Goal: Task Accomplishment & Management: Use online tool/utility

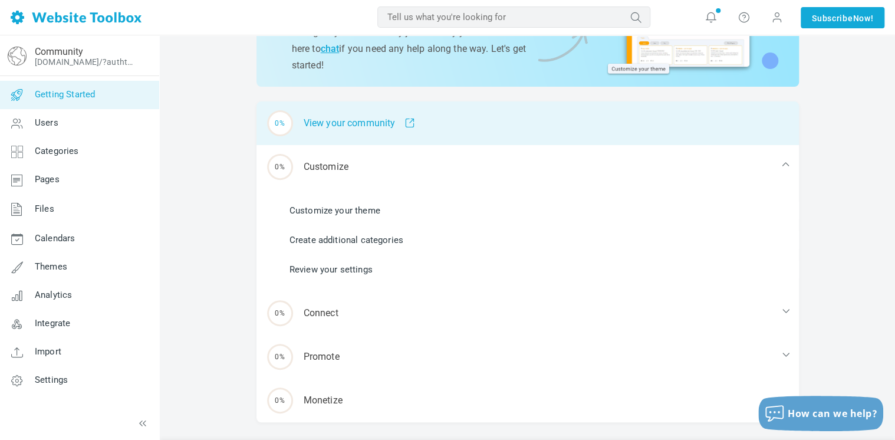
scroll to position [118, 0]
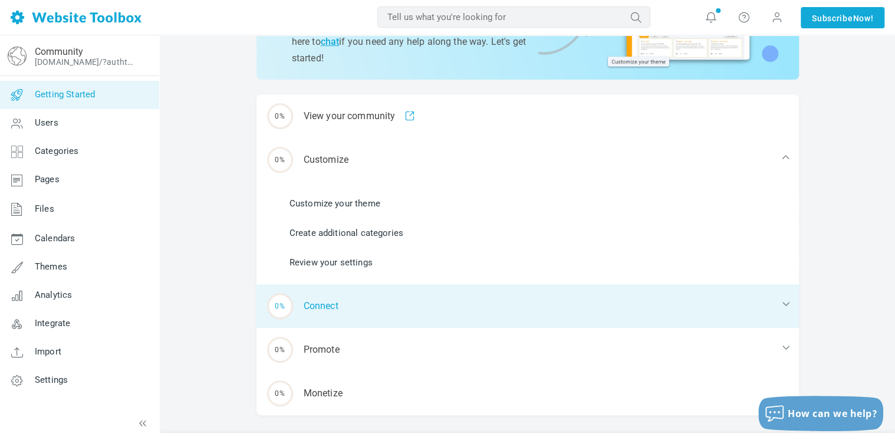
click at [377, 301] on div "0% Connect" at bounding box center [527, 306] width 542 height 44
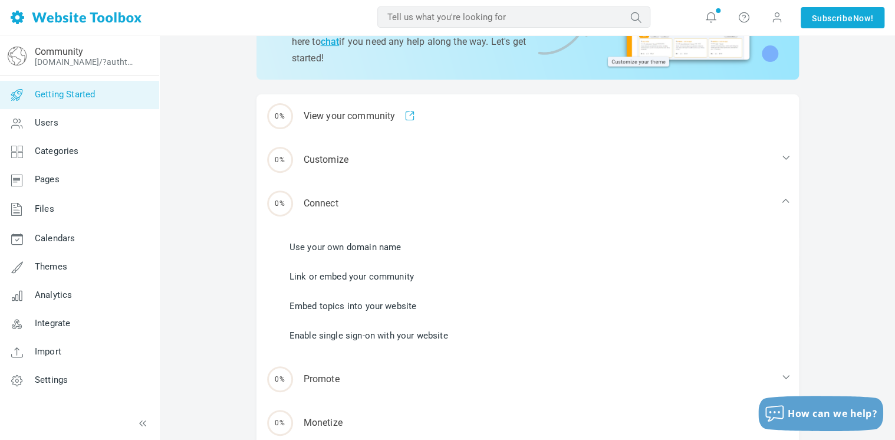
click at [380, 249] on link "Use your own domain name" at bounding box center [345, 246] width 112 height 13
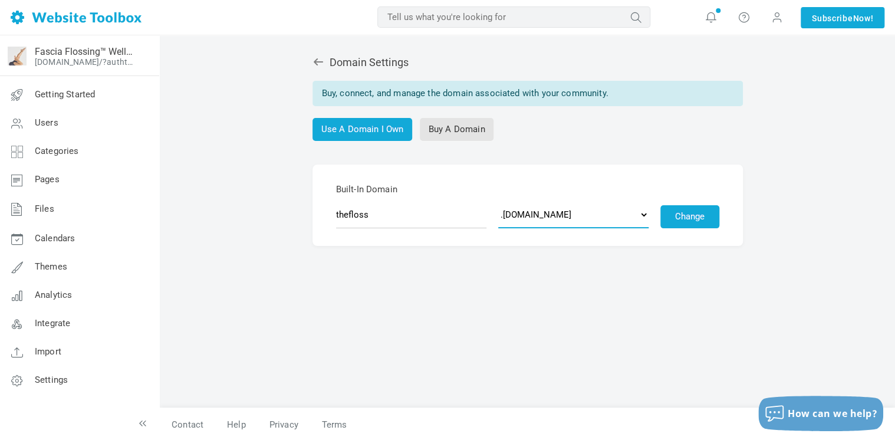
click at [624, 217] on select ".[DOMAIN_NAME] .[DOMAIN_NAME] .[DOMAIN_NAME] .[DOMAIN_NAME] .[DOMAIN_NAME] .[DO…" at bounding box center [573, 214] width 150 height 27
select select "[DOMAIN_NAME]"
click at [498, 201] on select ".[DOMAIN_NAME] .[DOMAIN_NAME] .[DOMAIN_NAME] .[DOMAIN_NAME] .[DOMAIN_NAME] .[DO…" at bounding box center [573, 214] width 150 height 27
click at [705, 218] on button "Change" at bounding box center [689, 216] width 59 height 23
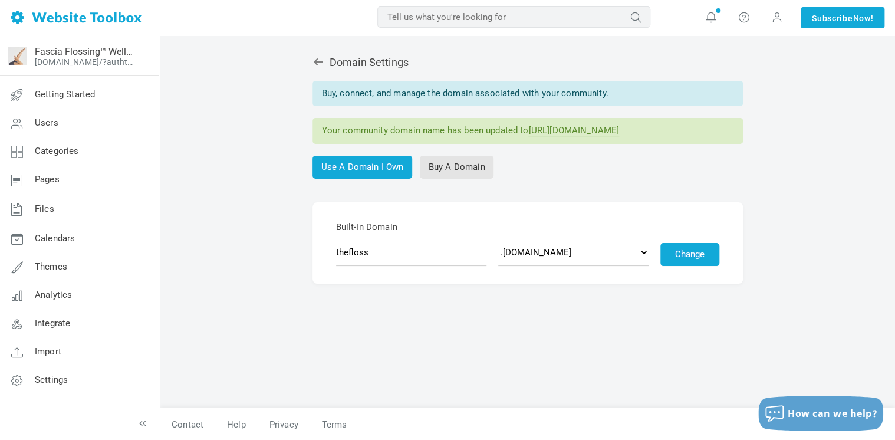
click at [317, 64] on icon at bounding box center [318, 62] width 12 height 12
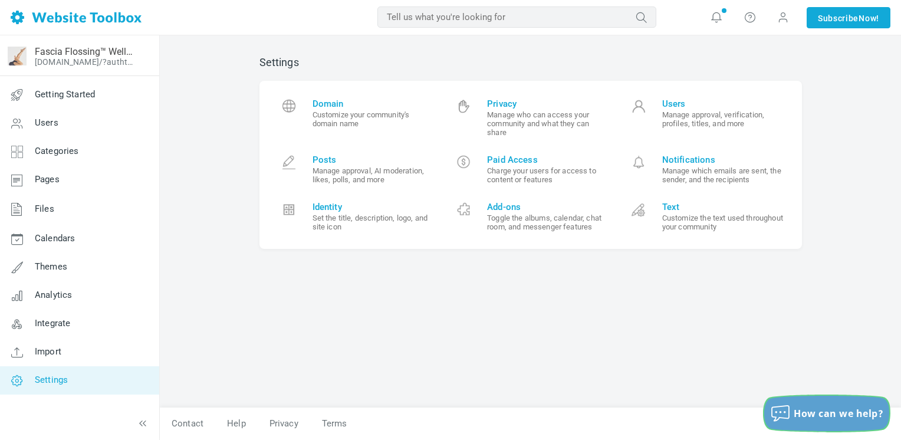
click at [823, 410] on span "How can we help?" at bounding box center [838, 413] width 90 height 13
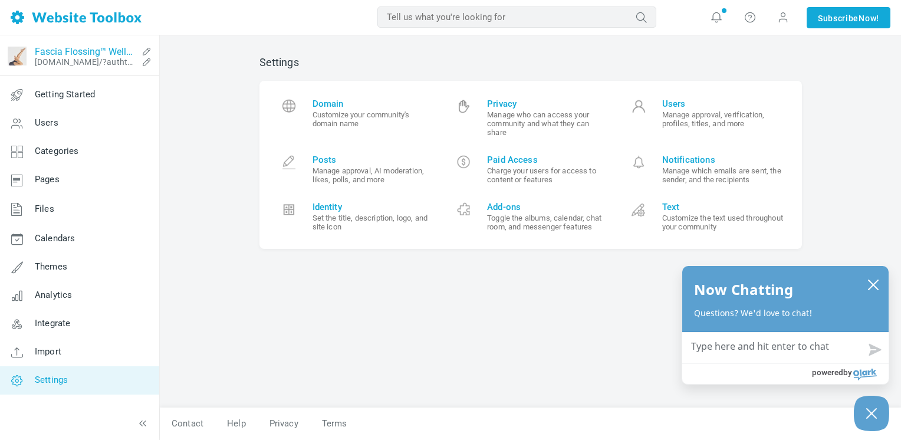
click at [111, 55] on link "Fascia Flossing™ Wellness Community" at bounding box center [86, 51] width 103 height 11
click at [759, 347] on textarea "How can we help?" at bounding box center [785, 347] width 206 height 31
type textarea "H"
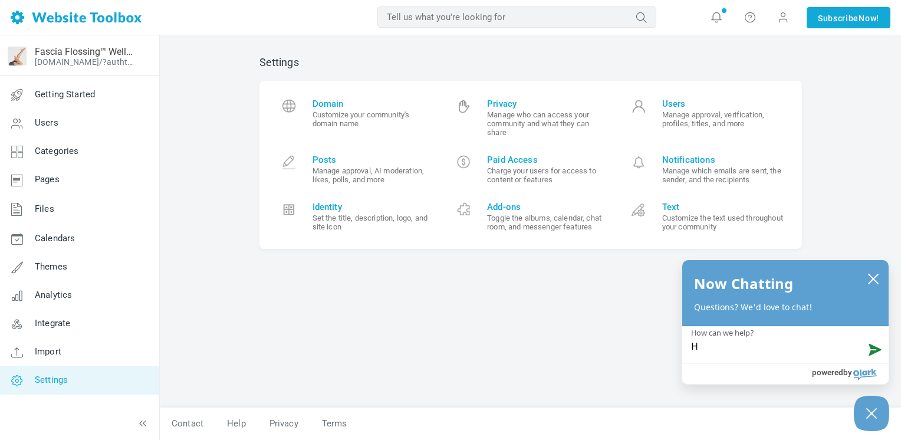
type textarea "Hi"
type textarea "Hi,"
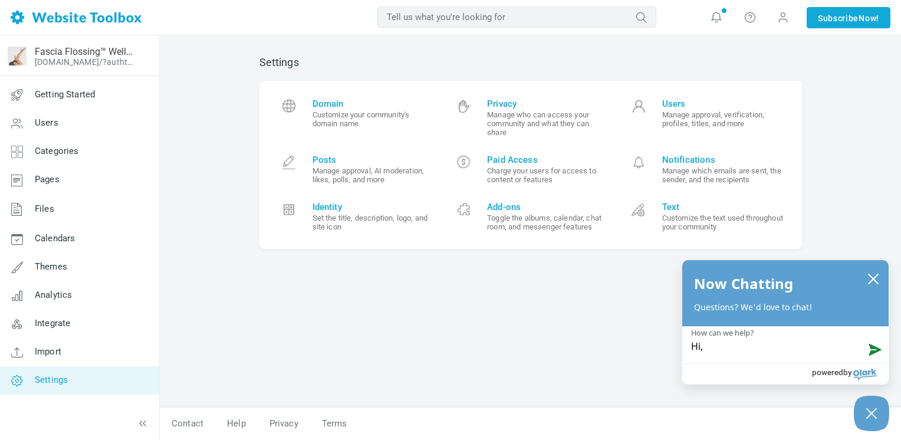
type textarea "Hi,"
type textarea "Hi, i"
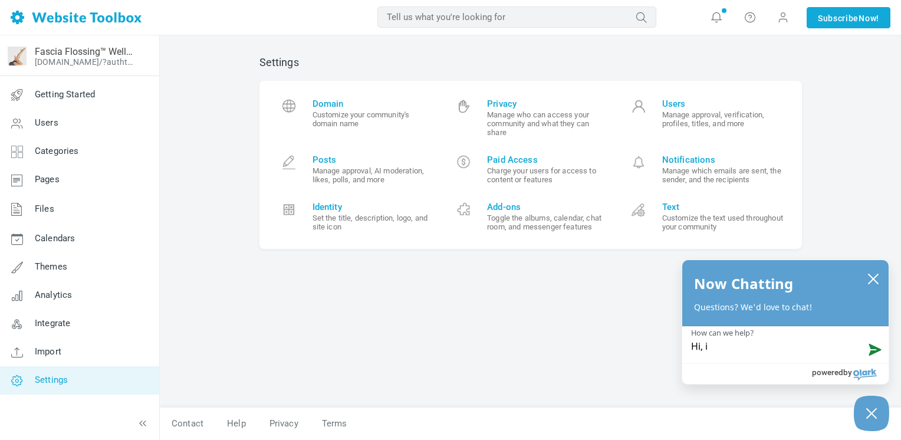
type textarea "Hi, i i"
type textarea "Hi, i"
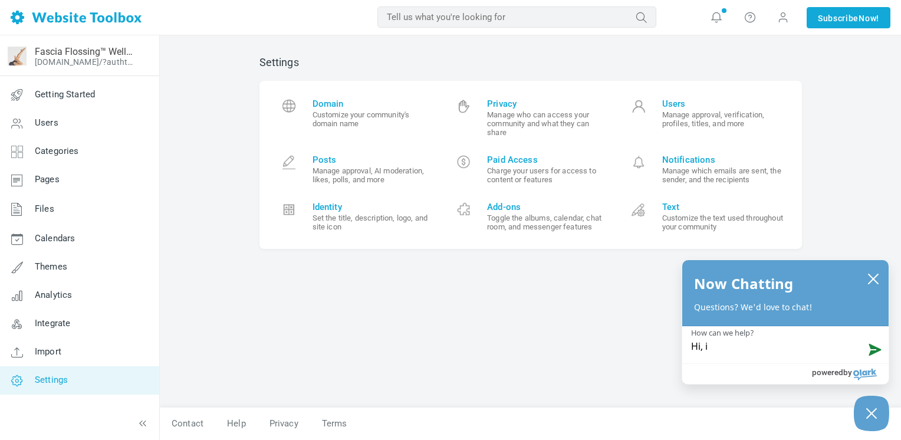
type textarea "Hi, i"
type textarea "Hi, is"
type textarea "Hi, is i"
type textarea "Hi, is it"
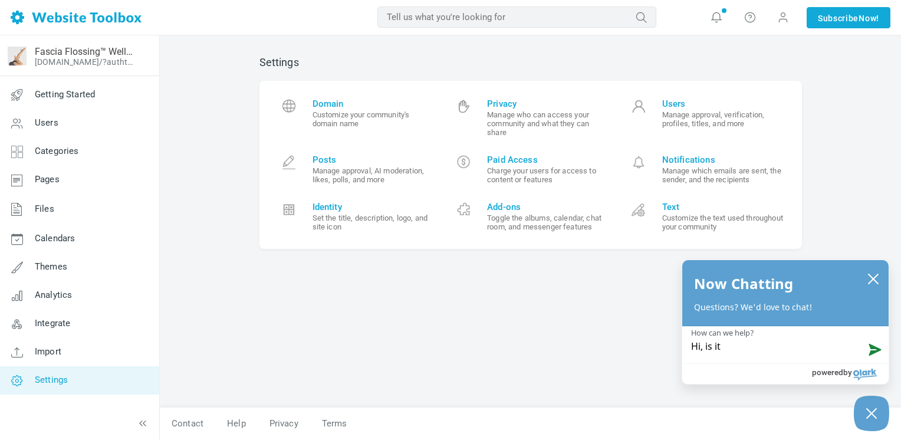
type textarea "Hi, is it"
type textarea "Hi, is it ["
type textarea "Hi, is it [p"
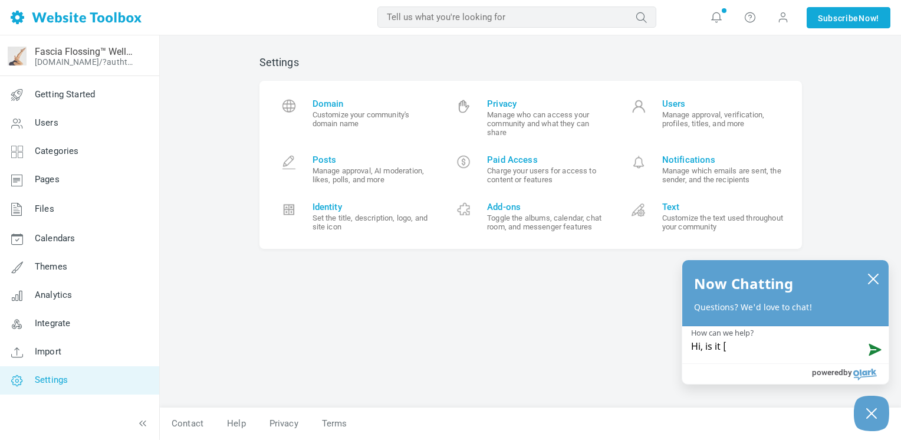
type textarea "Hi, is it [p"
type textarea "Hi, is it [po"
type textarea "Hi, is it [pos"
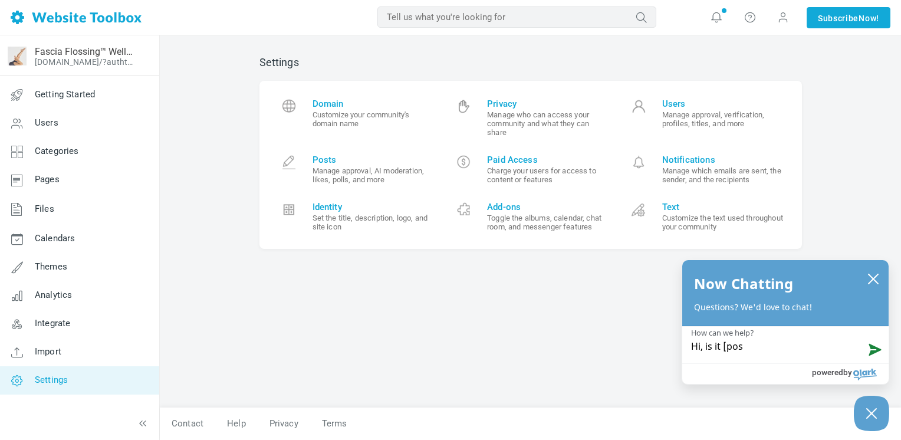
type textarea "Hi, is it [poss"
type textarea "Hi, is it [possi"
type textarea "Hi, is it [possib"
type textarea "Hi, is it [possi"
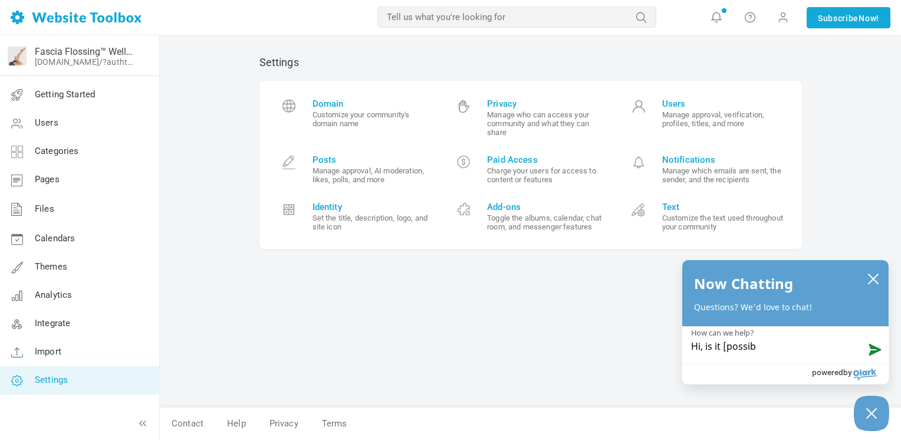
type textarea "Hi, is it [possi"
type textarea "Hi, is it [poss"
type textarea "Hi, is it [pos"
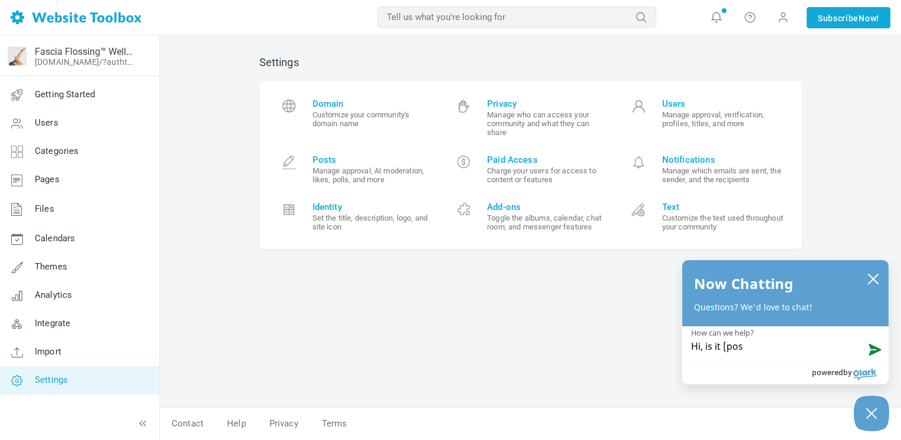
type textarea "Hi, is it [po"
type textarea "Hi, is it [p"
type textarea "Hi, is it ["
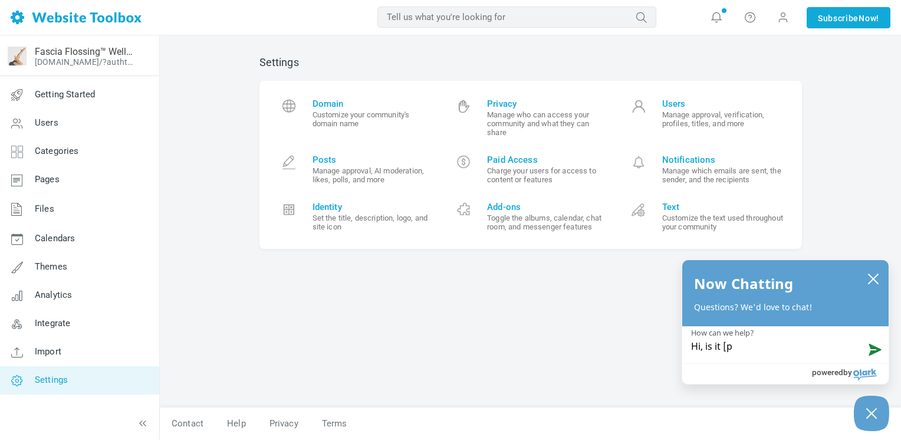
type textarea "Hi, is it ["
type textarea "Hi, is it"
type textarea "Hi, is it p"
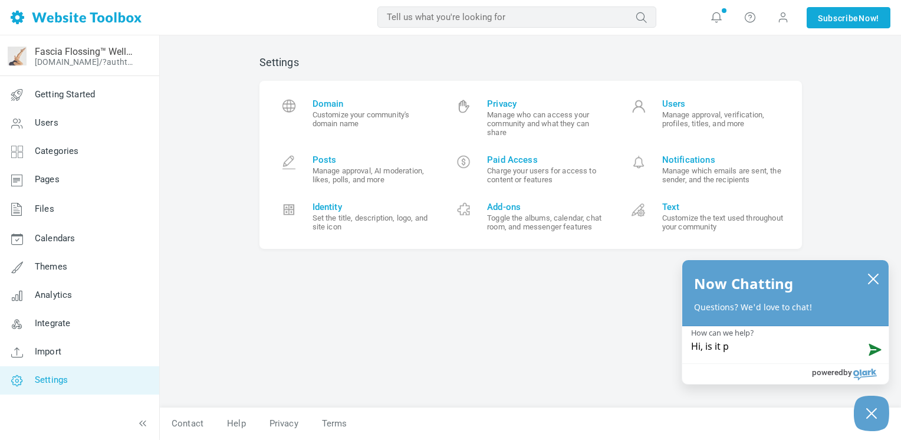
type textarea "Hi, is it po"
type textarea "Hi, is it pos"
type textarea "Hi, is it poss"
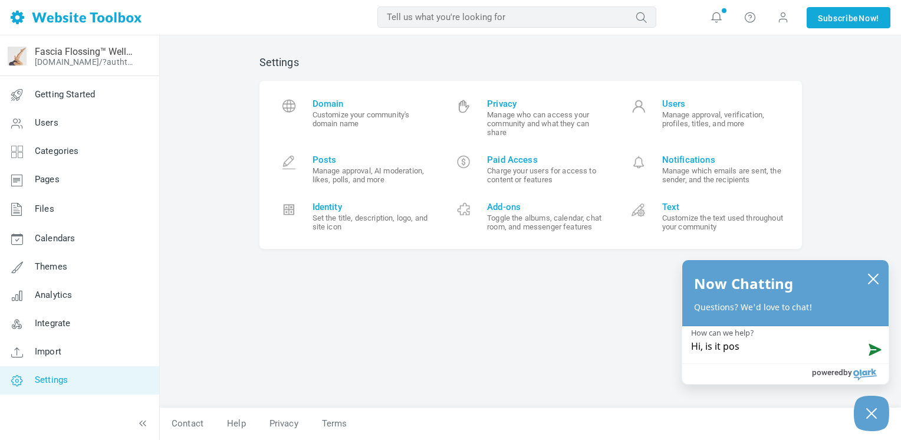
type textarea "Hi, is it poss"
type textarea "Hi, is it possi"
type textarea "Hi, is it possib"
type textarea "Hi, is it possibl"
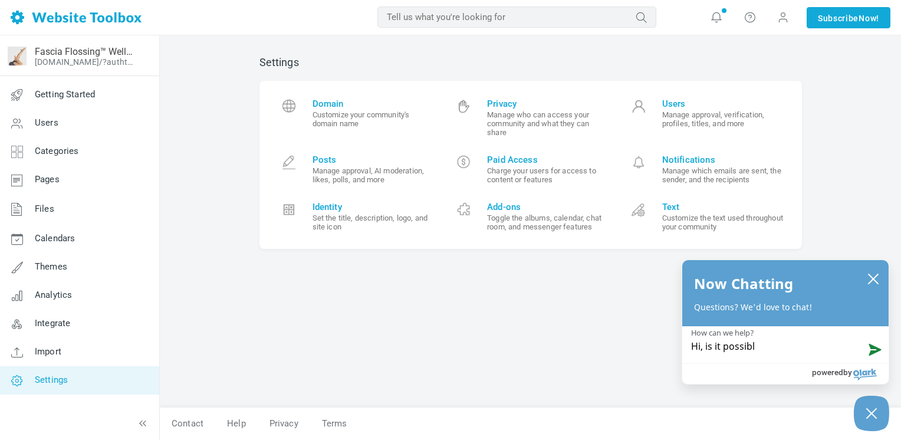
type textarea "Hi, is it possible"
type textarea "Hi, is it possible f"
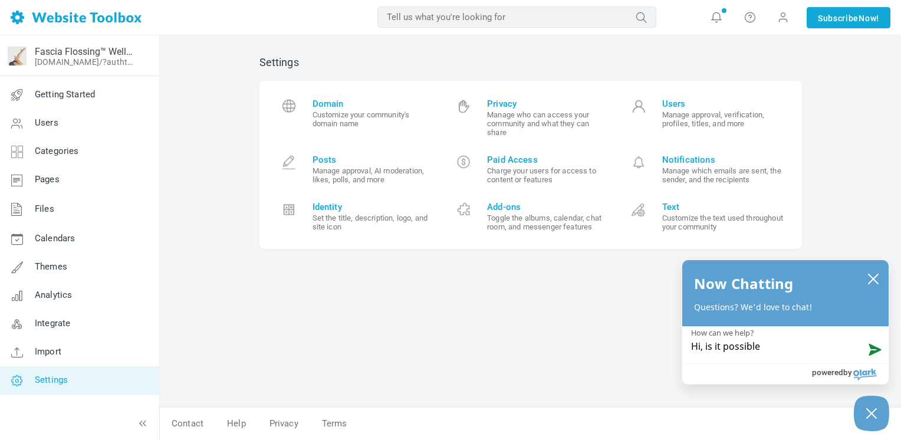
type textarea "Hi, is it possible f"
type textarea "Hi, is it possible fo"
type textarea "Hi, is it possible for"
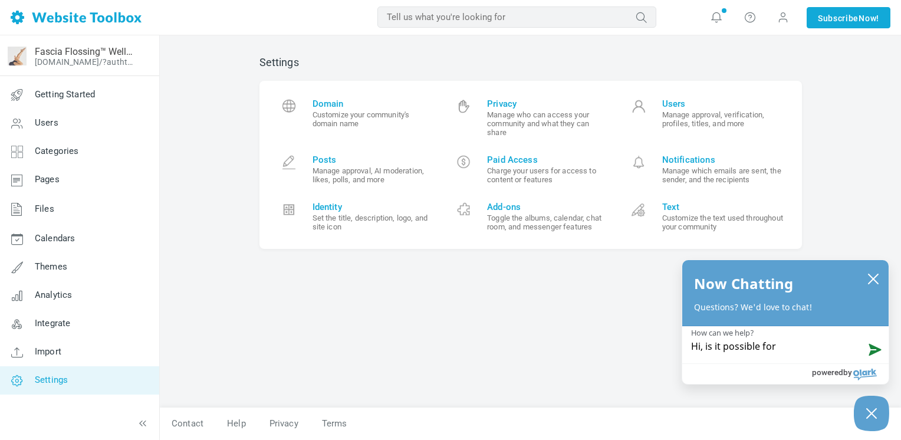
type textarea "Hi, is it possible for"
type textarea "Hi, is it possible for m"
type textarea "Hi, is it possible for my"
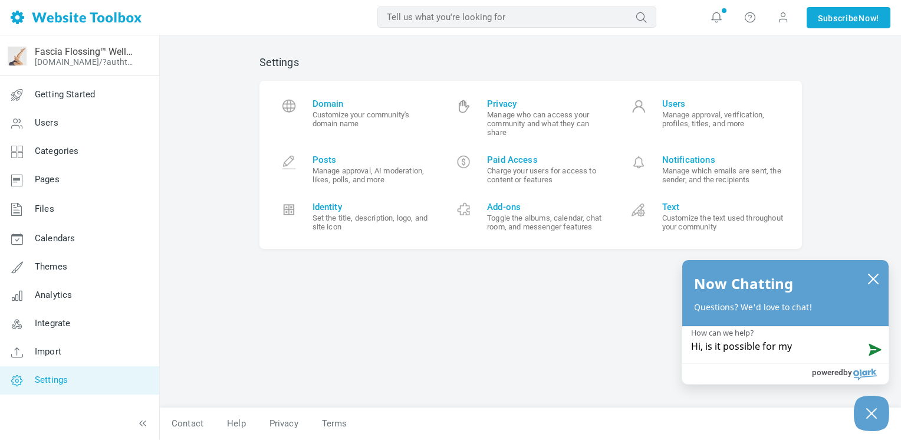
type textarea "Hi, is it possible for my f"
type textarea "Hi, is it possible for my fo"
type textarea "Hi, is it possible for my for"
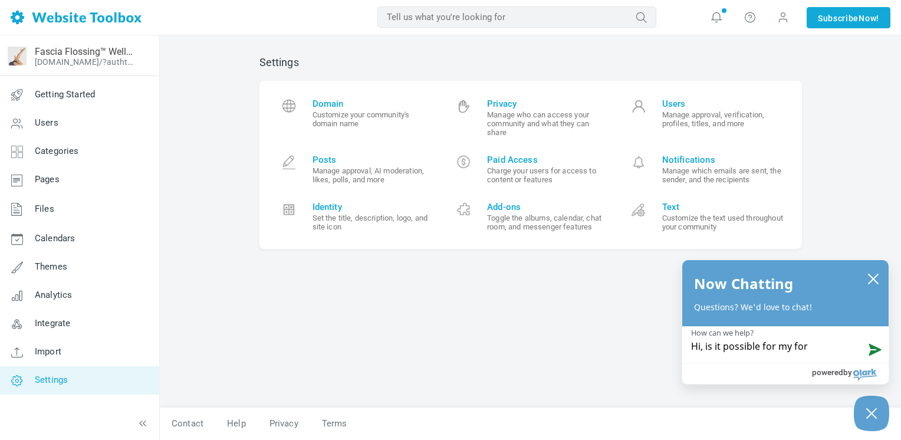
type textarea "Hi, is it possible for my foru"
type textarea "Hi, is it possible for my forum"
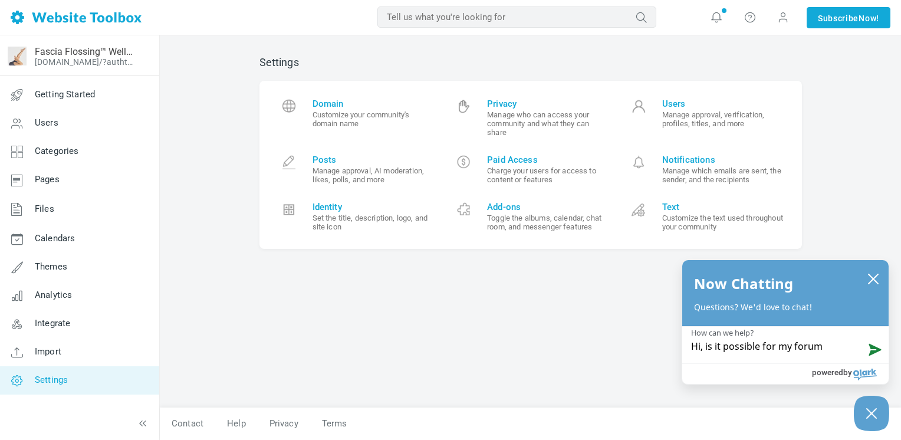
type textarea "Hi, is it possible for my forum"
type textarea "Hi, is it possible for my forum t"
type textarea "Hi, is it possible for my forum to"
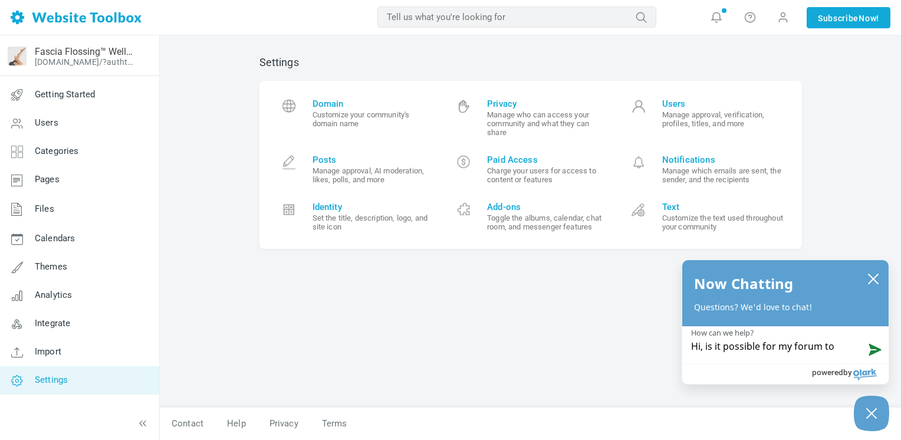
type textarea "Hi, is it possible for my forum to e"
type textarea "Hi, is it possible for my forum to em"
type textarea "Hi, is it possible for my forum to emb"
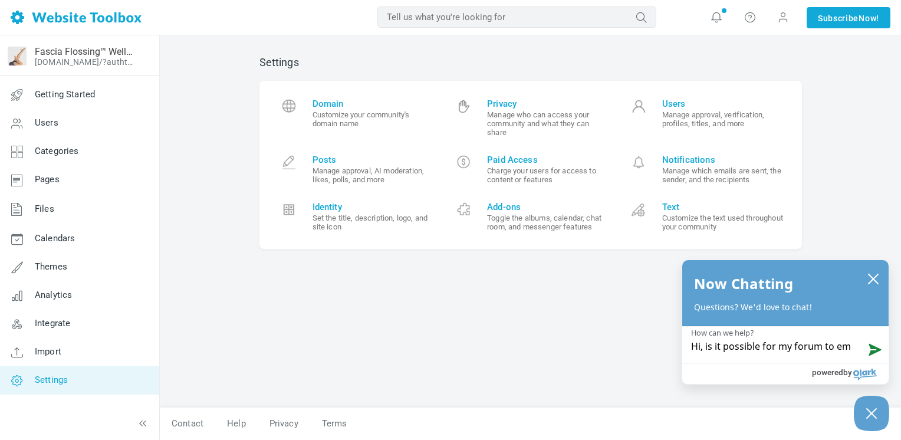
type textarea "Hi, is it possible for my forum to emb"
type textarea "Hi, is it possible for my forum to embe"
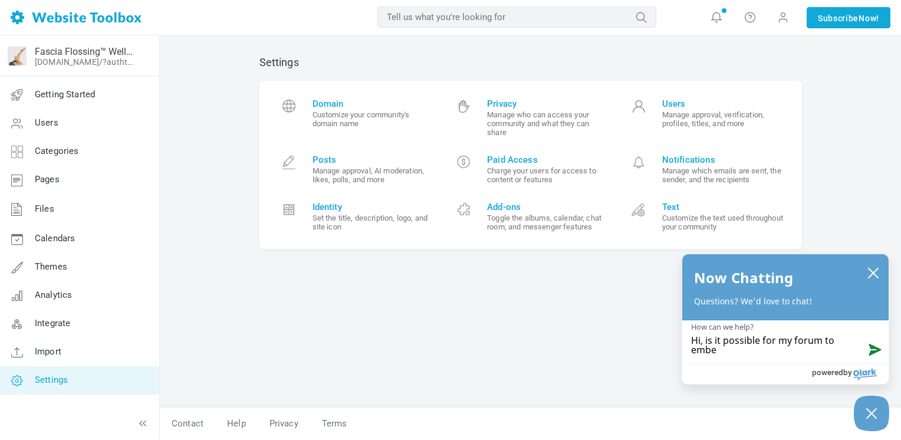
type textarea "Hi, is it possible for my forum to embed"
type textarea "Hi, is it possible for my forum to embed d"
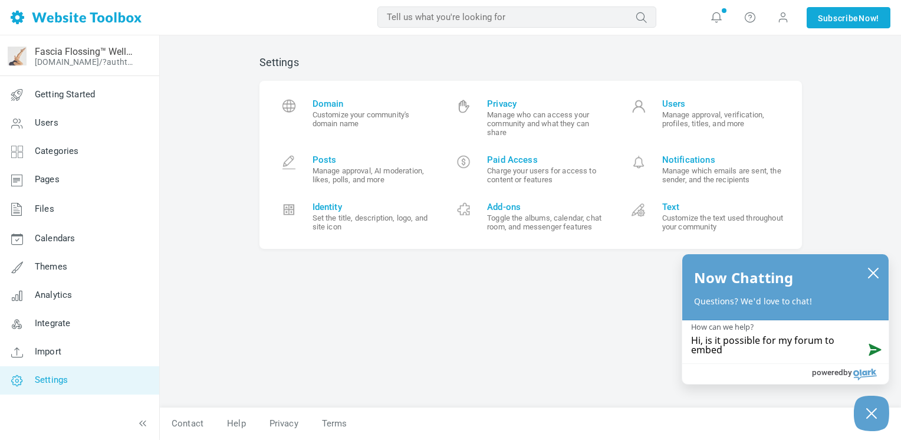
type textarea "Hi, is it possible for my forum to embed d"
type textarea "Hi, is it possible for my forum to embed di"
type textarea "Hi, is it possible for my forum to embed dir"
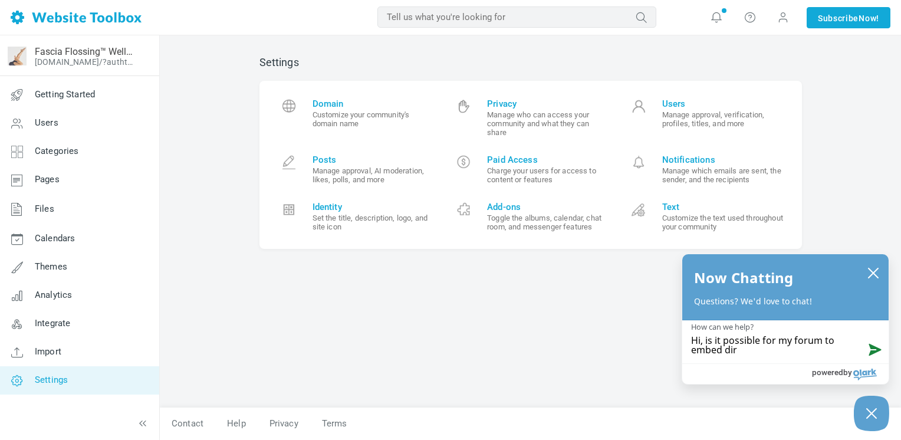
type textarea "Hi, is it possible for my forum to embed dire"
type textarea "Hi, is it possible for my forum to embed direc"
type textarea "Hi, is it possible for my forum to embed direct"
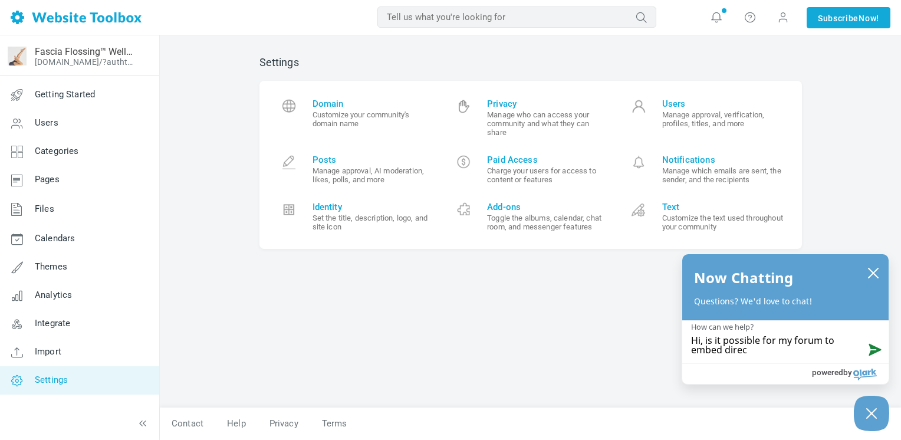
type textarea "Hi, is it possible for my forum to embed direct"
type textarea "Hi, is it possible for my forum to embed directl"
type textarea "Hi, is it possible for my forum to embed directly"
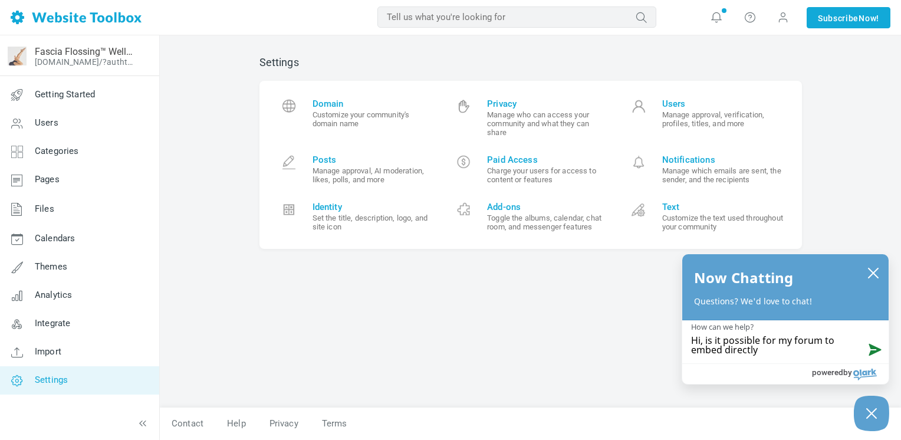
type textarea "Hi, is it possible for my forum to embed directly"
type textarea "Hi, is it possible for my forum to embed directly i"
type textarea "Hi, is it possible for my forum to embed directly in"
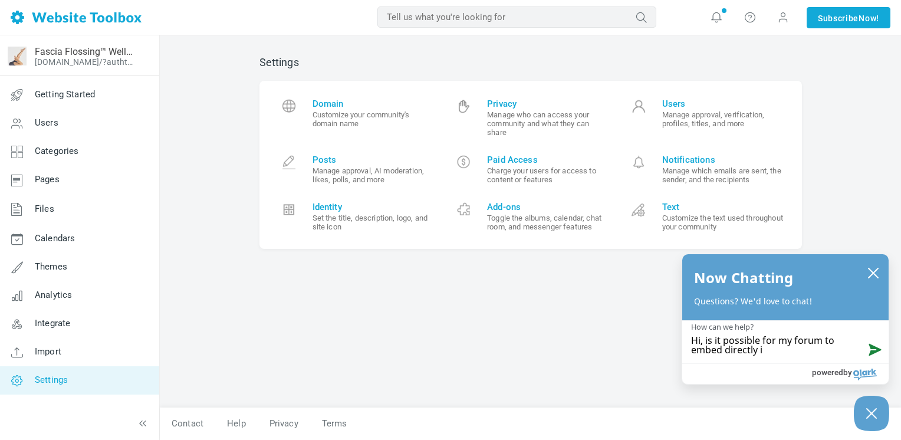
type textarea "Hi, is it possible for my forum to embed directly in"
type textarea "Hi, is it possible for my forum to embed directly int"
type textarea "Hi, is it possible for my forum to embed directly into"
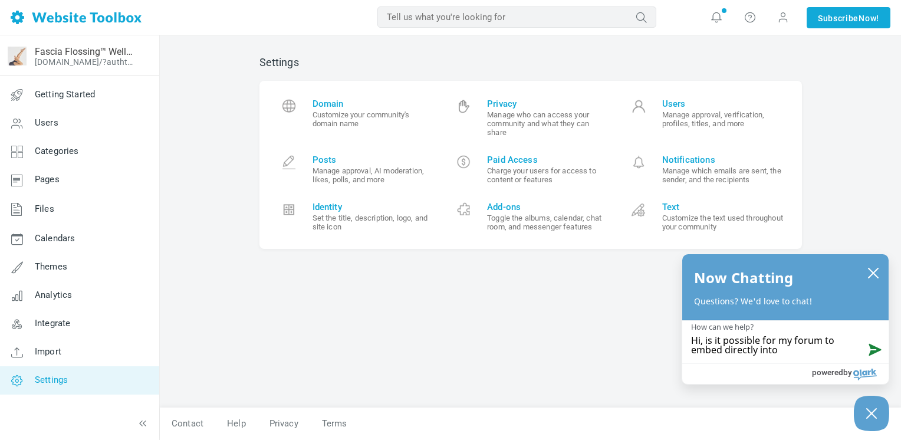
type textarea "Hi, is it possible for my forum to embed directly into s"
type textarea "Hi, is it possible for my forum to embed directly into sq"
type textarea "Hi, is it possible for my forum to embed directly into squ"
type textarea "Hi, is it possible for my forum to embed directly into squa"
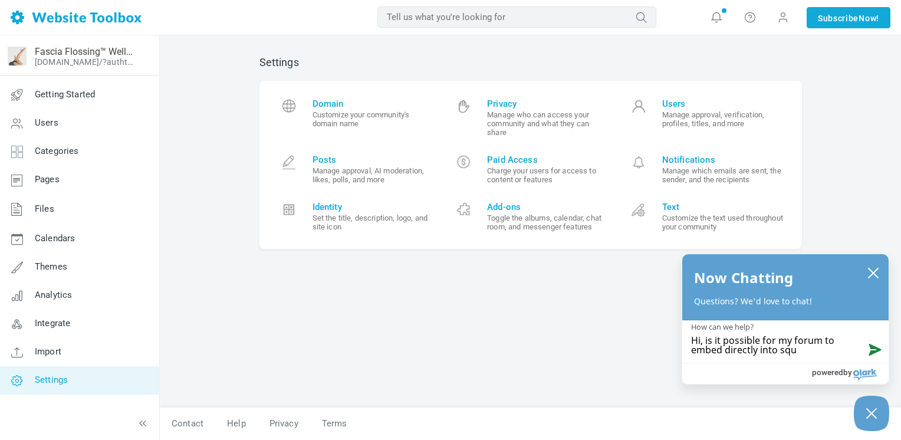
type textarea "Hi, is it possible for my forum to embed directly into squa"
type textarea "Hi, is it possible for my forum to embed directly into squar"
type textarea "Hi, is it possible for my forum to embed directly into square"
type textarea "Hi, is it possible for my forum to embed directly into squares"
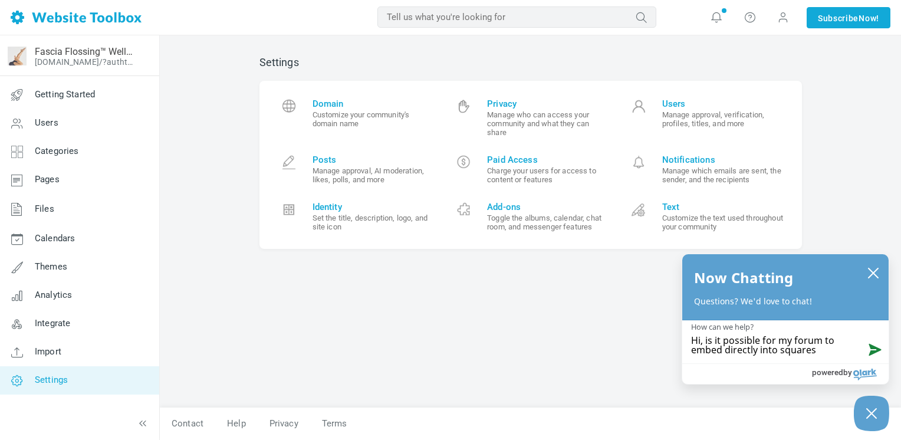
type textarea "Hi, is it possible for my forum to embed directly into squaresp"
type textarea "Hi, is it possible for my forum to embed directly into squarespa"
type textarea "Hi, is it possible for my forum to embed directly into squarespac"
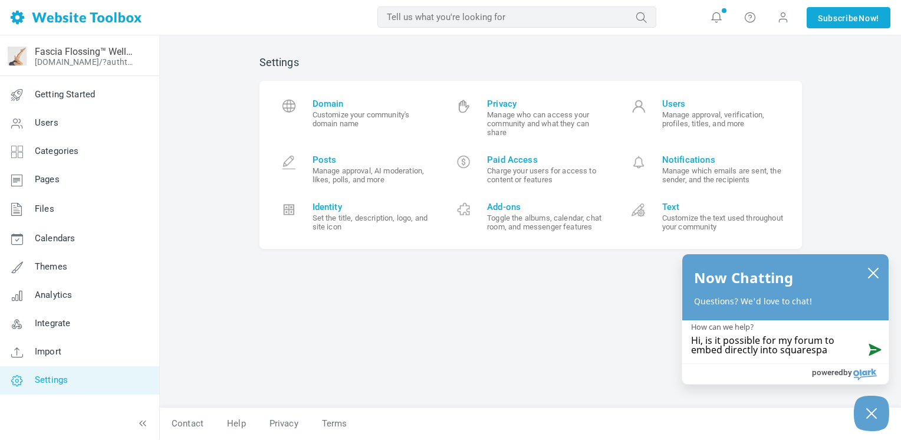
type textarea "Hi, is it possible for my forum to embed directly into squarespac"
type textarea "Hi, is it possible for my forum to embed directly into squarespace"
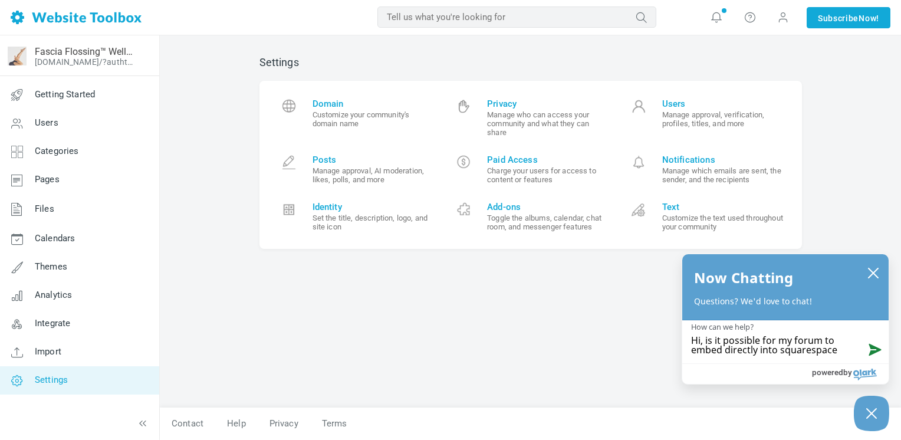
type textarea "Hi, is it possible for my forum to embed directly into squarespace o"
type textarea "Hi, is it possible for my forum to embed directly into squarespace or"
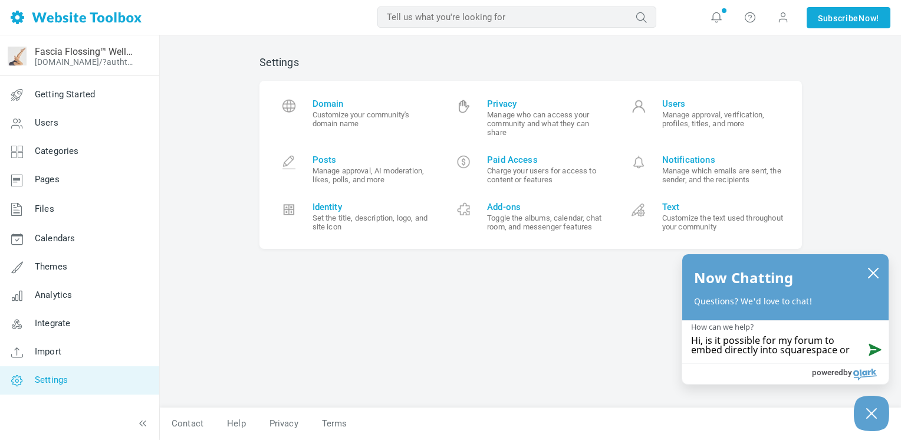
type textarea "Hi, is it possible for my forum to embed directly into squarespace or"
type textarea "Hi, is it possible for my forum to embed directly into squarespace or d"
type textarea "Hi, is it possible for my forum to embed directly into squarespace or do"
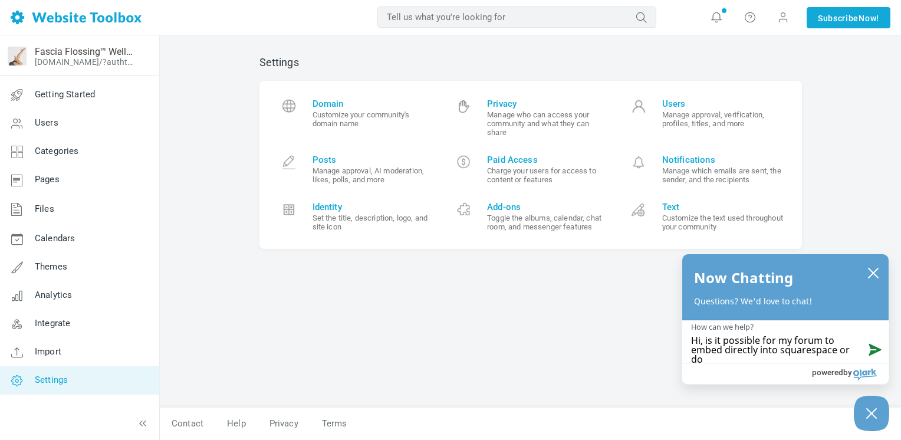
scroll to position [2, 0]
type textarea "Hi, is it possible for my forum to embed directly into squarespace or do i"
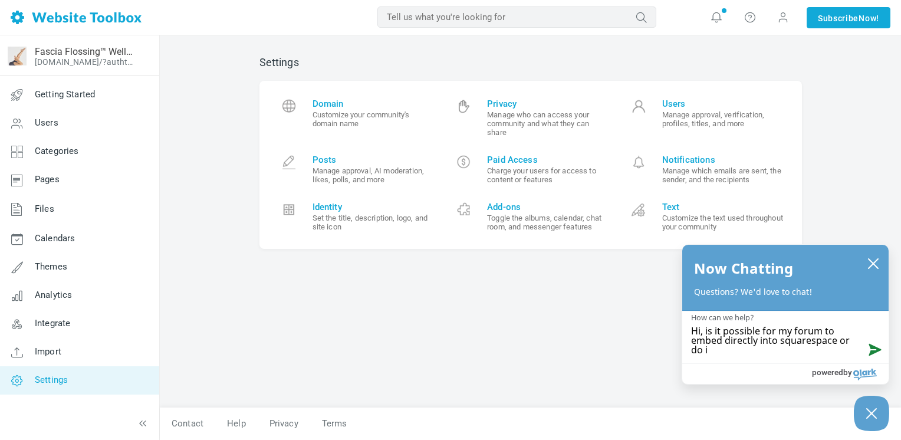
type textarea "Hi, is it possible for my forum to embed directly into squarespace or do i"
type textarea "Hi, is it possible for my forum to embed directly into squarespace or do i h"
type textarea "Hi, is it possible for my forum to embed directly into squarespace or do i ha"
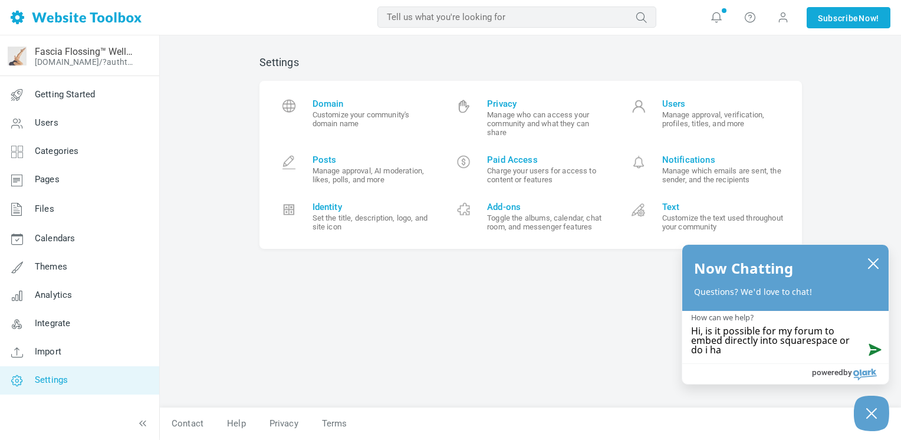
type textarea "Hi, is it possible for my forum to embed directly into squarespace or do i hav"
type textarea "Hi, is it possible for my forum to embed directly into squarespace or do i have"
type textarea "Hi, is it possible for my forum to embed directly into squarespace or do i have…"
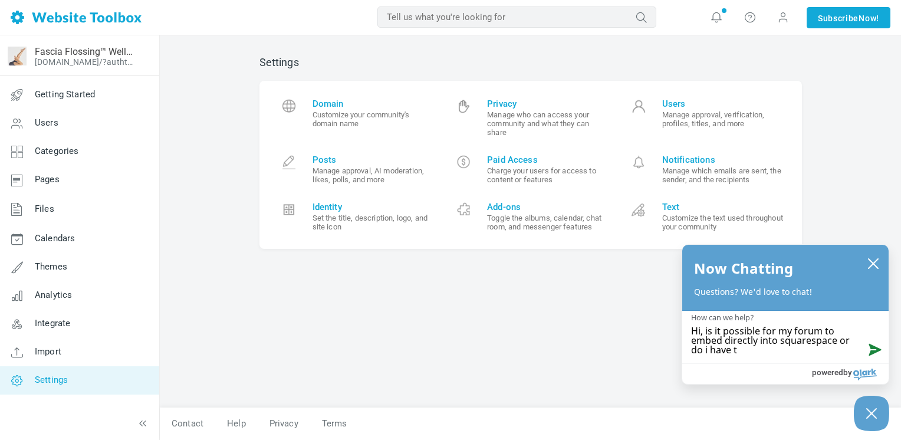
type textarea "Hi, is it possible for my forum to embed directly into squarespace or do i have…"
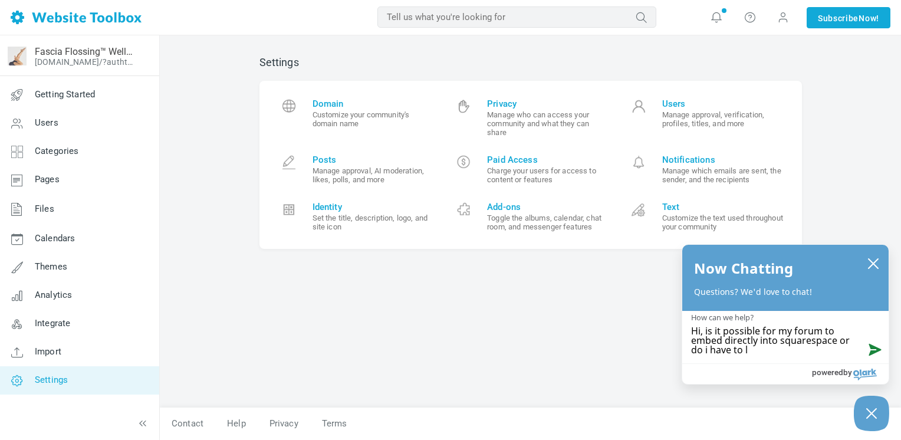
type textarea "Hi, is it possible for my forum to embed directly into squarespace or do i have…"
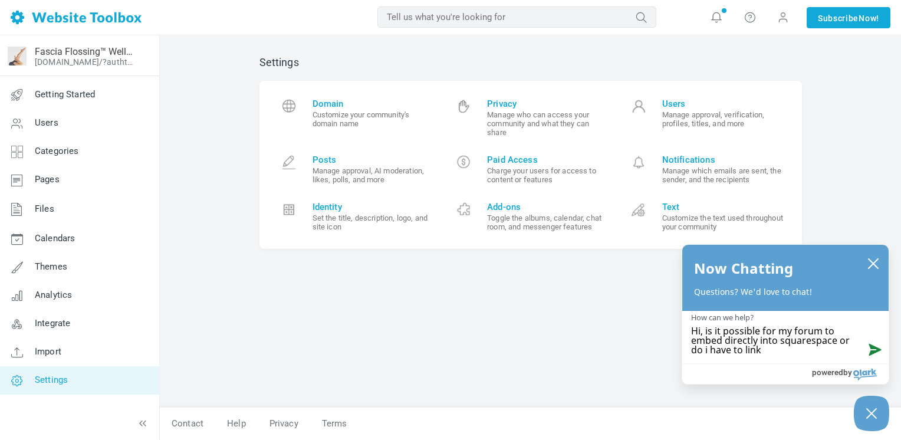
type textarea "Hi, is it possible for my forum to embed directly into squarespace or do i have…"
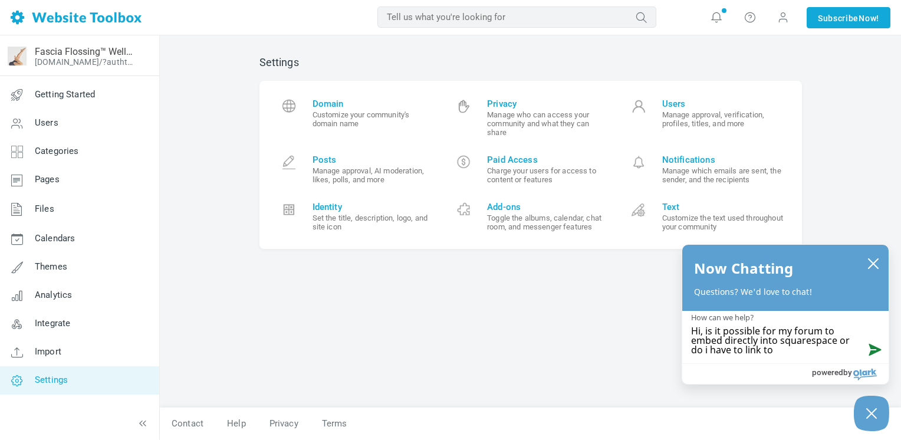
type textarea "Hi, is it possible for my forum to embed directly into squarespace or do i have…"
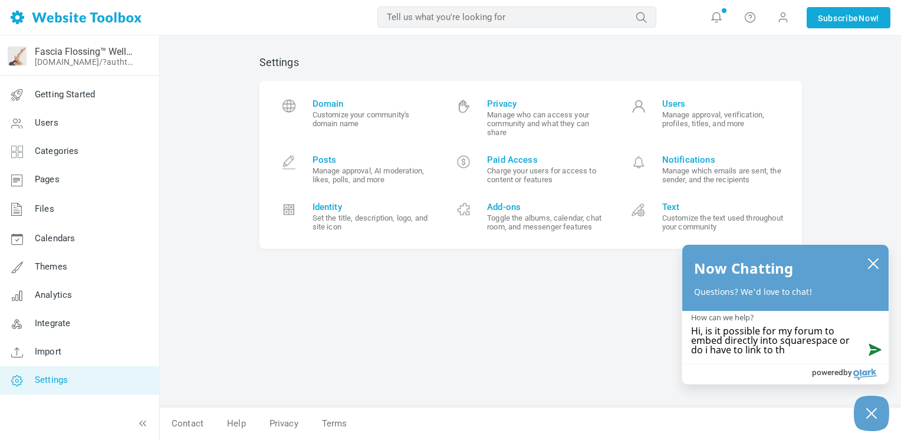
type textarea "Hi, is it possible for my forum to embed directly into squarespace or do i have…"
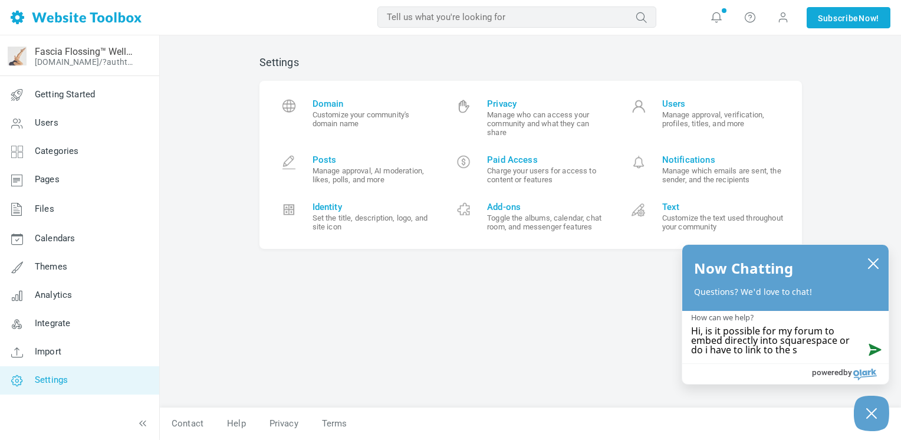
type textarea "Hi, is it possible for my forum to embed directly into squarespace or do i have…"
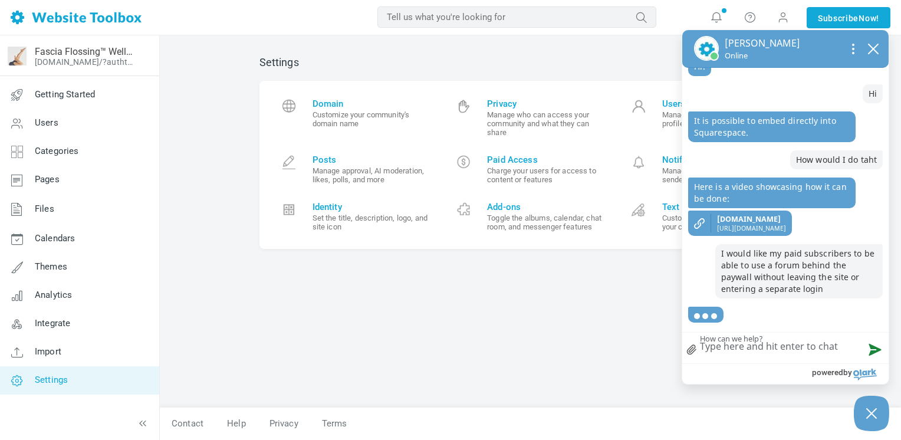
scroll to position [75, 0]
click at [767, 224] on span "[URL][DOMAIN_NAME]" at bounding box center [751, 228] width 69 height 8
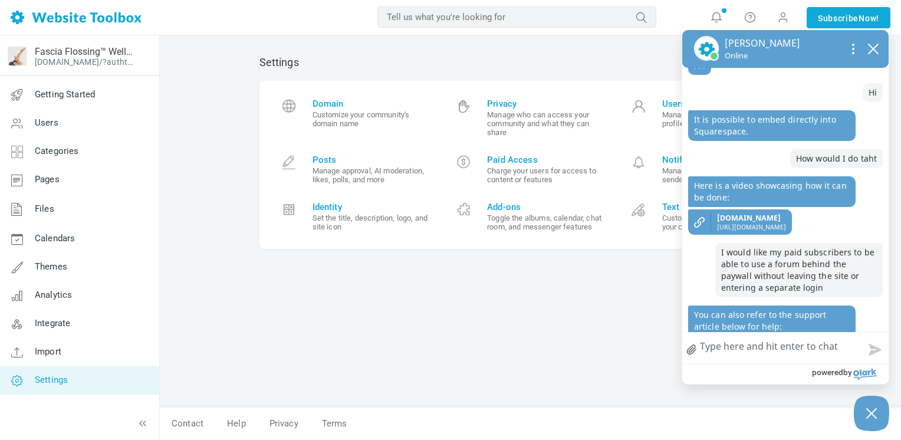
scroll to position [137, 0]
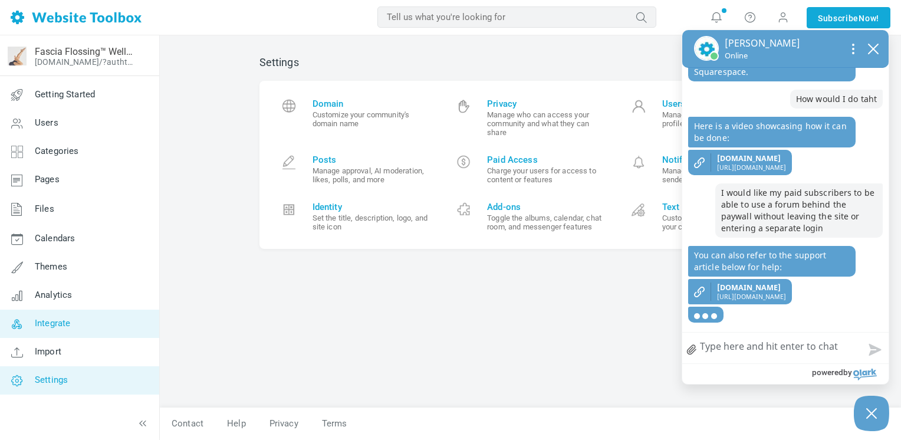
click at [55, 328] on link "Integrate" at bounding box center [79, 323] width 160 height 28
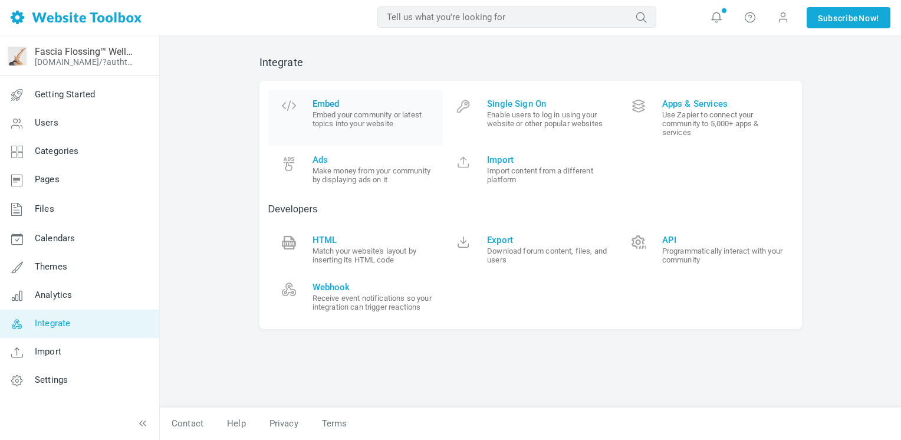
click at [342, 103] on span "Embed" at bounding box center [373, 103] width 122 height 11
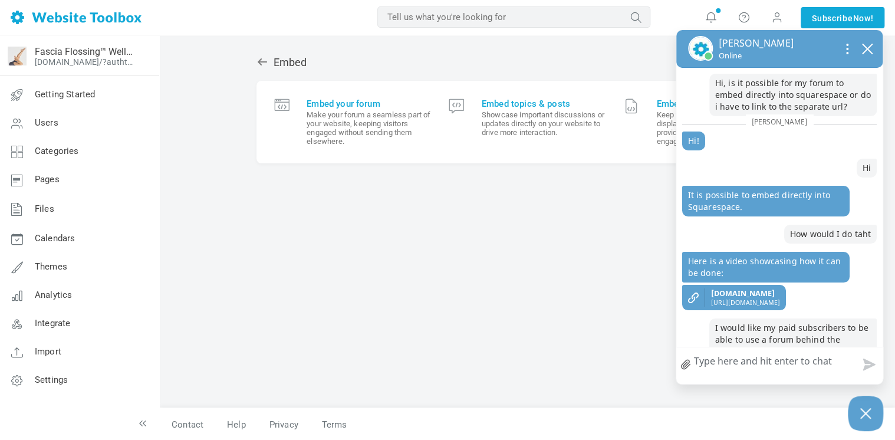
scroll to position [115, 0]
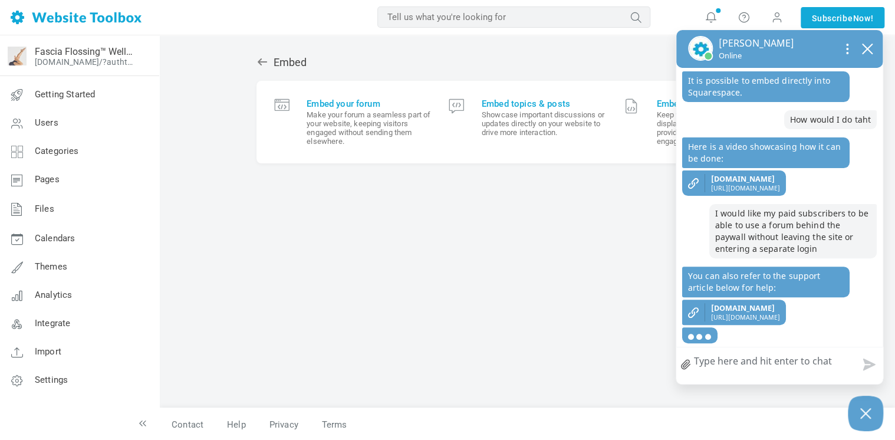
click at [764, 367] on textarea "How can we help?" at bounding box center [779, 362] width 206 height 31
type textarea "G"
type textarea "Gr"
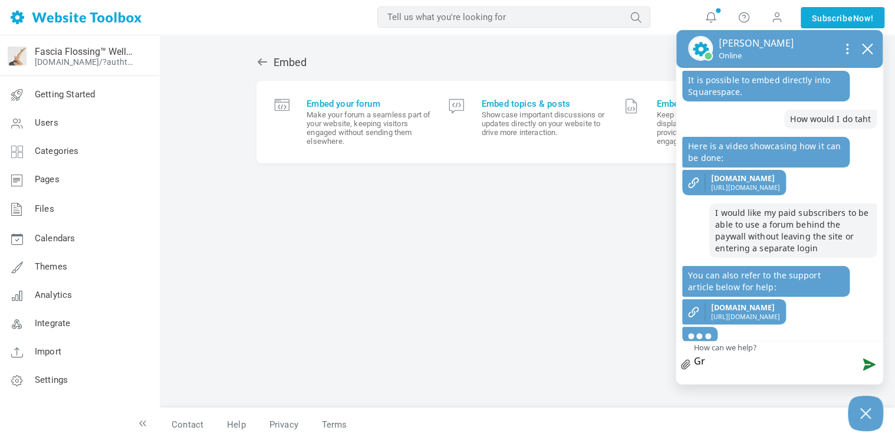
type textarea "Gre"
type textarea "Grea"
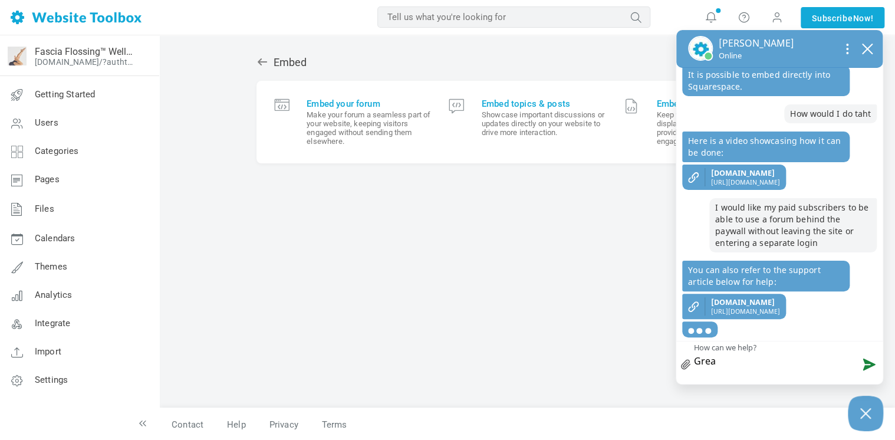
type textarea "Great"
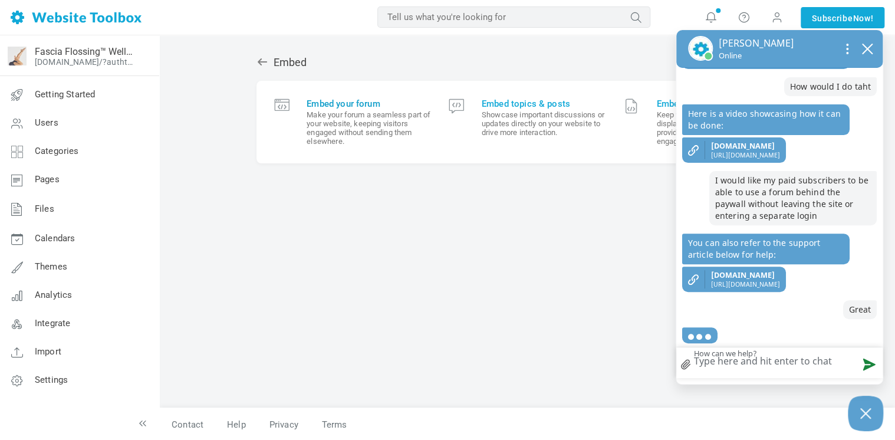
click at [363, 98] on span "Embed your forum" at bounding box center [368, 103] width 124 height 11
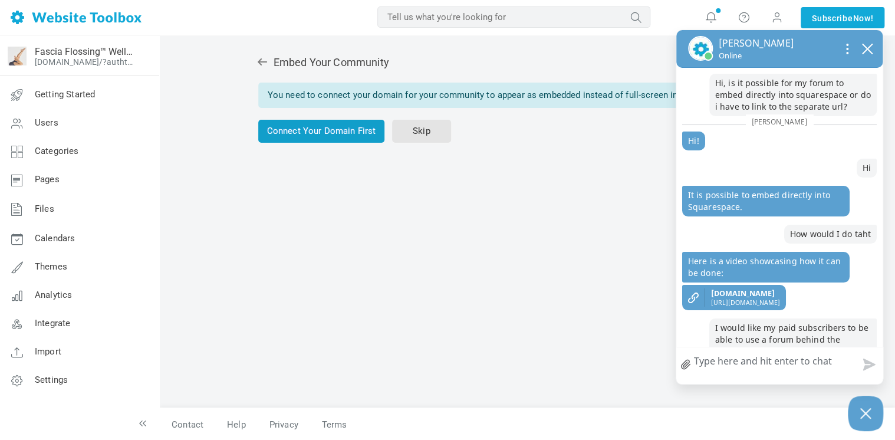
scroll to position [148, 0]
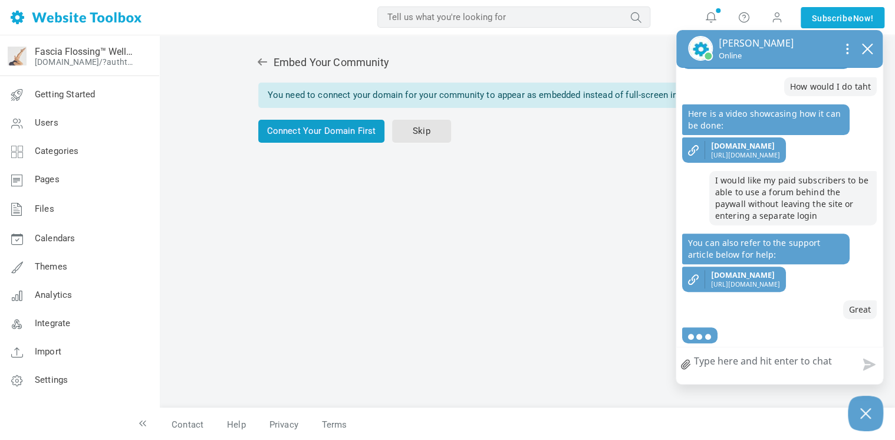
click at [341, 130] on link "Connect Your Domain First" at bounding box center [321, 131] width 127 height 23
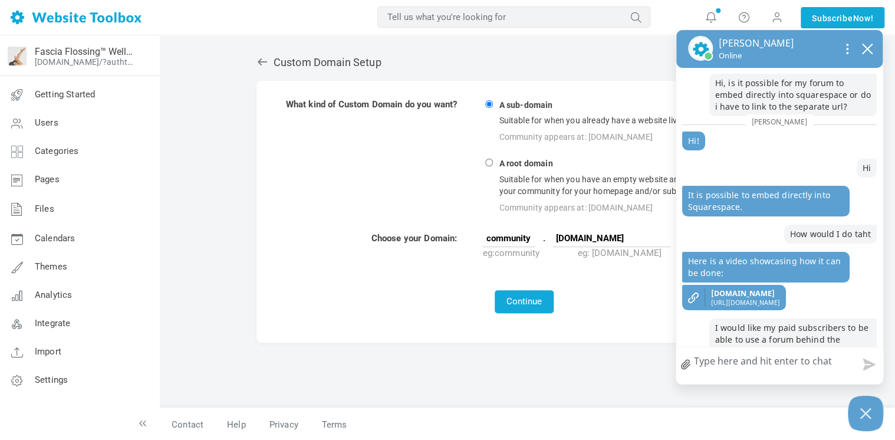
scroll to position [148, 0]
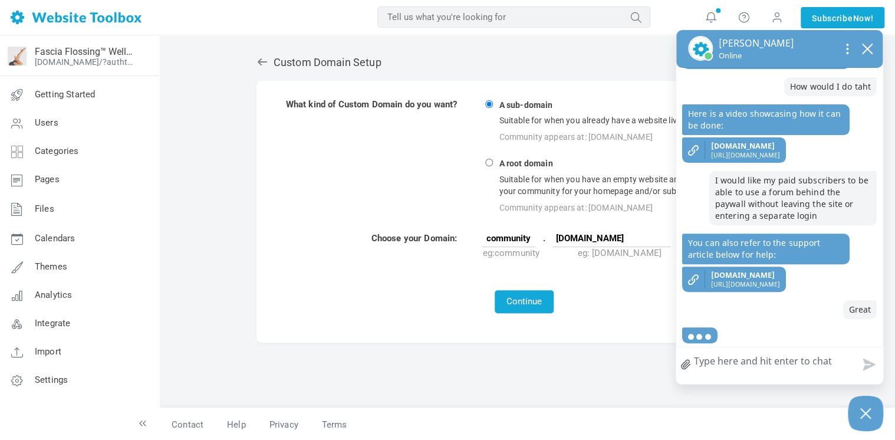
click at [490, 161] on input "A root domain Suitable for when you have an empty website and you want to use y…" at bounding box center [489, 163] width 8 height 8
radio input "true"
type input "www"
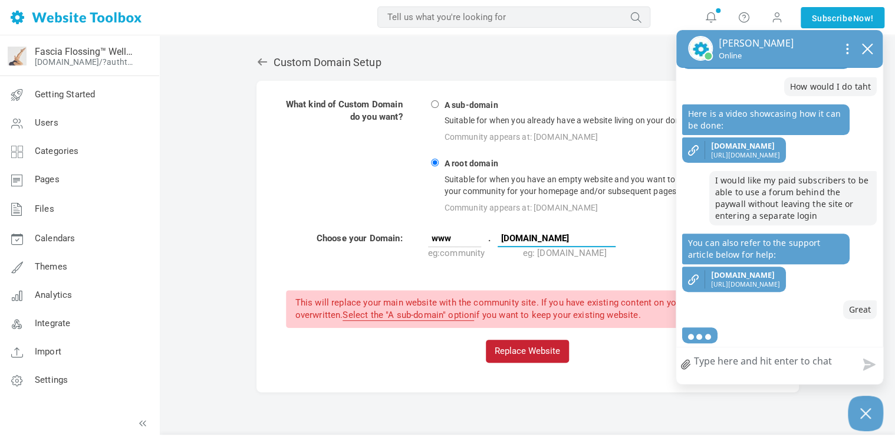
scroll to position [124, 0]
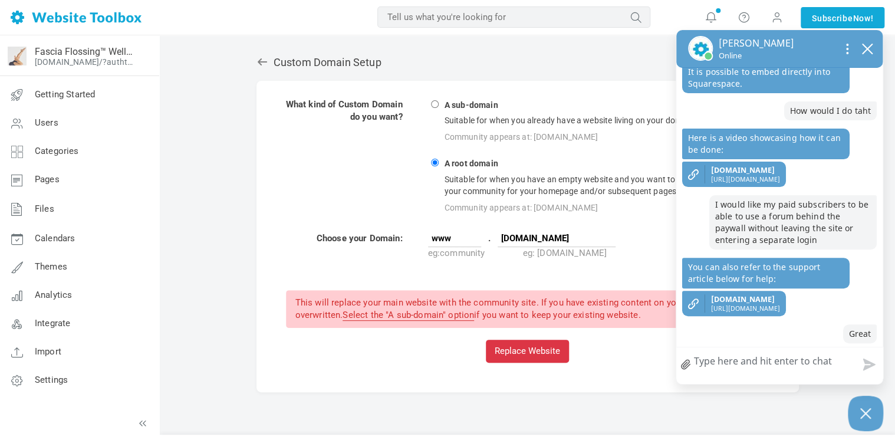
click at [660, 100] on td "A sub-domain Suitable for when you already have a website living on your domain…" at bounding box center [598, 157] width 342 height 118
click at [435, 103] on input "A sub-domain Suitable for when you already have a website living on your domain…" at bounding box center [435, 104] width 8 height 8
radio input "true"
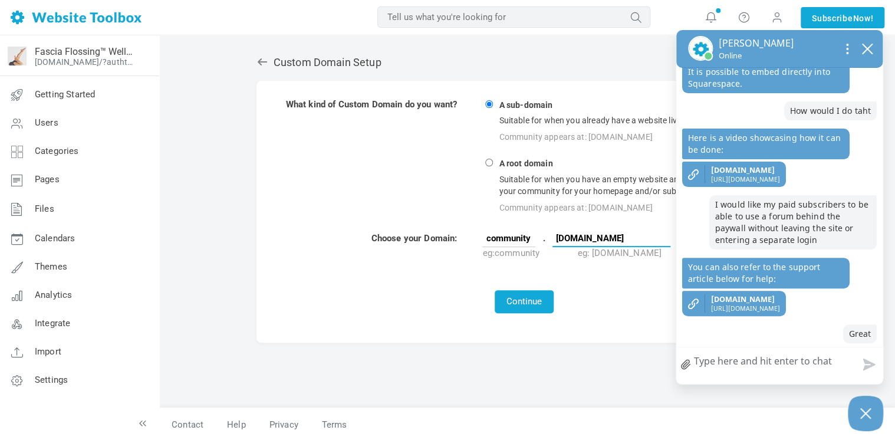
scroll to position [163, 0]
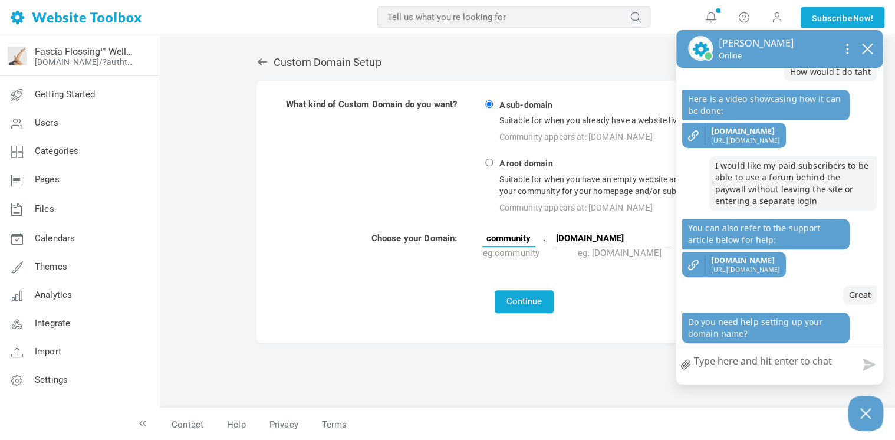
drag, startPoint x: 534, startPoint y: 235, endPoint x: 496, endPoint y: 235, distance: 37.7
click at [496, 235] on input "community" at bounding box center [508, 238] width 53 height 18
drag, startPoint x: 524, startPoint y: 236, endPoint x: 497, endPoint y: 237, distance: 26.5
click at [497, 237] on input "connect" at bounding box center [508, 238] width 53 height 18
type input "community"
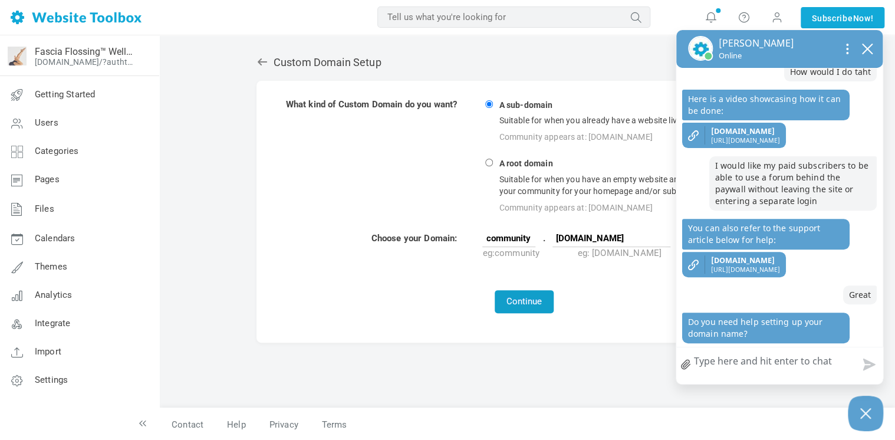
click at [516, 299] on button "Continue" at bounding box center [524, 301] width 59 height 23
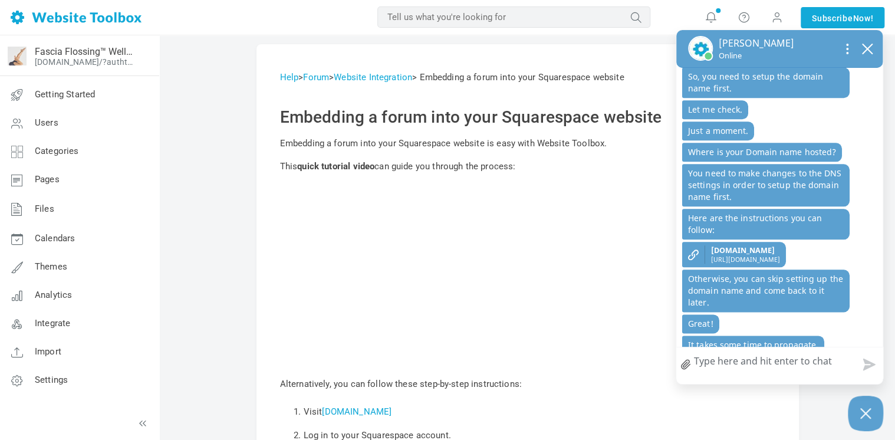
scroll to position [698, 0]
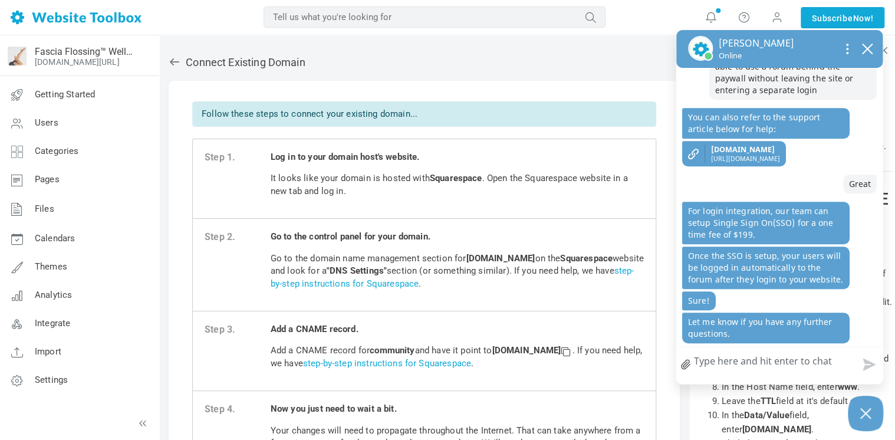
scroll to position [59, 0]
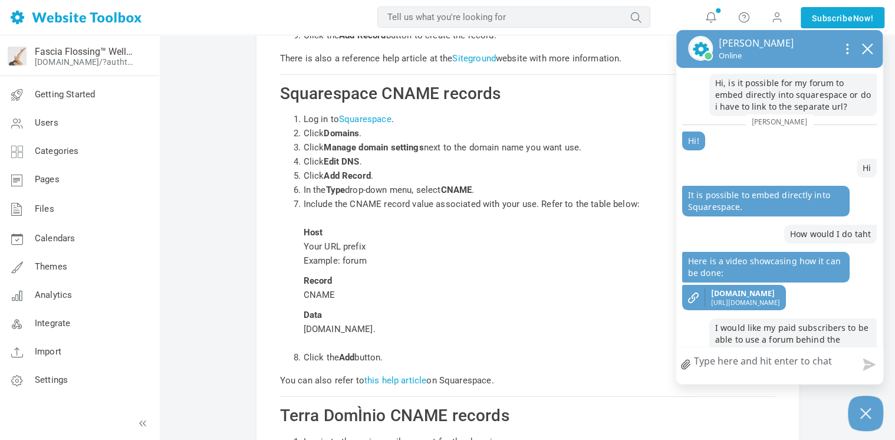
scroll to position [231, 0]
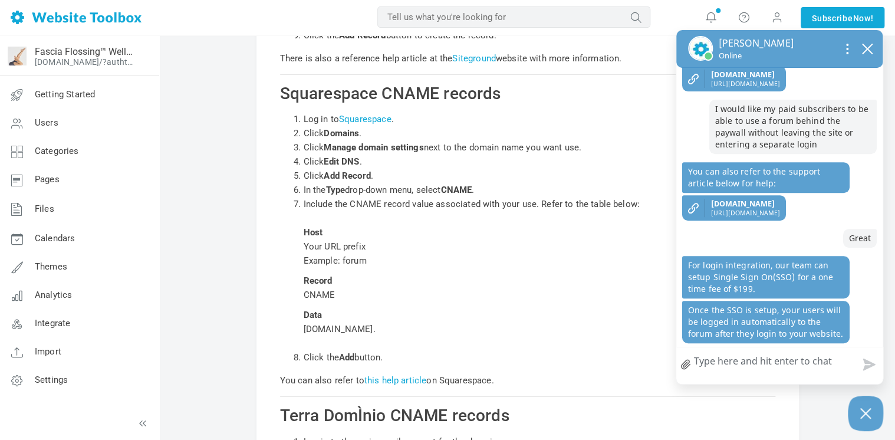
click at [740, 362] on textarea "How can we help?" at bounding box center [779, 362] width 206 height 31
type textarea "t"
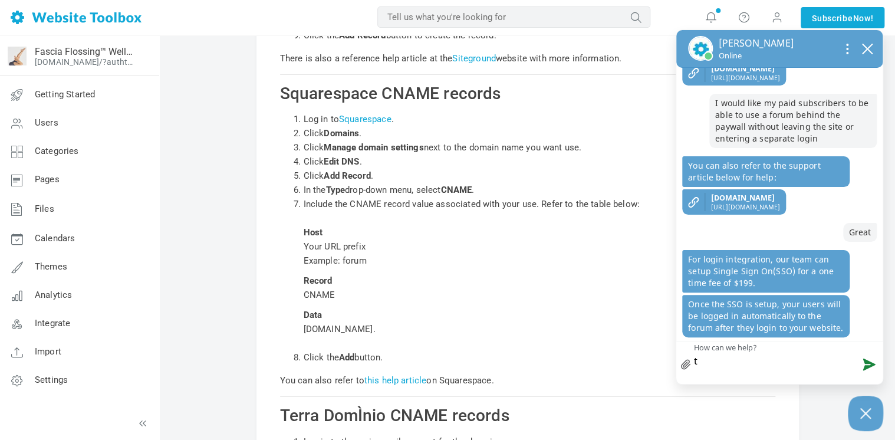
type textarea "th"
type textarea "tha"
type textarea "than"
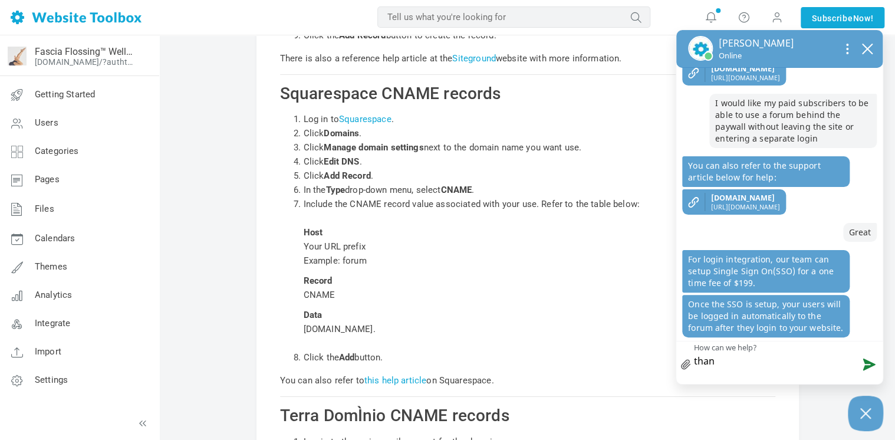
type textarea "thank"
type textarea "thanks"
type textarea "thanks!"
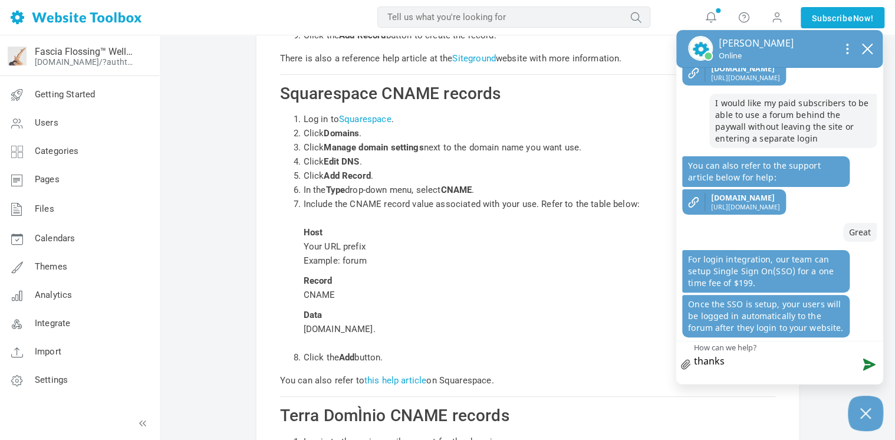
type textarea "thanks!"
type textarea "thanks! i"
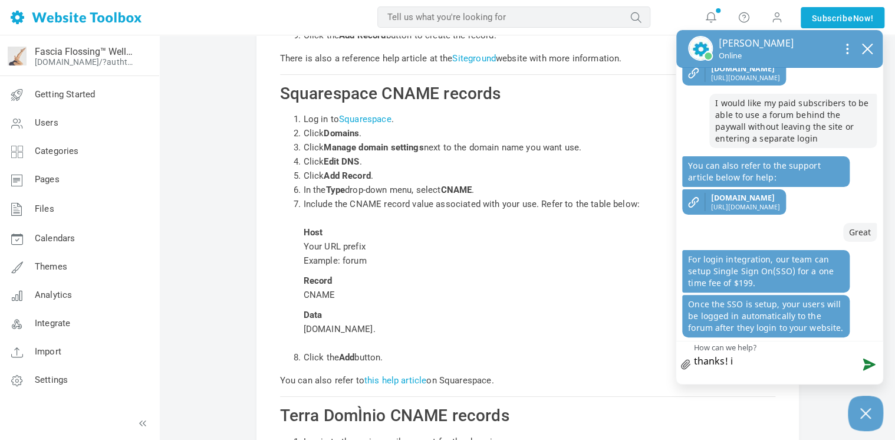
type textarea "thanks! i'"
type textarea "thanks! i'l"
type textarea "thanks! i'll"
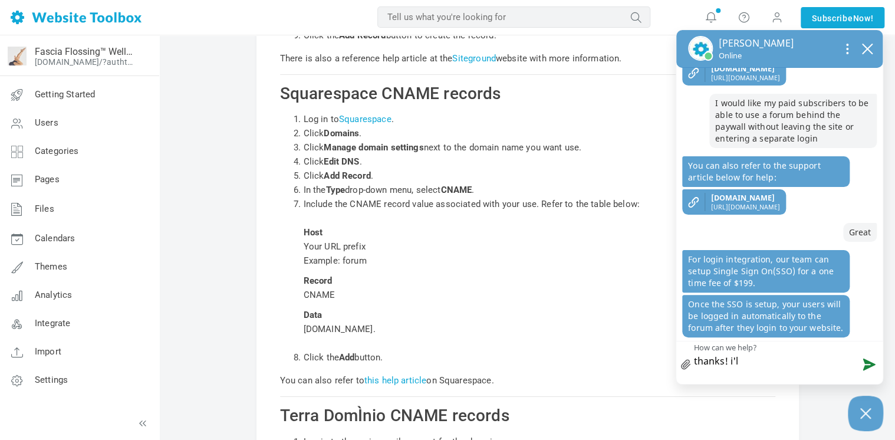
type textarea "thanks! i'll"
type textarea "thanks! i'll p"
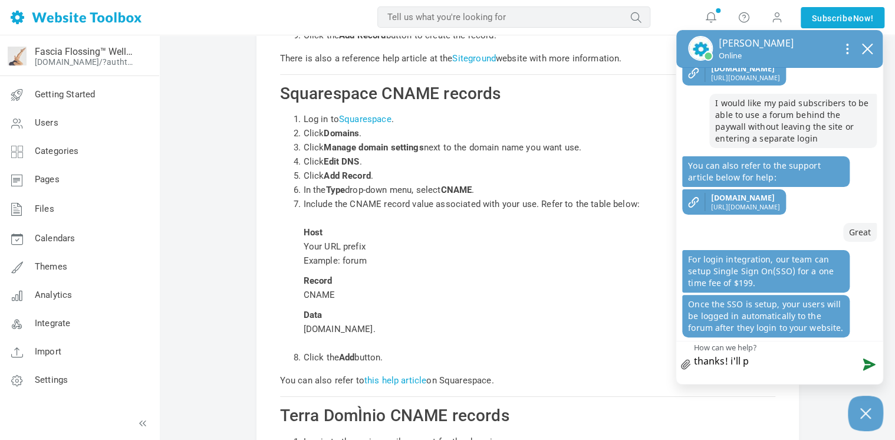
type textarea "thanks! i'll pl"
type textarea "thanks! i'll pla"
type textarea "thanks! i'll play"
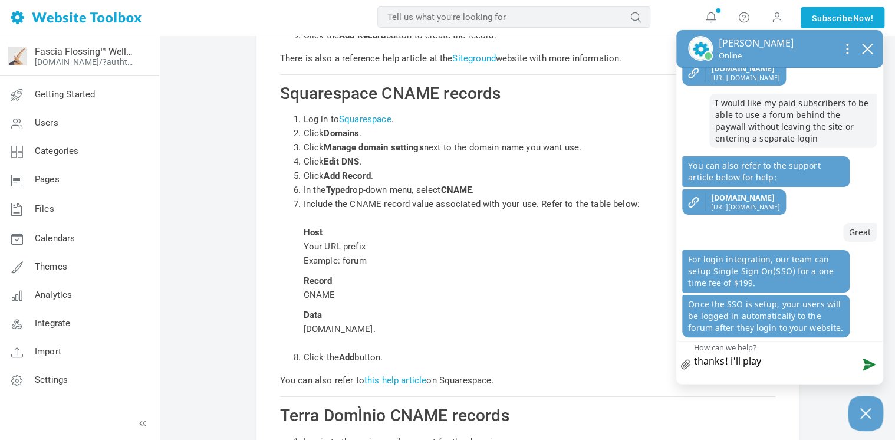
type textarea "thanks! i'll play"
type textarea "thanks! i'll play w"
type textarea "thanks! i'll play wi"
type textarea "thanks! i'll play wit"
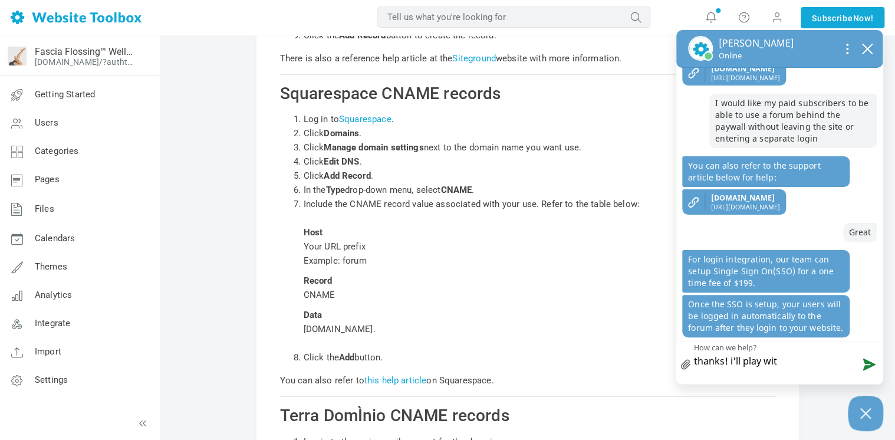
type textarea "thanks! i'll play with"
type textarea "thanks! i'll play with t"
type textarea "thanks! i'll play with th"
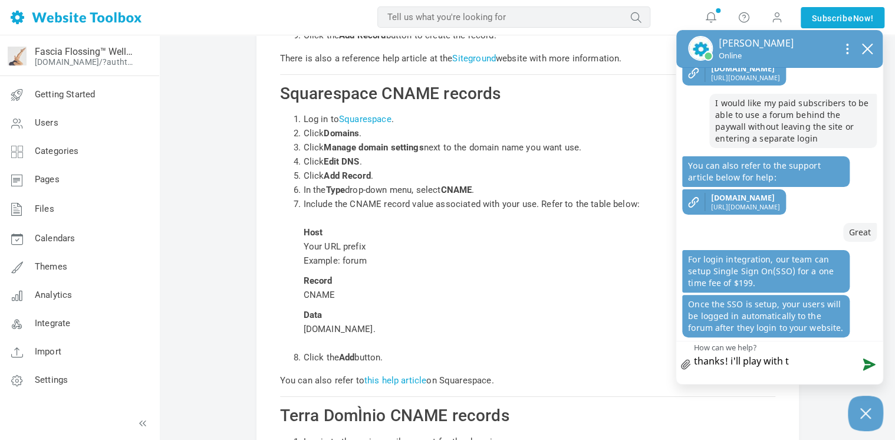
type textarea "thanks! i'll play with th"
type textarea "thanks! i'll play with thi"
type textarea "thanks! i'll play with this"
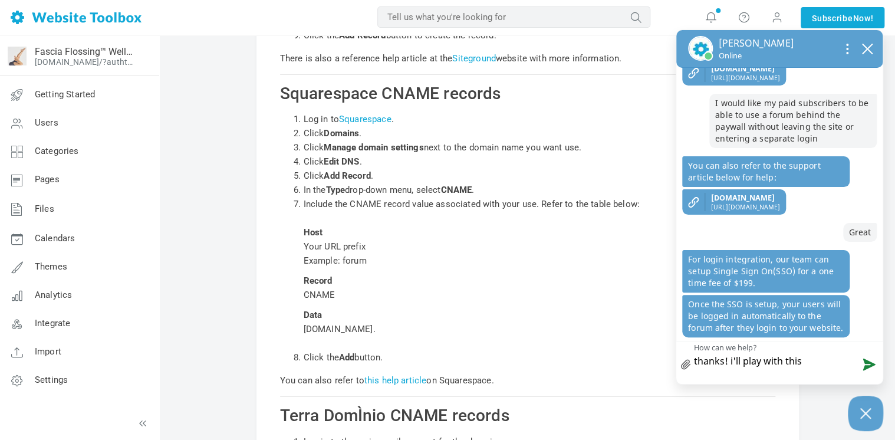
type textarea "thanks! i'll play with this a"
type textarea "thanks! i'll play with this an"
type textarea "thanks! i'll play with this and"
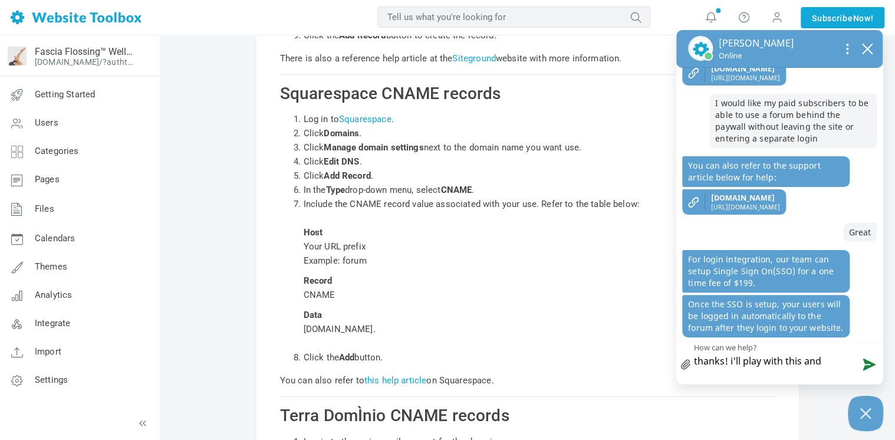
type textarea "thanks! i'll play with this and"
type textarea "thanks! i'll play with this and s"
type textarea "thanks! i'll play with this and se"
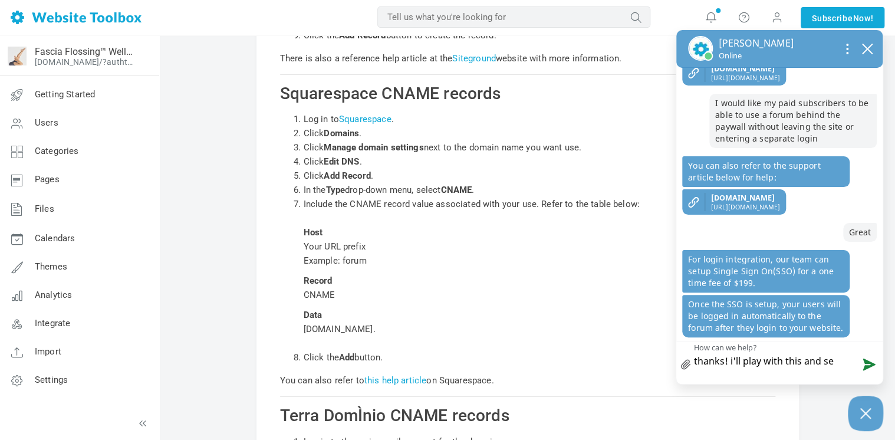
type textarea "thanks! i'll play with this and see"
type textarea "thanks! i'll play with this and see i"
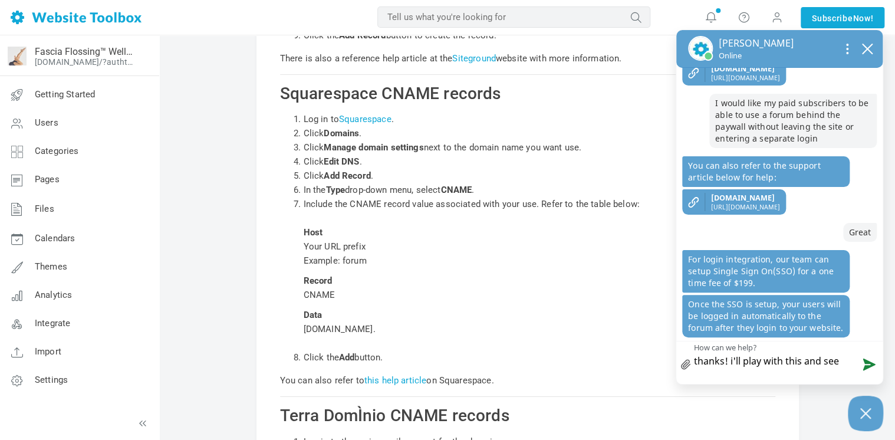
type textarea "thanks! i'll play with this and see i"
type textarea "thanks! i'll play with this and see if"
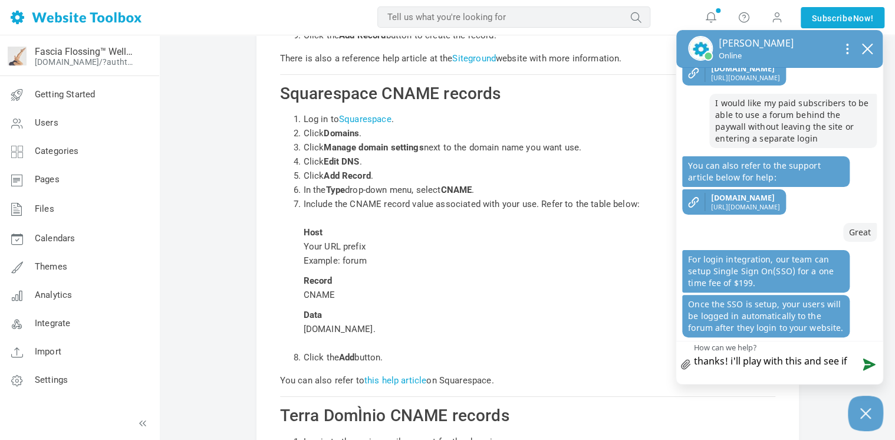
type textarea "thanks! i'll play with this and see if i"
type textarea "thanks! i'll play with this and see if i c"
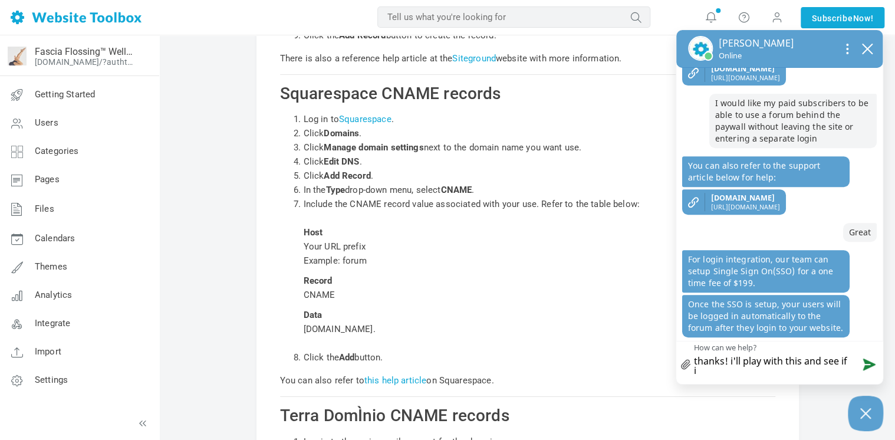
type textarea "thanks! i'll play with this and see if i c"
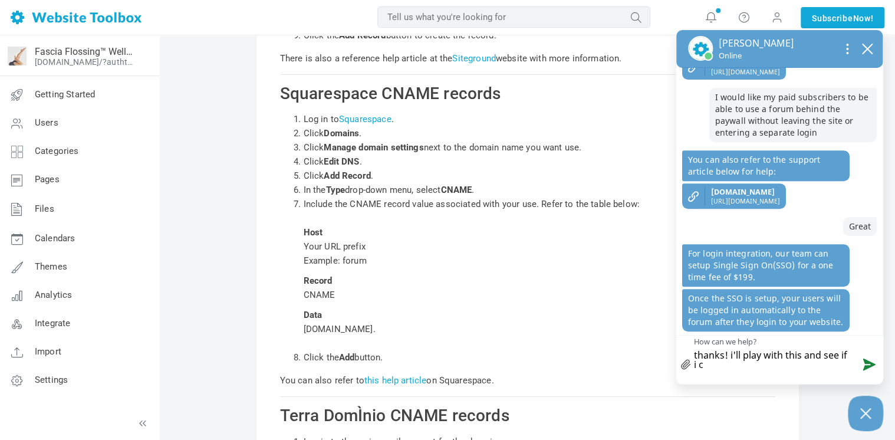
type textarea "thanks! i'll play with this and see if i"
type textarea "thanks! i'll play with this and see if i w"
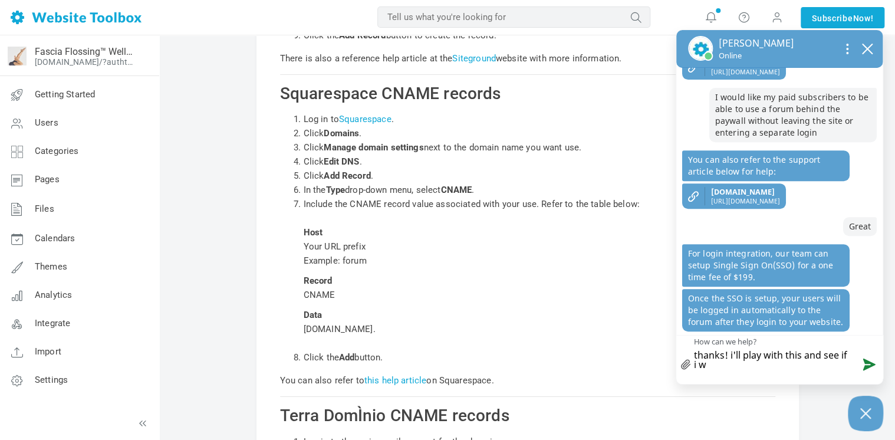
type textarea "thanks! i'll play with this and see if i wa"
type textarea "thanks! i'll play with this and see if i wan"
type textarea "thanks! i'll play with this and see if i want"
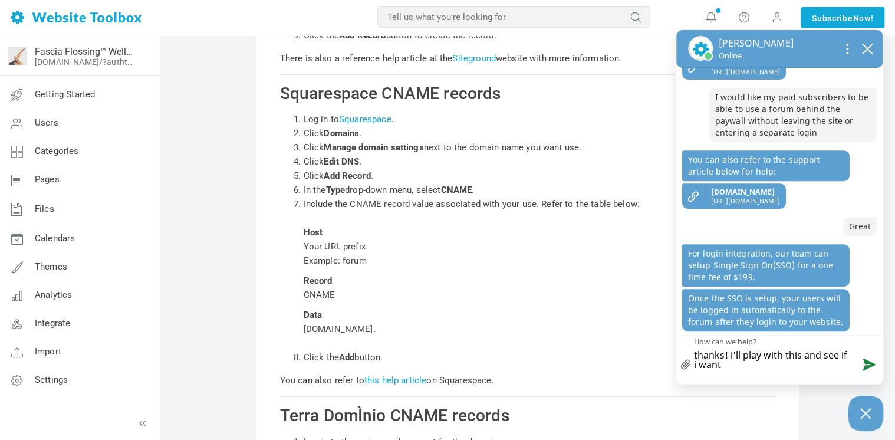
type textarea "thanks! i'll play with this and see if i want t"
type textarea "thanks! i'll play with this and see if i want to"
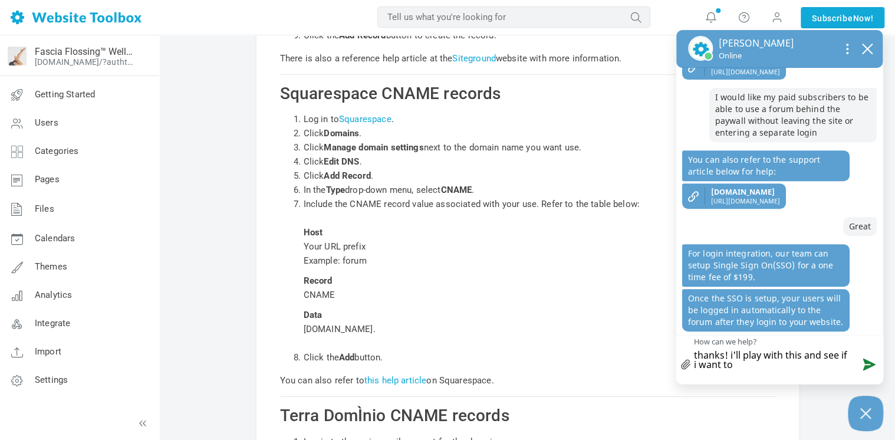
type textarea "thanks! i'll play with this and see if i want to t"
type textarea "thanks! i'll play with this and see if i want to ta"
type textarea "thanks! i'll play with this and see if i want to tak"
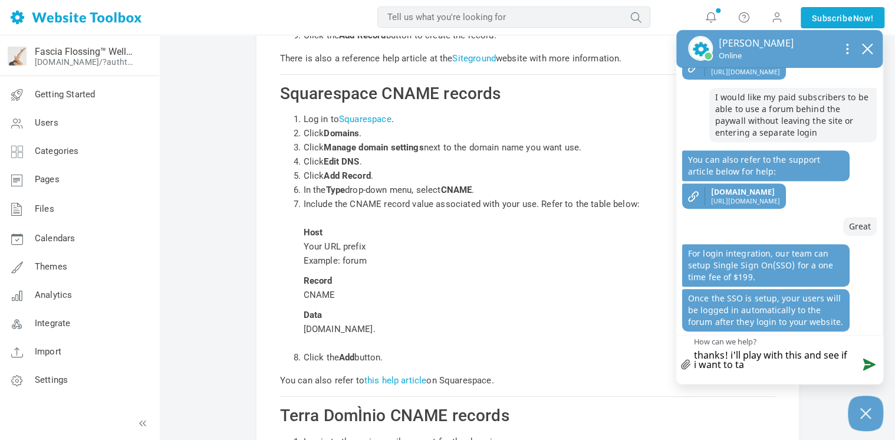
type textarea "thanks! i'll play with this and see if i want to tak"
type textarea "thanks! i'll play with this and see if i want to take"
type textarea "thanks! i'll play with this and see if i want to take t"
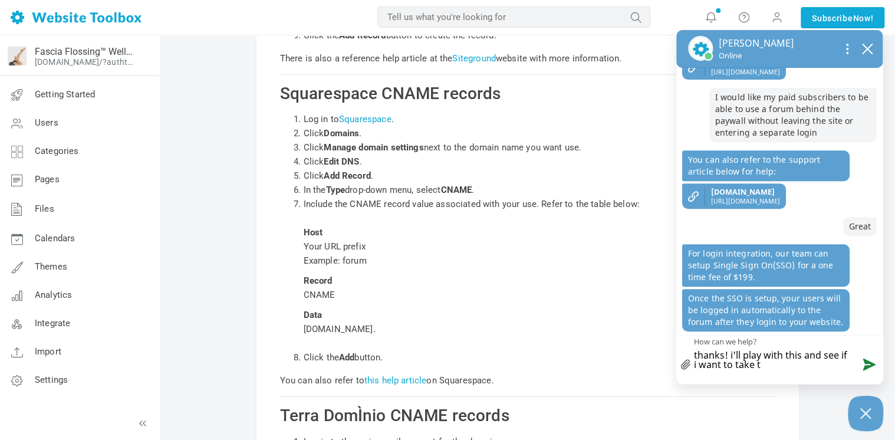
type textarea "thanks! i'll play with this and see if i want to take t"
type textarea "thanks! i'll play with this and see if i want to take ta"
type textarea "thanks! i'll play with this and see if i want to take tah"
type textarea "thanks! i'll play with this and see if i want to take taht"
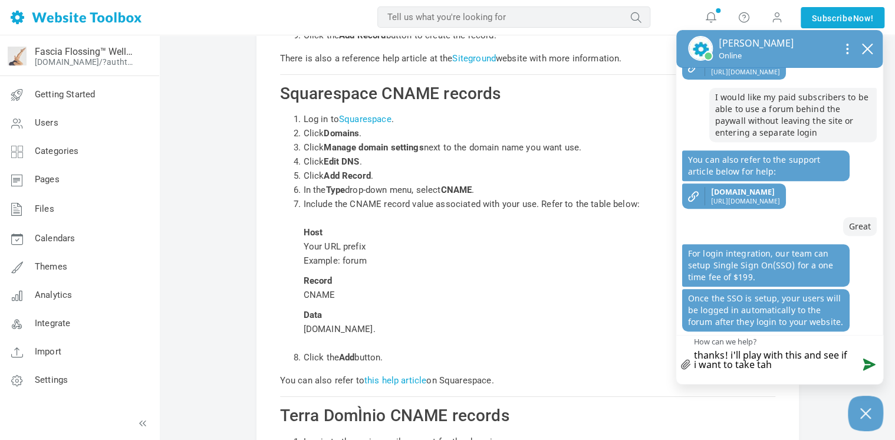
type textarea "thanks! i'll play with this and see if i want to take taht"
type textarea "thanks! i'll play with this and see if i want to take taht s"
type textarea "thanks! i'll play with this and see if i want to take taht"
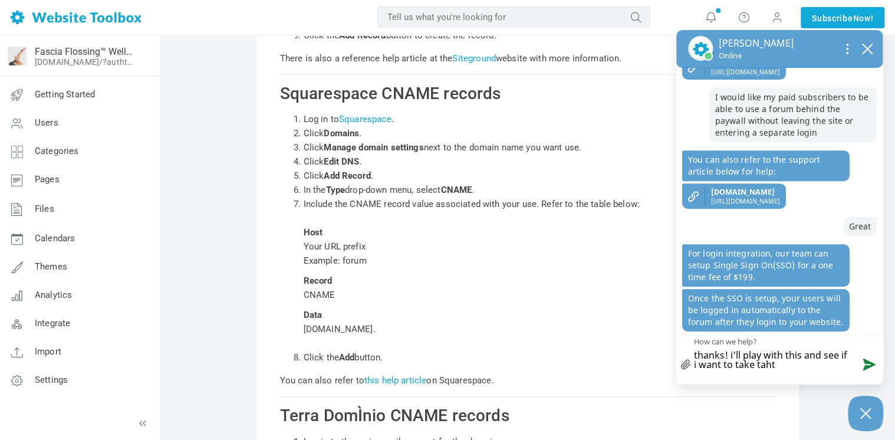
type textarea "thanks! i'll play with this and see if i want to take taht"
type textarea "thanks! i'll play with this and see if i want to take tah"
type textarea "thanks! i'll play with this and see if i want to take ta"
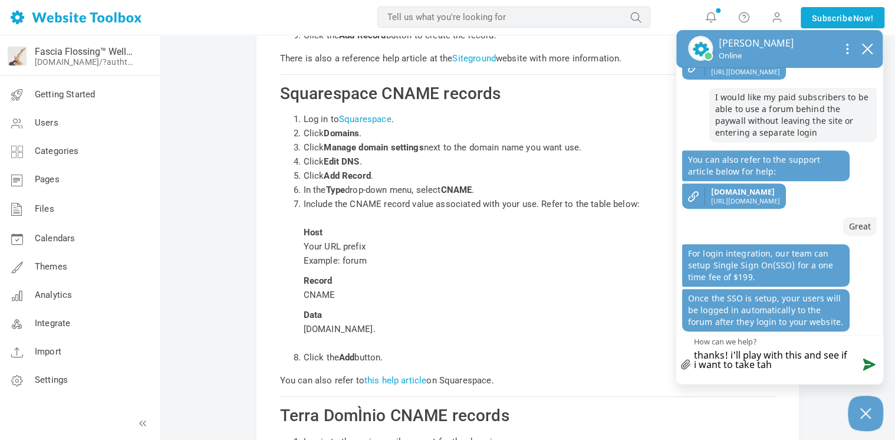
type textarea "thanks! i'll play with this and see if i want to take ta"
type textarea "thanks! i'll play with this and see if i want to take t"
type textarea "thanks! i'll play with this and see if i want to take th"
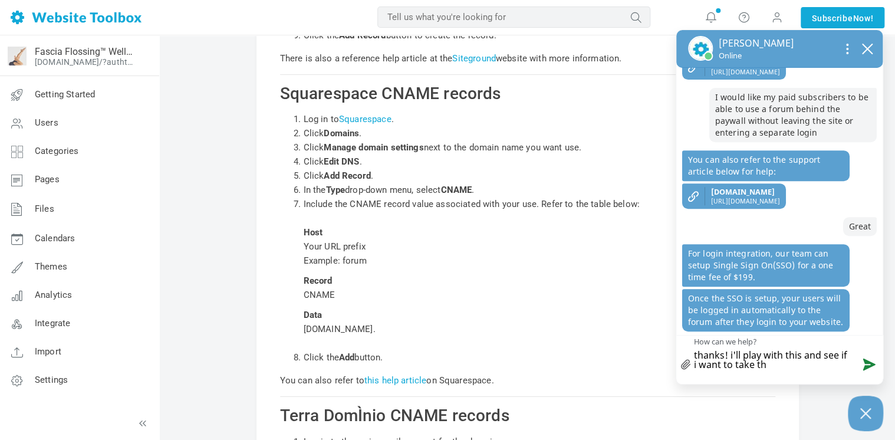
type textarea "thanks! i'll play with this and see if i want to take tha"
type textarea "thanks! i'll play with this and see if i want to take that"
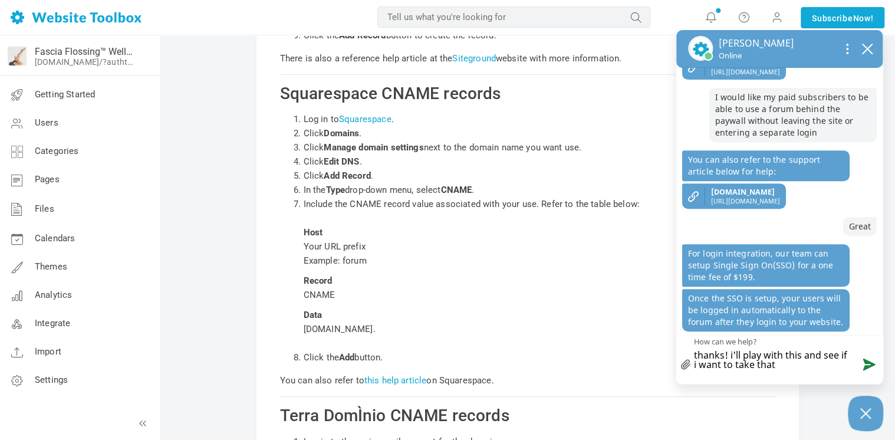
type textarea "thanks! i'll play with this and see if i want to take that"
type textarea "thanks! i'll play with this and see if i want to take that s"
type textarea "thanks! i'll play with this and see if i want to take that st"
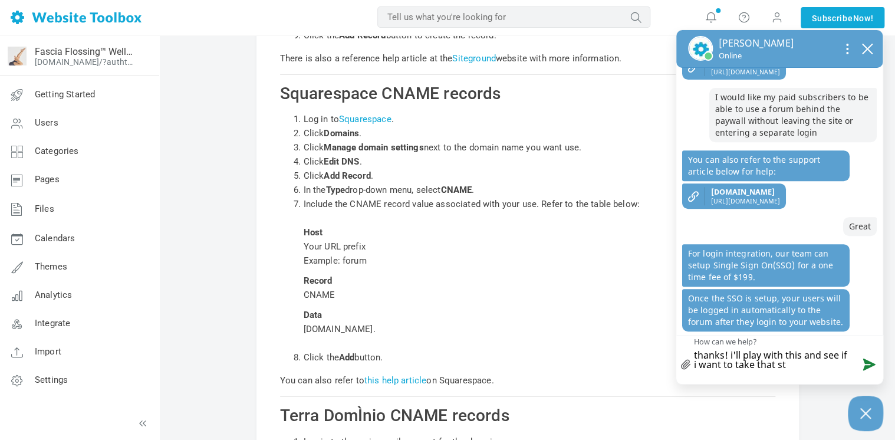
type textarea "thanks! i'll play with this and see if i want to take that ste"
type textarea "thanks! i'll play with this and see if i want to take that step"
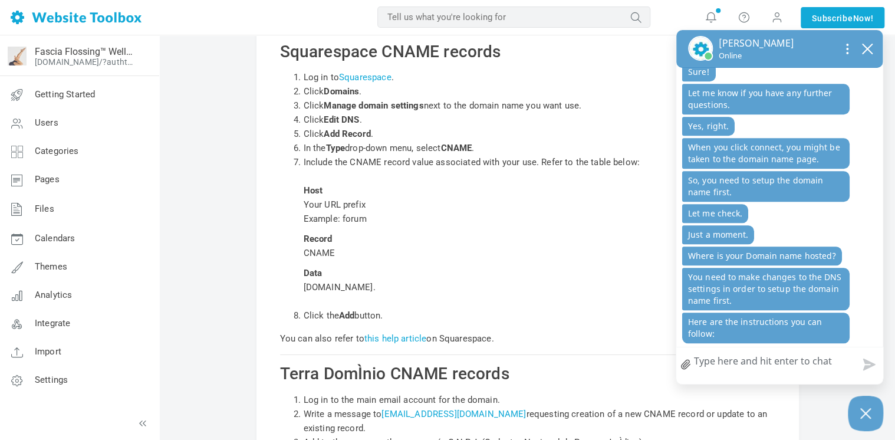
scroll to position [15492, 0]
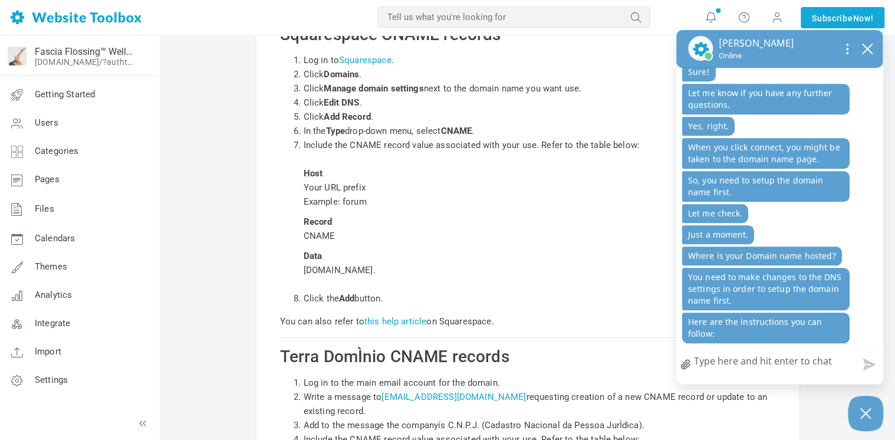
click at [751, 364] on textarea "How can we help?" at bounding box center [779, 362] width 206 height 31
type textarea "i"
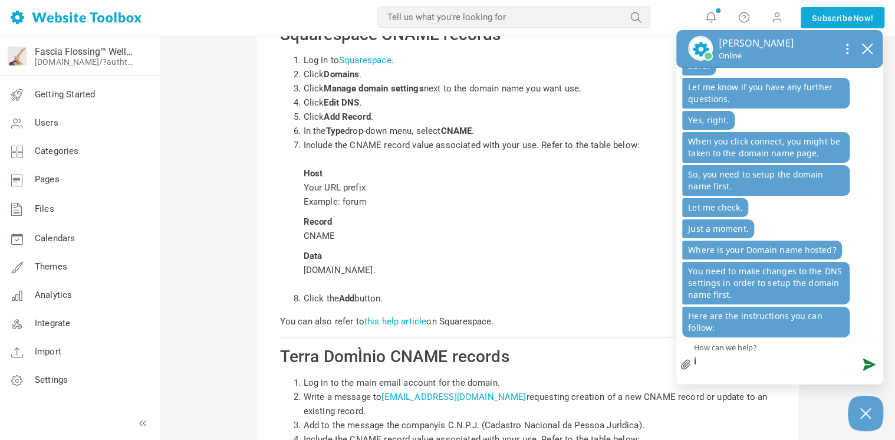
scroll to position [565, 0]
type textarea "i w"
type textarea "i we"
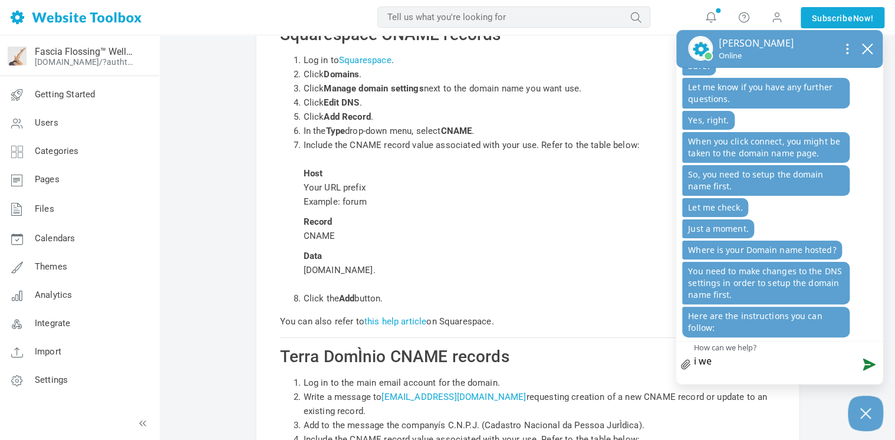
type textarea "i wen"
type textarea "i went"
type textarea "i went i"
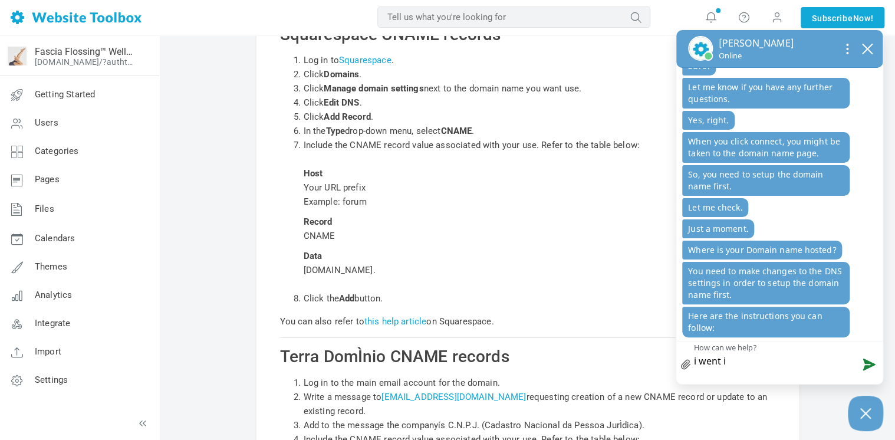
type textarea "i went it"
type textarea "i went itn"
type textarea "i went it"
type textarea "i went i"
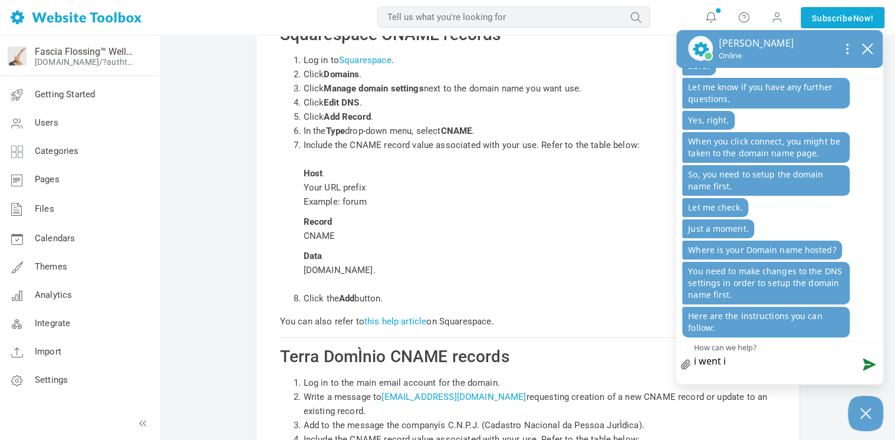
type textarea "i went in"
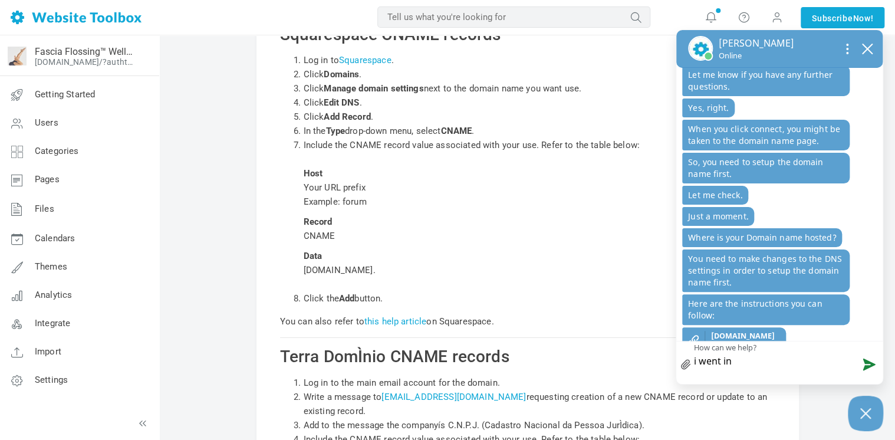
scroll to position [593, 0]
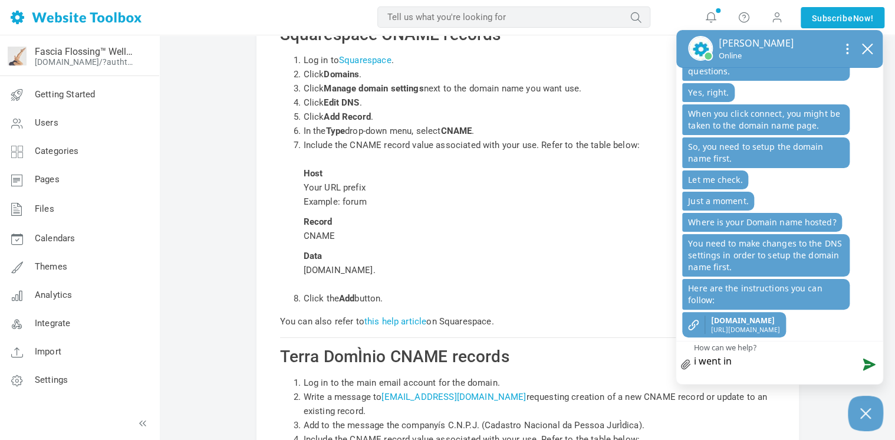
type textarea "i went int"
type textarea "i went into"
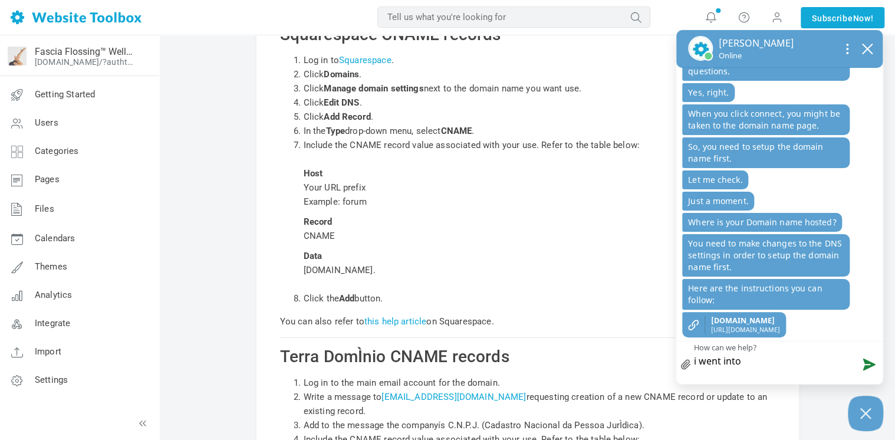
type textarea "i went into t"
type textarea "i went into th"
type textarea "i went into the"
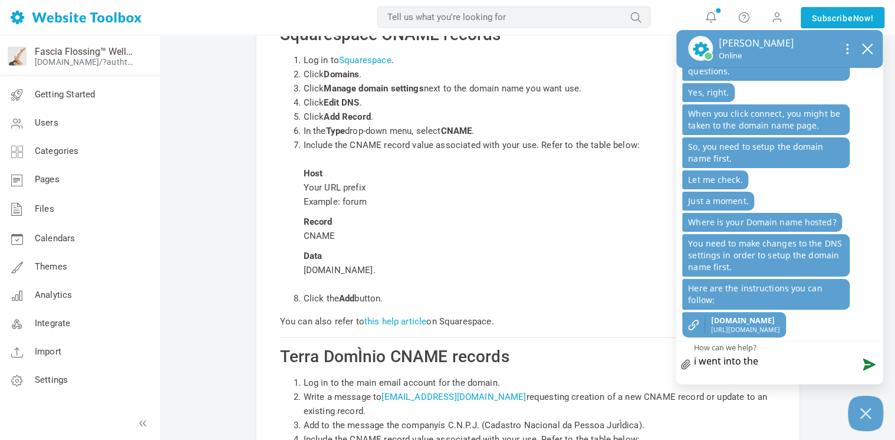
type textarea "i went into the"
type textarea "i went into the D"
type textarea "i went into the DN"
type textarea "i went into the DNS"
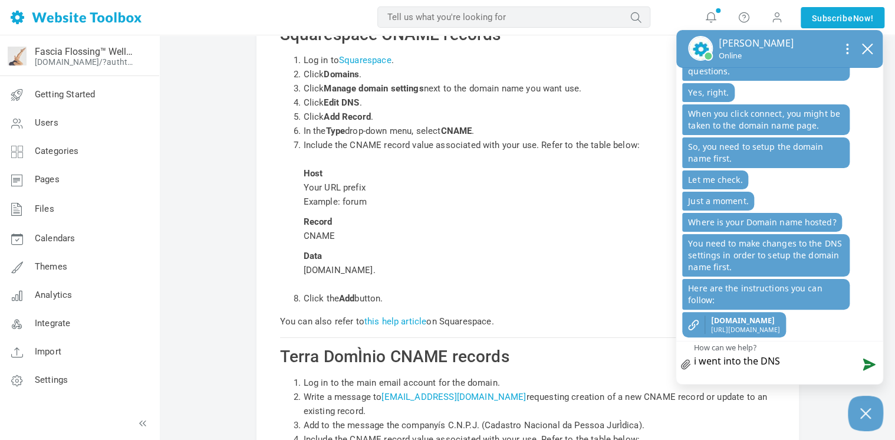
type textarea "i went into the DNS s"
type textarea "i went into the DNS se"
type textarea "i went into the DNS set"
type textarea "i went into the DNS sett"
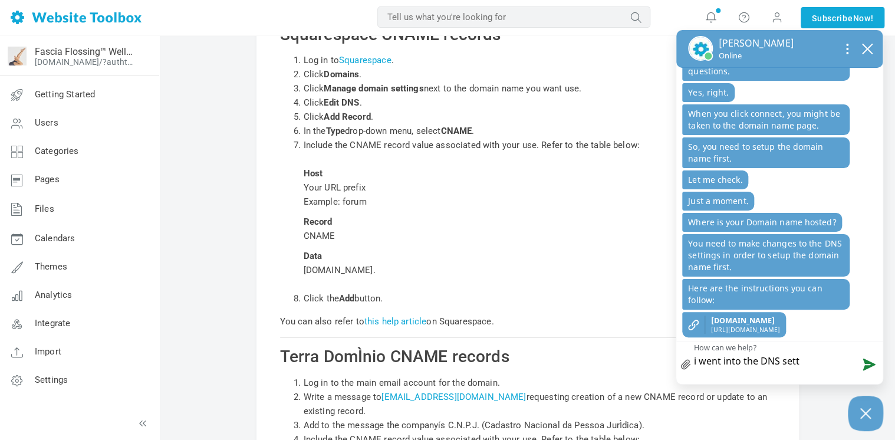
type textarea "i went into the DNS setti"
type textarea "i went into the DNS settin"
type textarea "i went into the DNS setting"
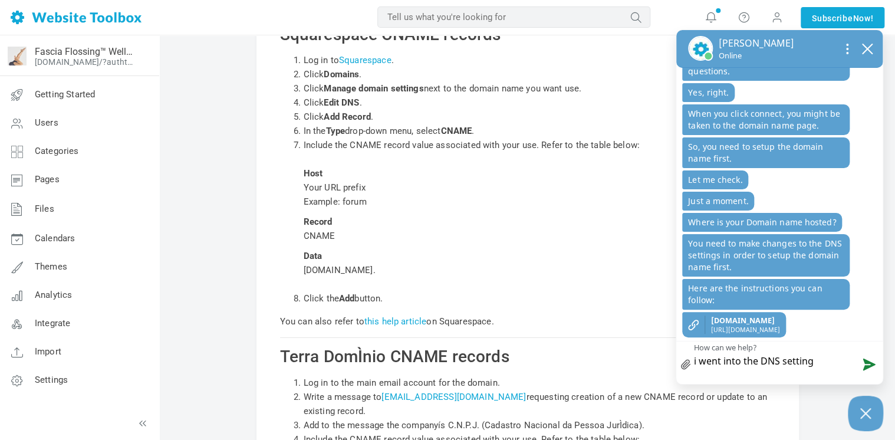
type textarea "i went into the DNS settings"
type textarea "i went into the DNS settings a"
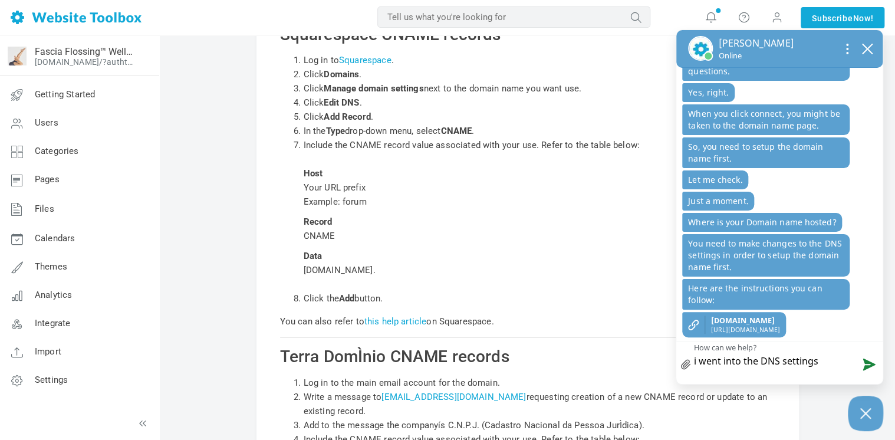
type textarea "i went into the DNS settings a"
type textarea "i went into the DNS settings an"
type textarea "i went into the DNS settings and"
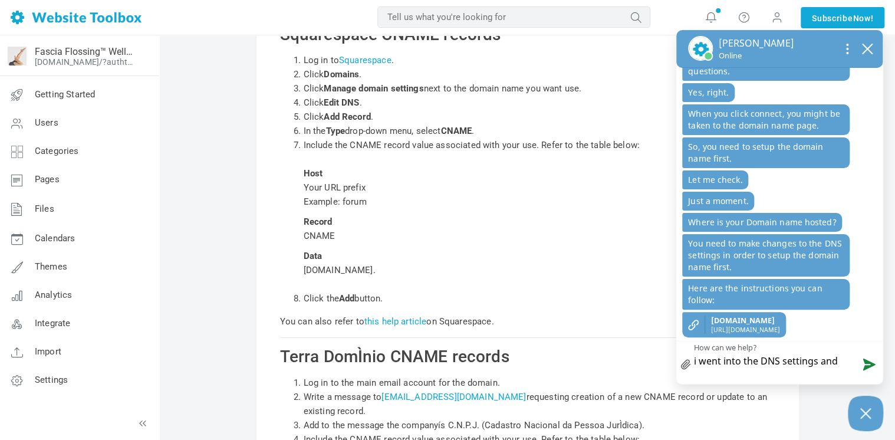
type textarea "i went into the DNS settings and"
type textarea "i went into the DNS settings and a"
type textarea "i went into the DNS settings and ad"
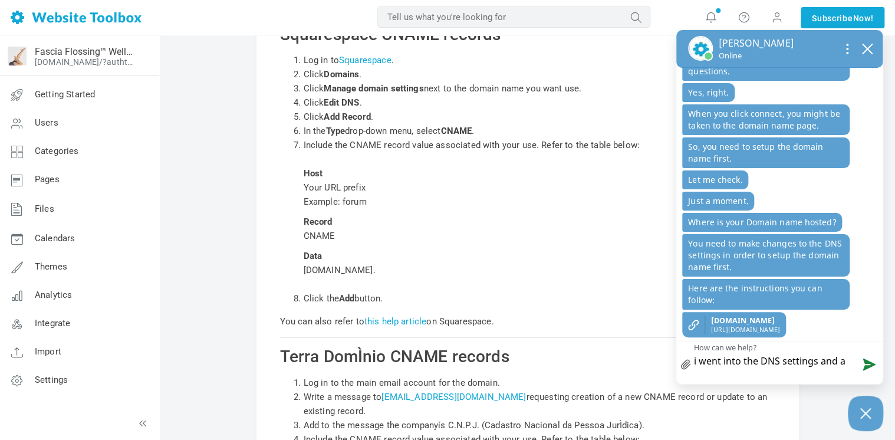
type textarea "i went into the DNS settings and ad"
type textarea "i went into the DNS settings and add"
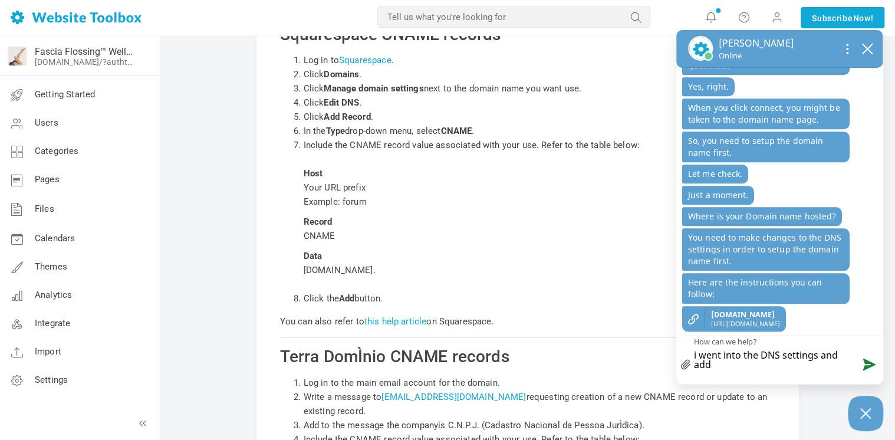
type textarea "i went into the DNS settings and adde"
type textarea "i went into the DNS settings and added"
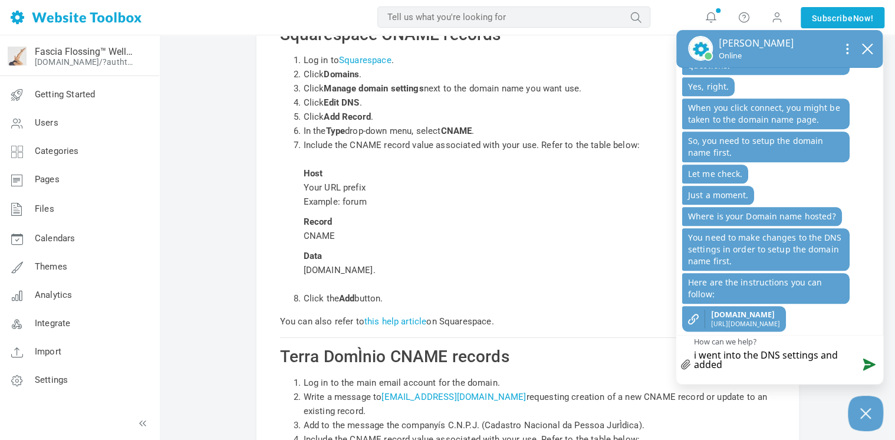
type textarea "i went into the DNS settings and added a"
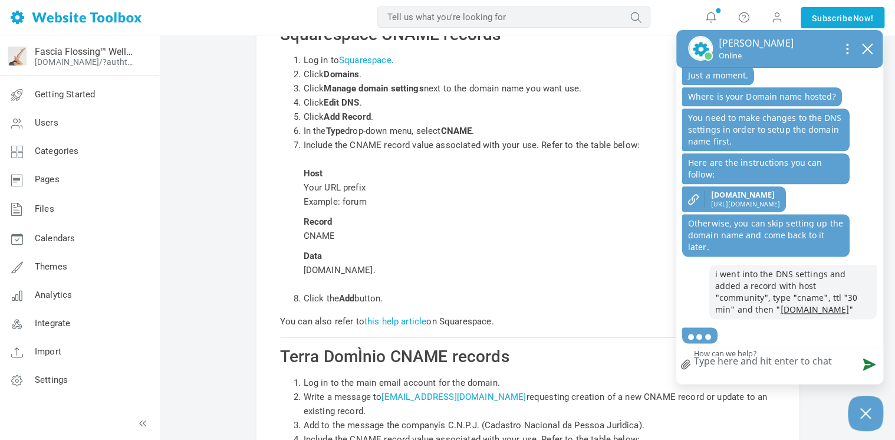
scroll to position [731, 0]
click at [759, 190] on span "[DOMAIN_NAME]" at bounding box center [745, 195] width 69 height 10
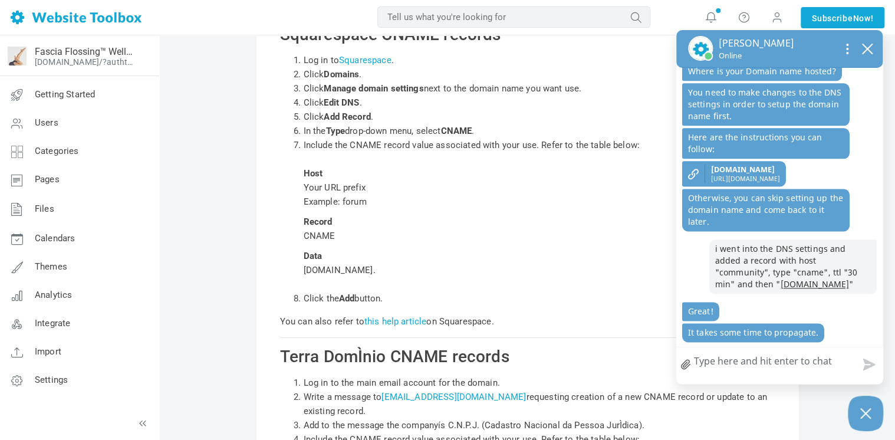
scroll to position [823, 0]
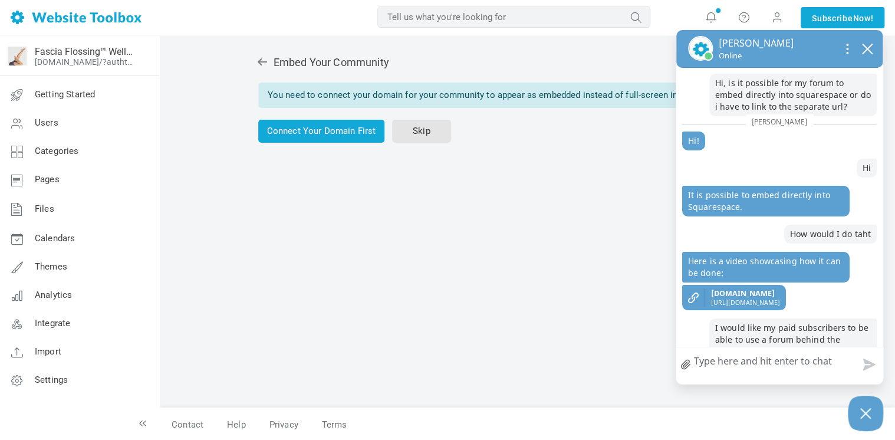
scroll to position [285, 0]
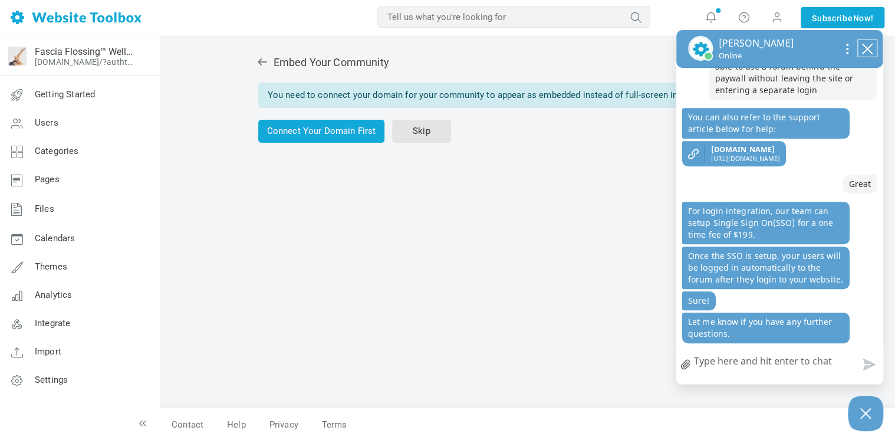
click at [865, 52] on icon "close chatbox" at bounding box center [867, 49] width 12 height 12
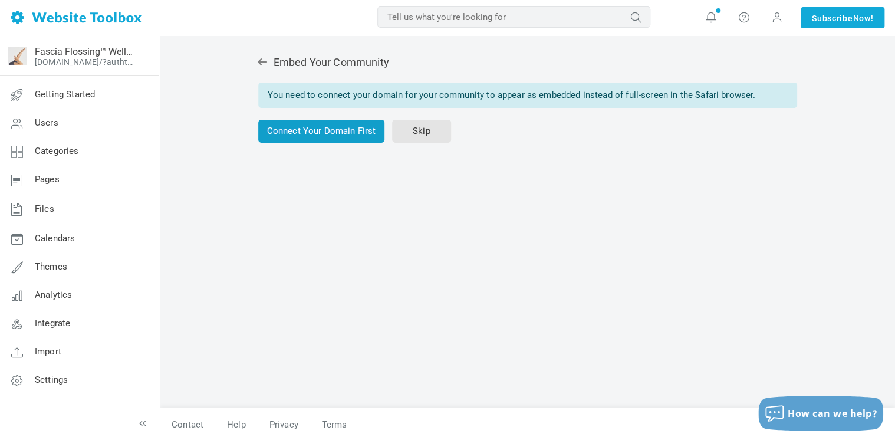
click at [340, 133] on link "Connect Your Domain First" at bounding box center [321, 131] width 127 height 23
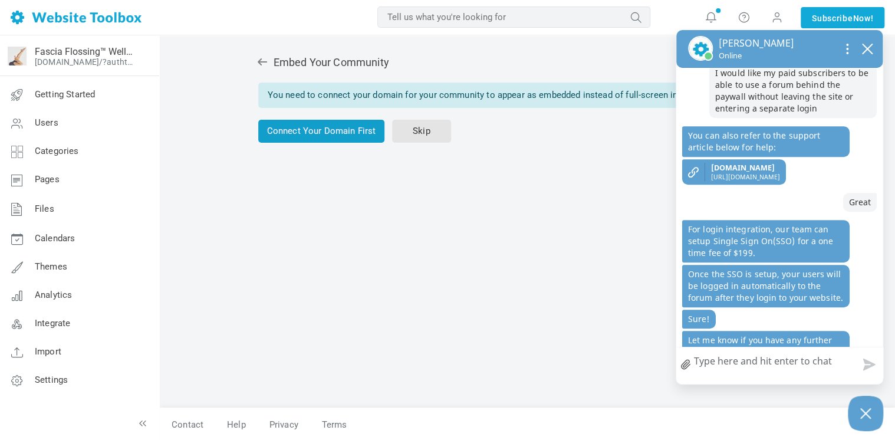
scroll to position [336, 0]
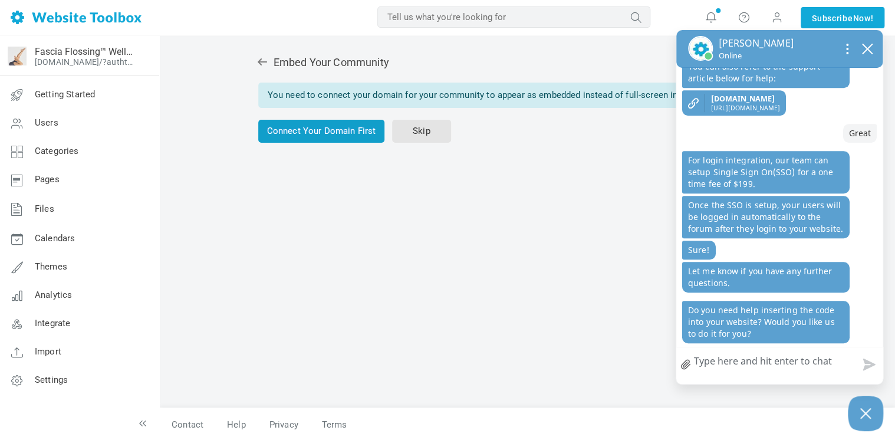
click at [311, 131] on link "Connect Your Domain First" at bounding box center [321, 131] width 127 height 23
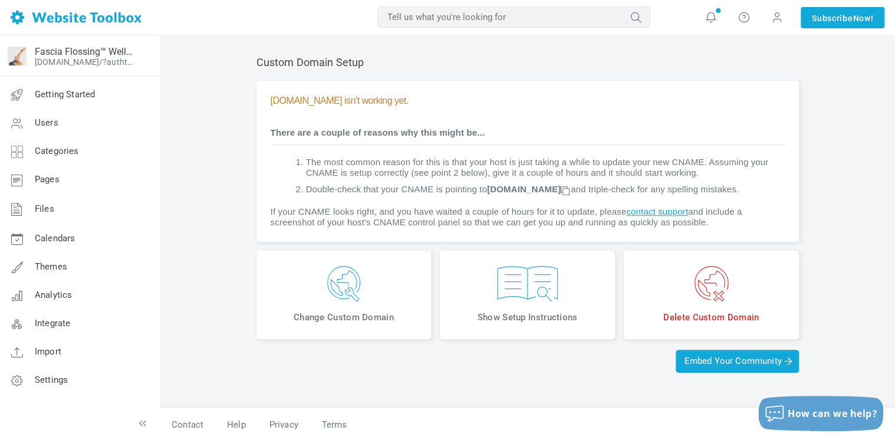
scroll to position [255, 0]
drag, startPoint x: 489, startPoint y: 190, endPoint x: 611, endPoint y: 190, distance: 122.0
click at [571, 190] on strong "[DOMAIN_NAME]" at bounding box center [529, 189] width 84 height 10
copy strong "[DOMAIN_NAME]"
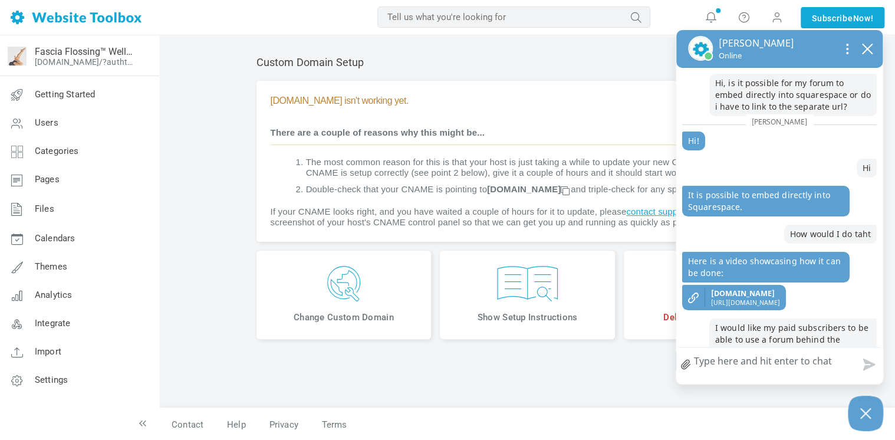
scroll to position [336, 0]
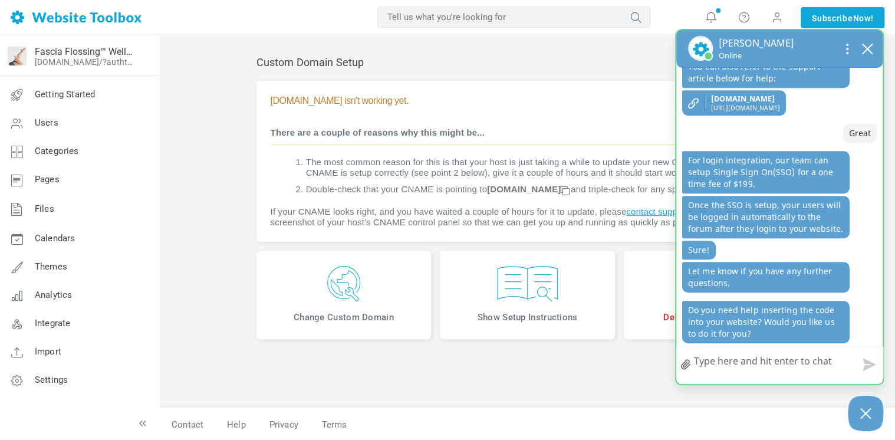
scroll to position [336, 0]
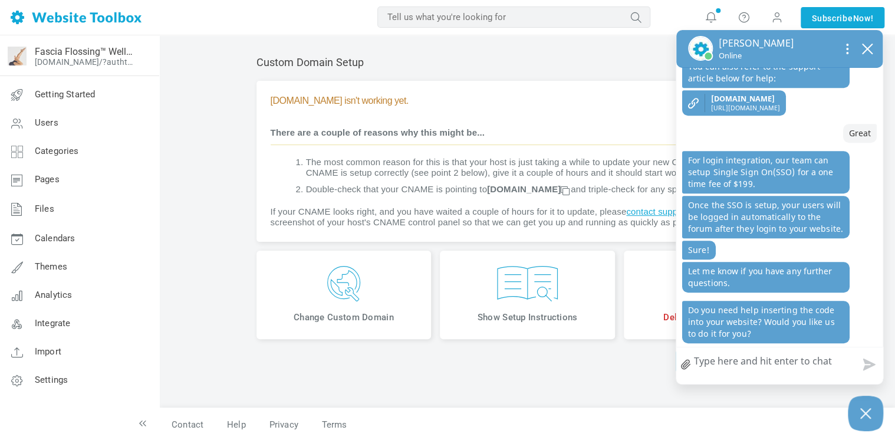
click at [740, 372] on textarea "How can we help?" at bounding box center [779, 362] width 206 height 31
type textarea "I"
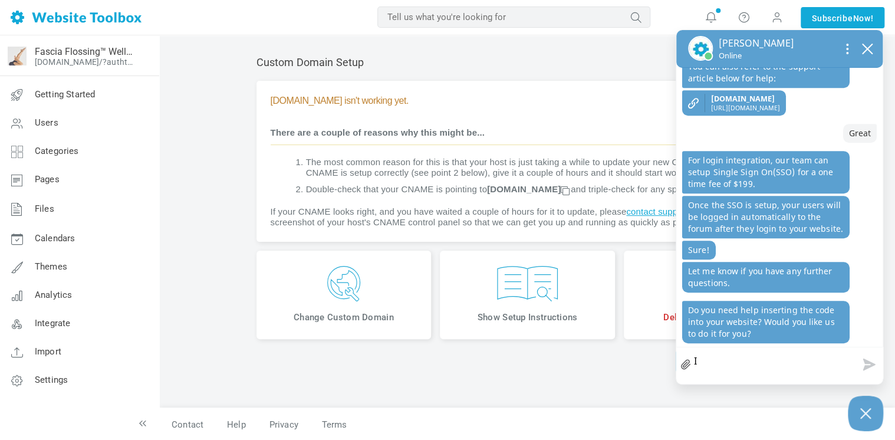
type textarea "I c"
type textarea "I ca"
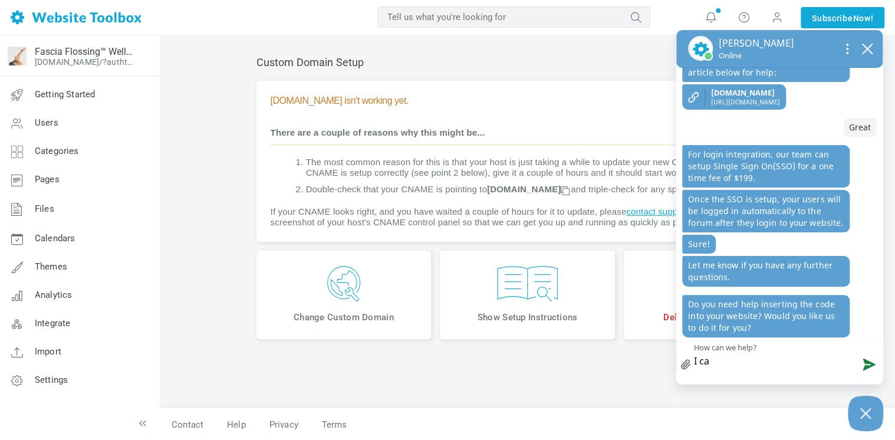
type textarea "I can"
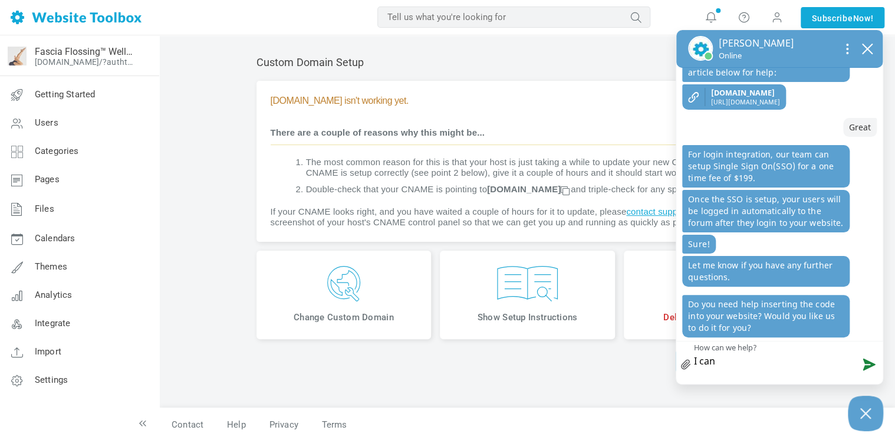
type textarea "I can i"
type textarea "I can in"
type textarea "I can ins"
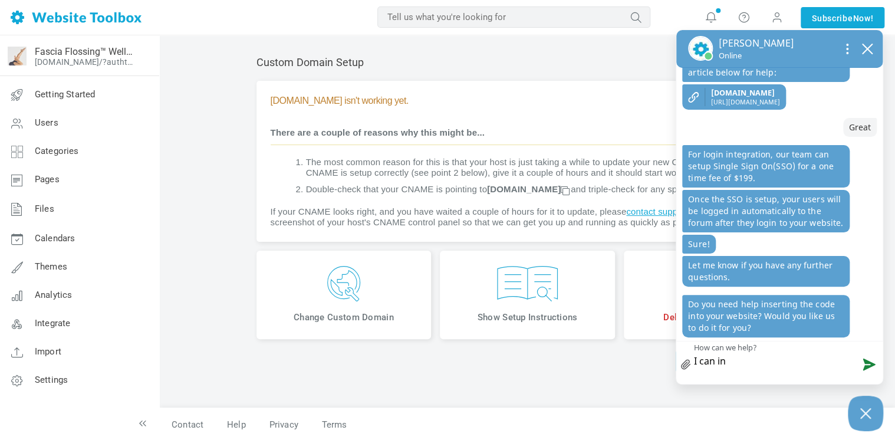
type textarea "I can ins"
type textarea "I can inse"
type textarea "I can inser"
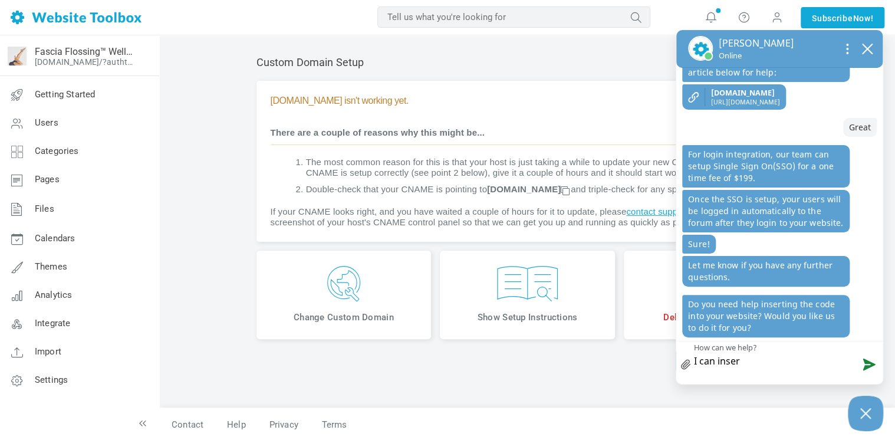
type textarea "I can insert"
type textarea "I can insert t"
type textarea "I can insert th"
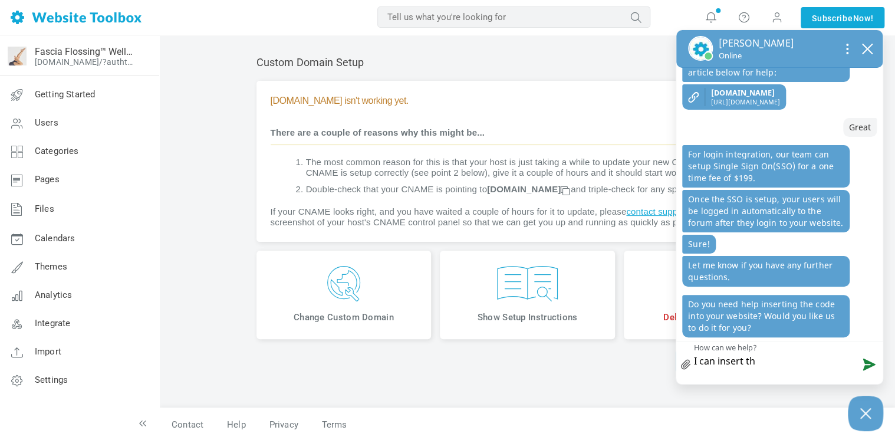
type textarea "I can insert the"
type textarea "I can insert the c"
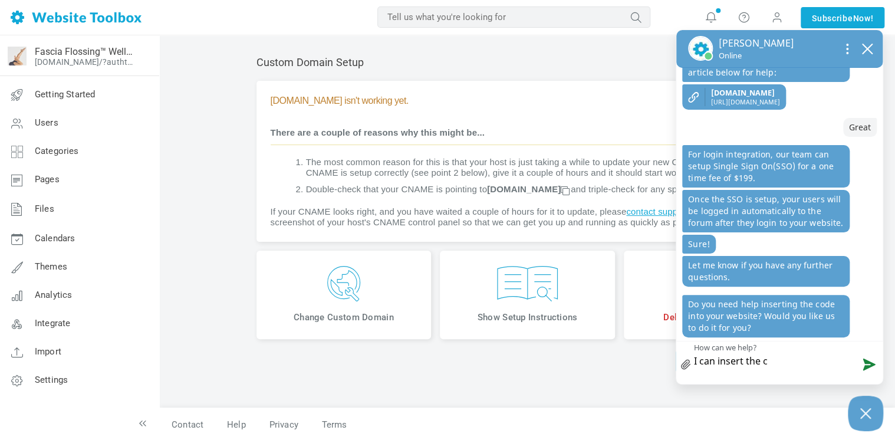
type textarea "I can insert the co"
type textarea "I can insert the cod"
type textarea "I can insert the code"
type textarea "I can insert the code i"
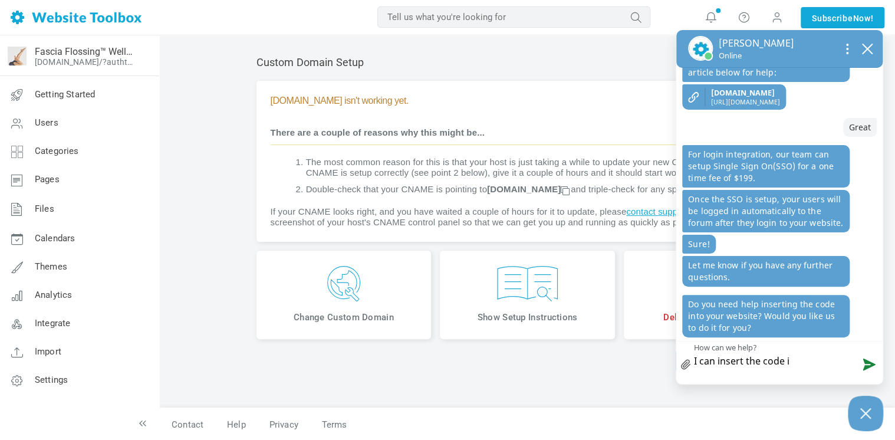
type textarea "I can insert the code if"
type textarea "I can insert the code if I"
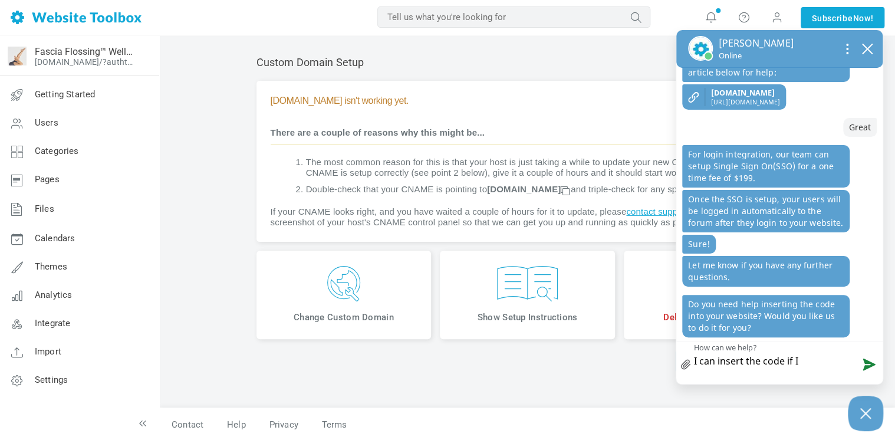
type textarea "I can insert the code if I"
type textarea "I can insert the code if I c"
type textarea "I can insert the code if I ca"
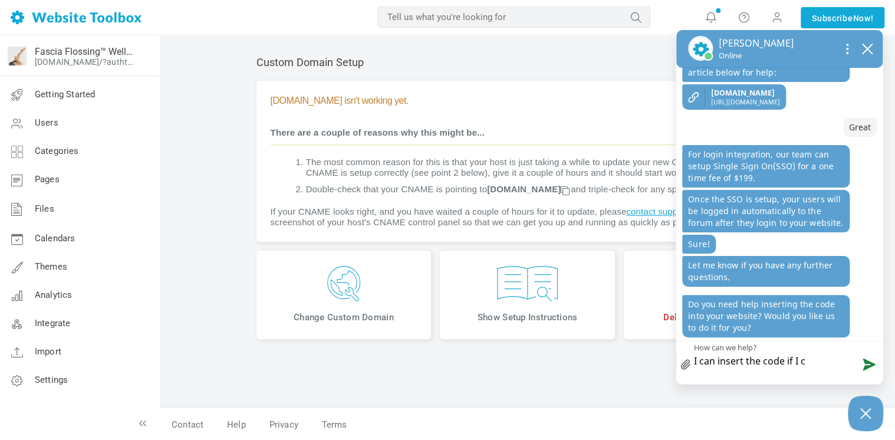
type textarea "I can insert the code if I ca"
type textarea "I can insert the code if I can"
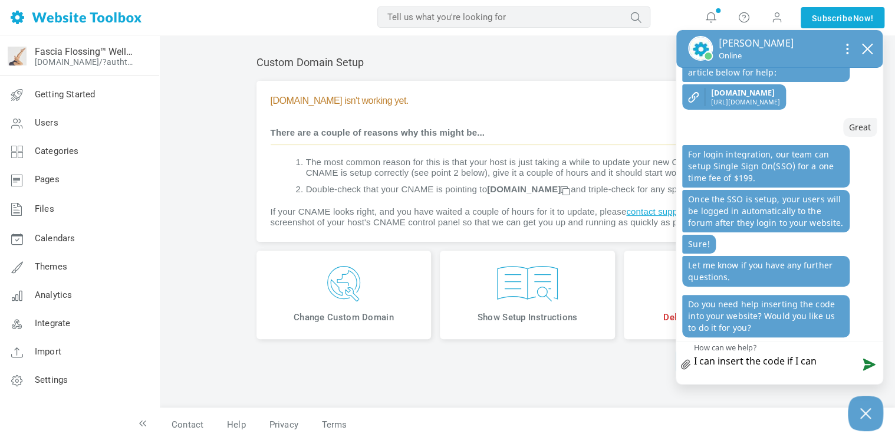
type textarea "I can insert the code if I can f"
type textarea "I can insert the code if I can fi"
type textarea "I can insert the code if I can fin"
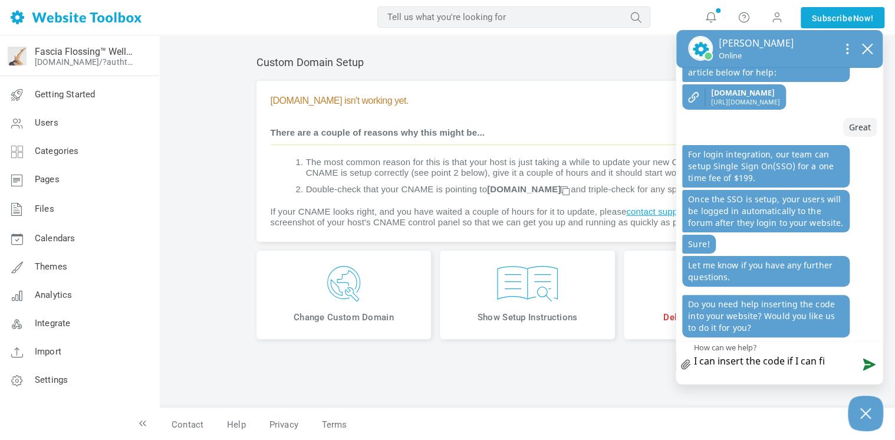
type textarea "I can insert the code if I can fin"
type textarea "I can insert the code if I can find"
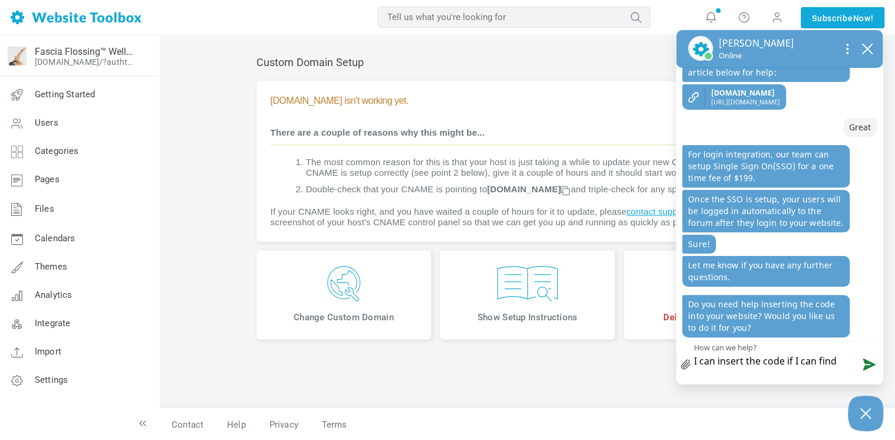
type textarea "I can insert the code if I can find i"
type textarea "I can insert the code if I can find it"
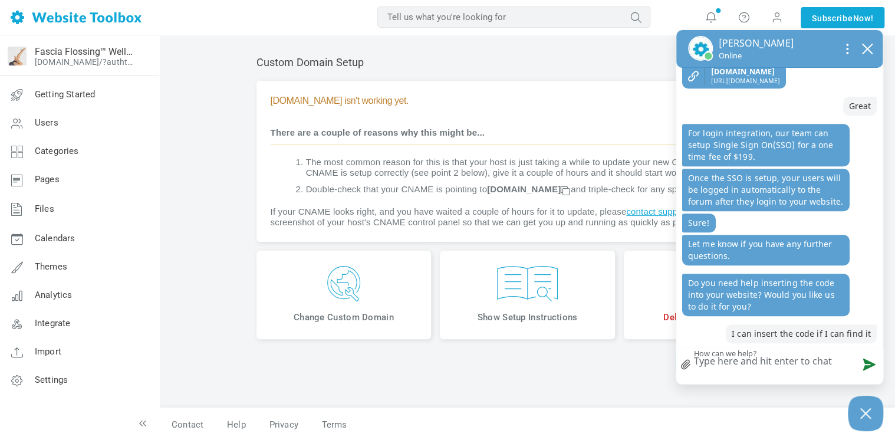
scroll to position [363, 0]
type textarea "W"
type textarea "D"
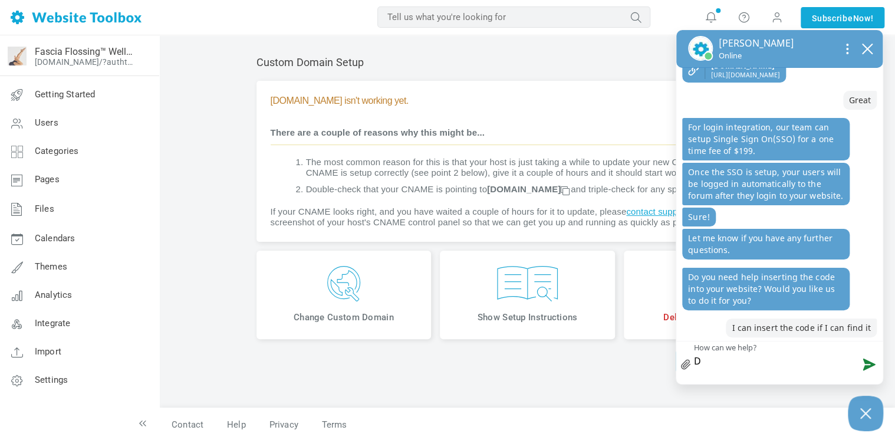
type textarea "DO"
type textarea "DO I"
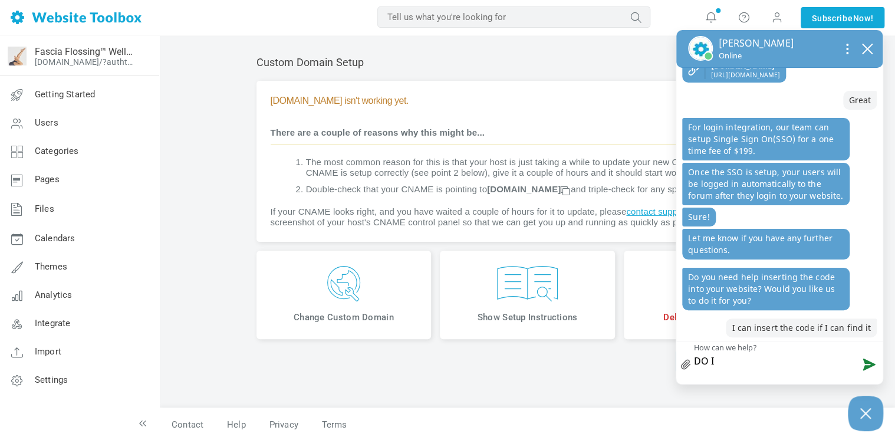
type textarea "DO I"
type textarea "DO"
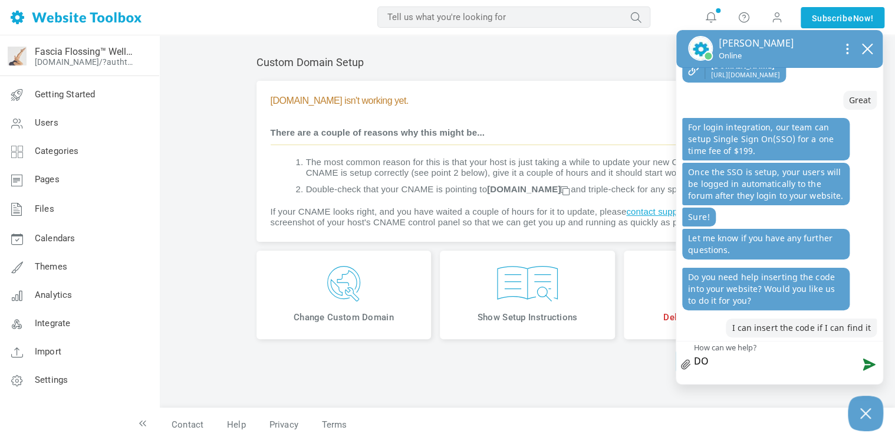
type textarea "DO"
type textarea "D"
type textarea "Do"
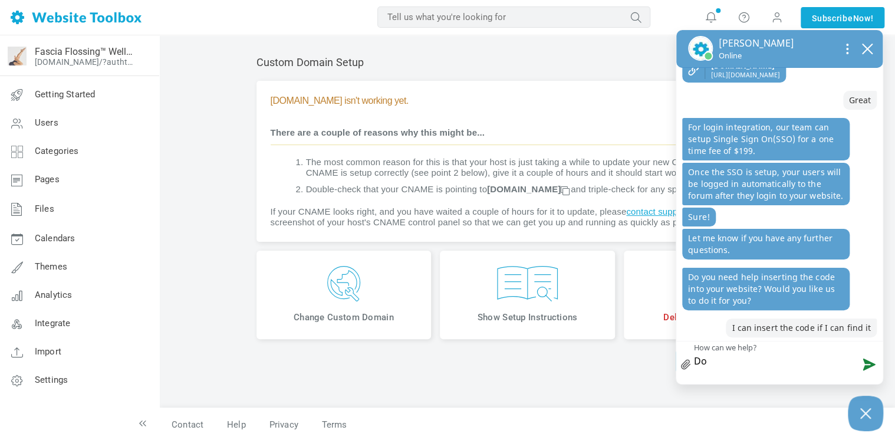
type textarea "Doi"
type textarea "Doi I"
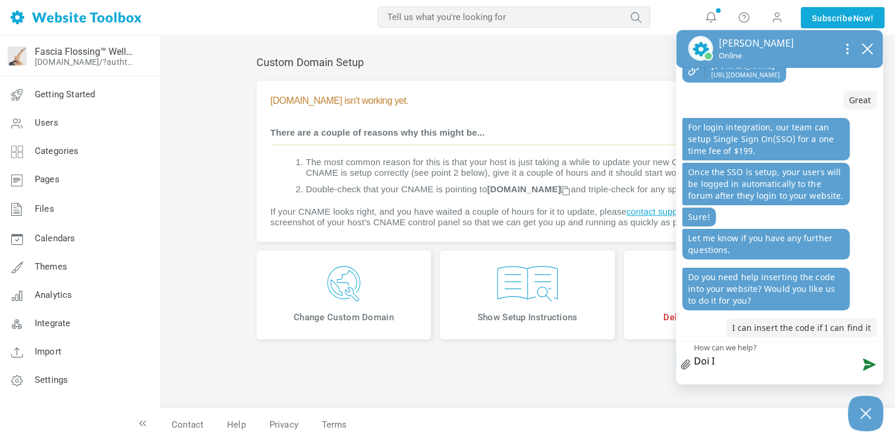
type textarea "Doi I"
type textarea "Doi"
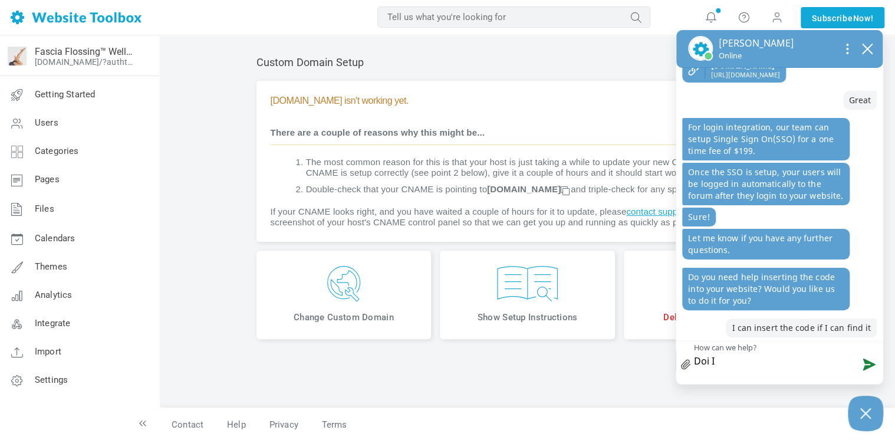
type textarea "Doi"
type textarea "Do"
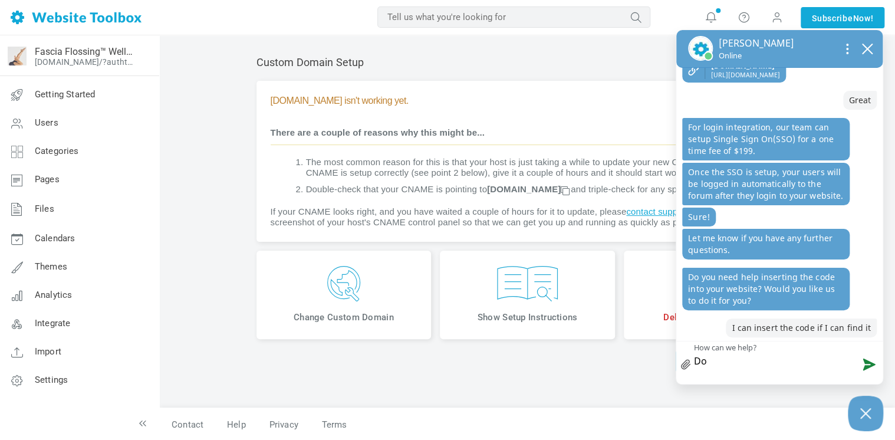
type textarea "Do I"
type textarea "Do I u"
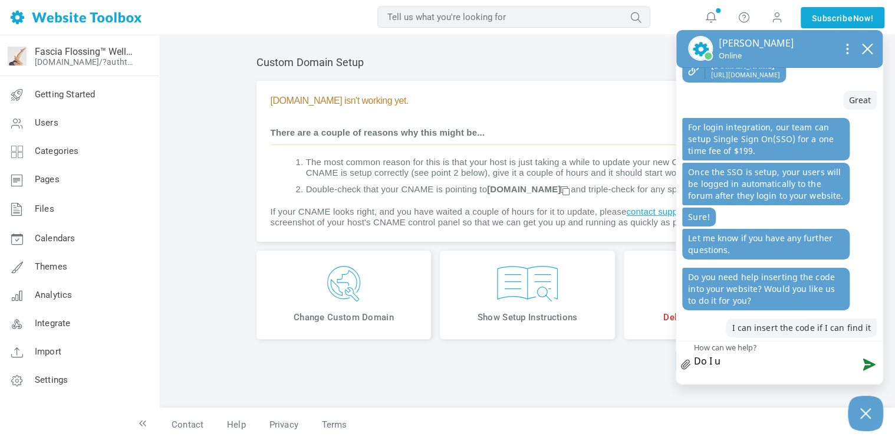
type textarea "Do I us"
type textarea "Do I use"
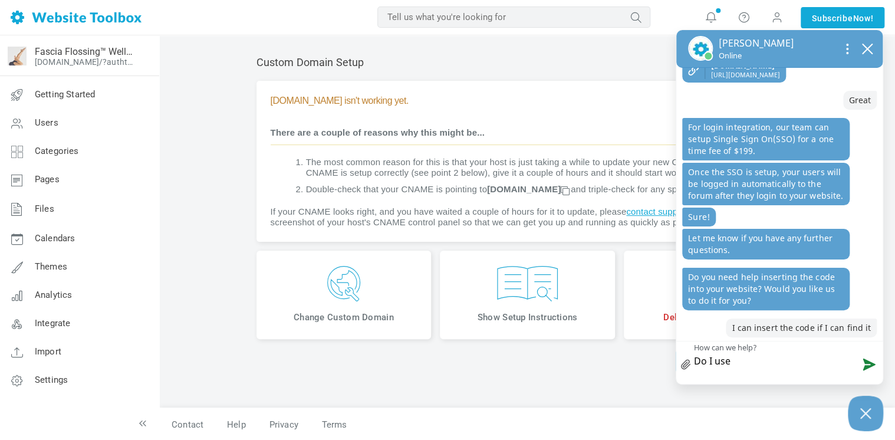
paste textarea "[DOMAIN_NAME]"
type textarea "Do I use custom.websitetoolbox.com"
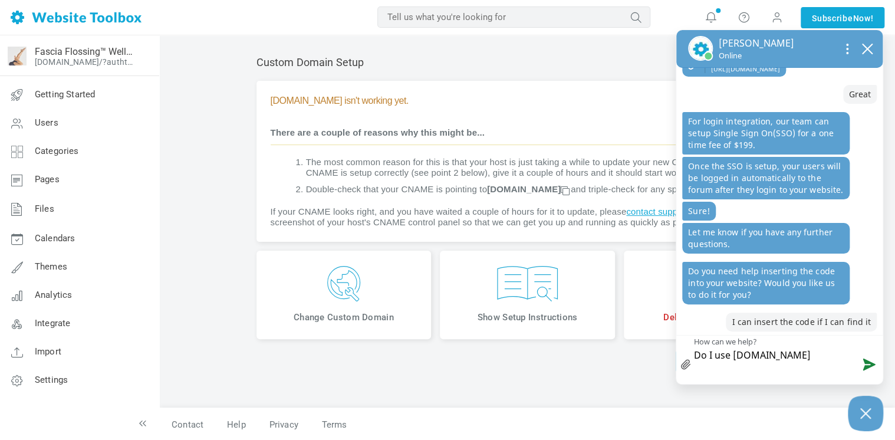
type textarea "Do I use custom.websitetoolbox.com"
type textarea "Do I use custom.websitetoolbox.com a"
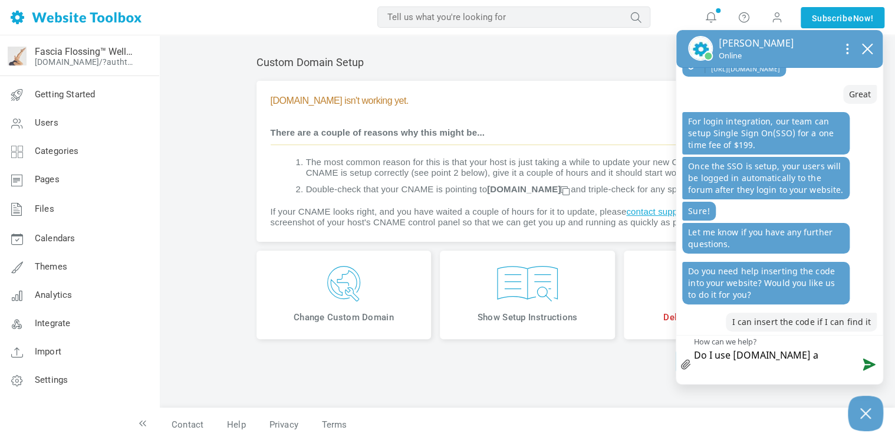
type textarea "Do I use custom.websitetoolbox.com as"
type textarea "Do I use custom.websitetoolbox.com as t"
type textarea "Do I use custom.websitetoolbox.com as th"
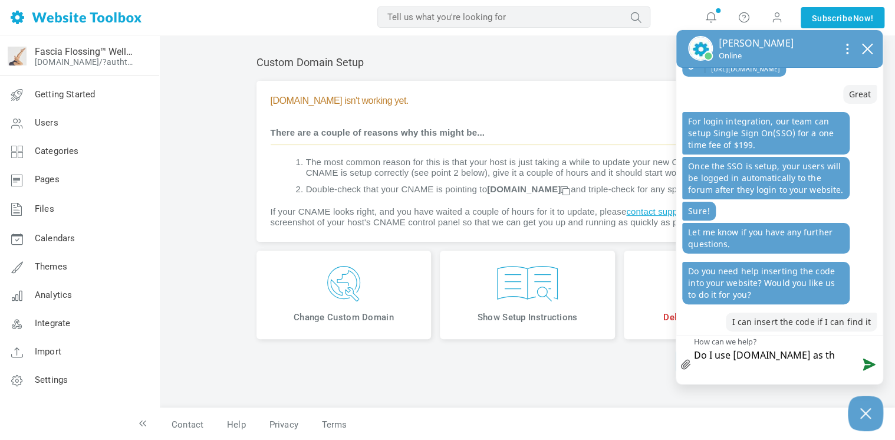
type textarea "Do I use custom.websitetoolbox.com as the"
type textarea "Do I use custom.websitetoolbox.com as the a"
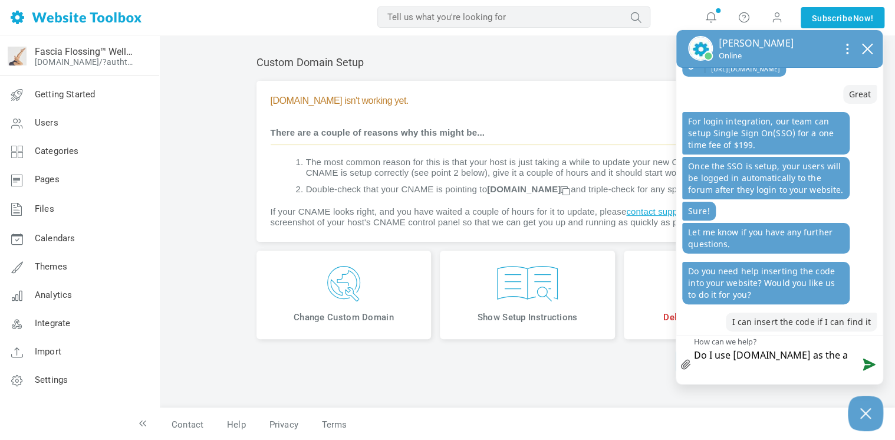
type textarea "Do I use custom.websitetoolbox.com as the as"
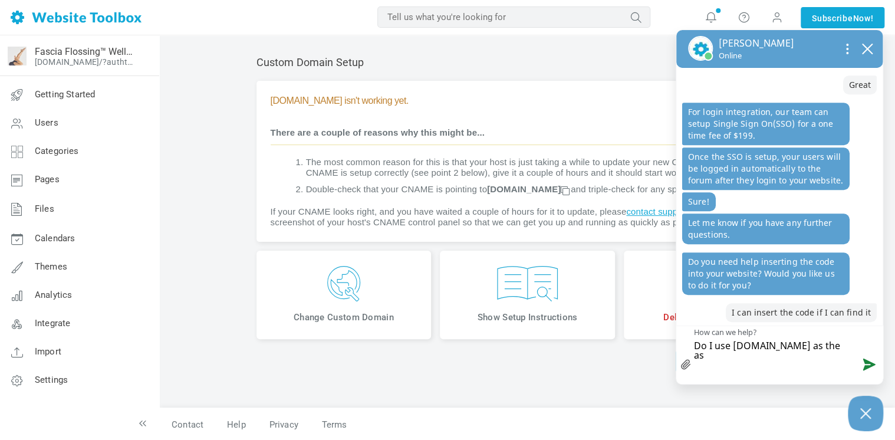
scroll to position [0, 0]
type textarea "Do I use custom.websitetoolbox.com as the a"
type textarea "Do I use custom.websitetoolbox.com as the al"
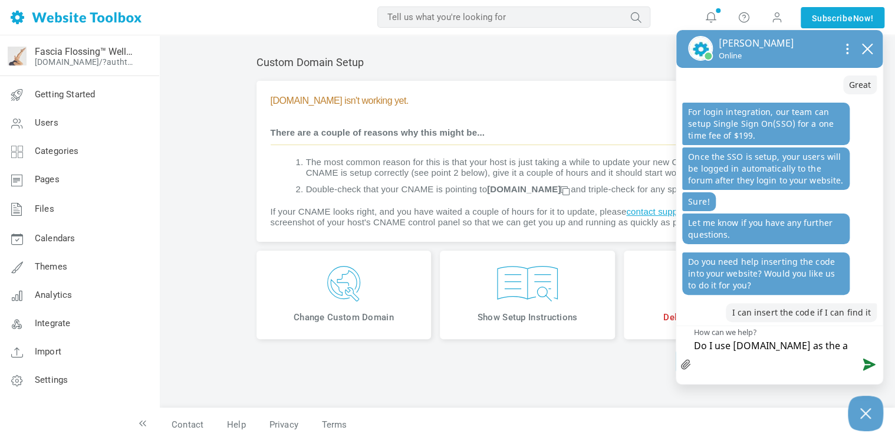
type textarea "Do I use custom.websitetoolbox.com as the al"
type textarea "Do I use custom.websitetoolbox.com as the ali"
type textarea "Do I use custom.websitetoolbox.com as the alia"
type textarea "Do I use custom.websitetoolbox.com as the alias"
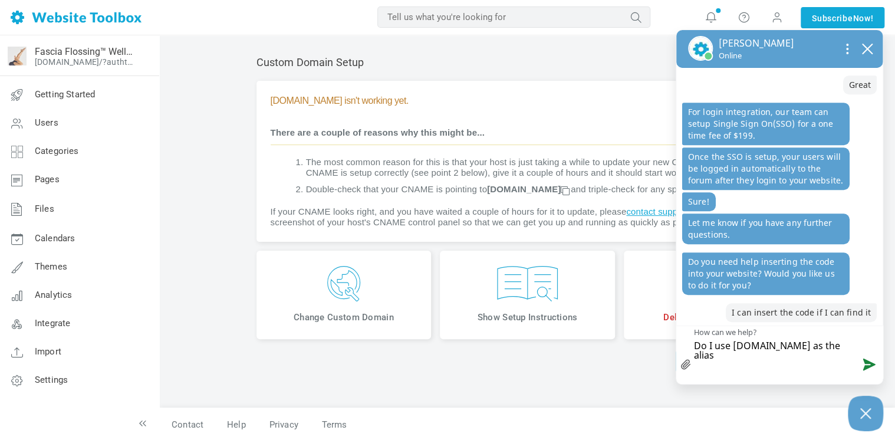
type textarea "Do I use custom.websitetoolbox.com as the alias"
type textarea "Do I use custom.websitetoolbox.com as the alias d"
type textarea "Do I use custom.websitetoolbox.com as the alias da"
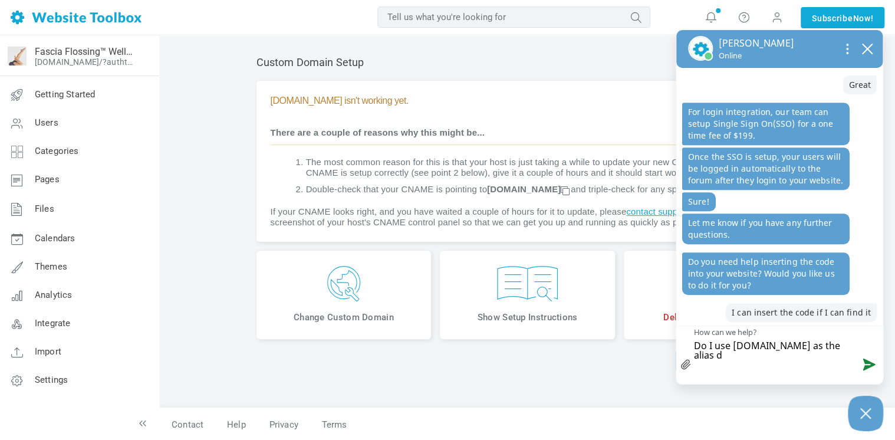
type textarea "Do I use custom.websitetoolbox.com as the alias da"
type textarea "Do I use custom.websitetoolbox.com as the alias daa"
type textarea "Do I use custom.websitetoolbox.com as the alias daat"
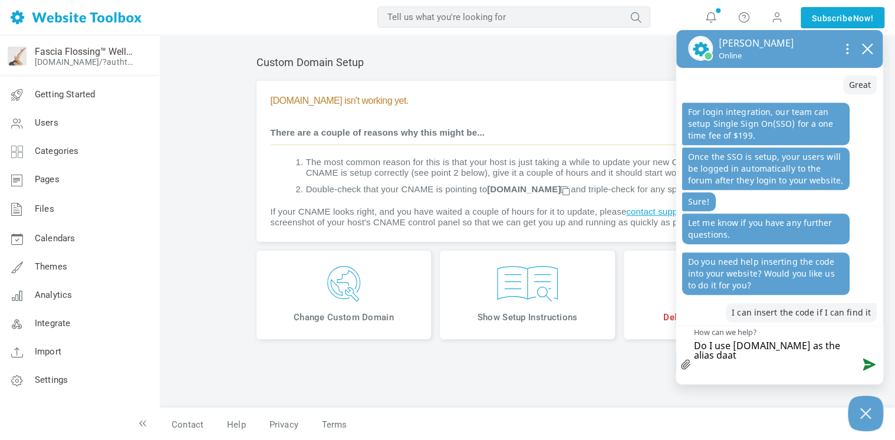
type textarea "Do I use custom.websitetoolbox.com as the alias daa"
type textarea "Do I use custom.websitetoolbox.com as the alias da"
type textarea "Do I use custom.websitetoolbox.com as the alias dat"
type textarea "Do I use custom.websitetoolbox.com as the alias data"
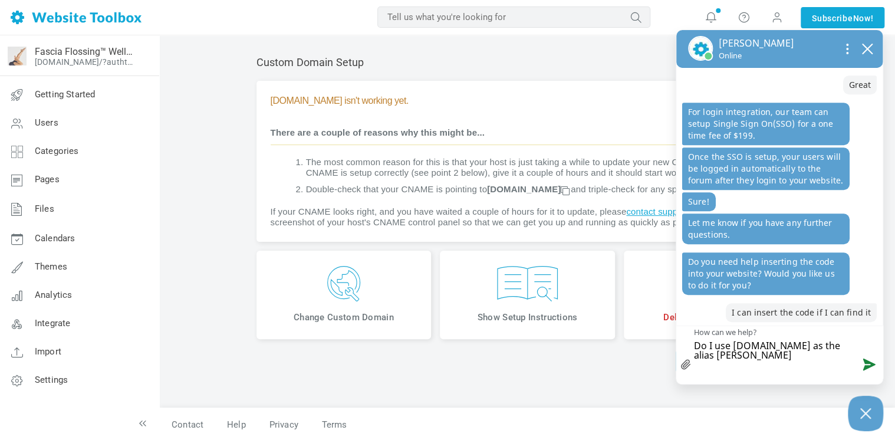
type textarea "Do I use custom.websitetoolbox.com as the alias data"
type textarea "Do I use custom.websitetoolbox.com as the alias data f"
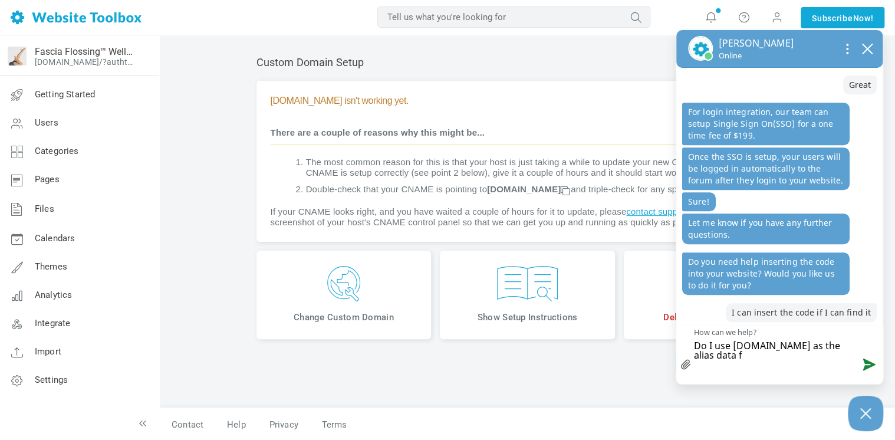
type textarea "Do I use custom.websitetoolbox.com as the alias data fo"
type textarea "Do I use custom.websitetoolbox.com as the alias data for"
type textarea "Do I use custom.websitetoolbox.com as the alias data for t"
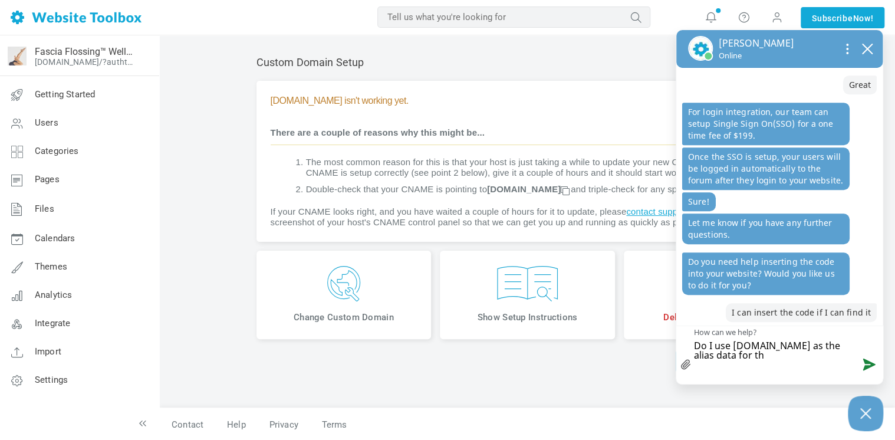
type textarea "Do I use custom.websitetoolbox.com as the alias data for the"
type textarea "Do I use custom.websitetoolbox.com as the alias data for the c"
type textarea "Do I use custom.websitetoolbox.com as the alias data for the cu"
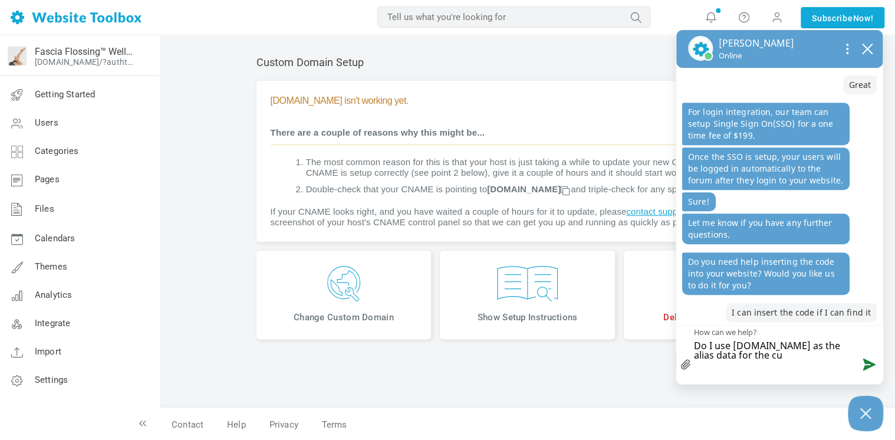
type textarea "Do I use custom.websitetoolbox.com as the alias data for the cus"
type textarea "Do I use custom.websitetoolbox.com as the alias data for the cust"
type textarea "Do I use custom.websitetoolbox.com as the alias data for the custo"
type textarea "Do I use custom.websitetoolbox.com as the alias data for the custom"
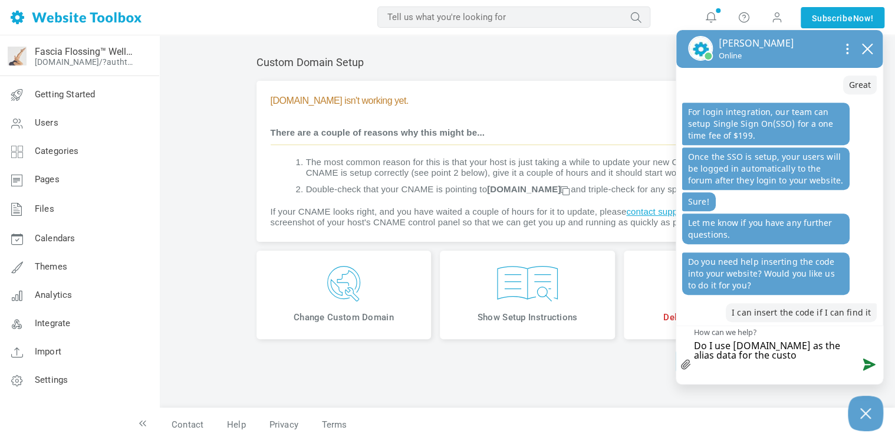
type textarea "Do I use custom.websitetoolbox.com as the alias data for the custom"
type textarea "Do I use custom.websitetoolbox.com as the alias data for the custom r"
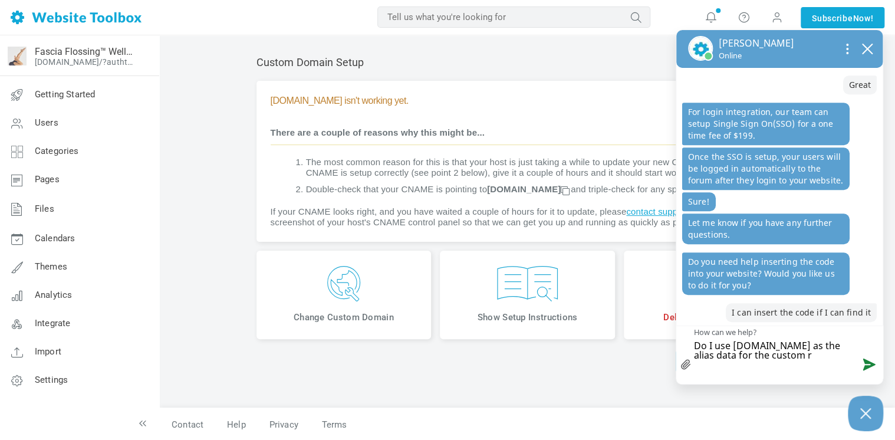
type textarea "Do I use custom.websitetoolbox.com as the alias data for the custom re"
type textarea "Do I use custom.websitetoolbox.com as the alias data for the custom rec"
type textarea "Do I use custom.websitetoolbox.com as the alias data for the custom reco"
type textarea "Do I use custom.websitetoolbox.com as the alias data for the custom recor"
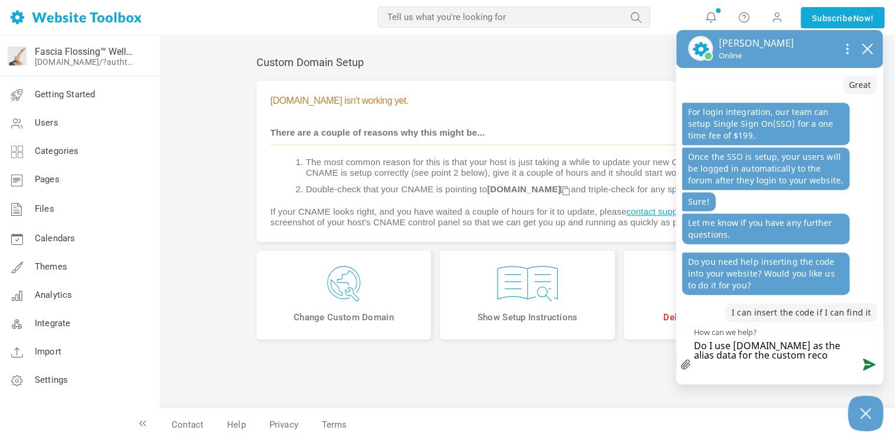
type textarea "Do I use custom.websitetoolbox.com as the alias data for the custom recor"
type textarea "Do I use custom.websitetoolbox.com as the alias data for the custom record"
type textarea "Do I use custom.websitetoolbox.com as the alias data for the custom record i"
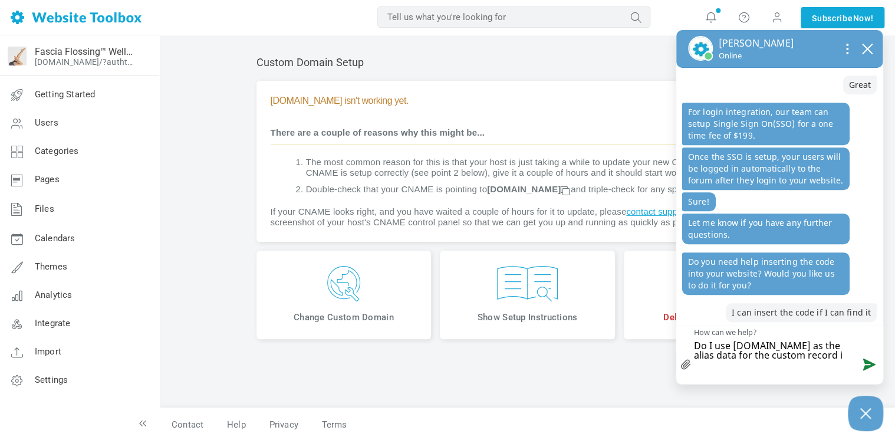
type textarea "Do I use custom.websitetoolbox.com as the alias data for the custom record in"
type textarea "Do I use custom.websitetoolbox.com as the alias data for the custom record in t"
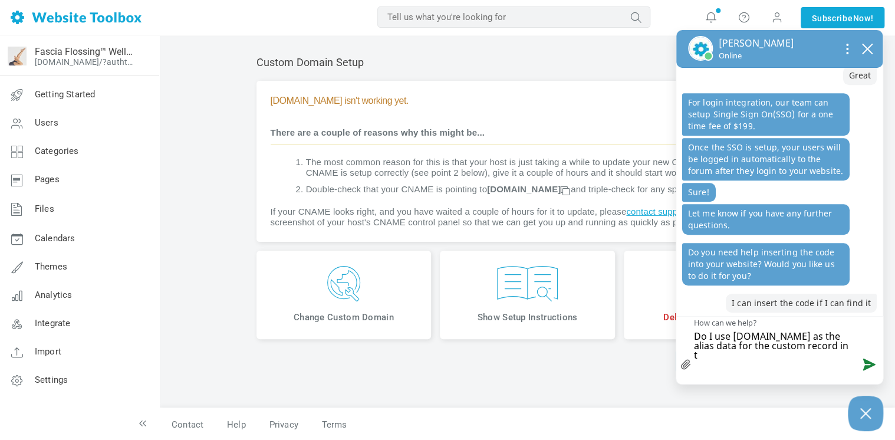
scroll to position [2, 0]
type textarea "Do I use custom.websitetoolbox.com as the alias data for the custom record in te"
type textarea "Do I use custom.websitetoolbox.com as the alias data for the custom record in t…"
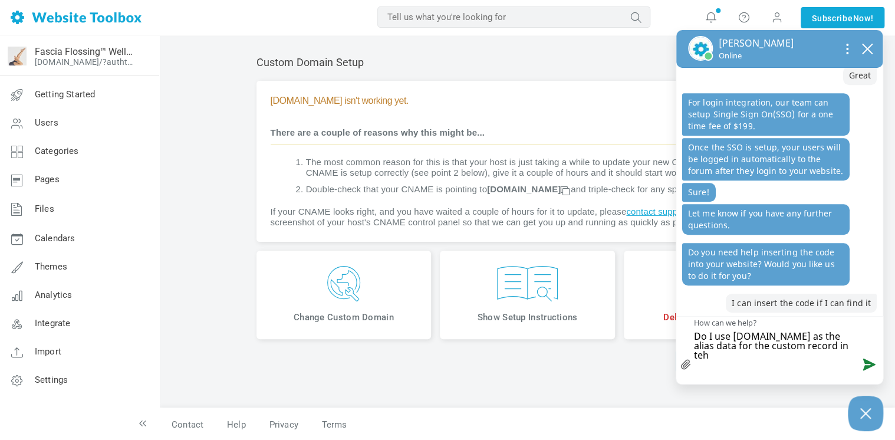
type textarea "Do I use custom.websitetoolbox.com as the alias data for the custom record in t…"
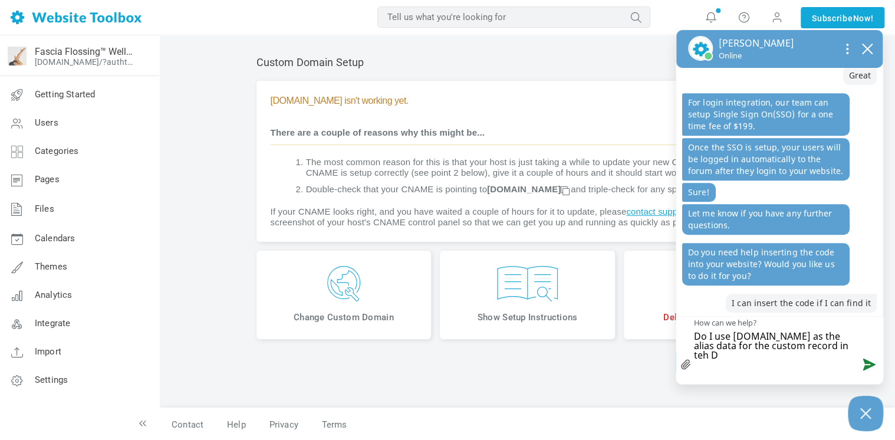
type textarea "Do I use custom.websitetoolbox.com as the alias data for the custom record in t…"
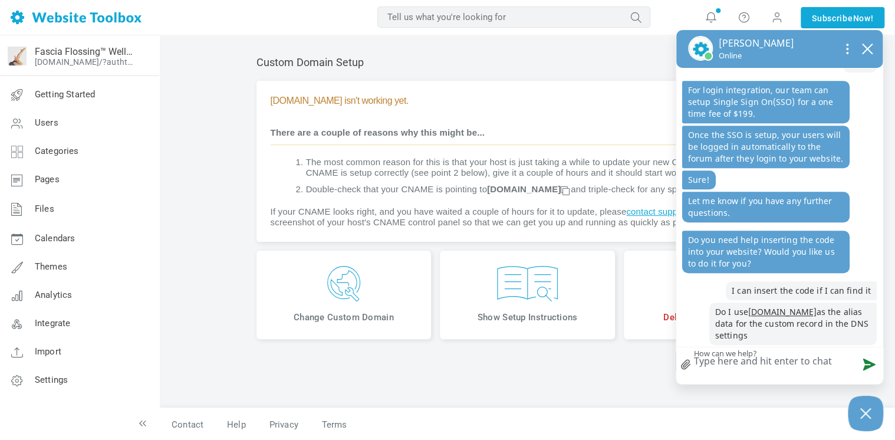
scroll to position [408, 0]
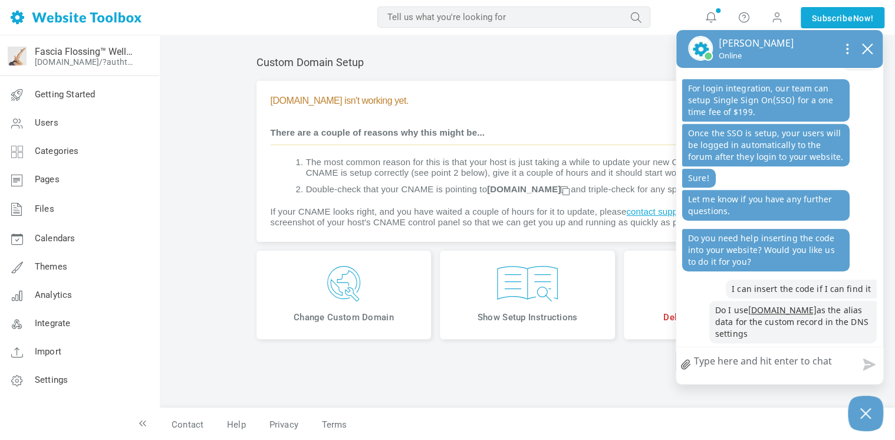
click at [515, 301] on img at bounding box center [527, 283] width 157 height 35
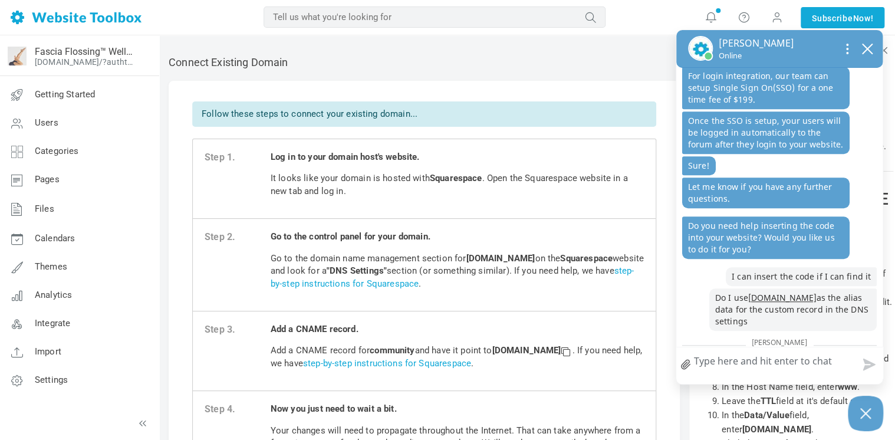
scroll to position [448, 0]
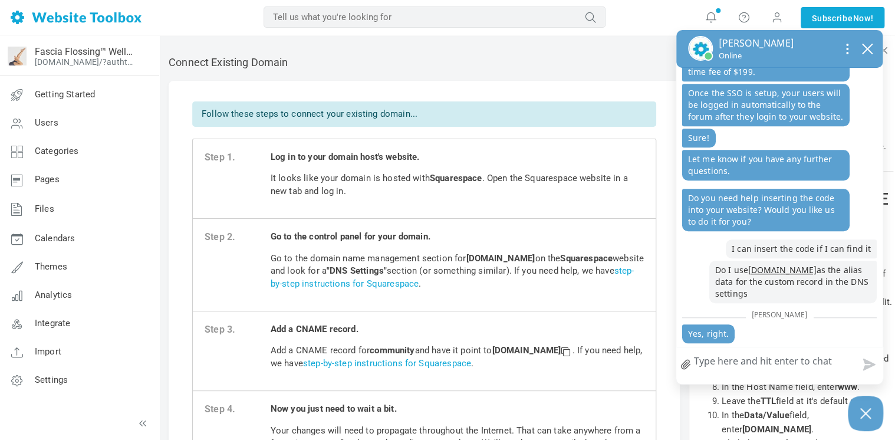
click at [772, 362] on textarea "How can we help?" at bounding box center [779, 362] width 206 height 31
type textarea "g"
type textarea "gr"
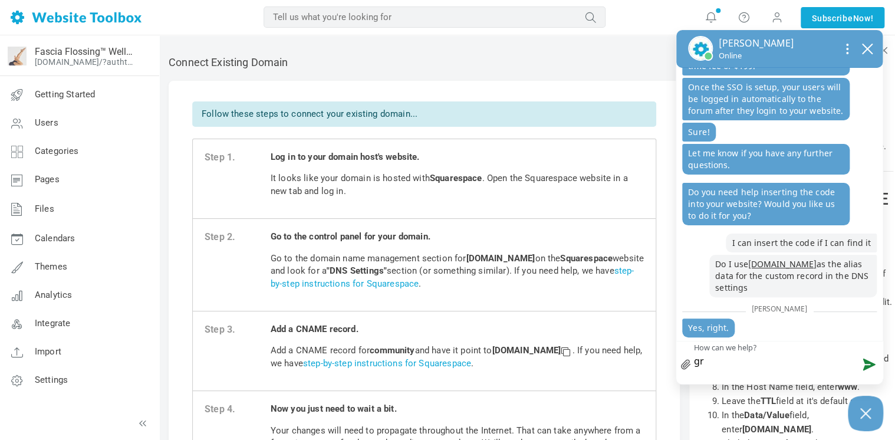
type textarea "gre"
type textarea "grea"
type textarea "great"
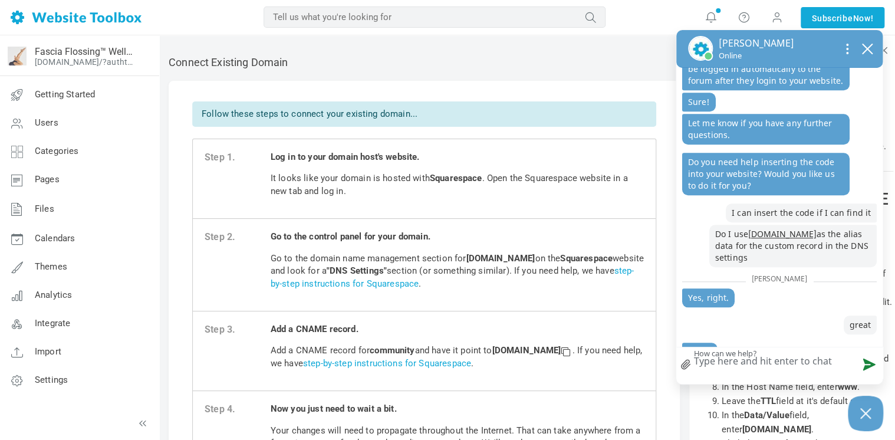
scroll to position [500, 0]
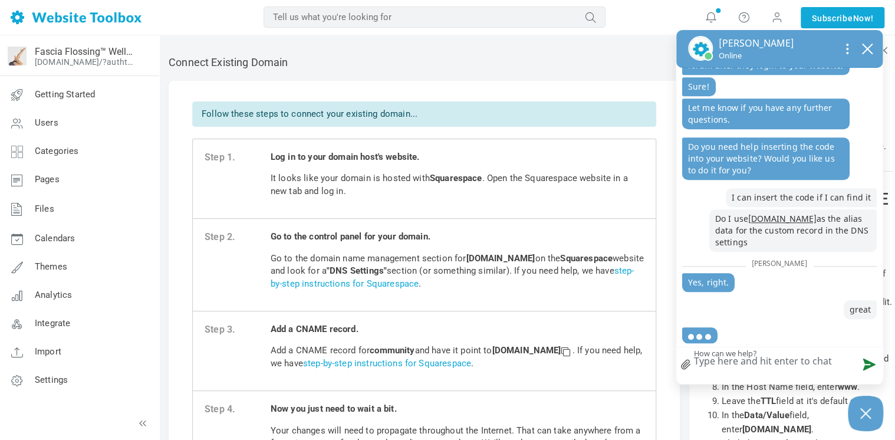
type textarea "i"
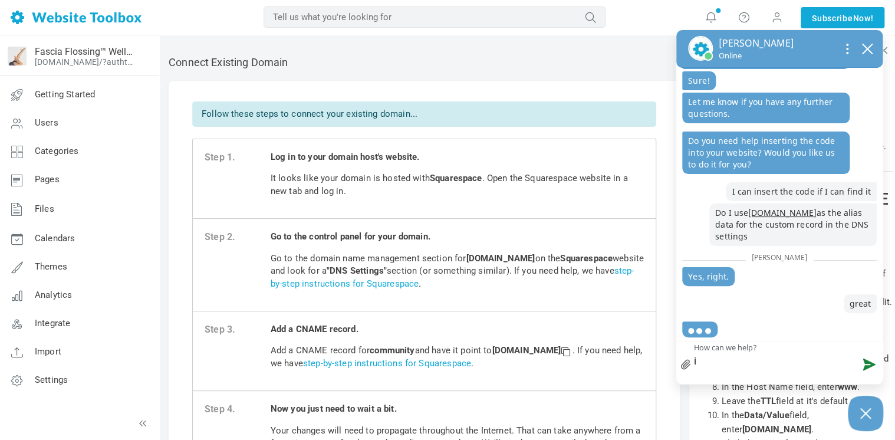
type textarea "i"
type textarea "i g"
type textarea "i gu"
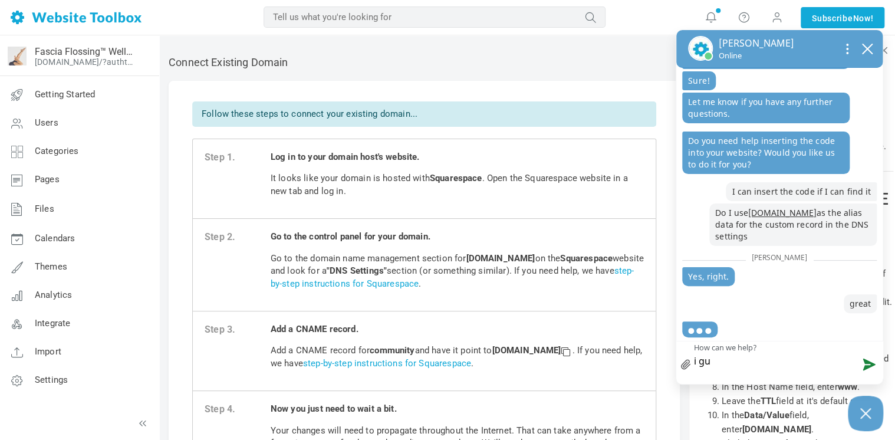
type textarea "i gue"
type textarea "i gues"
type textarea "i guess"
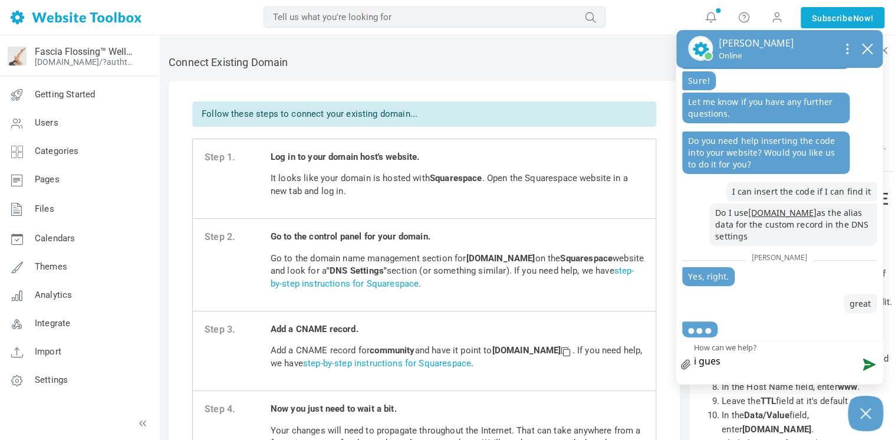
type textarea "i guess"
type textarea "i guess i"
type textarea "i guess it"
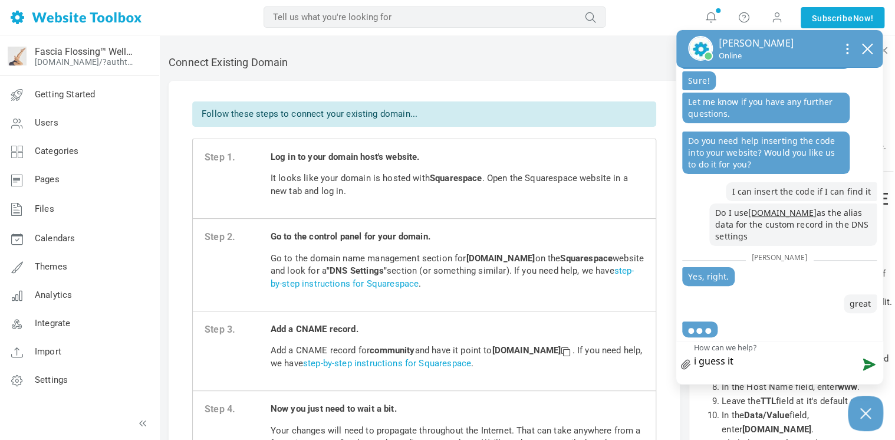
type textarea "i guess it'"
type textarea "i guess it's"
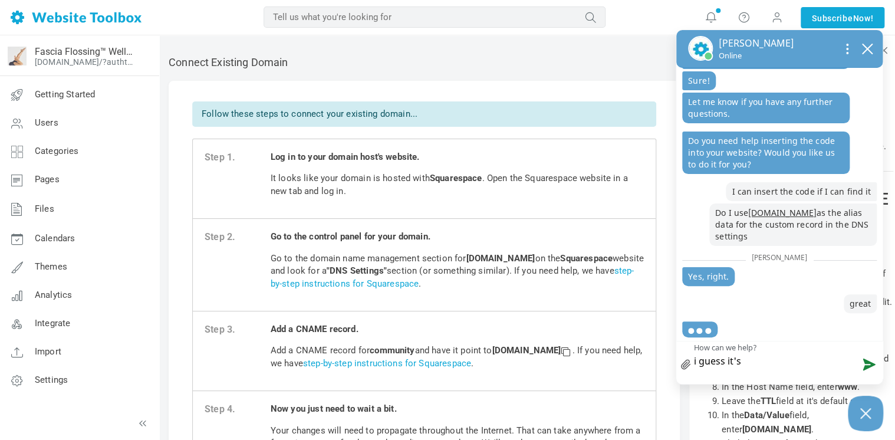
type textarea "i guess it's"
type textarea "i guess it's j"
type textarea "i guess it's ju"
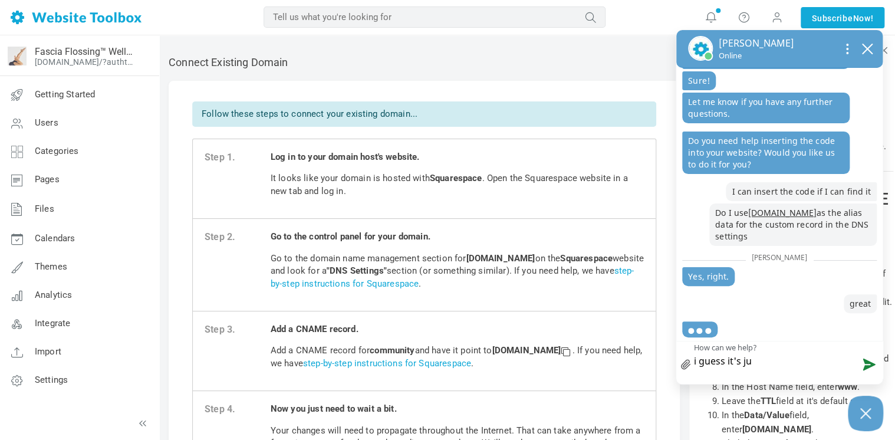
type textarea "i guess it's jus"
type textarea "i guess it's just"
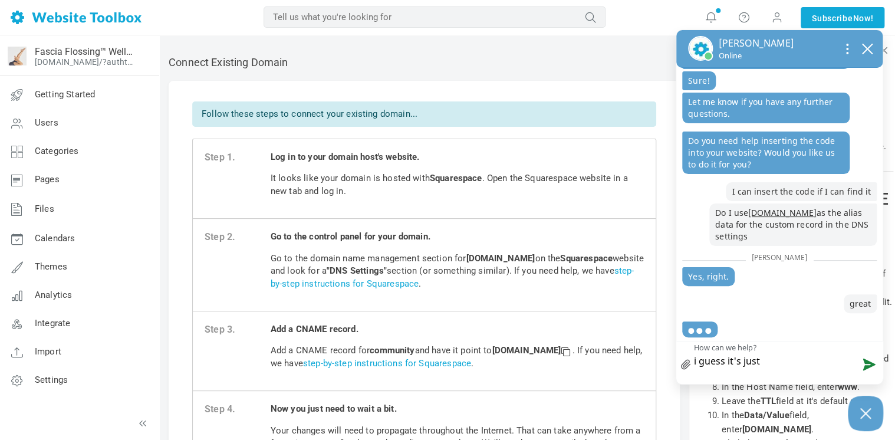
type textarea "i guess it's just"
type textarea "i guess it's just t"
type textarea "i guess it's just ta"
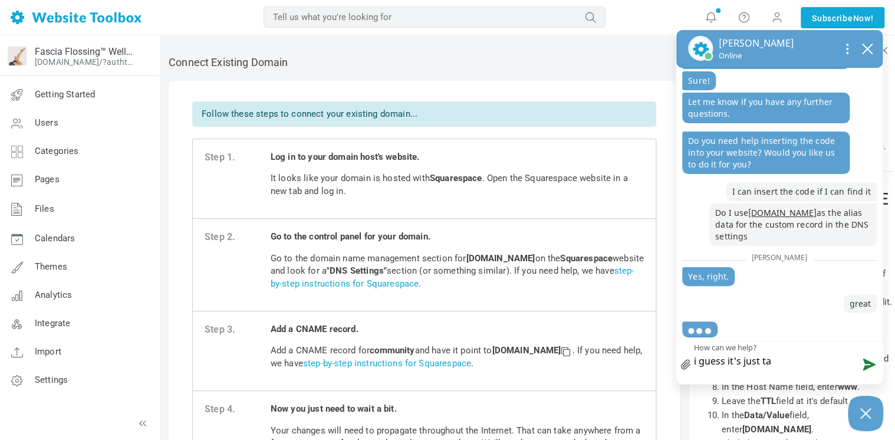
type textarea "i guess it's just tak"
type textarea "i guess it's just [PERSON_NAME]"
type textarea "i guess it's just takin"
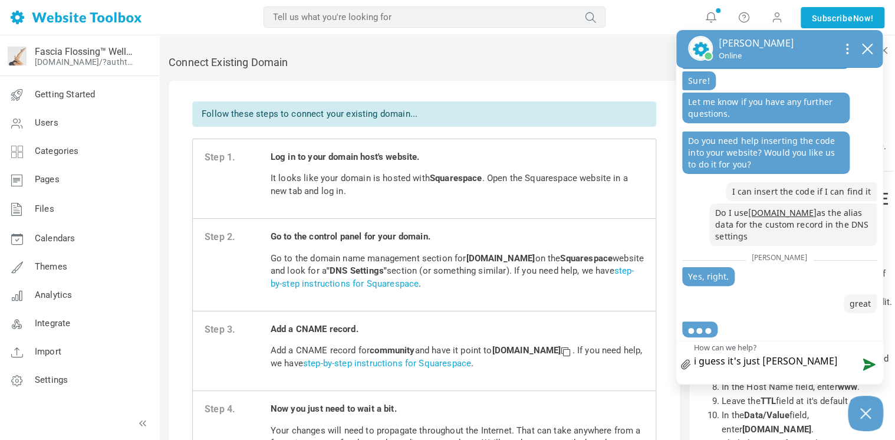
type textarea "i guess it's just takin"
type textarea "i guess it's just taking"
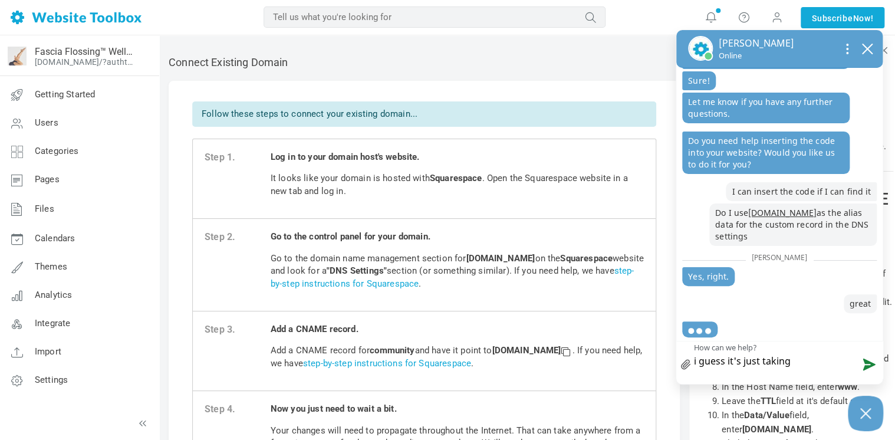
type textarea "i guess it's just taking t"
type textarea "i guess it's just taking ti"
type textarea "i guess it's just taking [PERSON_NAME]"
type textarea "i guess it's just taking time"
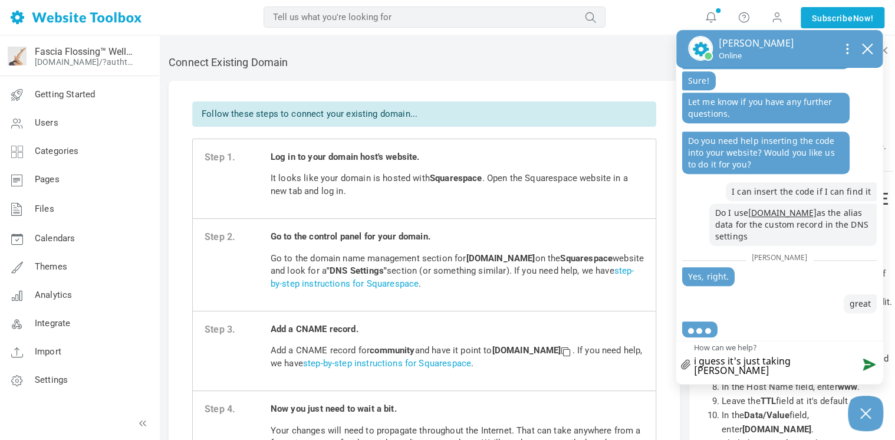
type textarea "i guess it's just taking time"
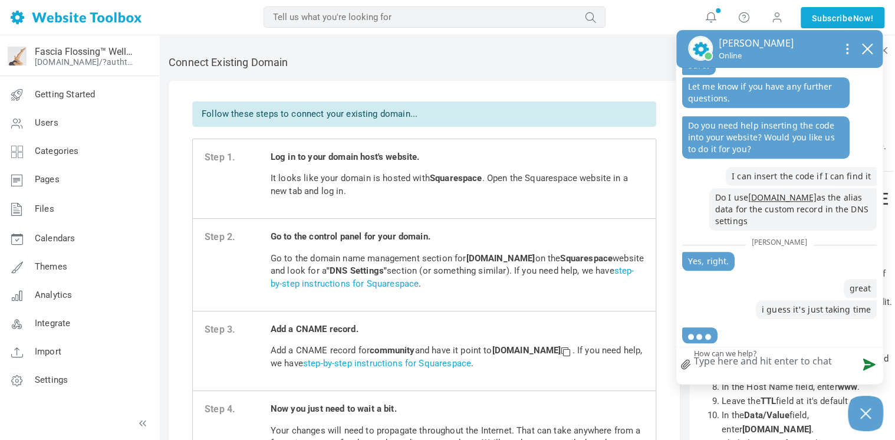
scroll to position [521, 0]
type textarea "i"
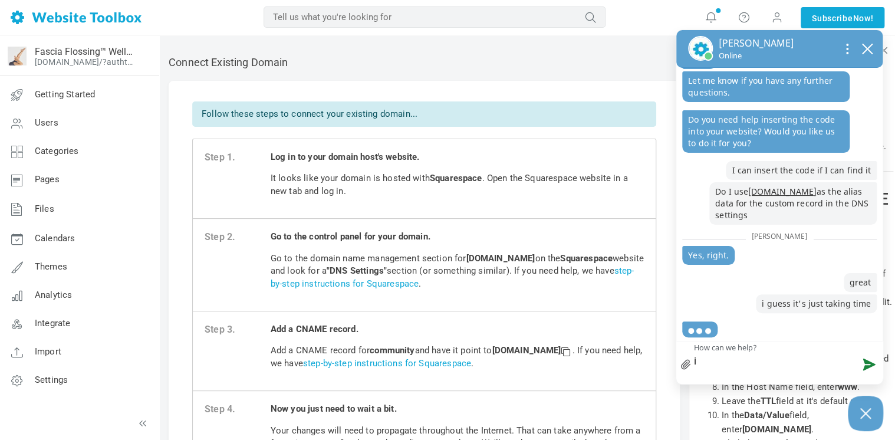
type textarea "i"
type textarea "i c"
type textarea "i cl"
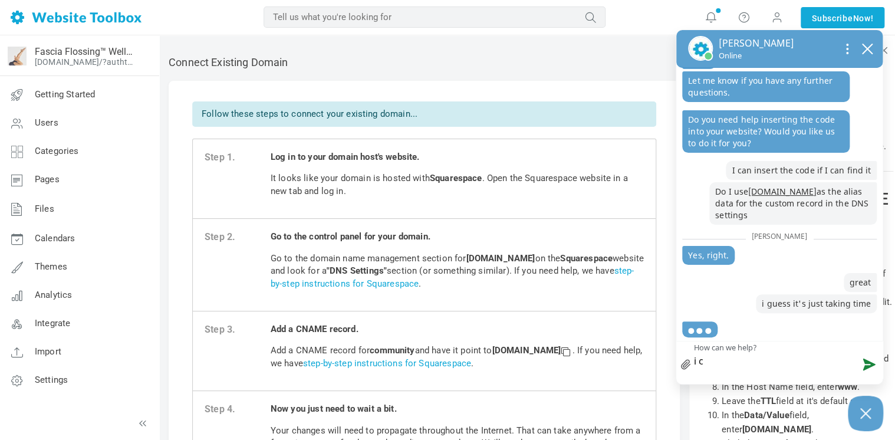
type textarea "i cl"
type textarea "i cli"
type textarea "i clic"
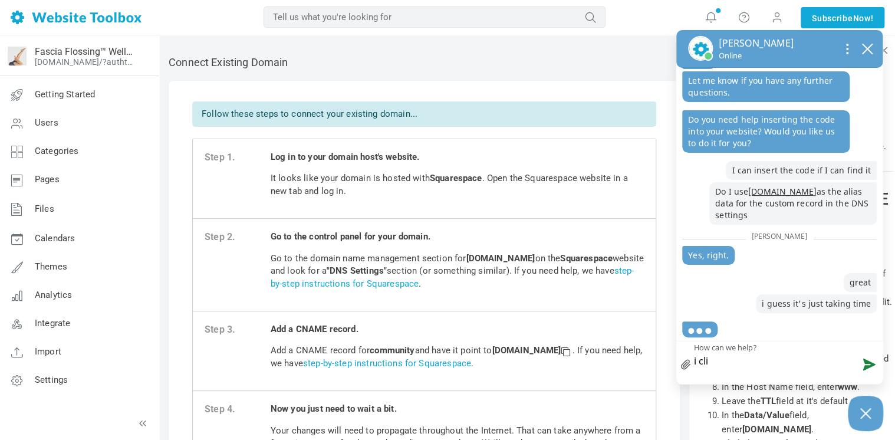
type textarea "i clic"
type textarea "i click"
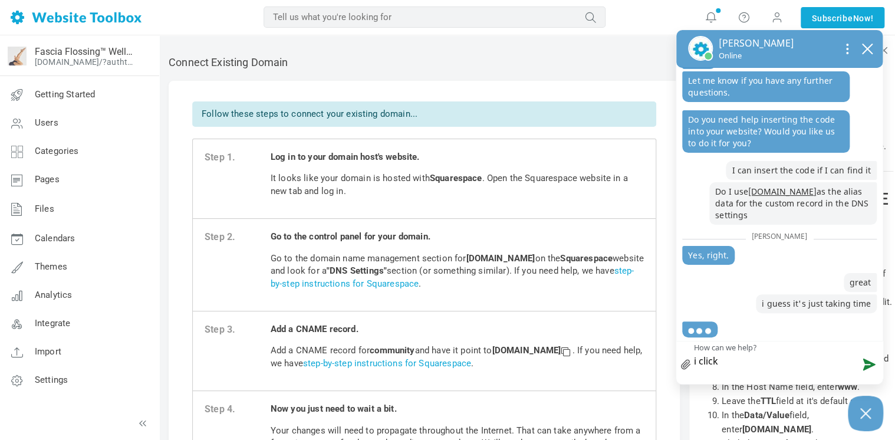
type textarea "i click c"
type textarea "i click c0"
type textarea "i click c"
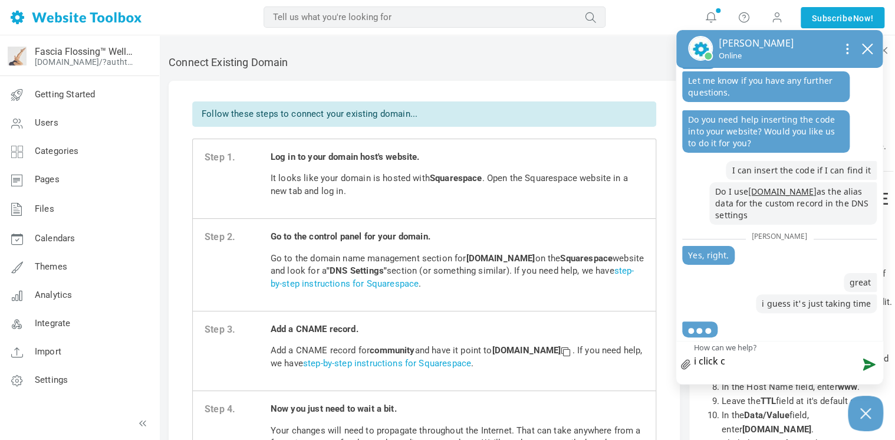
type textarea "i click co"
type textarea "i click con"
type textarea "i click conn"
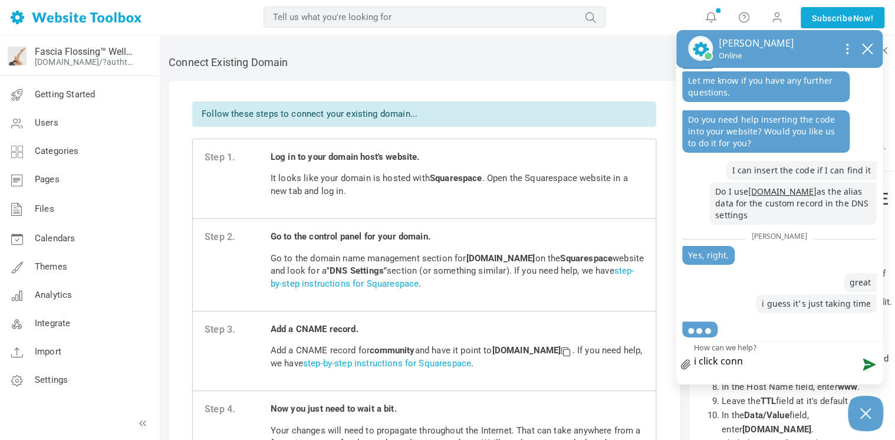
type textarea "i click conne"
type textarea "i click connec"
type textarea "i click connect"
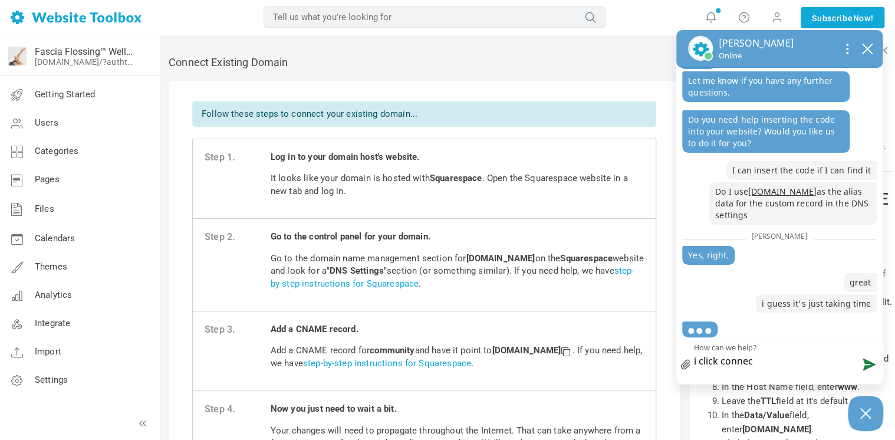
type textarea "i click connect"
type textarea "i click connect t"
type textarea "i click connect to"
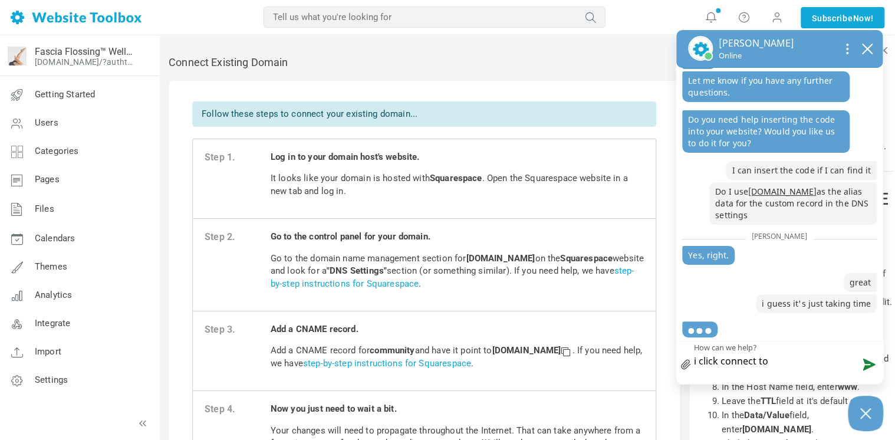
type textarea "i click connect to"
type textarea "i click connect to e"
type textarea "i click connect to ex"
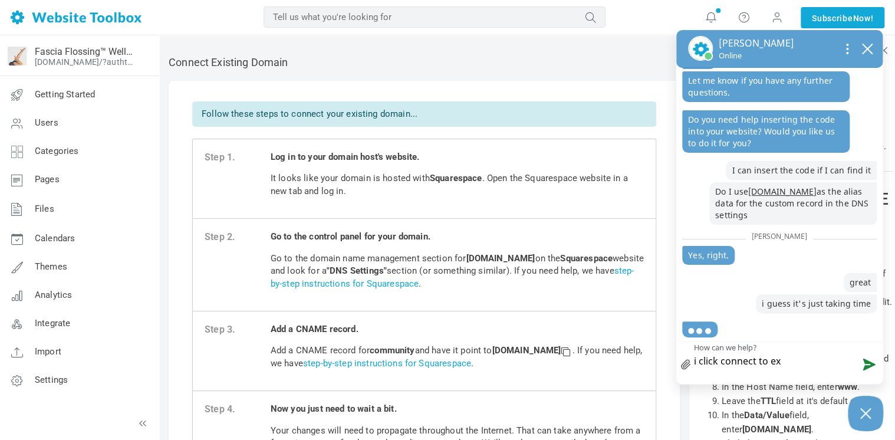
type textarea "i click connect to exi"
type textarea "i click connect to exis"
type textarea "i click connect to exist"
type textarea "i click connect to existi"
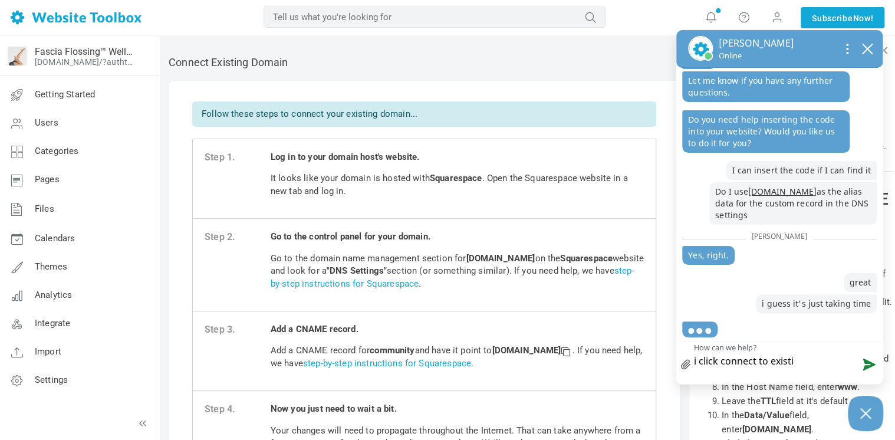
type textarea "i click connect to existin"
type textarea "i click connect to existing"
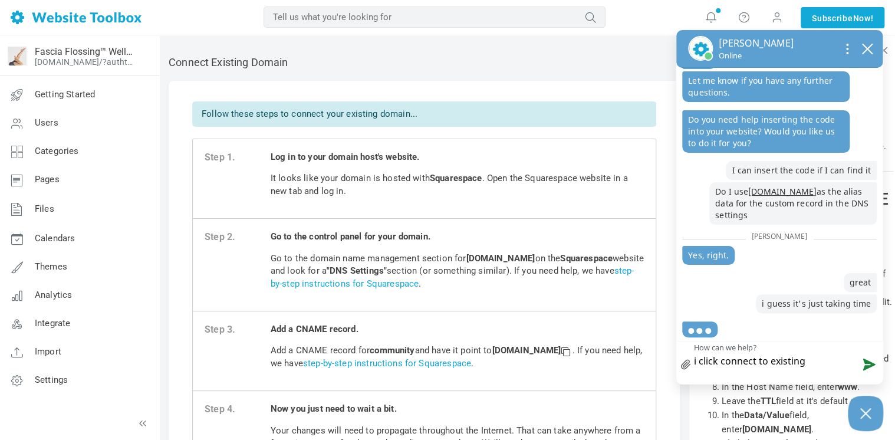
type textarea "i click connect to existing d"
type textarea "i click connect to existing do"
type textarea "i click connect to existing dom"
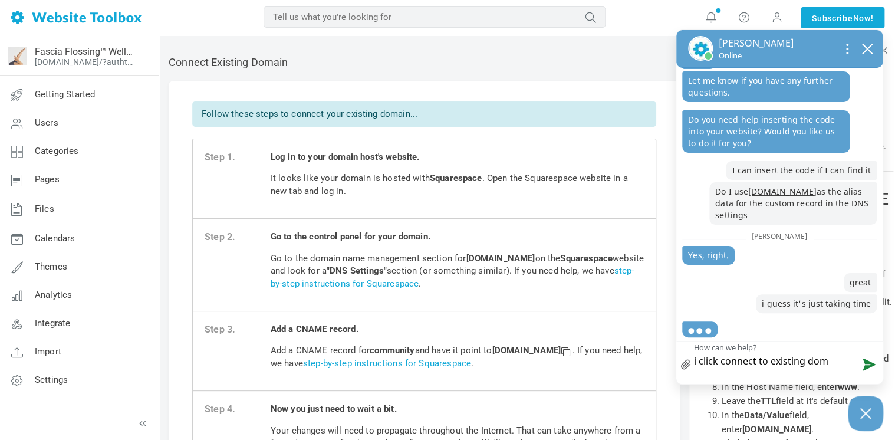
type textarea "i click connect to existing doma"
type textarea "i click connect to existing domai"
type textarea "i click connect to existing domain"
type textarea "i click connect to existing domain,"
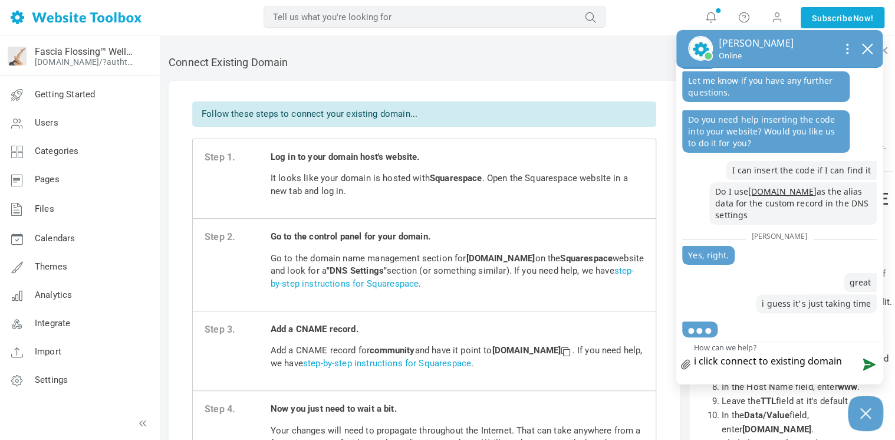
type textarea "i click connect to existing domain,"
type textarea "i click connect to existing domain, b"
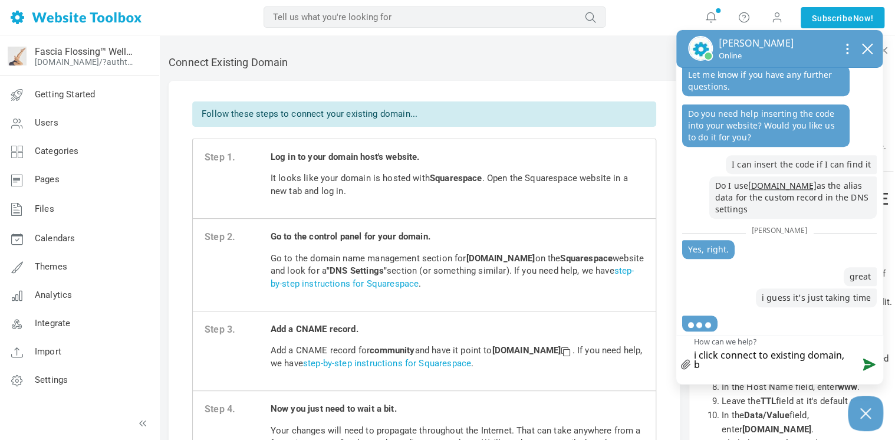
type textarea "i click connect to existing domain, bu"
type textarea "i click connect to existing domain, but"
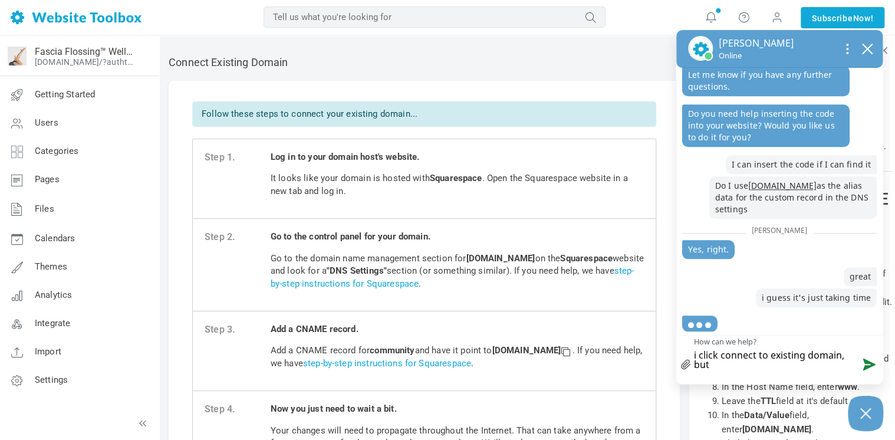
type textarea "i click connect to existing domain, but"
type textarea "i click connect to existing domain, but i"
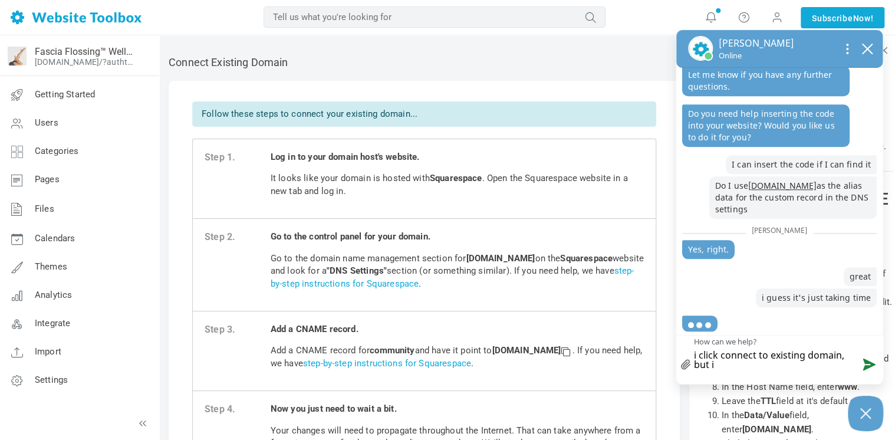
type textarea "i click connect to existing domain, but i d"
type textarea "i click connect to existing domain, but i do"
type textarea "i click connect to existing domain, but i don"
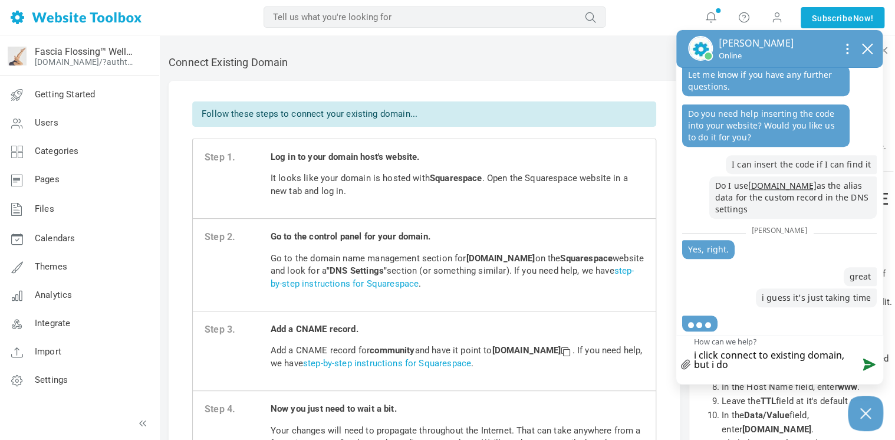
type textarea "i click connect to existing domain, but i don"
type textarea "i click connect to existing domain, but i don'"
type textarea "i click connect to existing domain, but i don't"
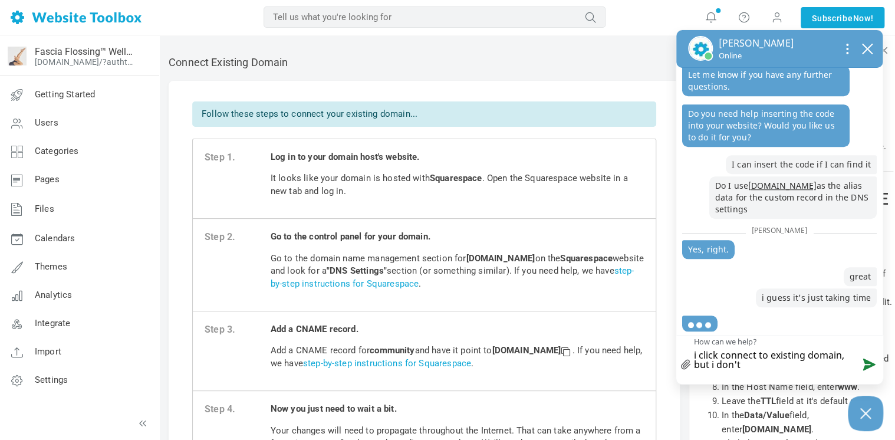
type textarea "i click connect to existing domain, but i don't s"
type textarea "i click connect to existing domain, but i don't se"
type textarea "i click connect to existing domain, but i don't see"
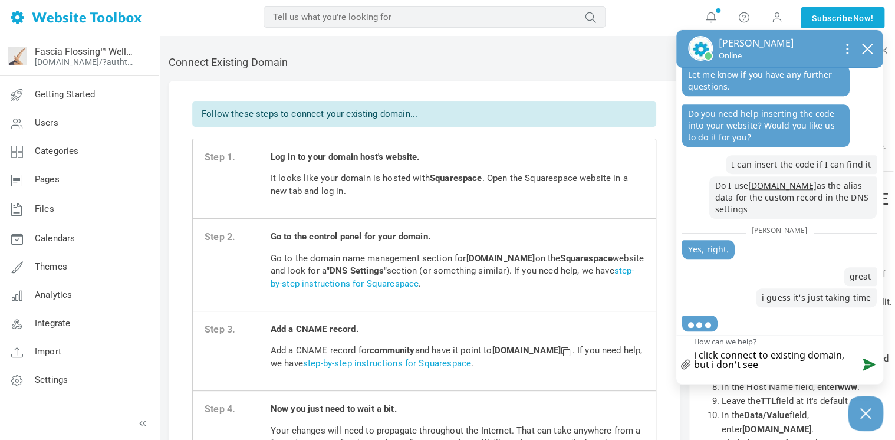
type textarea "i click connect to existing domain, but i don't see t"
type textarea "i click connect to existing domain, but i don't see th"
type textarea "i click connect to existing domain, but i don't see the"
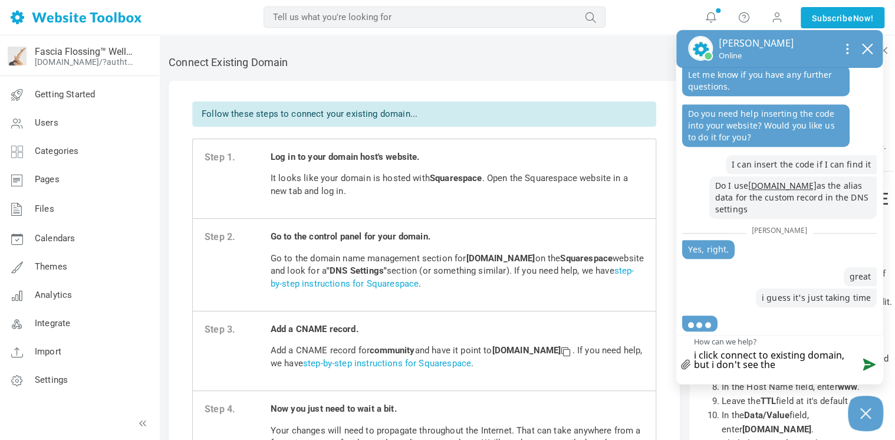
type textarea "i click connect to existing domain, but i don't see the e"
type textarea "i click connect to existing domain, but i don't see the em"
type textarea "i click connect to existing domain, but i don't see the emb"
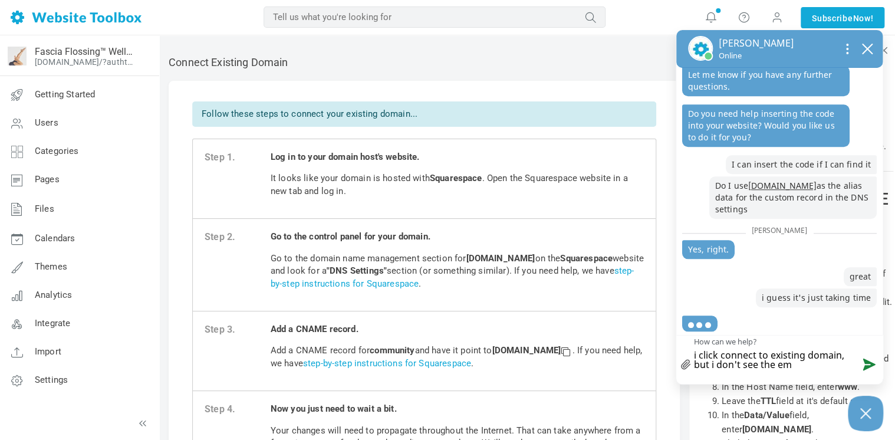
type textarea "i click connect to existing domain, but i don't see the emb"
type textarea "i click connect to existing domain, but i don't see the embe"
type textarea "i click connect to existing domain, but i don't see the embed"
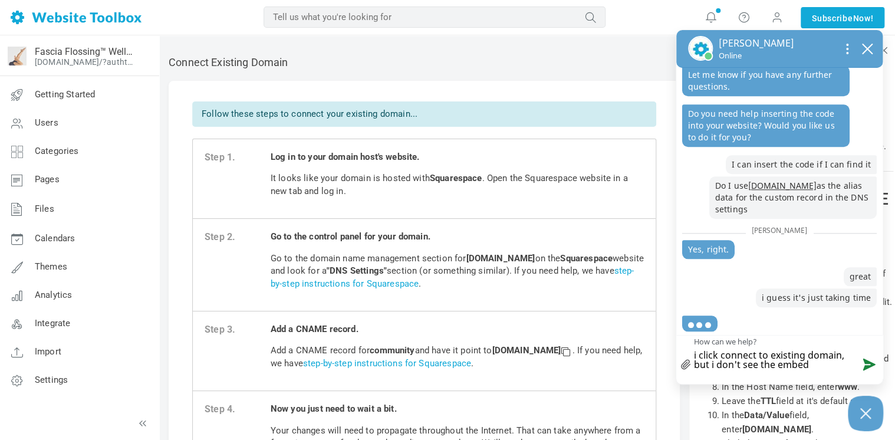
type textarea "i click connect to existing domain, but i don't see the embed"
type textarea "i click connect to existing domain, but i don't see the embed c"
type textarea "i click connect to existing domain, but i don't see the embed cu"
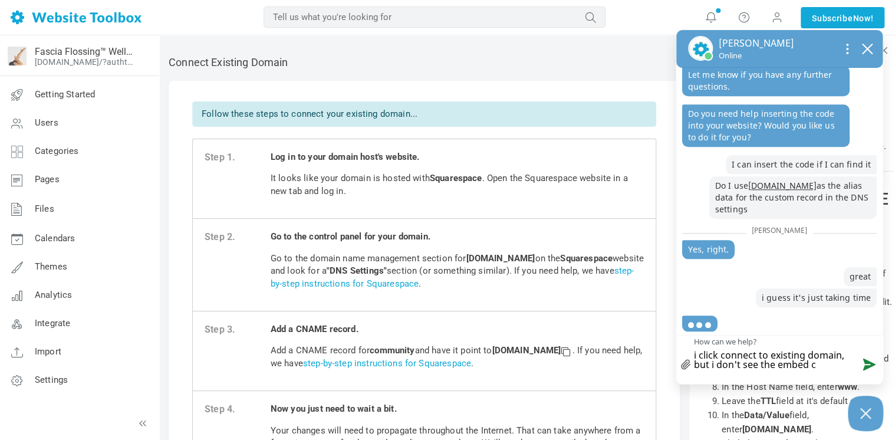
type textarea "i click connect to existing domain, but i don't see the embed cu"
type textarea "i click connect to existing domain, but i don't see the embed cus"
type textarea "i click connect to existing domain, but i don't see the embed cust"
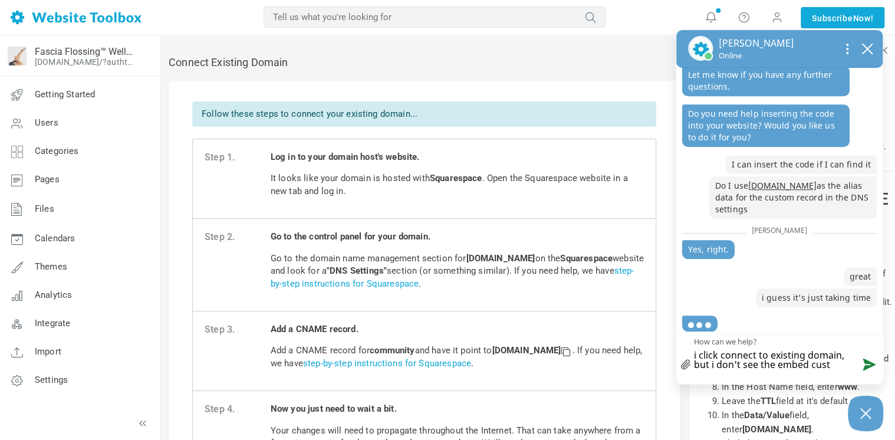
type textarea "i click connect to existing domain, but i don't see the embed custo"
type textarea "i click connect to existing domain, but i don't see the embed custom"
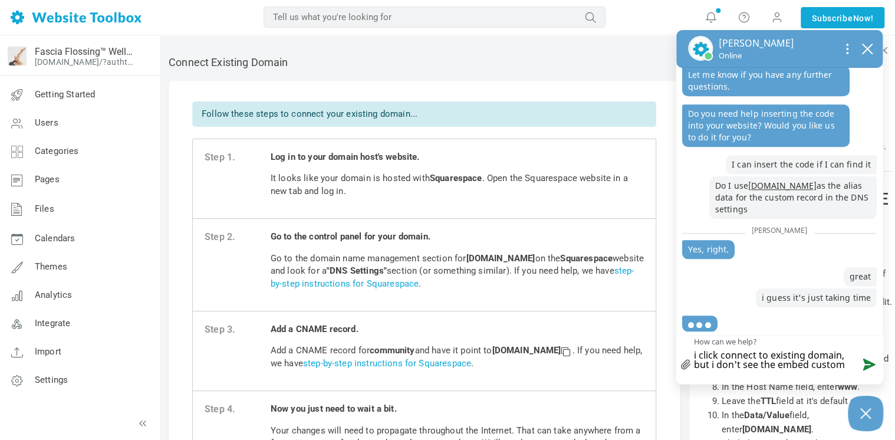
type textarea "i click connect to existing domain, but i don't see the embed custom"
type textarea "i click connect to existing domain, but i don't see the embed custom c"
type textarea "i click connect to existing domain, but i don't see the embed custom co"
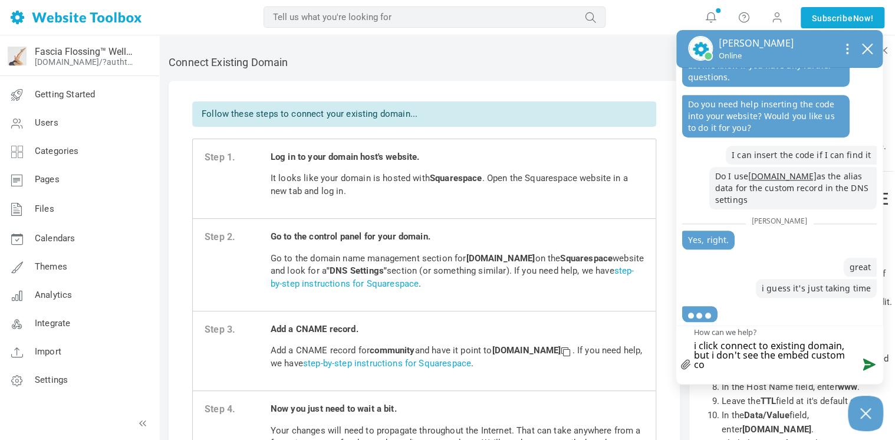
scroll to position [542, 0]
type textarea "i click connect to existing domain, but i don't see the embed custom cod"
type textarea "i click connect to existing domain, but i don't see the embed custom code"
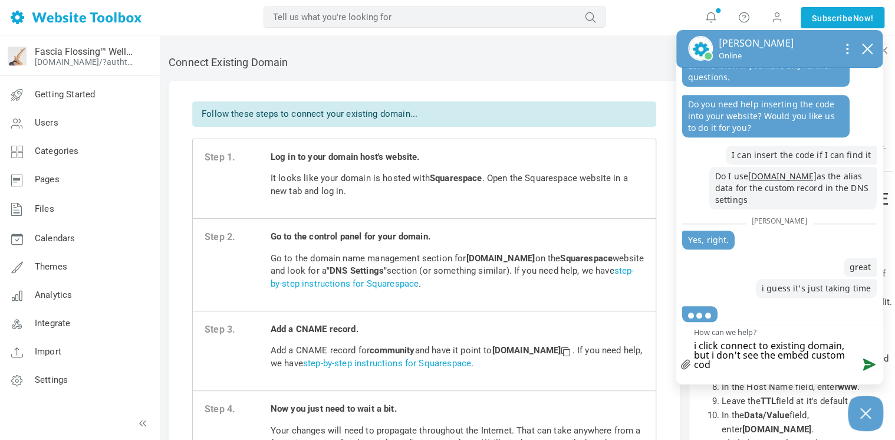
type textarea "i click connect to existing domain, but i don't see the embed custom code"
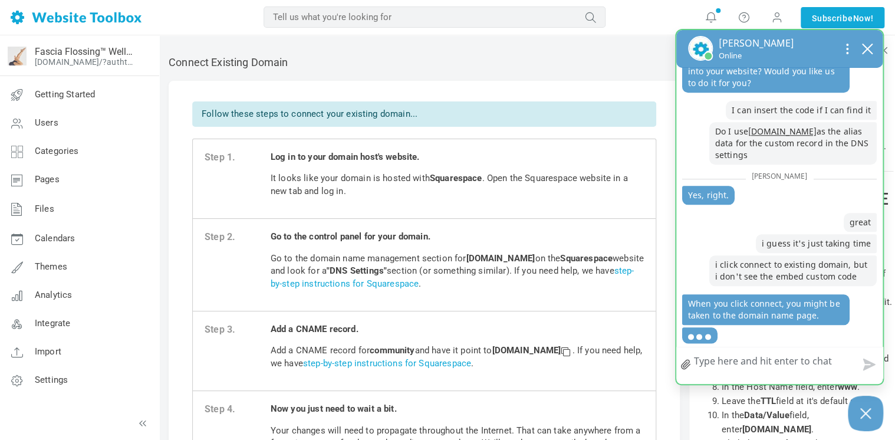
scroll to position [586, 0]
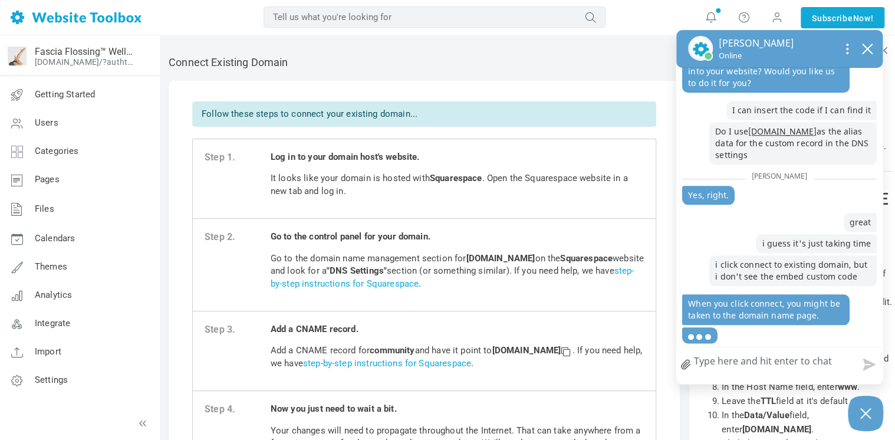
click at [775, 364] on textarea "How can we help?" at bounding box center [779, 362] width 206 height 31
type textarea "i"
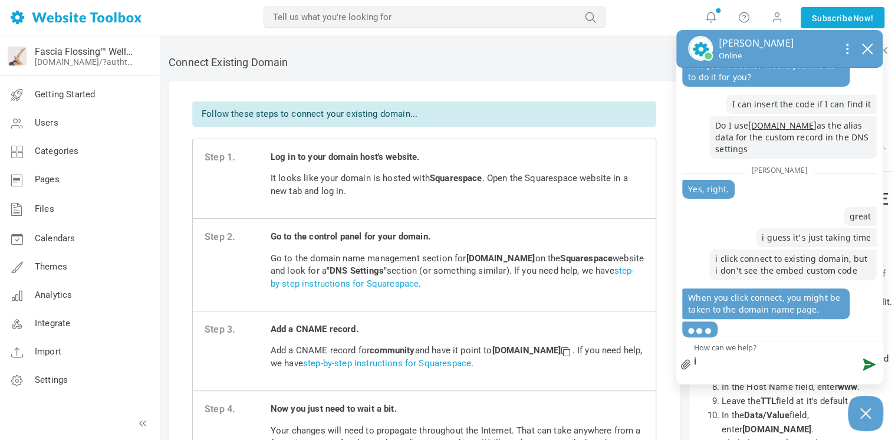
type textarea "in"
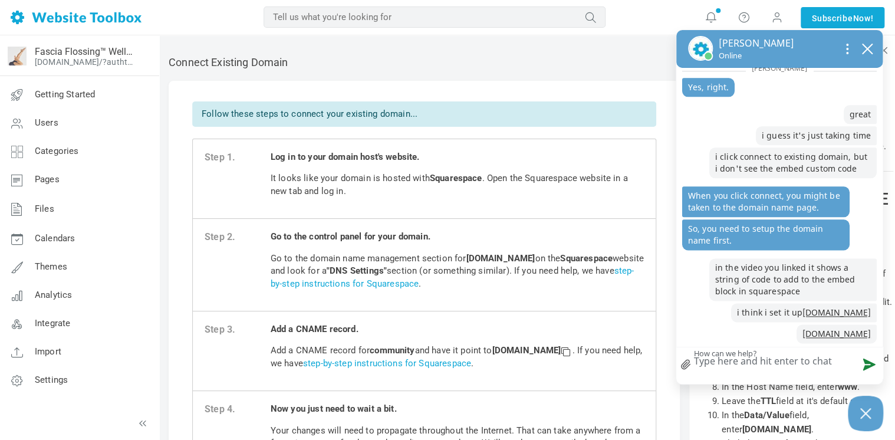
scroll to position [707, 0]
click at [802, 331] on link "[DOMAIN_NAME]" at bounding box center [836, 333] width 68 height 11
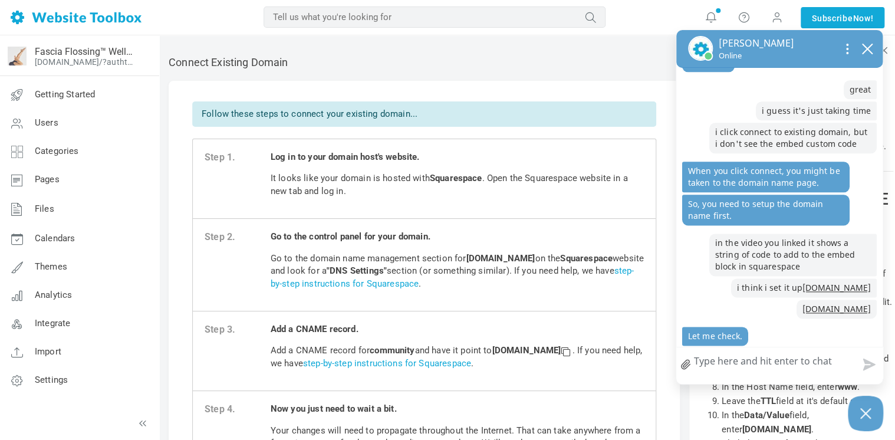
scroll to position [773, 0]
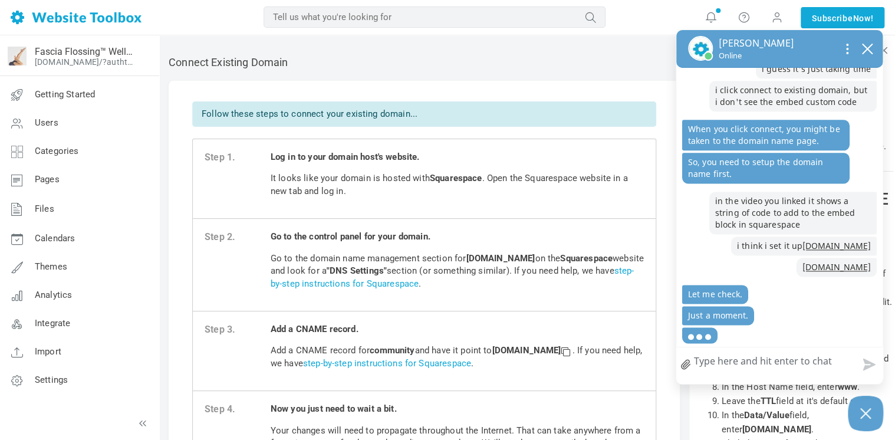
click at [770, 360] on textarea "How can we help?" at bounding box center [779, 362] width 206 height 31
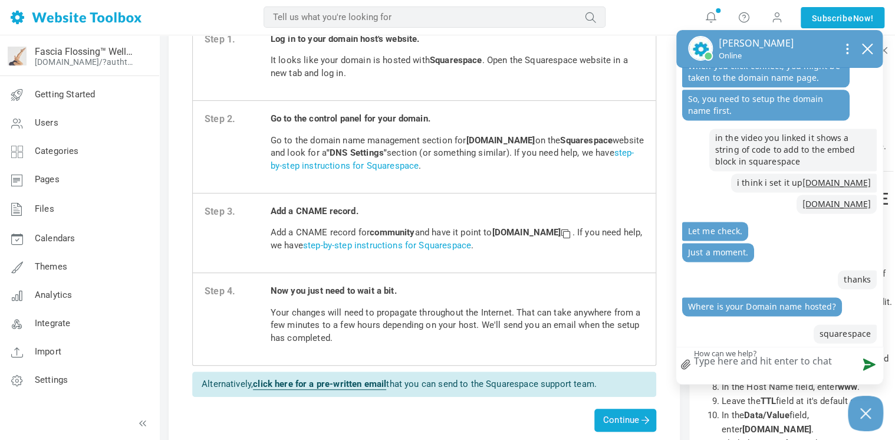
scroll to position [177, 0]
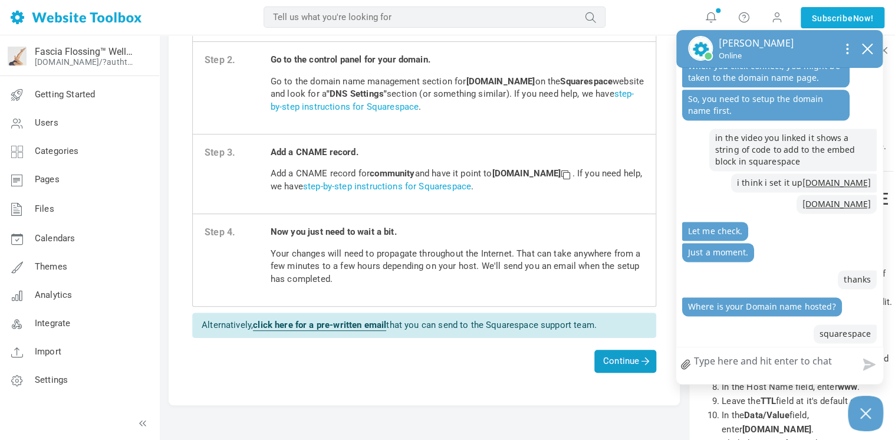
click at [622, 360] on span "Continue" at bounding box center [625, 360] width 44 height 11
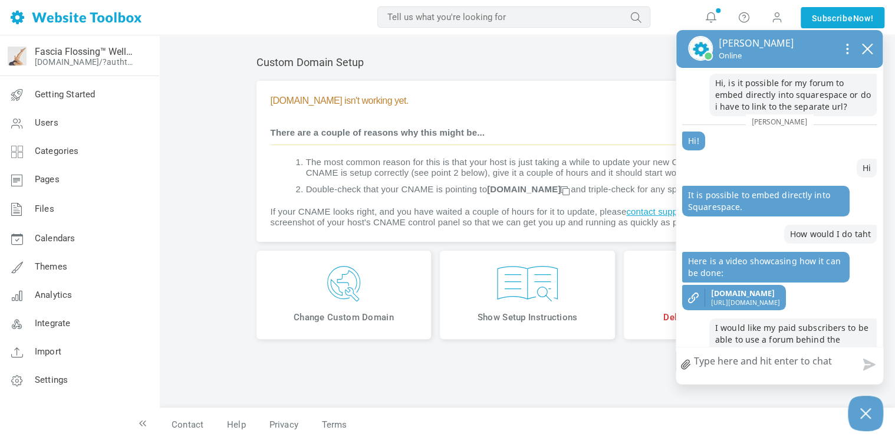
scroll to position [836, 0]
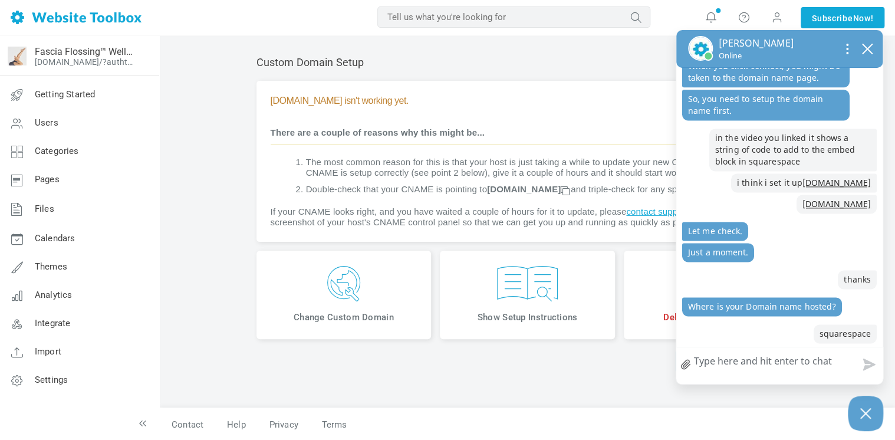
click at [540, 299] on img at bounding box center [527, 283] width 157 height 35
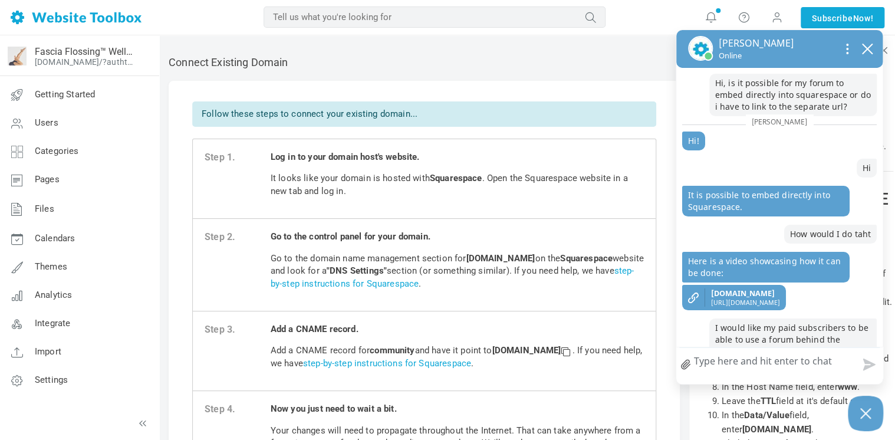
scroll to position [836, 0]
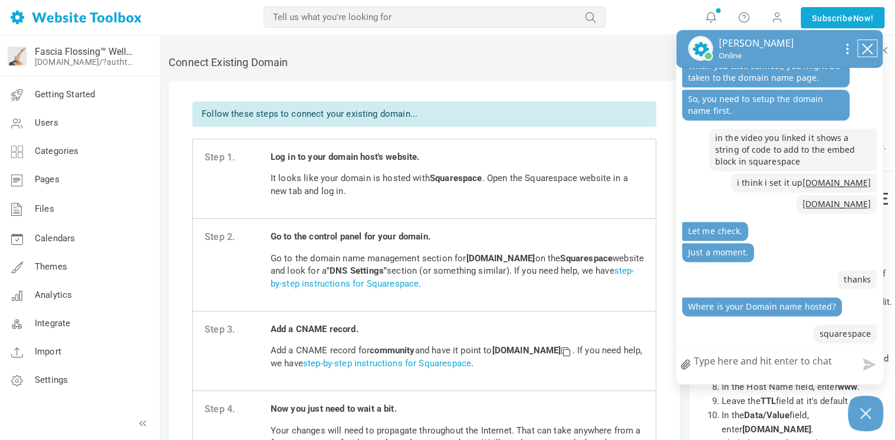
click at [869, 53] on icon "close chatbox" at bounding box center [867, 49] width 12 height 12
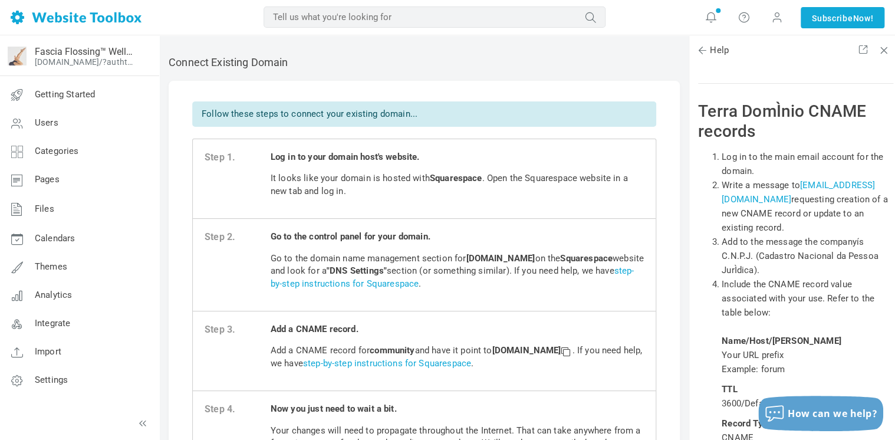
scroll to position [22767, 0]
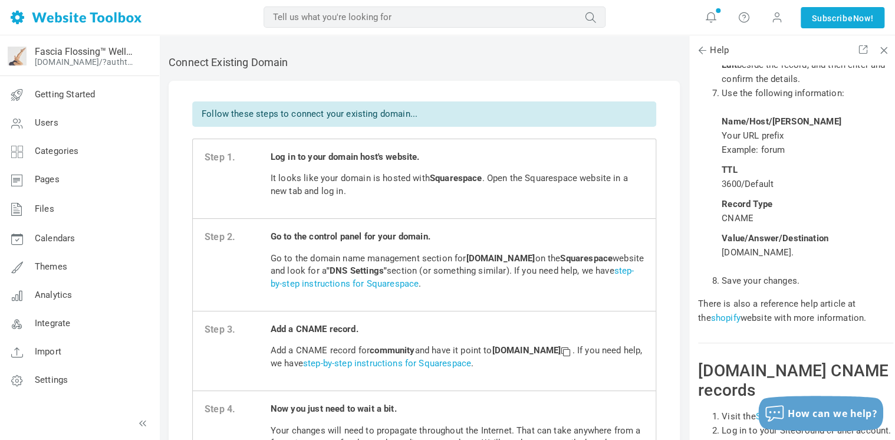
click at [894, 240] on div "Help > Community > Domain Name > Adding a CNAME record Adding a CNAME record A …" at bounding box center [792, 267] width 206 height 404
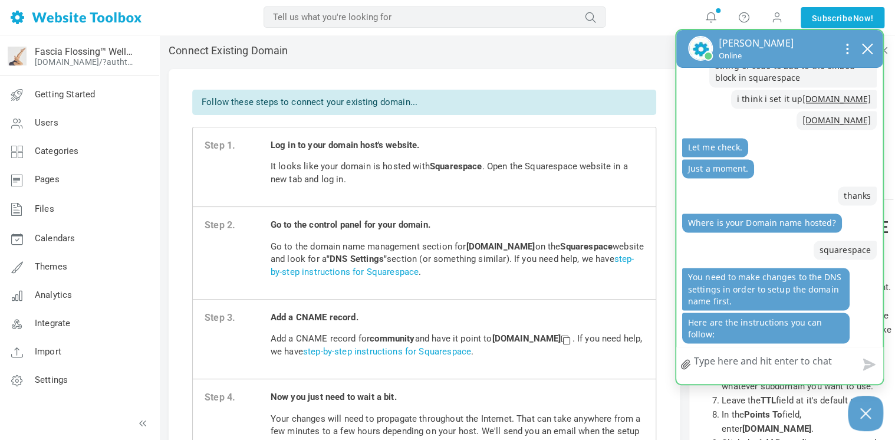
scroll to position [919, 0]
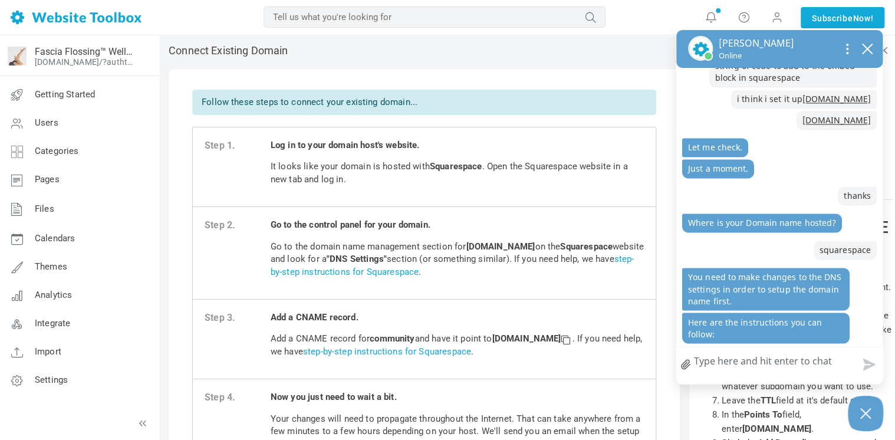
click at [775, 366] on textarea "How can we help?" at bounding box center [779, 362] width 206 height 31
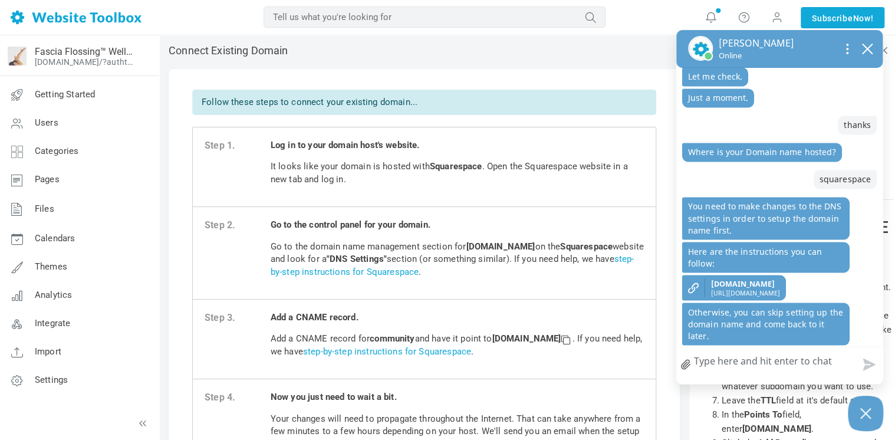
scroll to position [1032, 0]
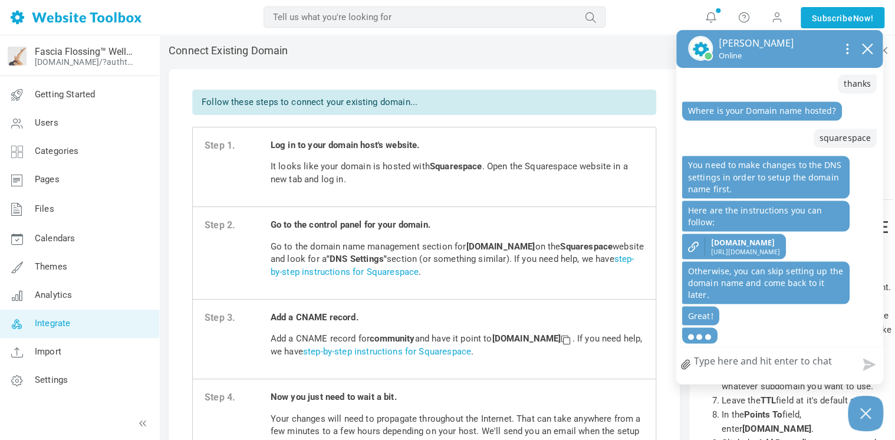
click at [64, 321] on span "Integrate" at bounding box center [52, 323] width 35 height 11
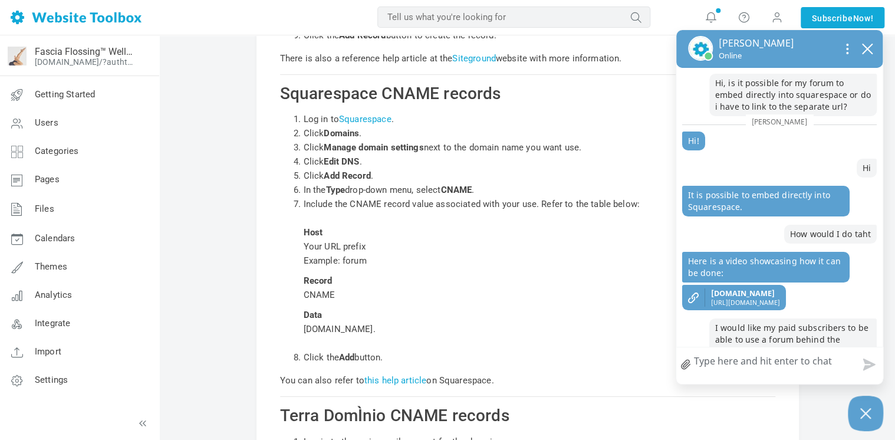
scroll to position [692, 0]
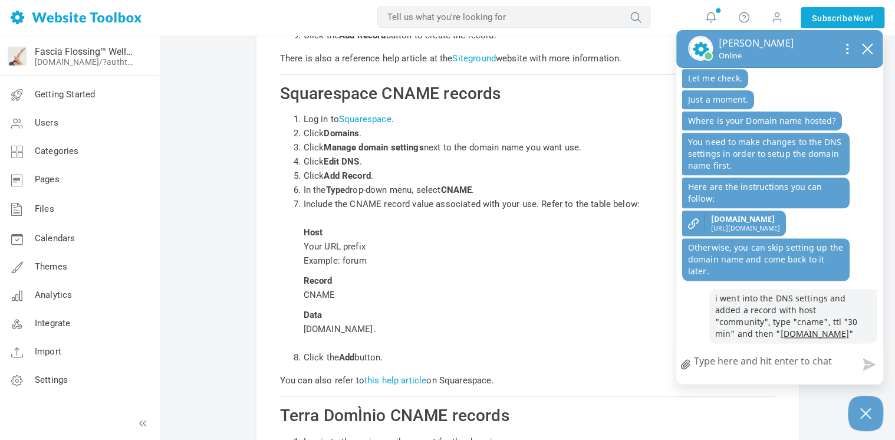
click at [770, 362] on textarea "How can we help?" at bounding box center [779, 362] width 206 height 31
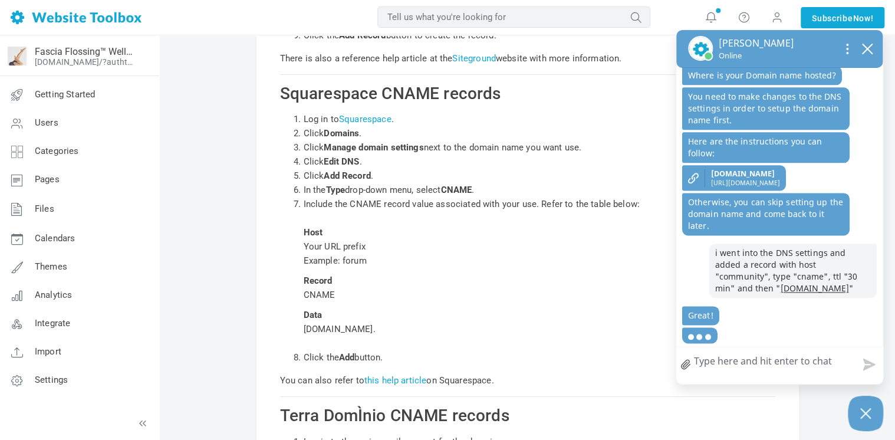
type textarea "s"
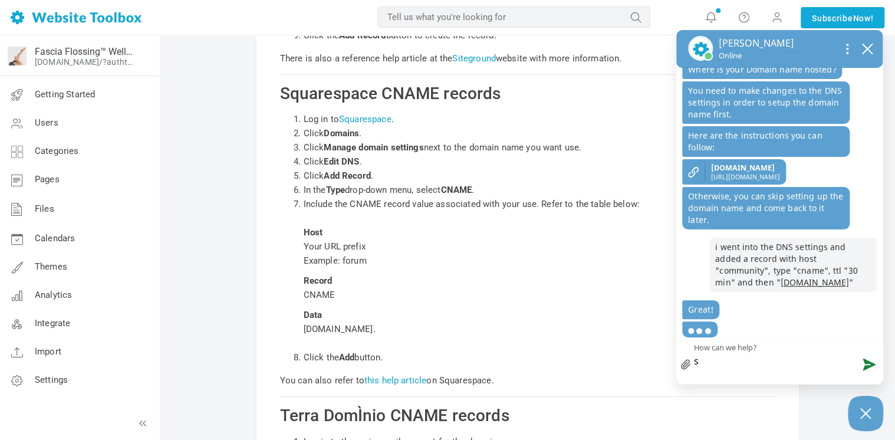
type textarea "so"
type textarea "so i"
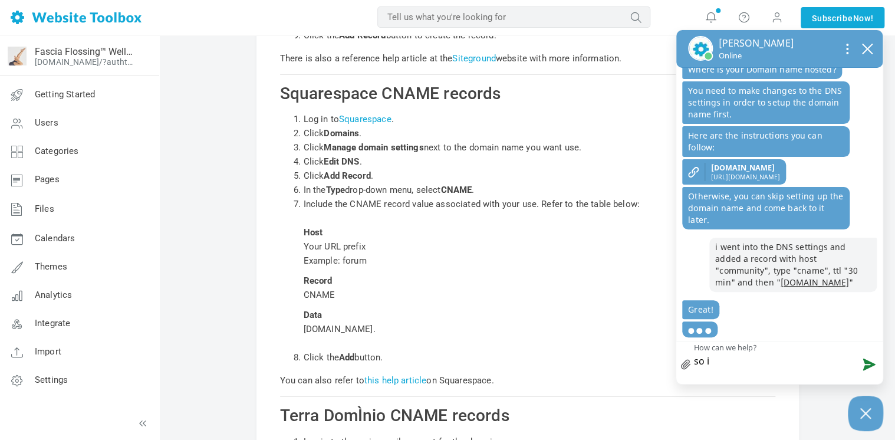
type textarea "so i"
type textarea "so i t"
type textarea "so i th"
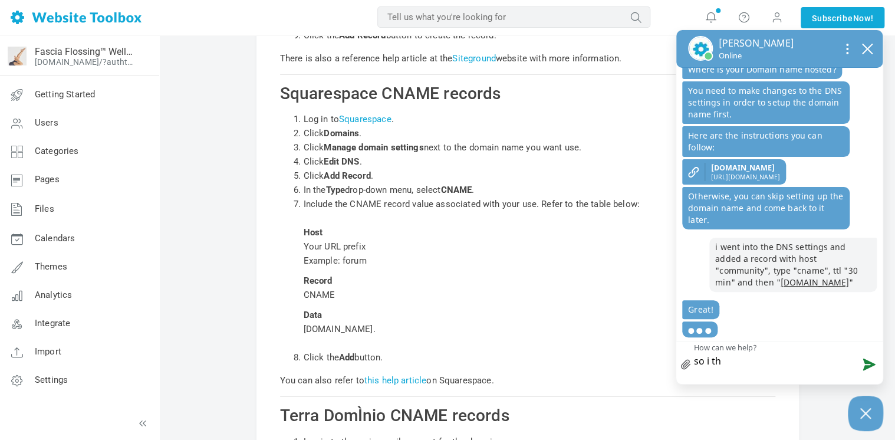
type textarea "so i thi"
type textarea "so i thin"
type textarea "so i think"
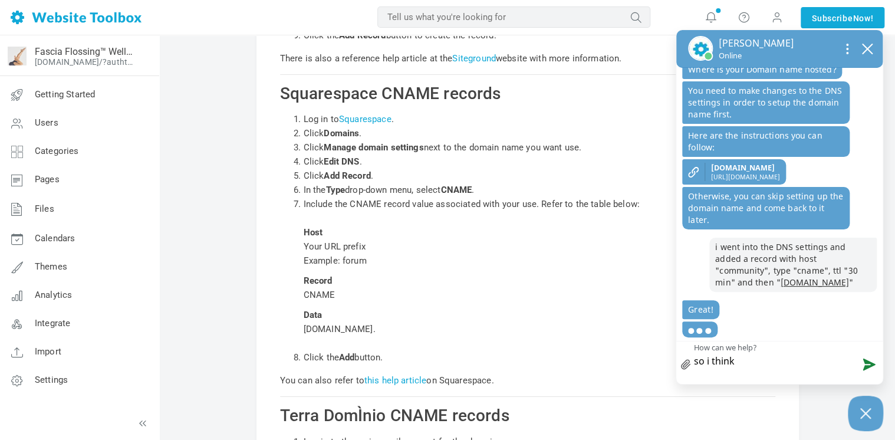
type textarea "so i think"
type textarea "so i think i"
type textarea "so i think i'"
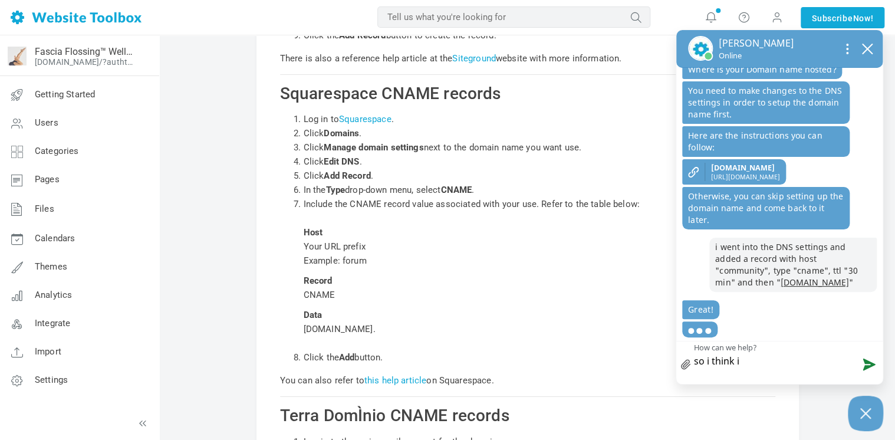
type textarea "so i think i'"
type textarea "so i think i't"
type textarea "so i think i'ts"
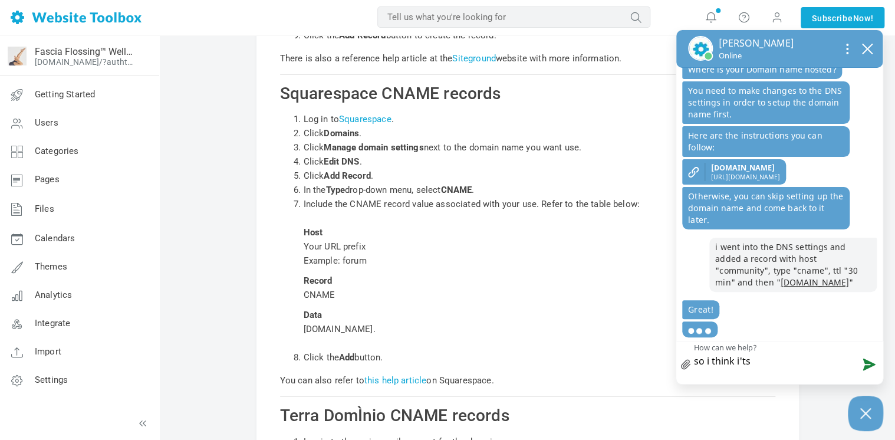
type textarea "so i think i'ts r"
type textarea "so i think i'ts ri"
type textarea "so i think i'ts r"
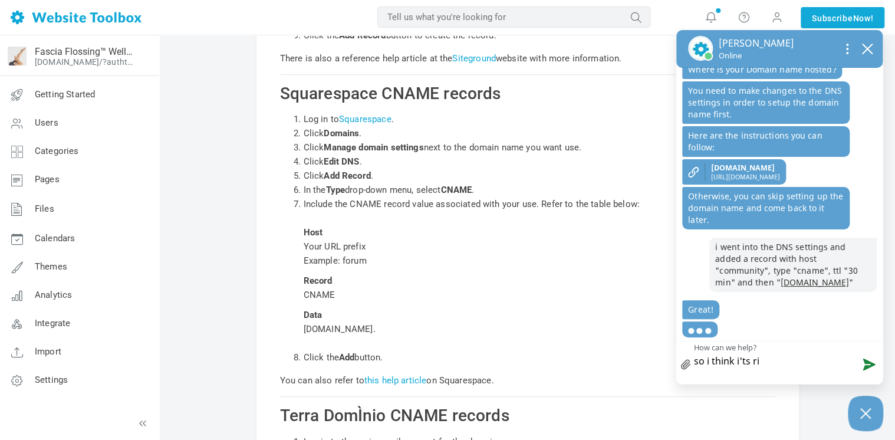
type textarea "so i think i'ts r"
type textarea "so i think i'ts"
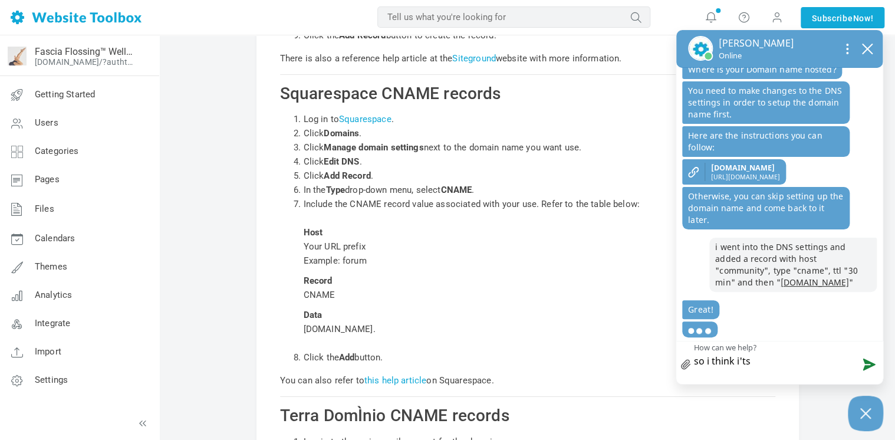
type textarea "so i think i't"
type textarea "so i think i'"
type textarea "so i think i"
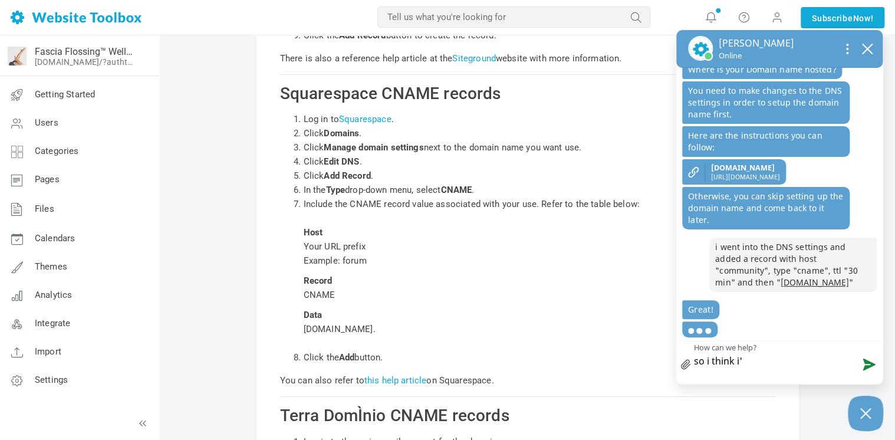
type textarea "so i think i"
type textarea "so i think"
type textarea "so i think t"
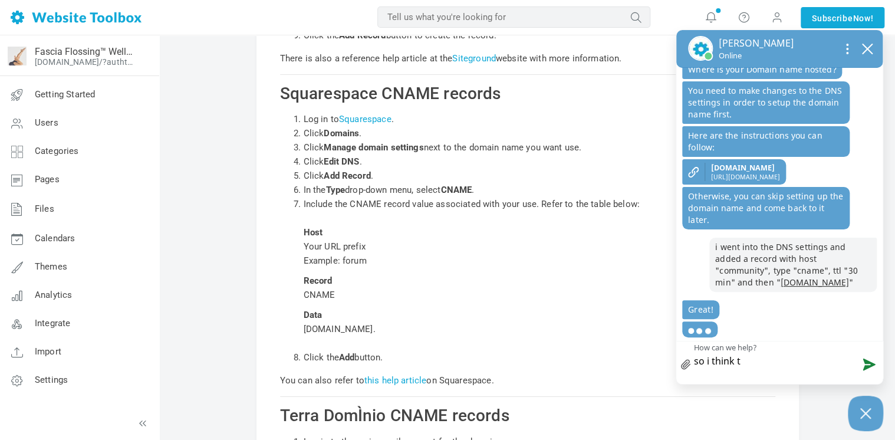
type textarea "so i think t'"
type textarea "so i think t"
type textarea "so i think"
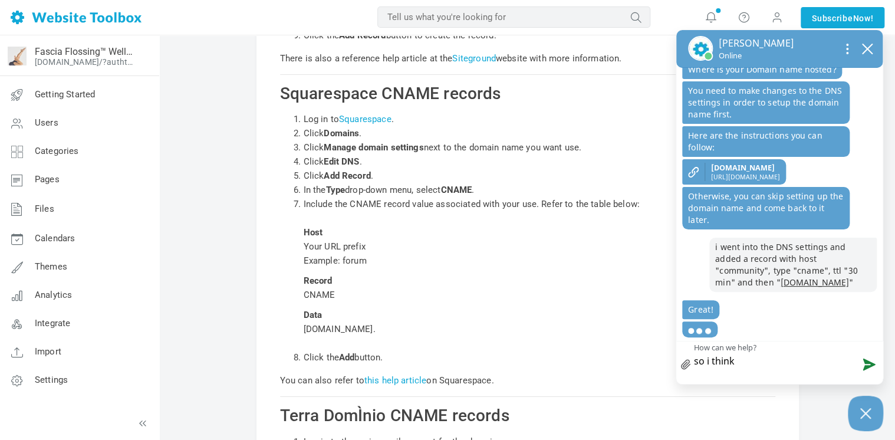
type textarea "so i think i"
type textarea "so i think it"
type textarea "so i think it'"
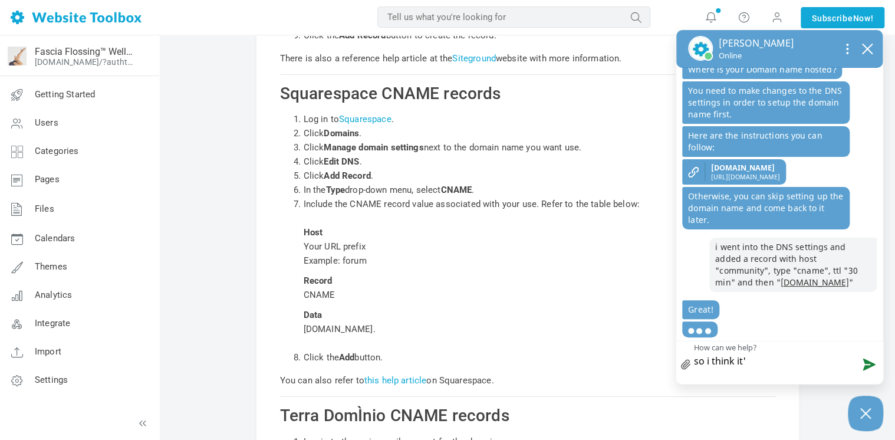
type textarea "so i think it's"
type textarea "so i think it's c"
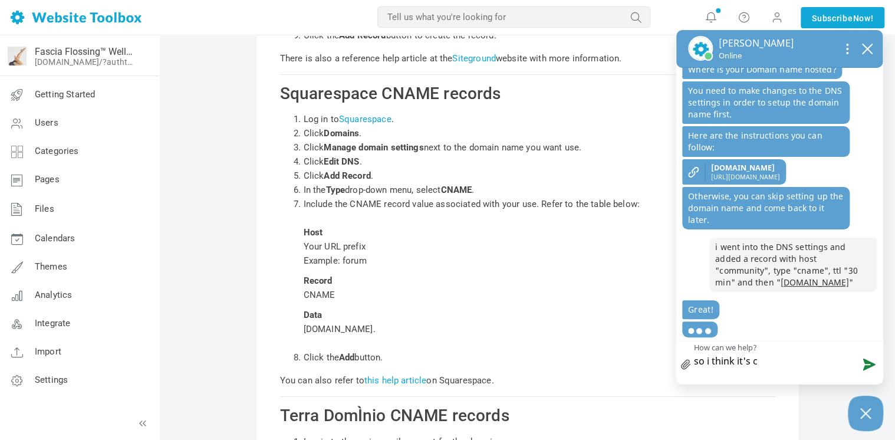
type textarea "so i think it's co"
type textarea "so i think it's cor"
type textarea "so i think it's corr"
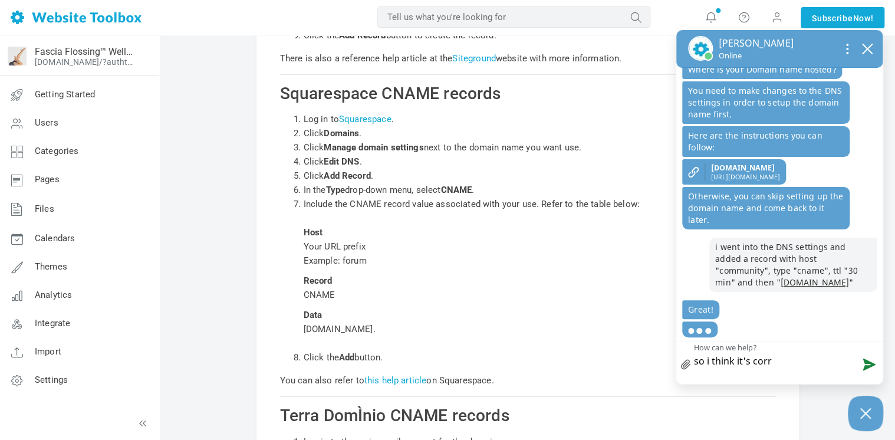
type textarea "so i think it's corre"
type textarea "so i think it's correc"
type textarea "so i think it's correct"
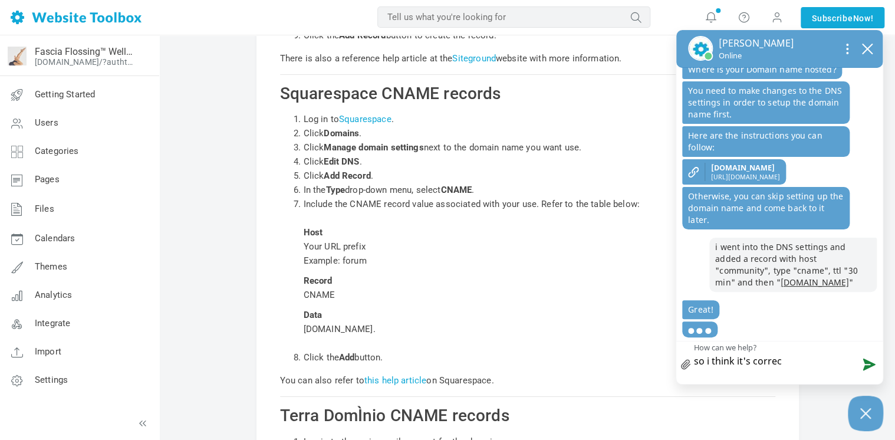
type textarea "so i think it's correct"
type textarea "so i think it's correct,"
type textarea "so i think it's correct, i"
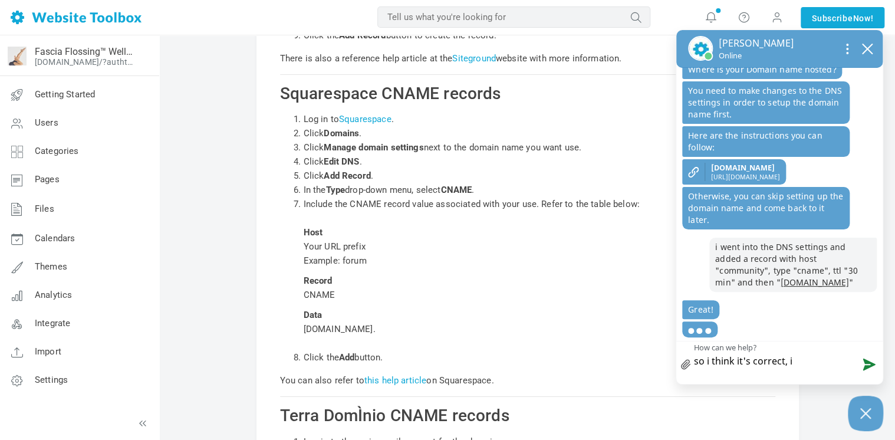
type textarea "so i think it's correct, it"
type textarea "so i think it's correct, it'"
type textarea "so i think it's correct, it's"
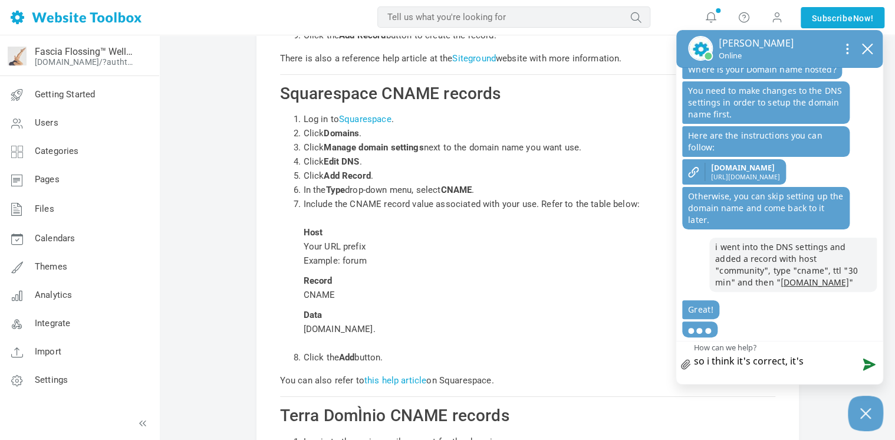
type textarea "so i think it's correct, it's"
type textarea "so i think it's correct, it's n"
type textarea "so i think it's correct, it's"
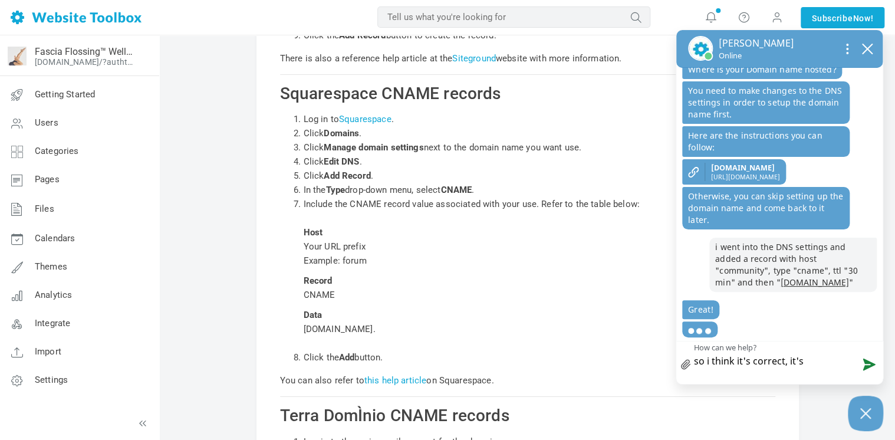
type textarea "so i think it's correct, it's j"
type textarea "so i think it's correct, it's ju"
type textarea "so i think it's correct, it's jus"
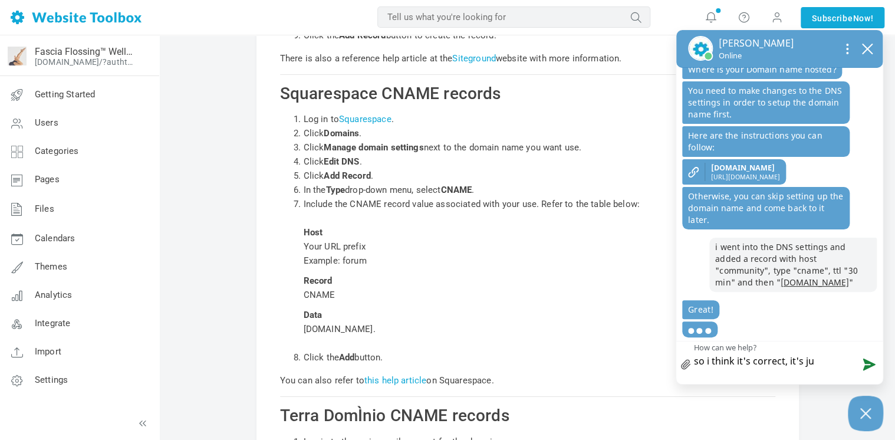
type textarea "so i think it's correct, it's jus"
type textarea "so i think it's correct, it's just"
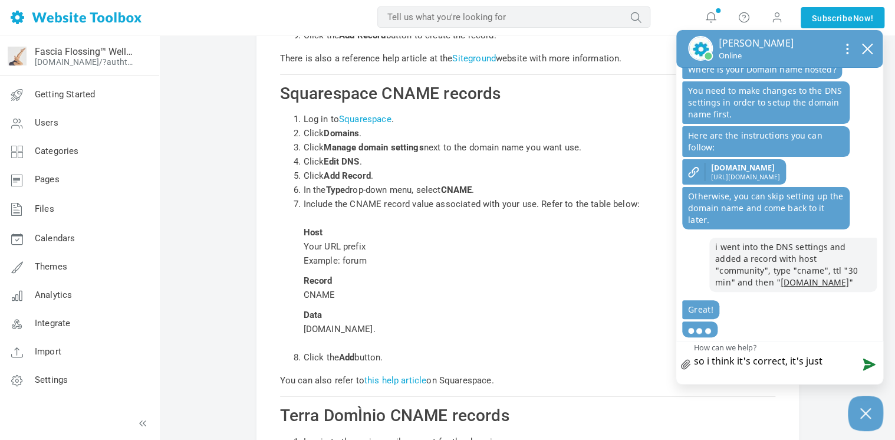
type textarea "so i think it's correct, it's just n"
type textarea "so i think it's correct, it's just no"
type textarea "so i think it's correct, it's just not"
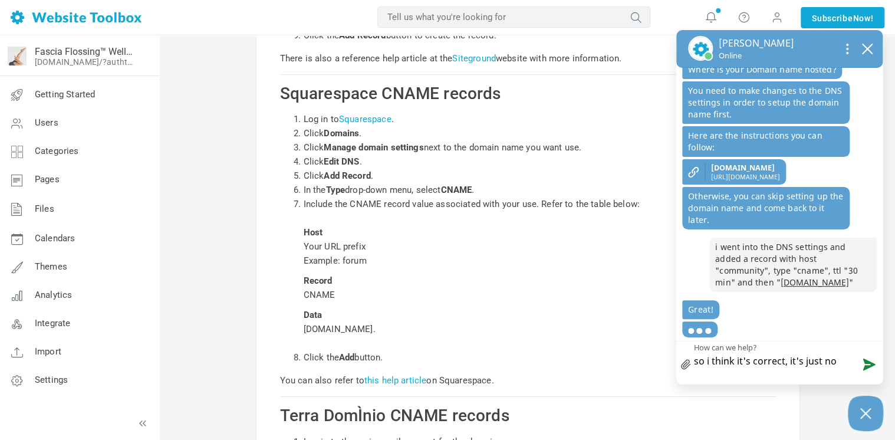
type textarea "so i think it's correct, it's just not"
type textarea "so i think it's correct, it's just not w"
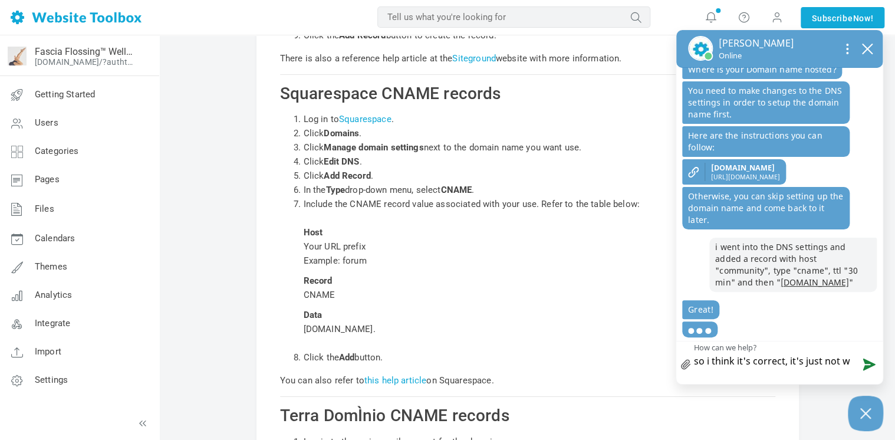
type textarea "so i think it's correct, it's just not wo"
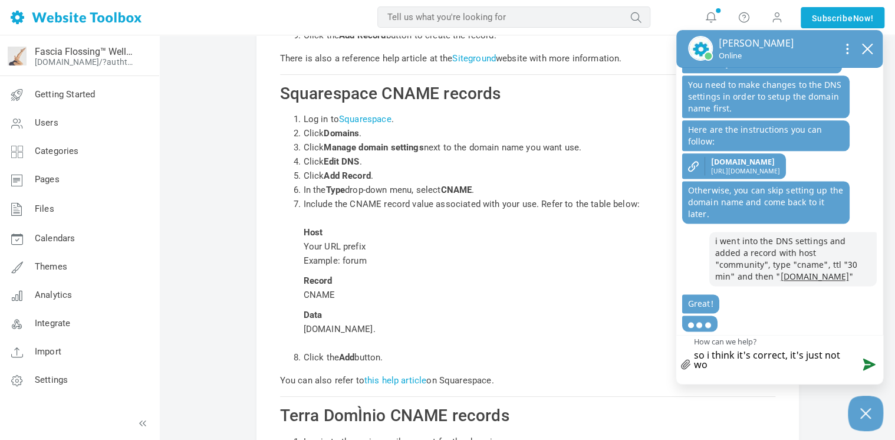
type textarea "so i think it's correct, it's just not wor"
type textarea "so i think it's correct, it's just not work"
type textarea "so i think it's correct, it's just not worki"
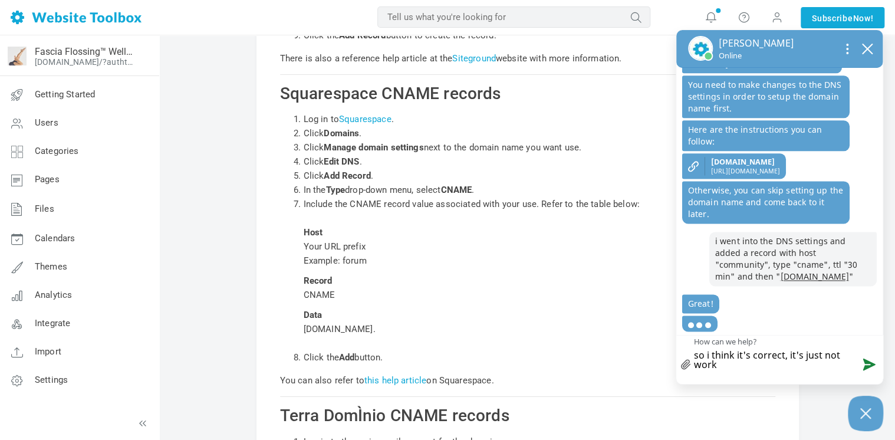
type textarea "so i think it's correct, it's just not worki"
type textarea "so i think it's correct, it's just not workin"
type textarea "so i think it's correct, it's just not working"
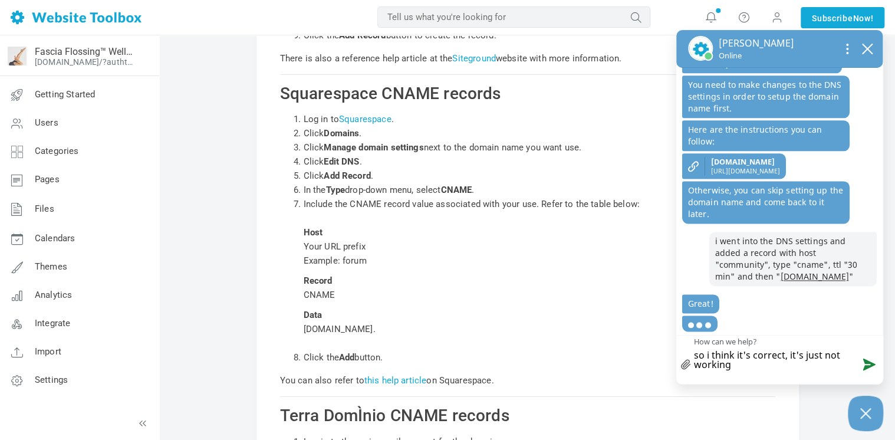
type textarea "so i think it's correct, it's just not working"
type textarea "so i think it's correct, it's just not working y"
type textarea "so i think it's correct, it's just not working ye"
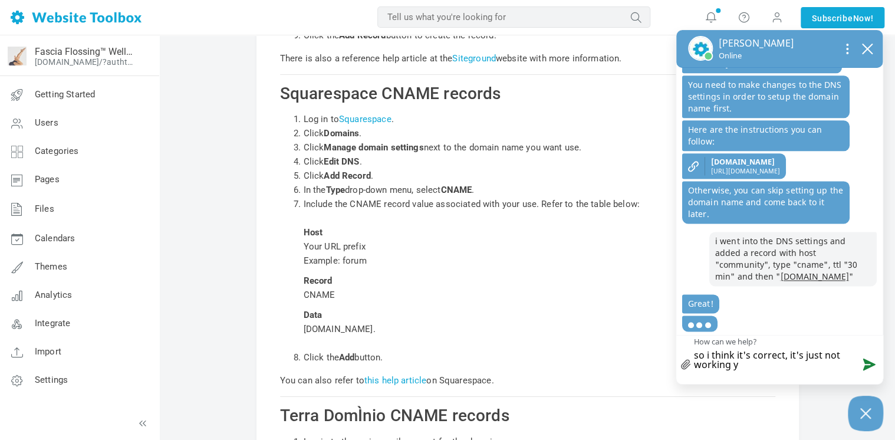
type textarea "so i think it's correct, it's just not working ye"
type textarea "so i think it's correct, it's just not working yet"
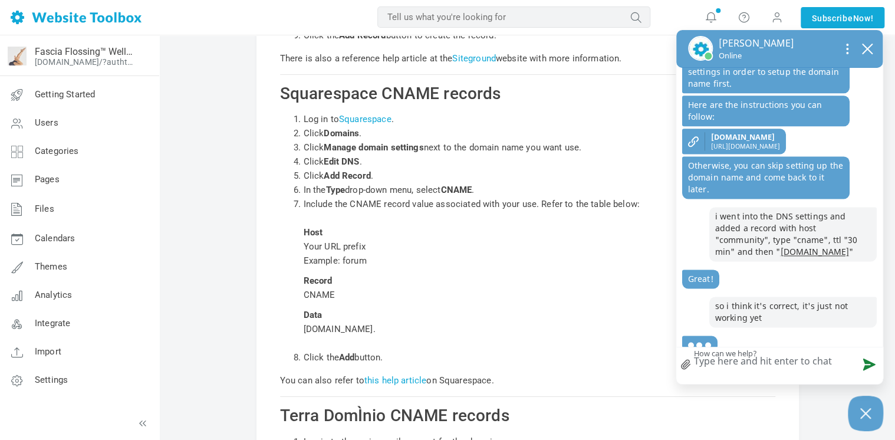
scroll to position [797, 0]
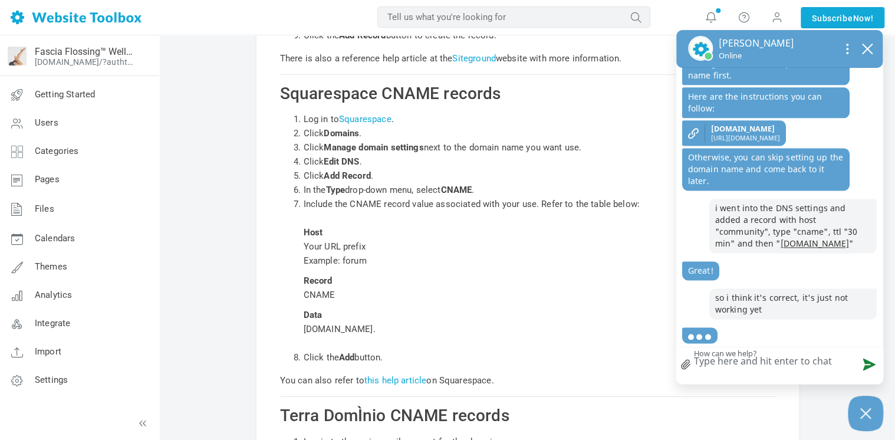
type textarea "a"
type textarea "an"
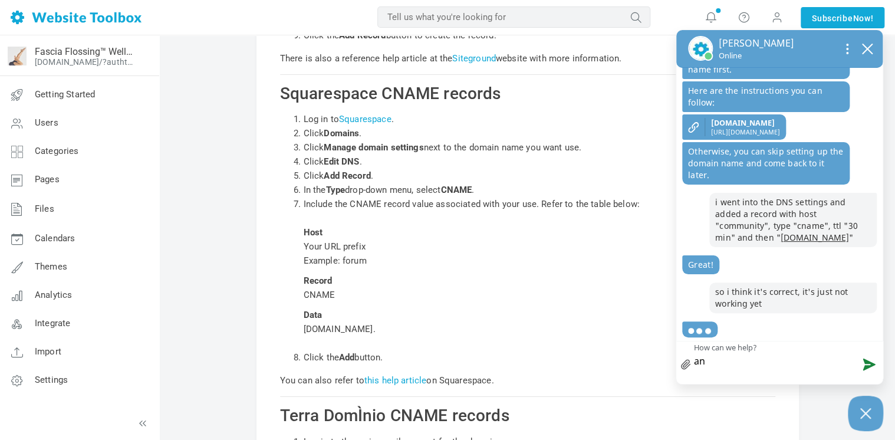
type textarea "and"
type textarea "and i"
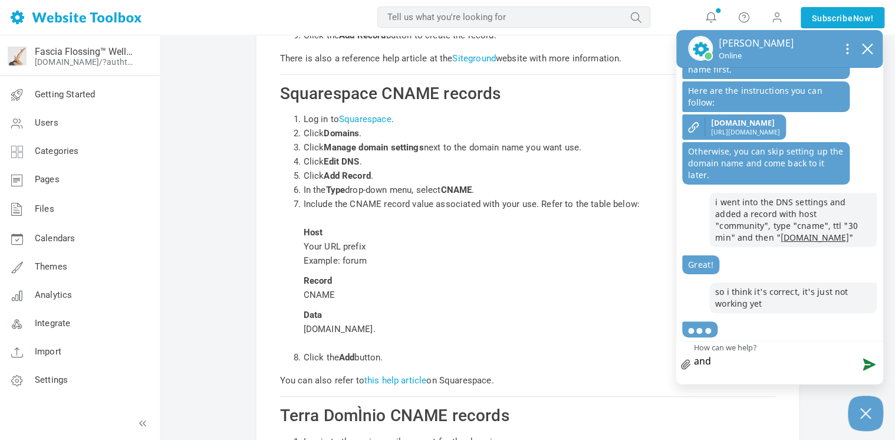
type textarea "and i"
type textarea "and i d"
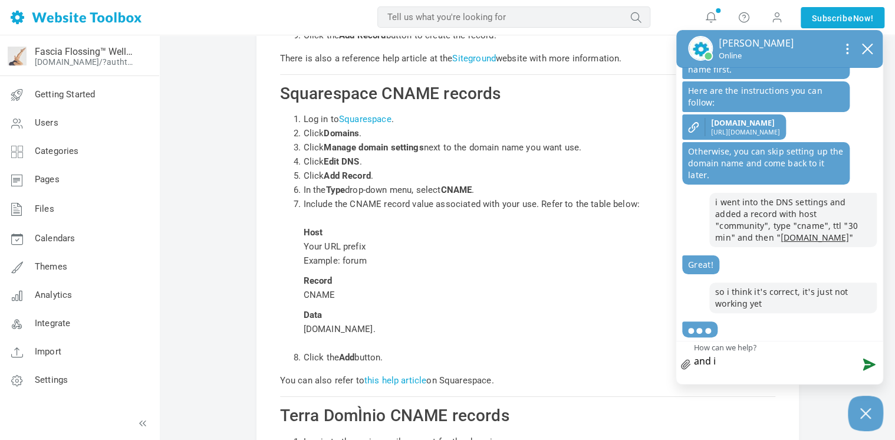
type textarea "and i d"
type textarea "and i do"
type textarea "and i don"
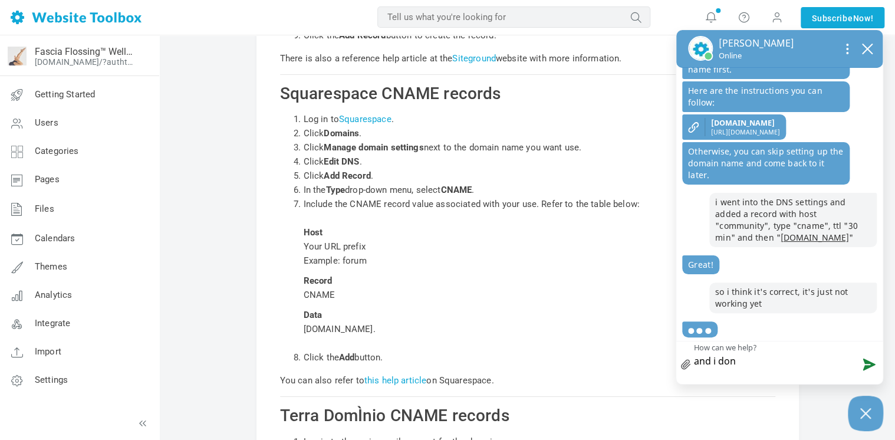
type textarea "and i don'"
type textarea "and i don't"
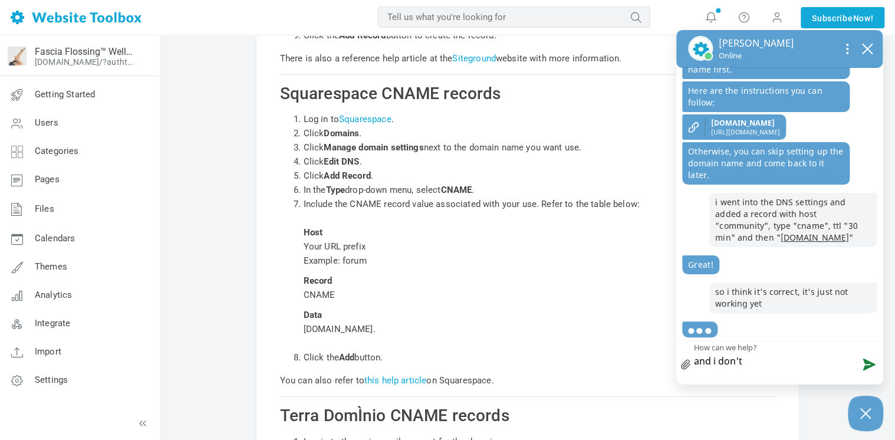
type textarea "and i don't"
type textarea "and i don't s"
type textarea "and i don't se"
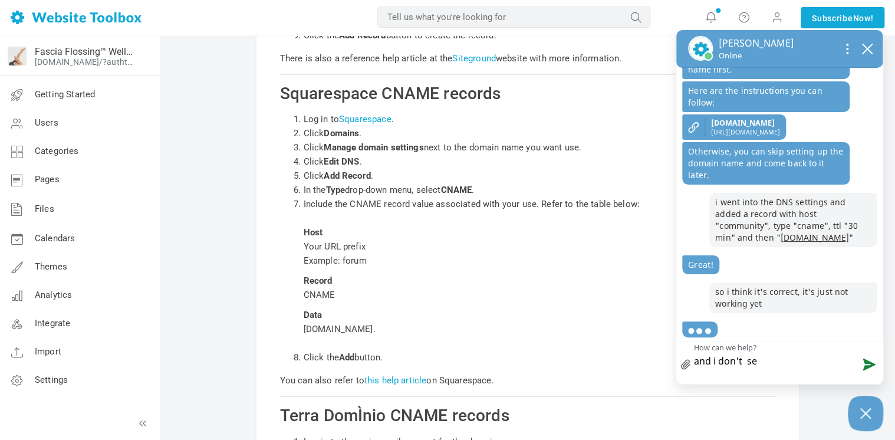
type textarea "and i don't see"
type textarea "and i don't see t"
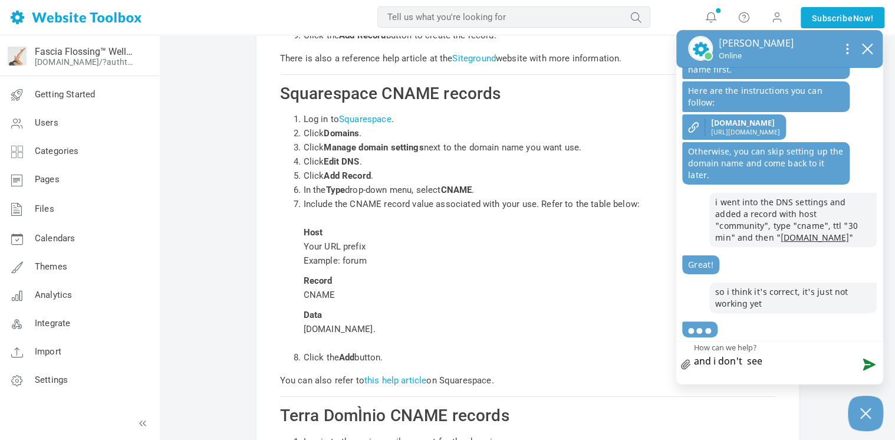
type textarea "and i don't see t"
type textarea "and i don't see th"
type textarea "and i don't see the"
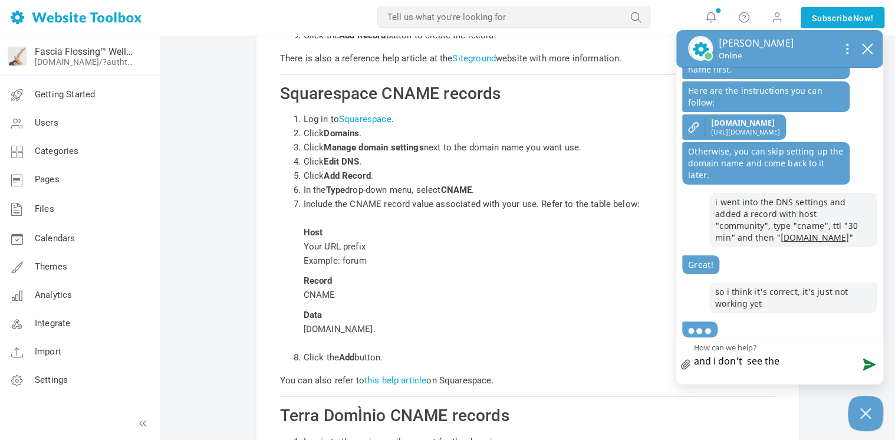
type textarea "and i don't see the e"
type textarea "and i don't see the eb"
type textarea "and i don't see the ebm"
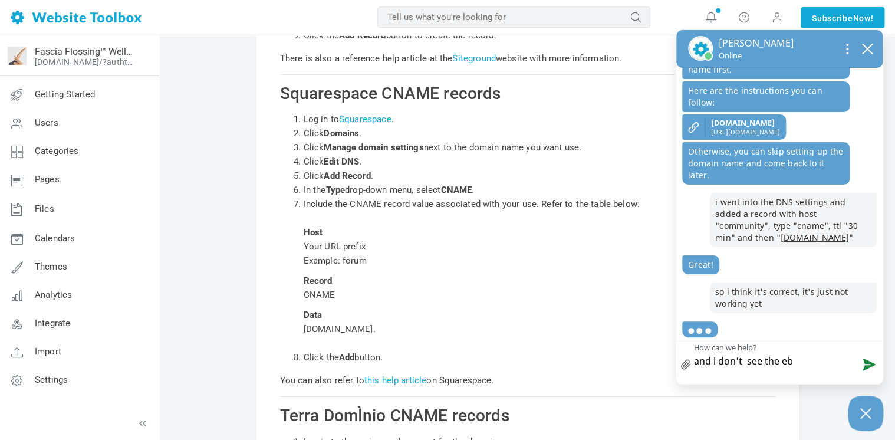
type textarea "and i don't see the ebm"
type textarea "and i don't see the eb"
type textarea "and i don't see the e"
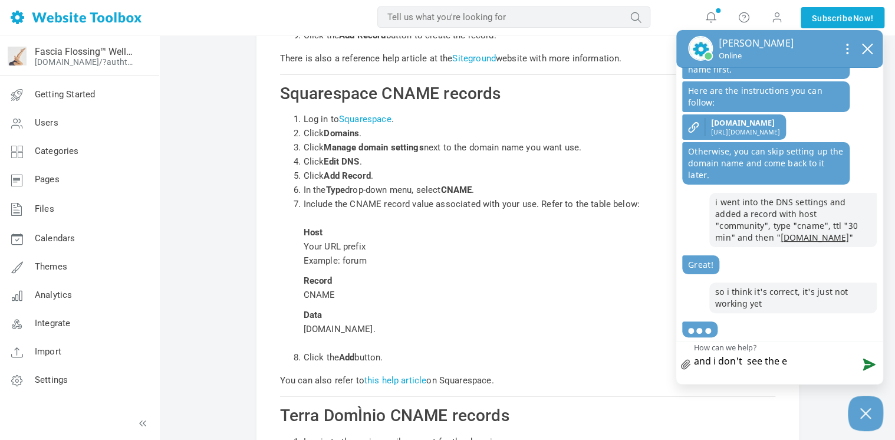
type textarea "and i don't see the em"
type textarea "and i don't see the emb"
type textarea "and i don't see the embe"
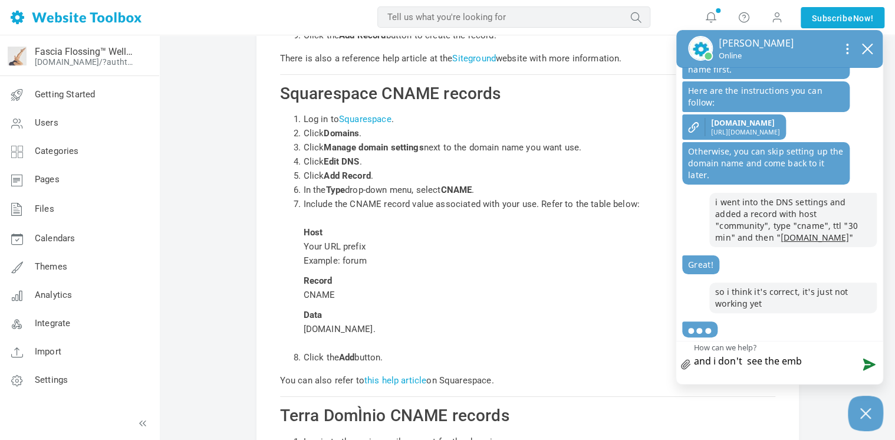
type textarea "and i don't see the embe"
type textarea "and i don't see the embed"
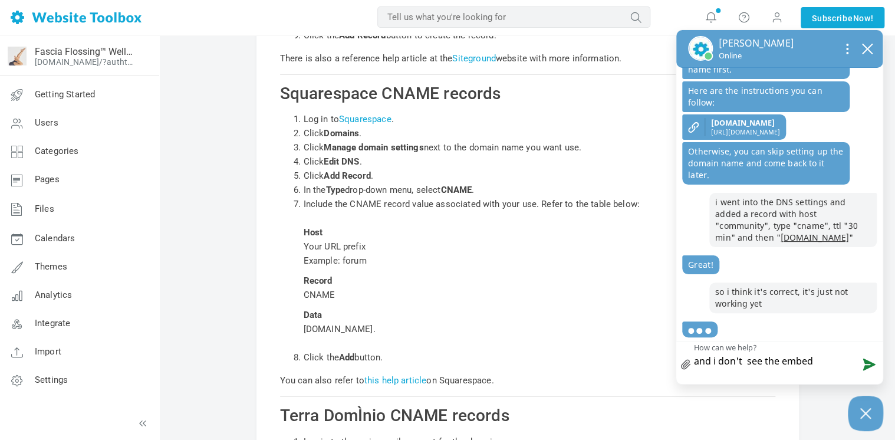
type textarea "and i don't see the embed c"
type textarea "and i don't see the embed co"
type textarea "and i don't see the embed cos"
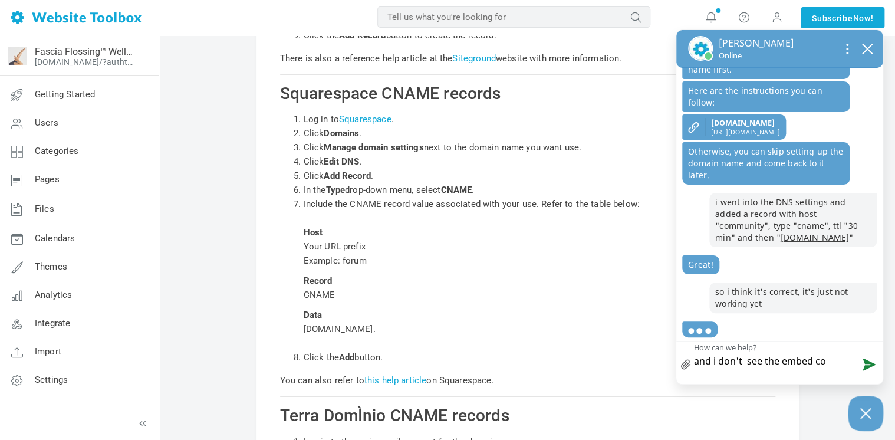
type textarea "and i don't see the embed cos"
type textarea "and i don't see the embed cose"
type textarea "and i don't see the embed cos"
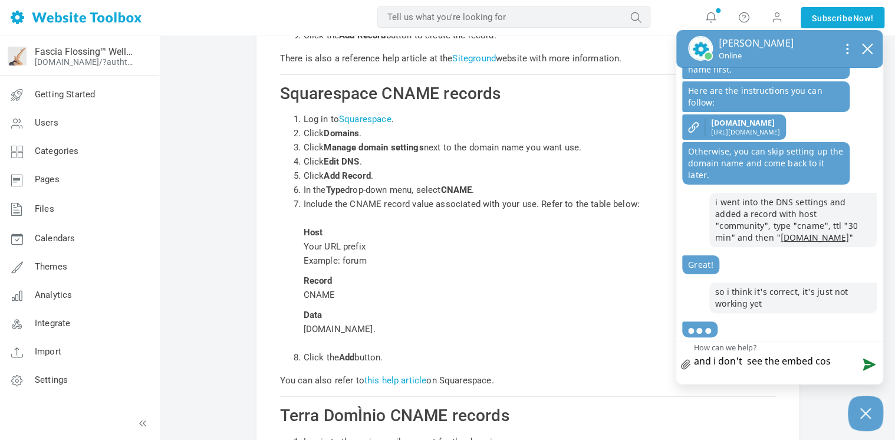
type textarea "and i don't see the embed co"
type textarea "and i don't see the embed cod"
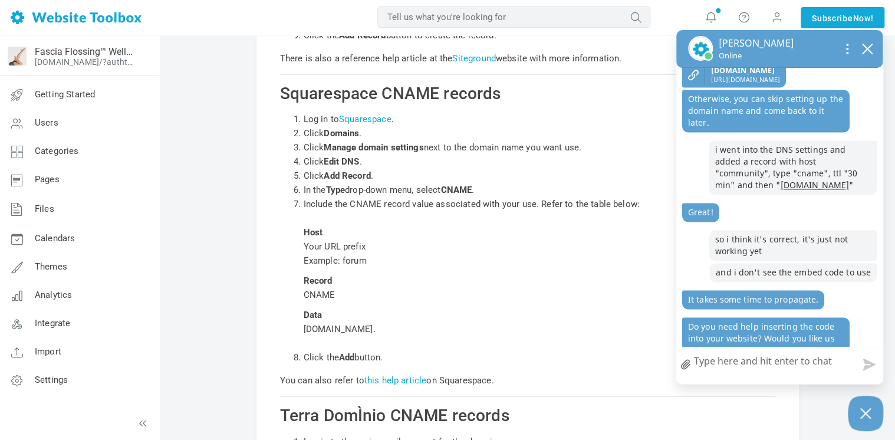
scroll to position [901, 0]
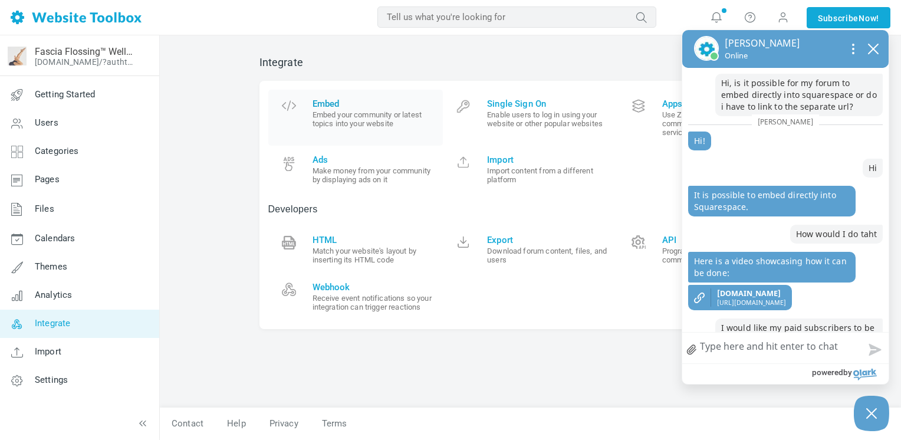
scroll to position [629, 0]
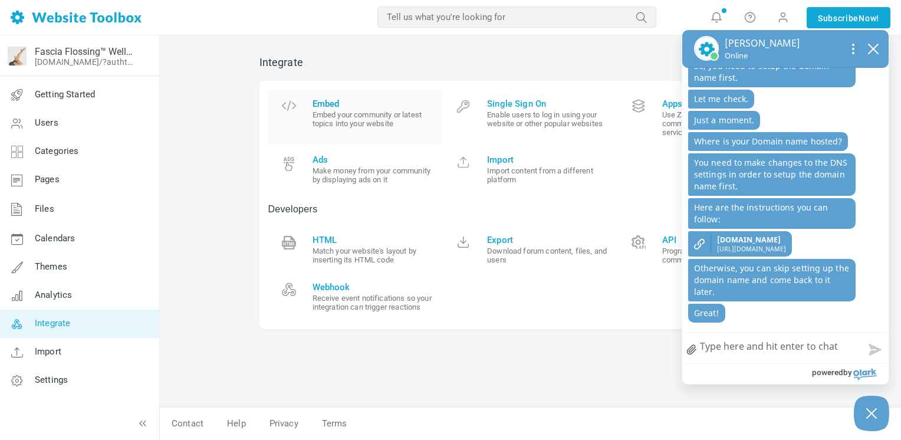
click at [330, 102] on span "Embed" at bounding box center [373, 103] width 122 height 11
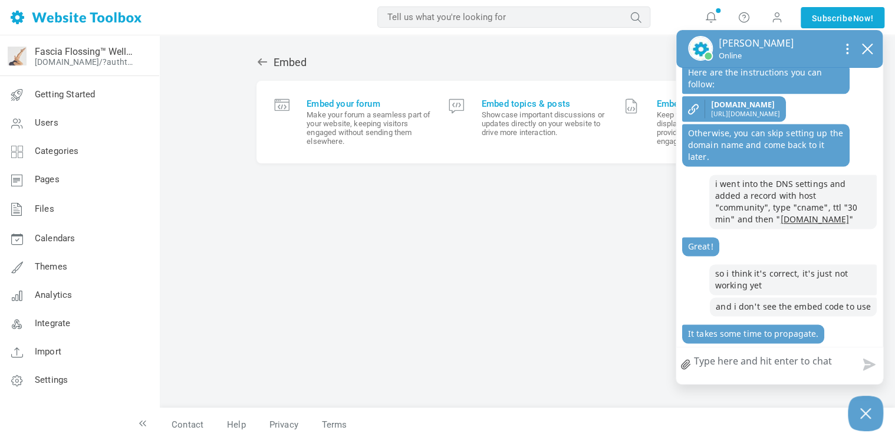
scroll to position [832, 0]
click at [748, 366] on textarea "How can we help?" at bounding box center [779, 362] width 206 height 31
type textarea "o"
type textarea "ok"
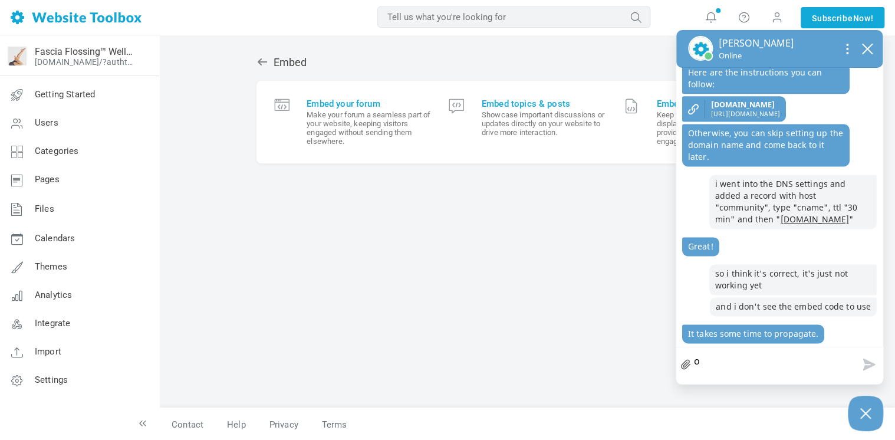
type textarea "ok"
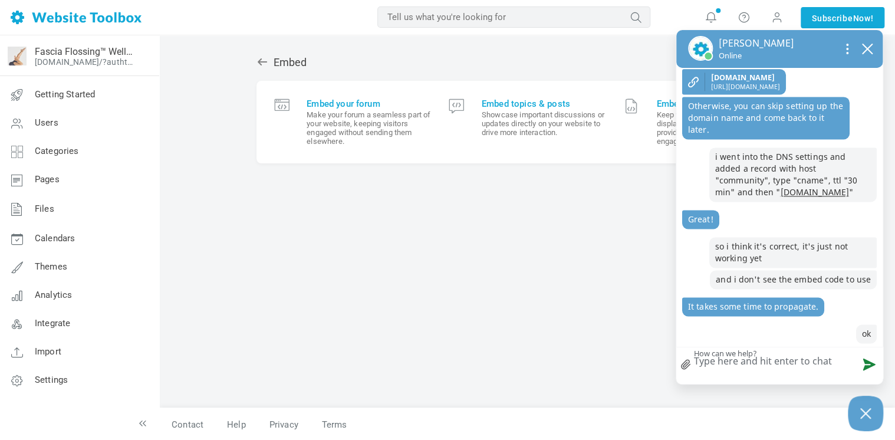
type textarea "i"
type textarea "i'"
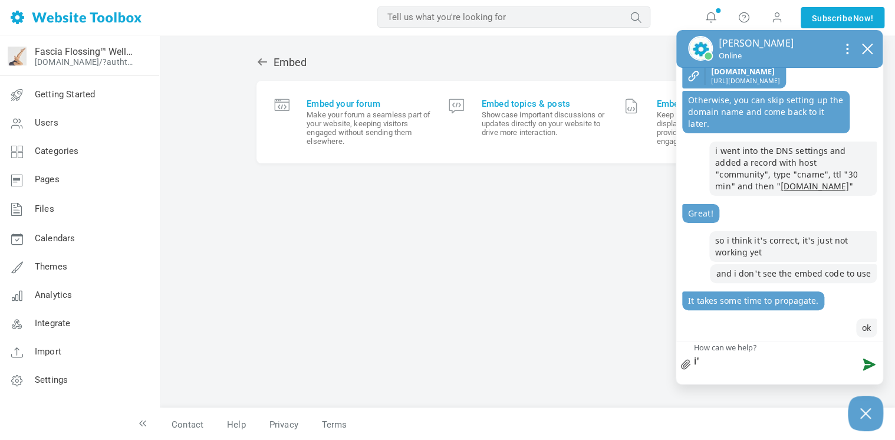
type textarea "i'l"
type textarea "i'll"
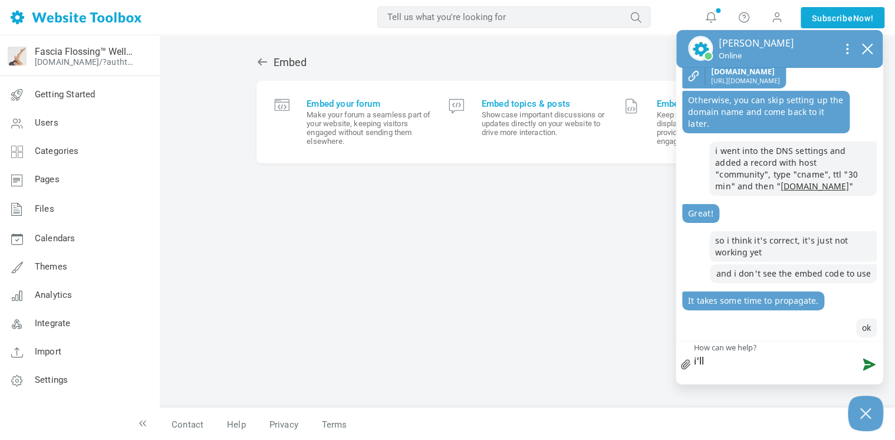
type textarea "i'll"
type textarea "i'll c"
type textarea "i'll ch"
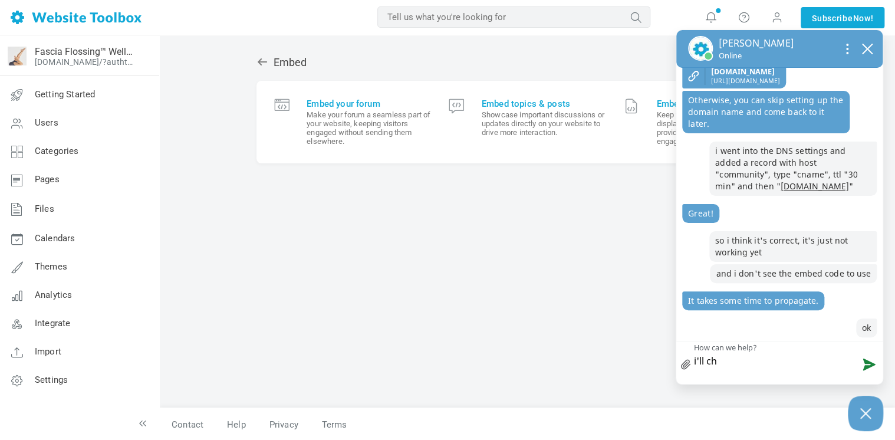
type textarea "i'll che"
type textarea "i'll chec"
type textarea "i'll check"
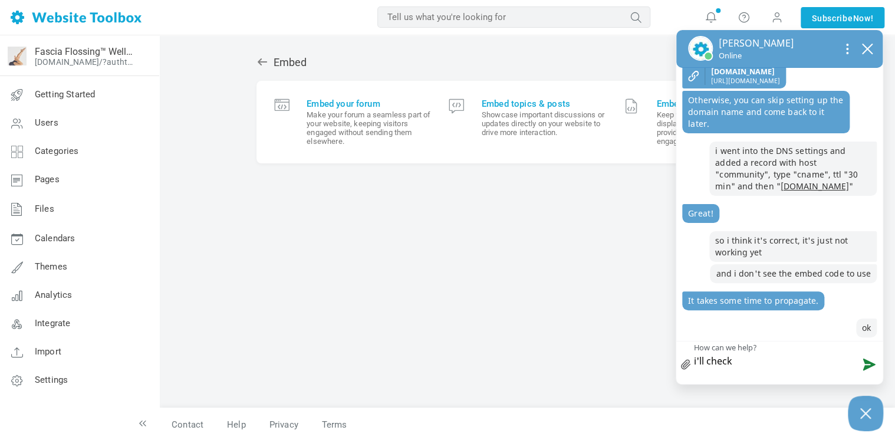
type textarea "i'll check"
type textarea "i'll check b"
type textarea "i'll check be"
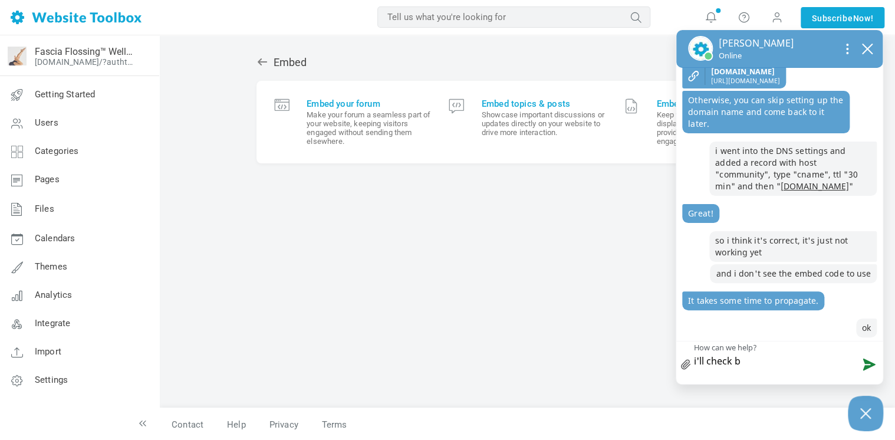
type textarea "i'll check be"
type textarea "i'll check bec"
type textarea "i'll check be"
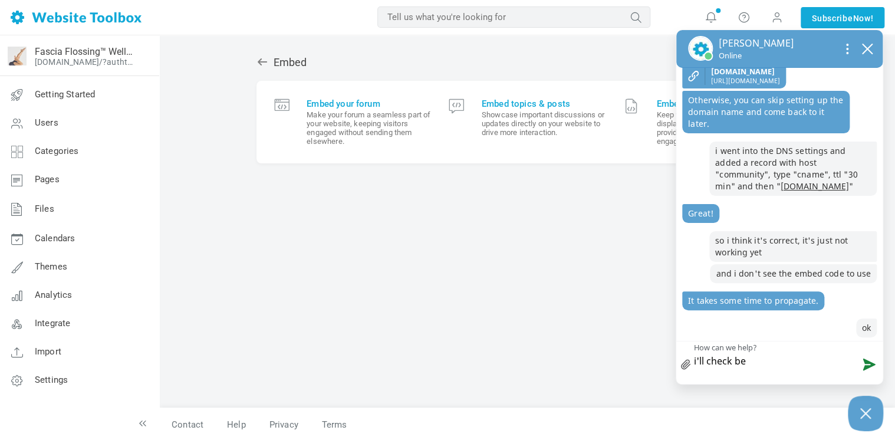
type textarea "i'll check b"
type textarea "i'll check ba"
type textarea "i'll check bac"
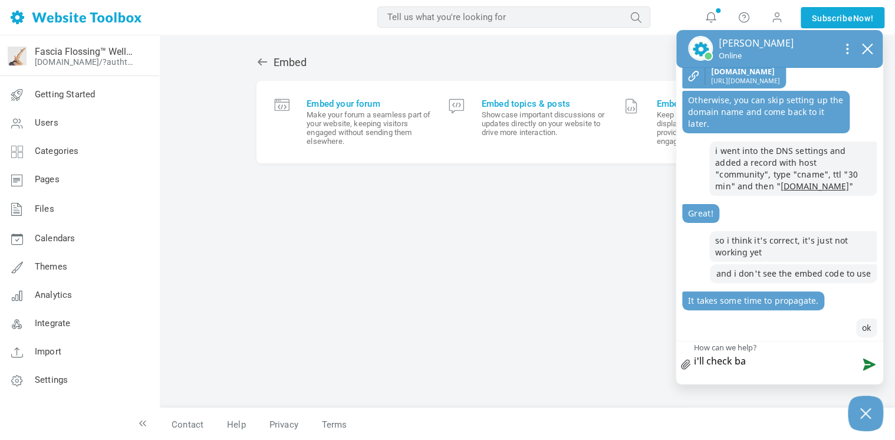
type textarea "i'll check bac"
type textarea "i'll check back"
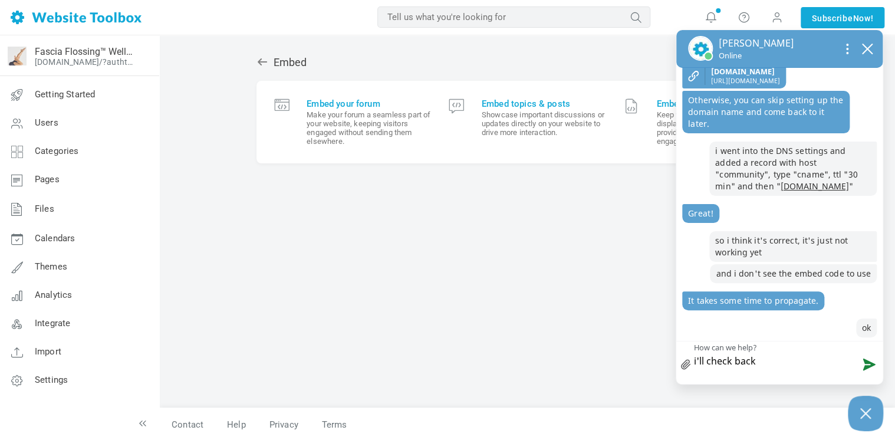
type textarea "i'll check back i"
type textarea "i'll check back in"
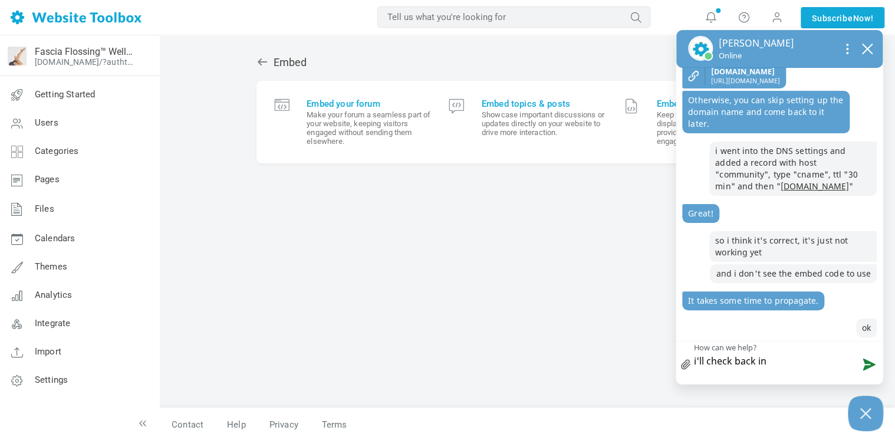
type textarea "i'll check back in"
type textarea "i'll check back in a"
type textarea "i'll check back in a c"
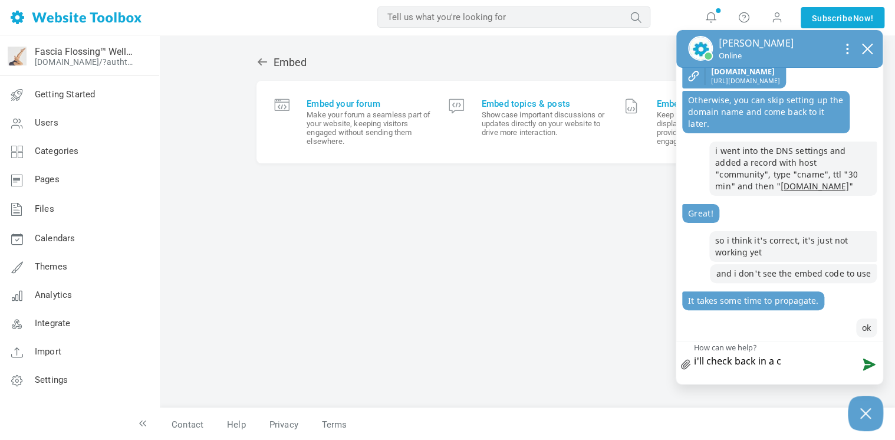
type textarea "i'll check back in a co"
type textarea "i'll check back in a cou"
type textarea "i'll check back in a coup"
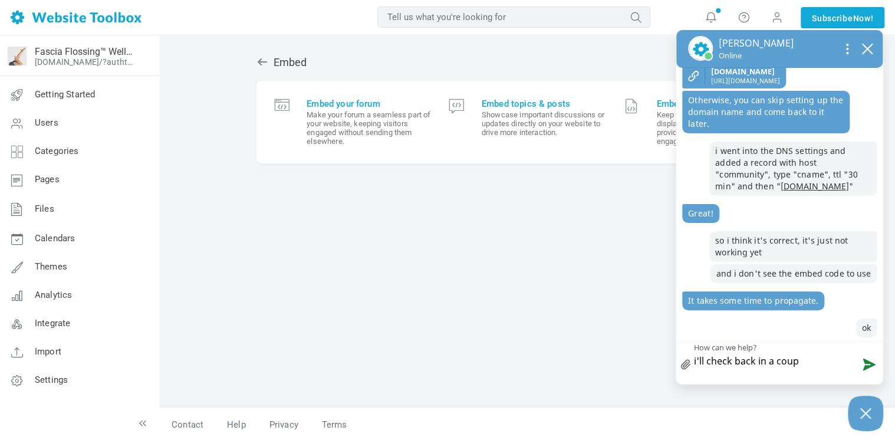
type textarea "i'll check back in a coupl"
type textarea "i'll check back in a couple"
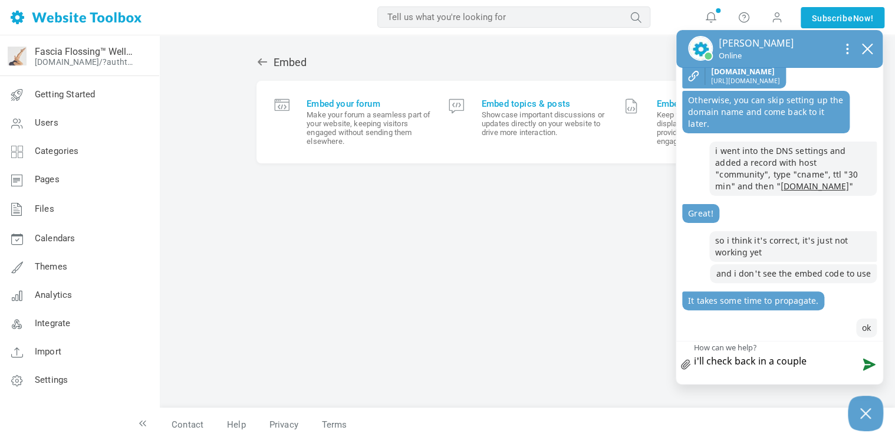
type textarea "i'll check back in a couple h"
type textarea "i'll check back in a couple ho"
type textarea "i'll check back in a couple hou"
type textarea "i'll check back in a couple hour"
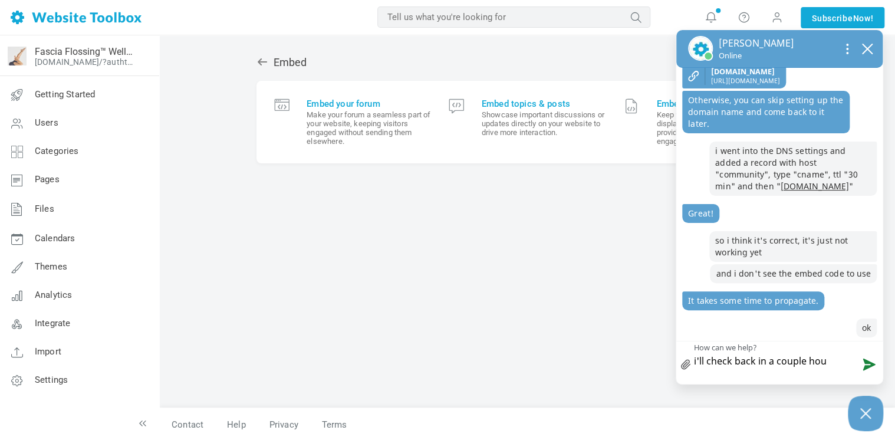
type textarea "i'll check back in a couple hour"
type textarea "i'll check back in a couple hours"
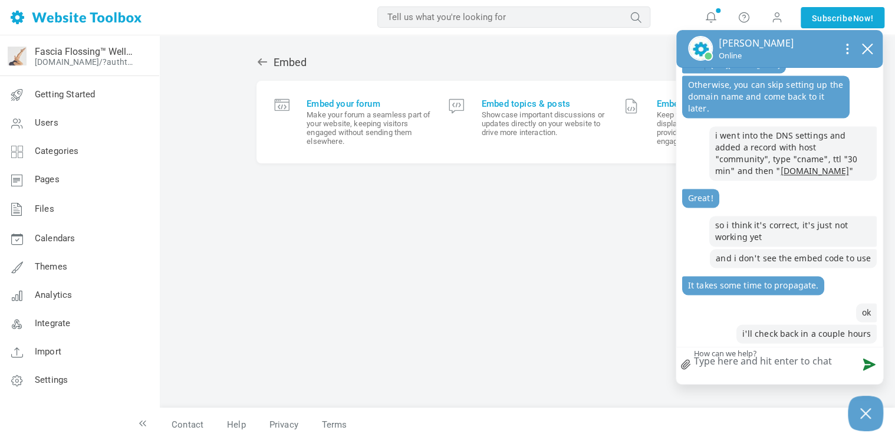
scroll to position [881, 0]
click at [863, 54] on icon "close chatbox" at bounding box center [867, 49] width 12 height 12
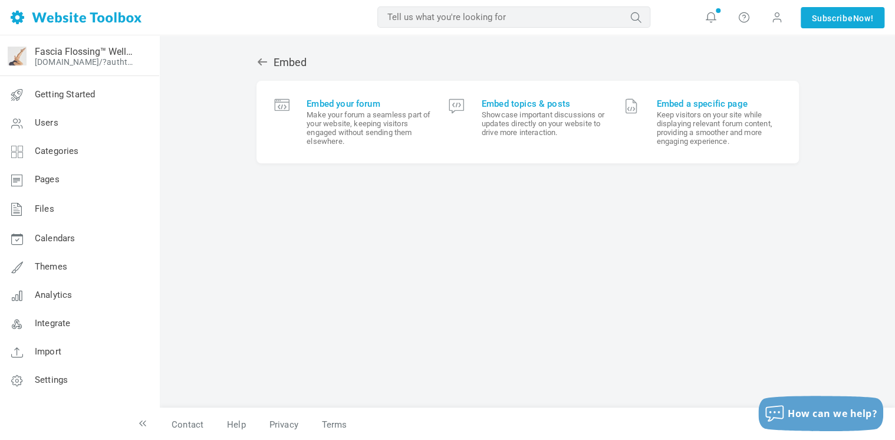
scroll to position [850, 0]
click at [351, 99] on span "Embed your forum" at bounding box center [368, 103] width 124 height 11
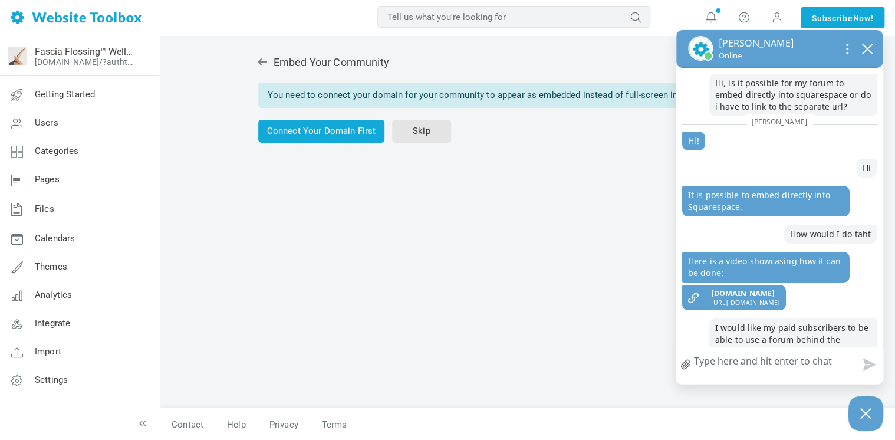
scroll to position [901, 0]
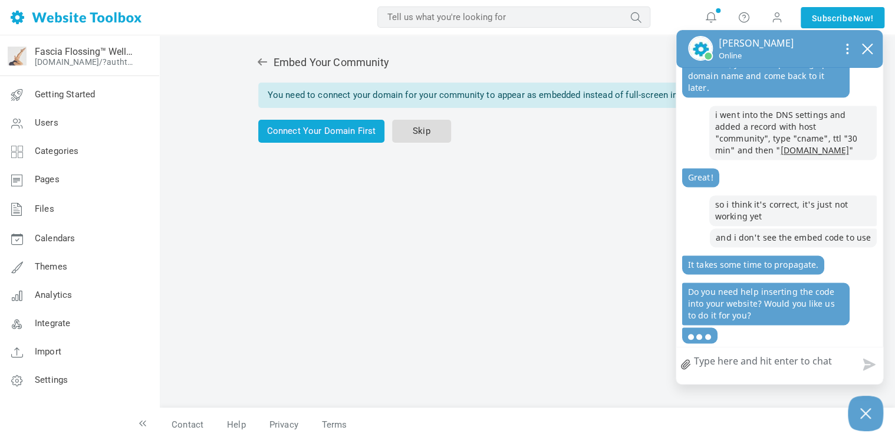
click at [431, 127] on link "Skip" at bounding box center [421, 131] width 59 height 23
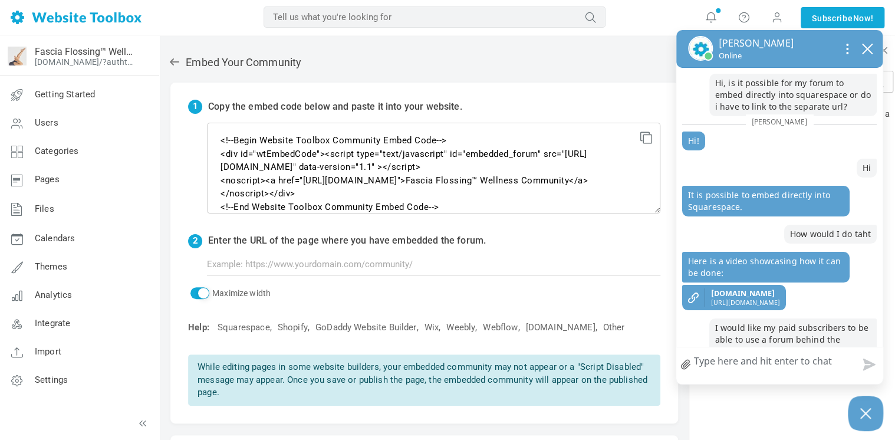
scroll to position [901, 0]
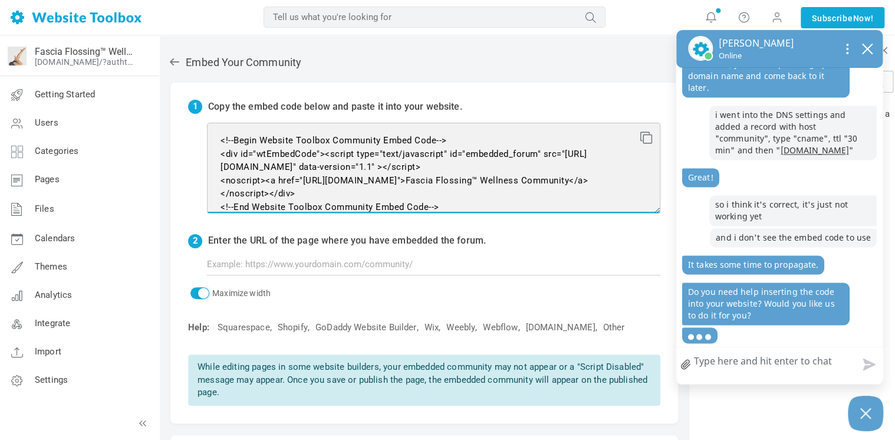
drag, startPoint x: 465, startPoint y: 206, endPoint x: 244, endPoint y: 143, distance: 229.7
click at [244, 143] on textarea "<!--Begin Website Toolbox Community Embed Code--> <div id="wtEmbedCode"><script…" at bounding box center [433, 168] width 453 height 91
drag, startPoint x: 244, startPoint y: 143, endPoint x: 315, endPoint y: 144, distance: 70.7
click at [315, 144] on textarea "<!--Begin Website Toolbox Community Embed Code--> <div id="wtEmbedCode"><script…" at bounding box center [433, 168] width 453 height 91
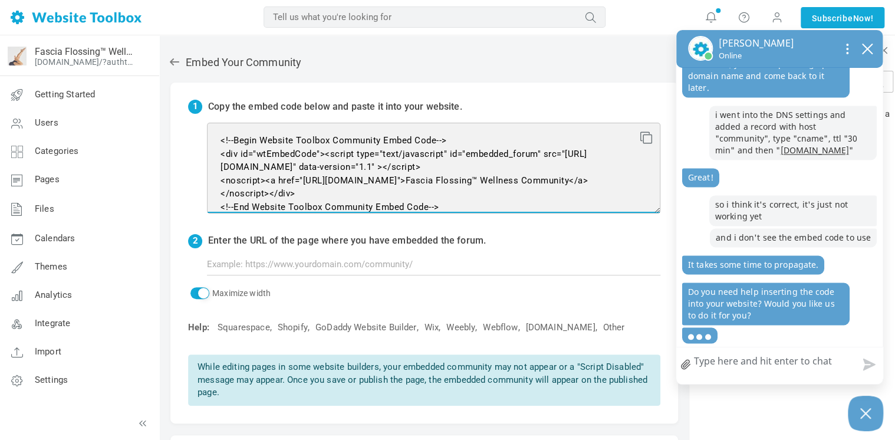
click at [315, 144] on textarea "<!--Begin Website Toolbox Community Embed Code--> <div id="wtEmbedCode"><script…" at bounding box center [433, 168] width 453 height 91
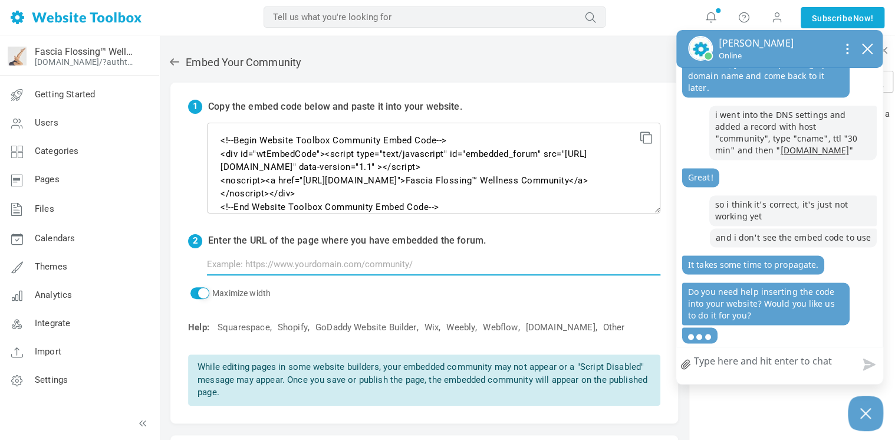
click at [380, 266] on input "text" at bounding box center [433, 264] width 453 height 22
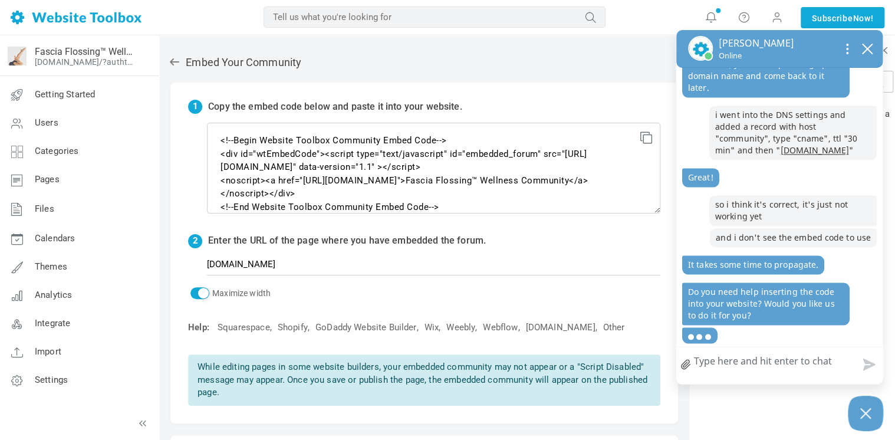
type input "[URL][DOMAIN_NAME]"
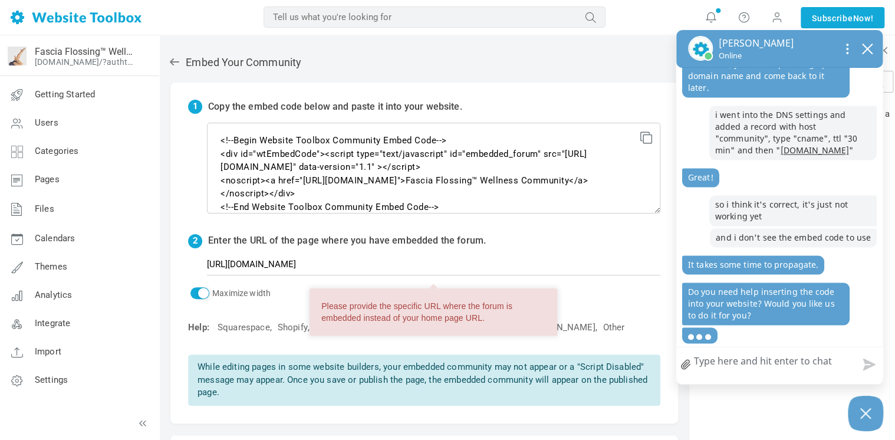
click at [754, 358] on textarea "How can we help?" at bounding box center [779, 362] width 206 height 31
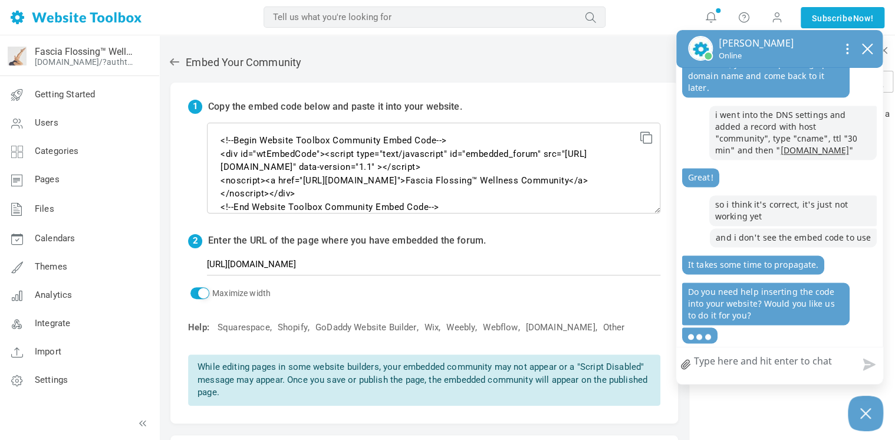
type textarea "o"
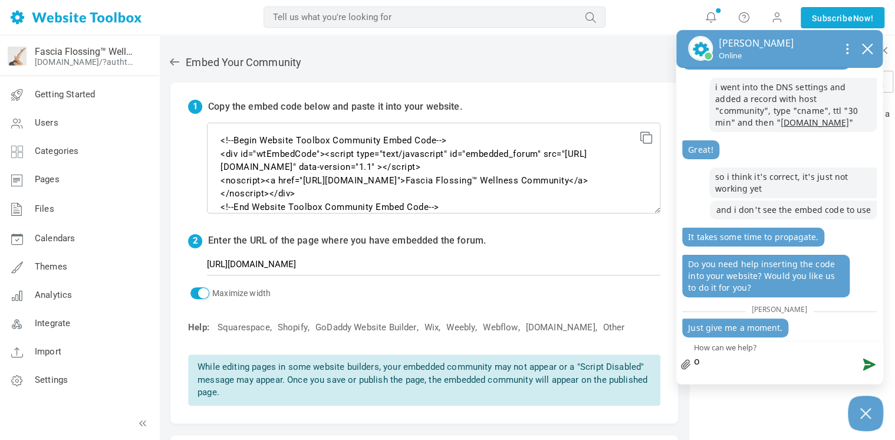
type textarea "oh"
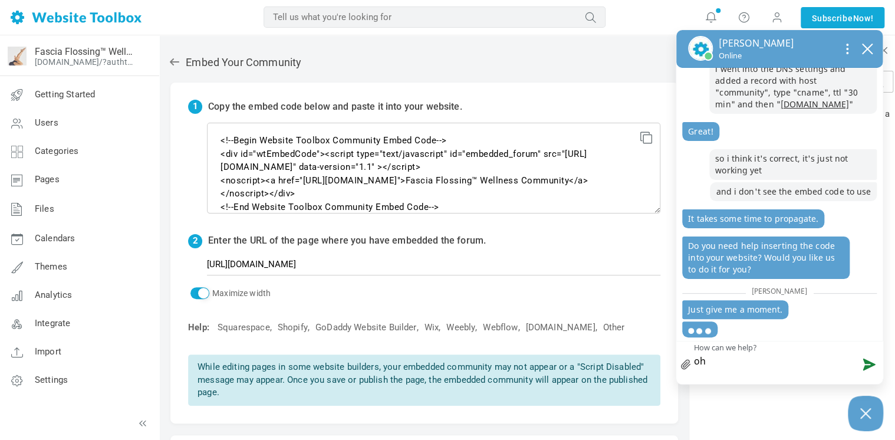
type textarea "oh i"
type textarea "oh i s"
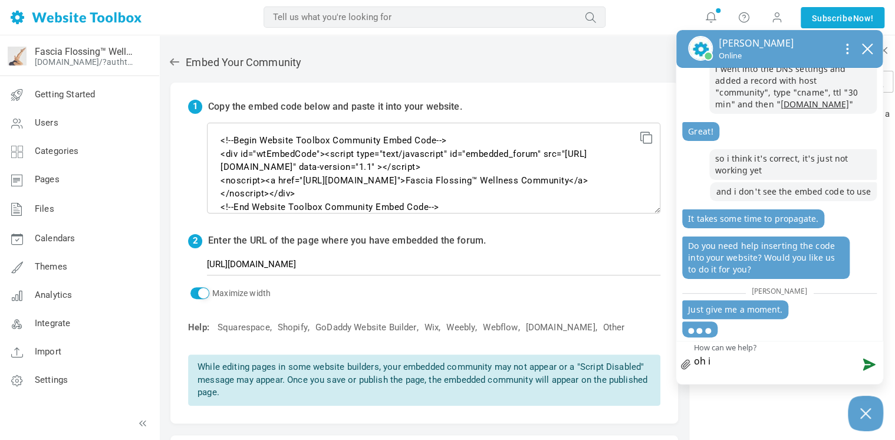
type textarea "oh i s"
type textarea "oh i"
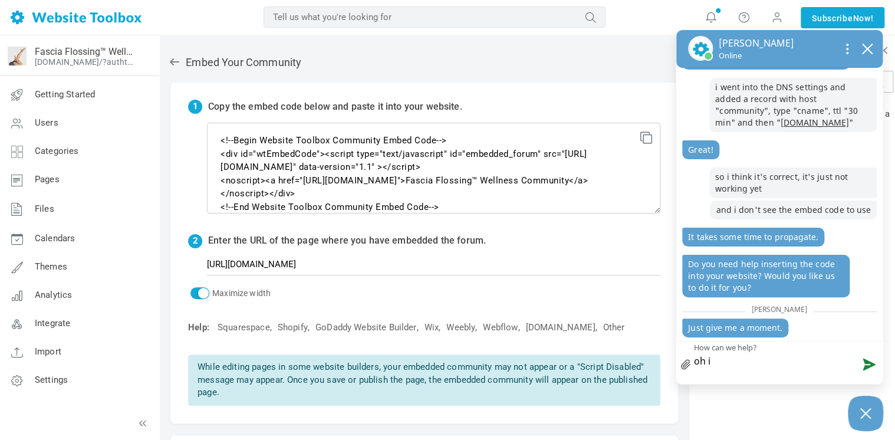
scroll to position [929, 0]
type textarea "oh i h"
type textarea "oh i hi"
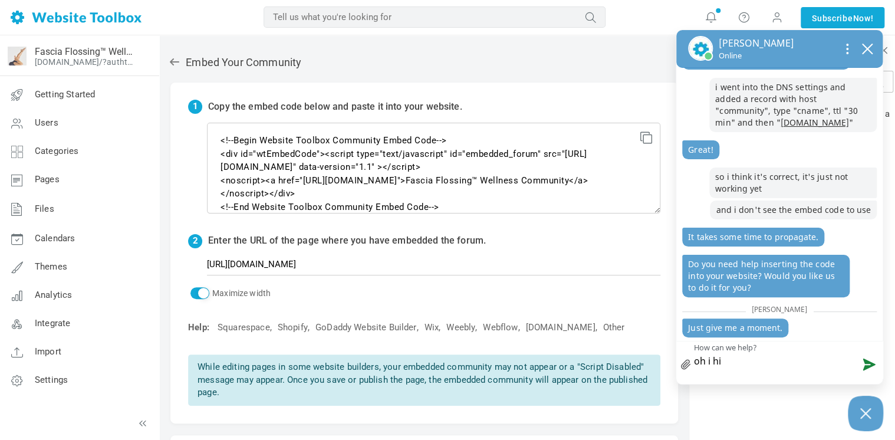
type textarea "oh i hit"
type textarea "oh i hit s"
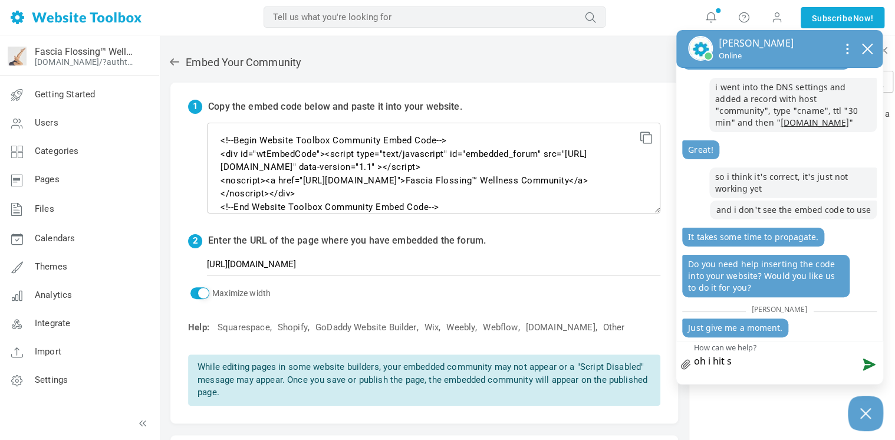
type textarea "oh i hit sk"
type textarea "oh i hit ski"
type textarea "oh i hit skip"
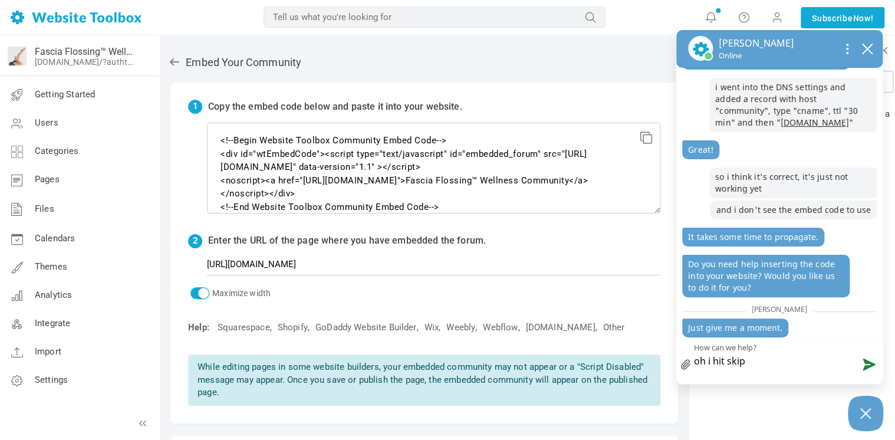
type textarea "oh i hit skip"
type textarea "oh i hit skip a"
type textarea "oh i hit skip an"
type textarea "oh i hit skip and"
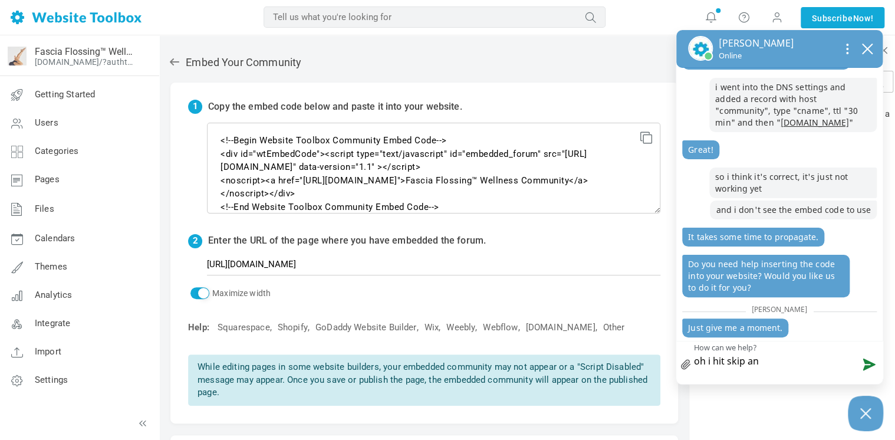
type textarea "oh i hit skip and"
type textarea "oh i hit skip and f"
type textarea "oh i hit skip and fo"
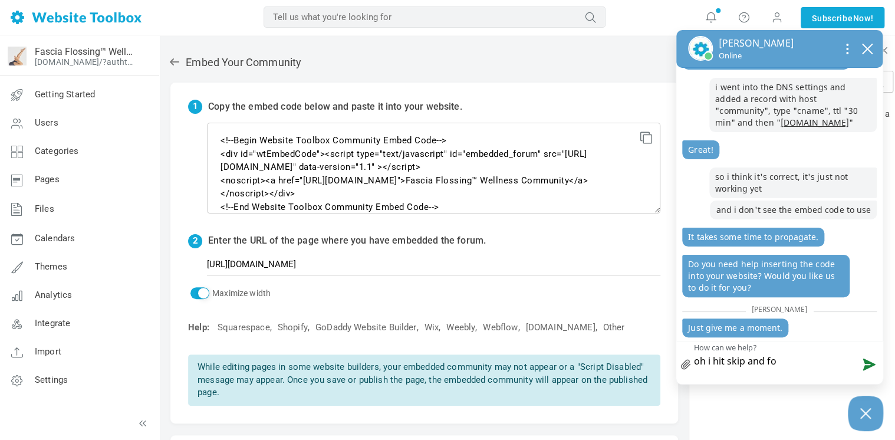
type textarea "oh i hit skip and fou"
type textarea "oh i hit skip and foun"
type textarea "oh i hit skip and found"
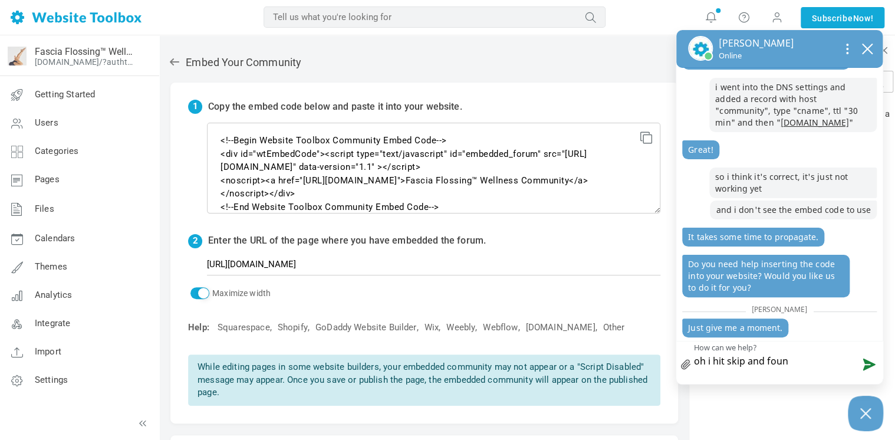
type textarea "oh i hit skip and found"
type textarea "oh i hit skip and found t"
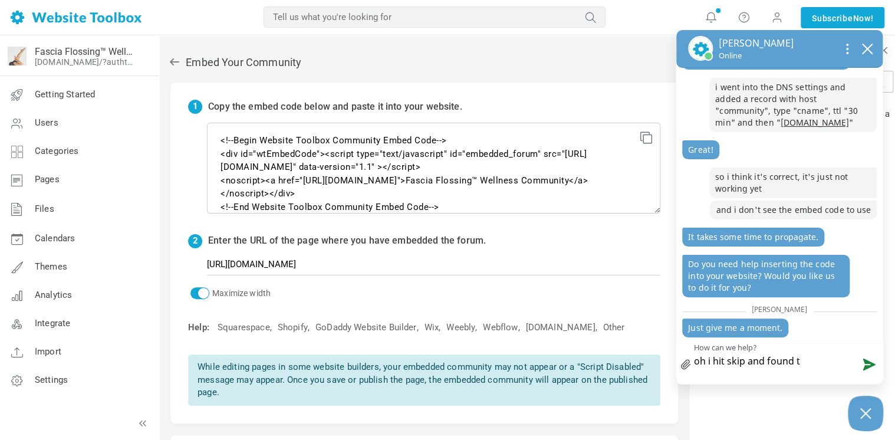
type textarea "oh i hit skip and found th"
type textarea "oh i hit skip and found the"
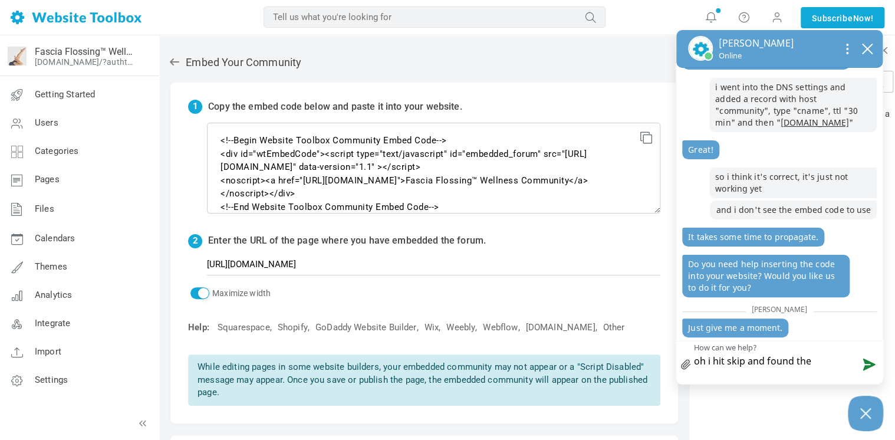
type textarea "oh i hit skip and found the e"
type textarea "oh i hit skip and found the em"
type textarea "oh i hit skip and found the emb"
type textarea "oh i hit skip and found the embe"
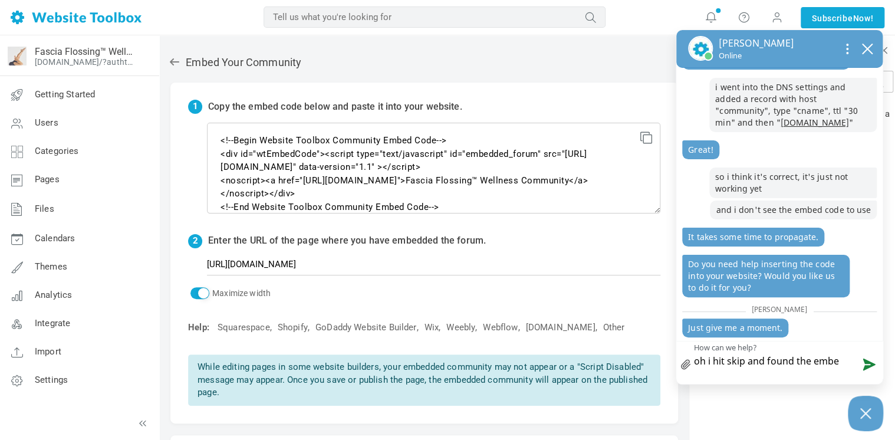
type textarea "oh i hit skip and found the embed"
type textarea "oh i hit skip and found the embed i"
type textarea "oh i hit skip and found the embed in"
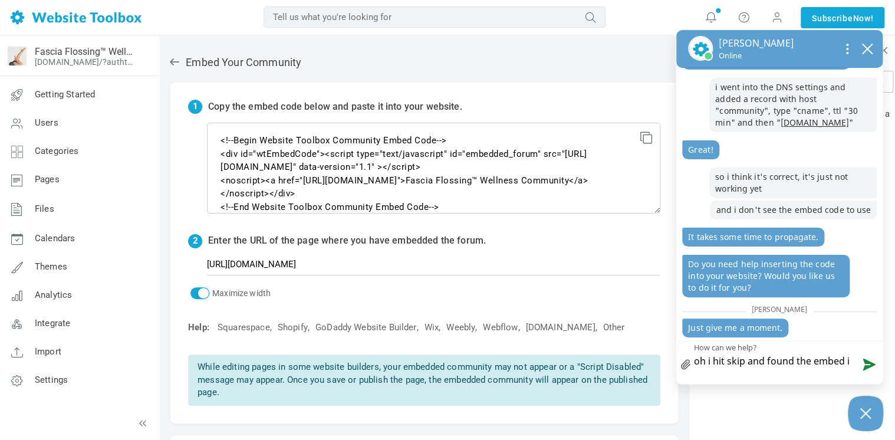
type textarea "oh i hit skip and found the embed in"
type textarea "oh i hit skip and found the embed inf"
type textarea "oh i hit skip and found the embed info"
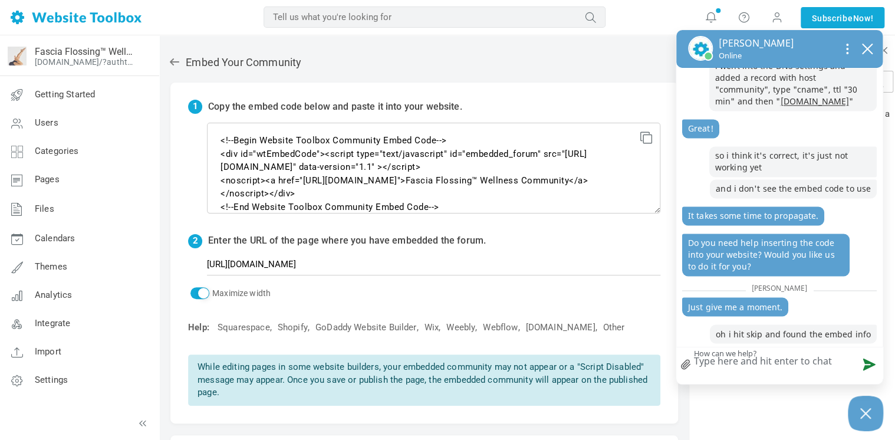
scroll to position [962, 0]
type textarea "i"
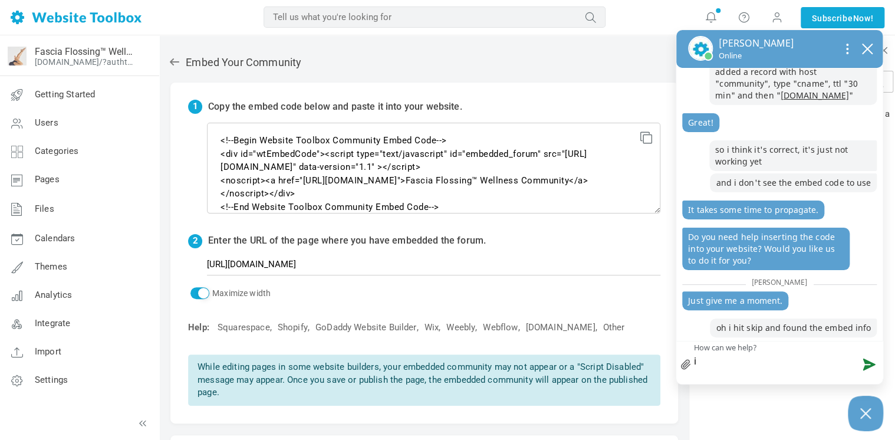
scroll to position [968, 0]
type textarea "i d"
type textarea "i do"
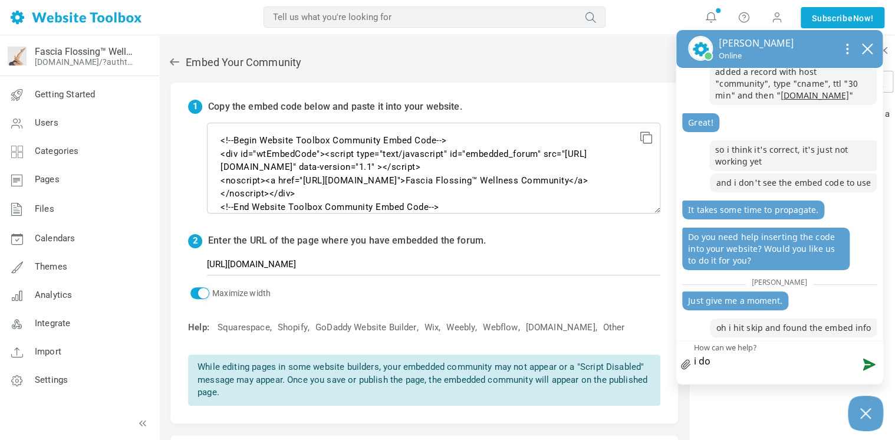
type textarea "i don"
type textarea "i don'"
type textarea "i don't"
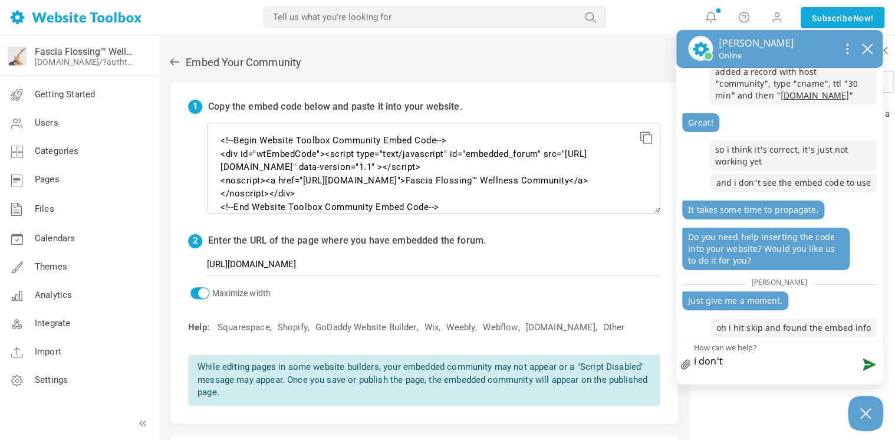
type textarea "i don't w"
type textarea "i don't wk"
type textarea "i don't w"
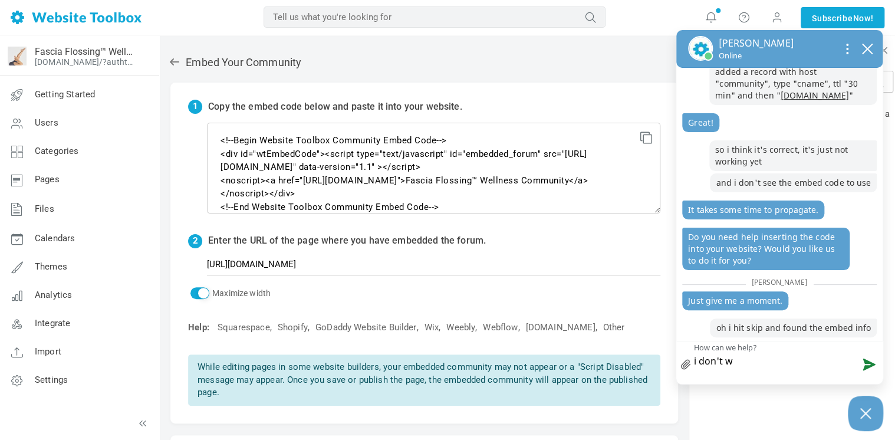
type textarea "i don't"
type textarea "i don't k"
type textarea "i don't kn"
type textarea "i don't kno"
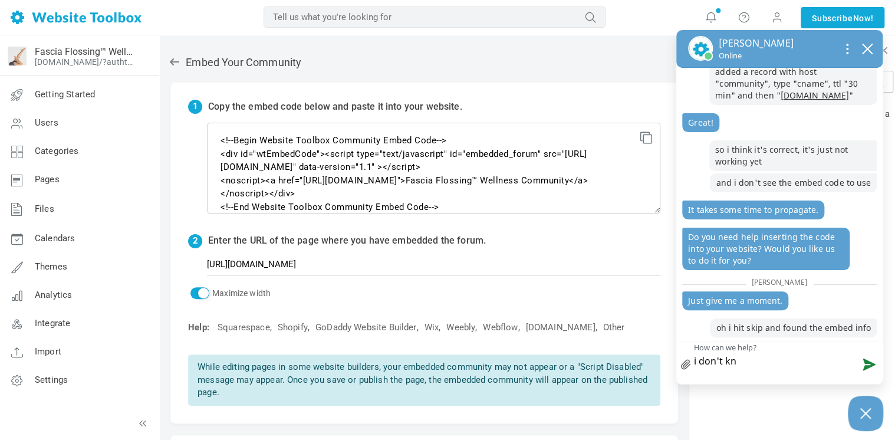
type textarea "i don't kno"
type textarea "i don't know"
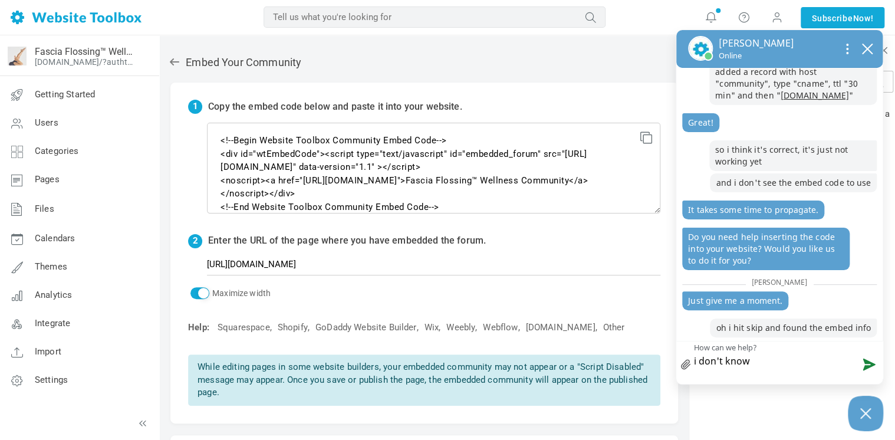
type textarea "i don't know w"
type textarea "i don't know wh"
type textarea "i don't know wha"
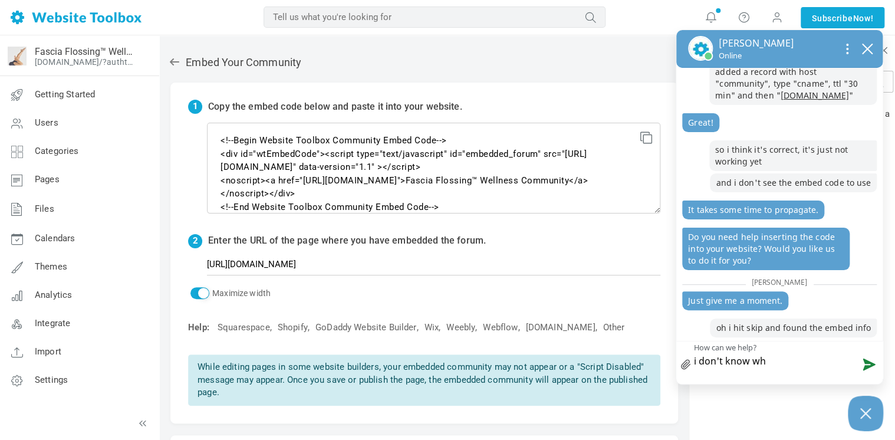
type textarea "i don't know wha"
type textarea "i don't know what"
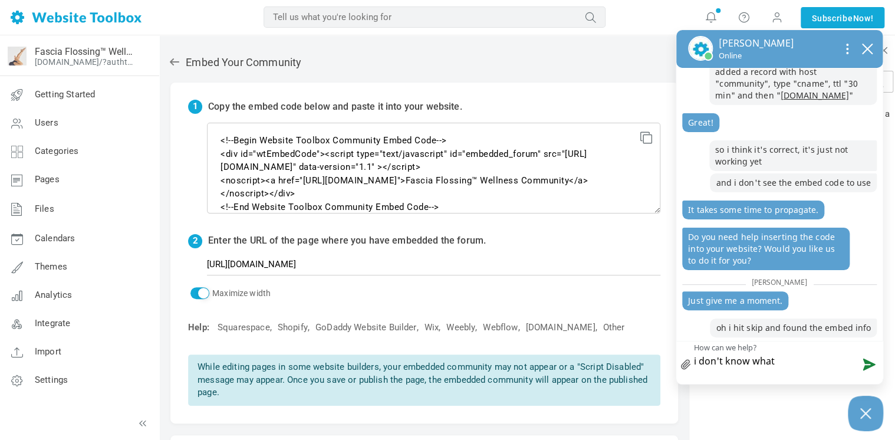
type textarea "i don't know what t"
type textarea "i don't know what th"
type textarea "i don't know what the"
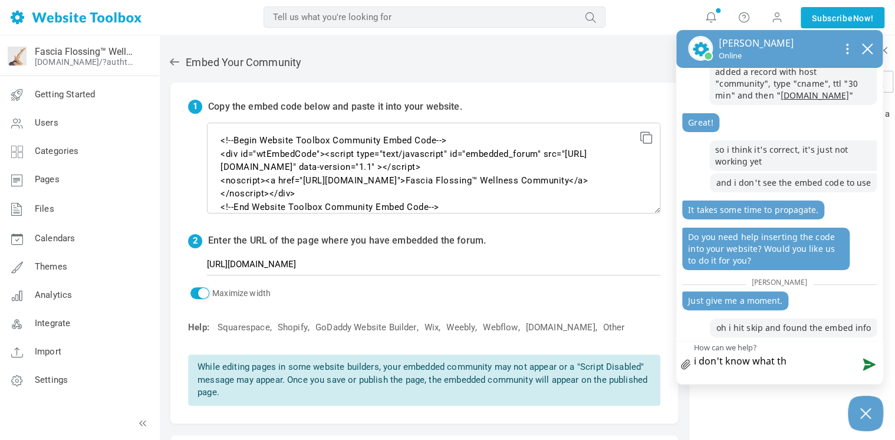
type textarea "i don't know what the"
type textarea "i don't know what the u"
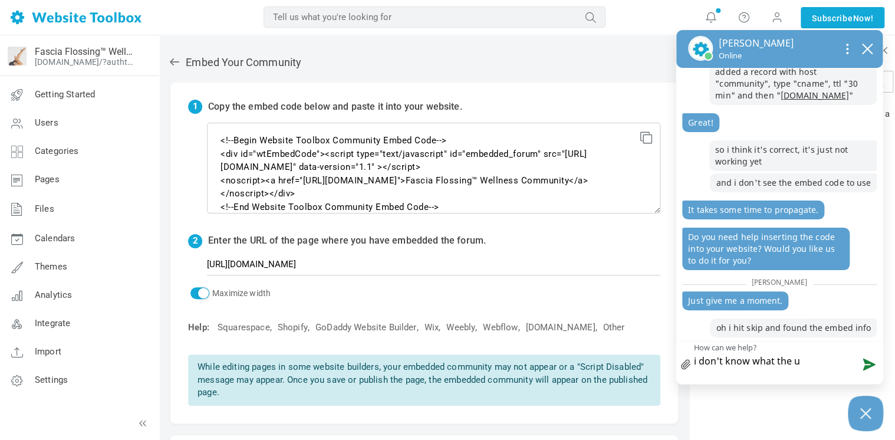
type textarea "i don't know what the ur"
type textarea "i don't know what the url"
type textarea "i don't know what the url o"
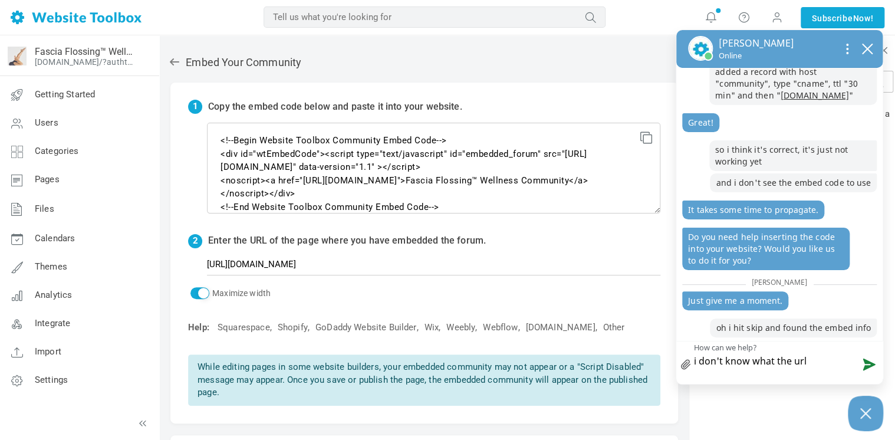
type textarea "i don't know what the url o"
type textarea "i don't know what the url of"
type textarea "i don't know what the url of t"
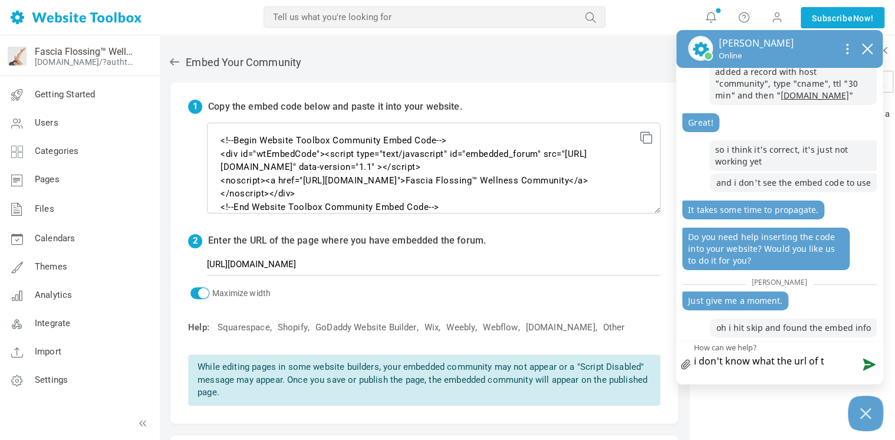
type textarea "i don't know what the url of th"
type textarea "i don't know what the url of the"
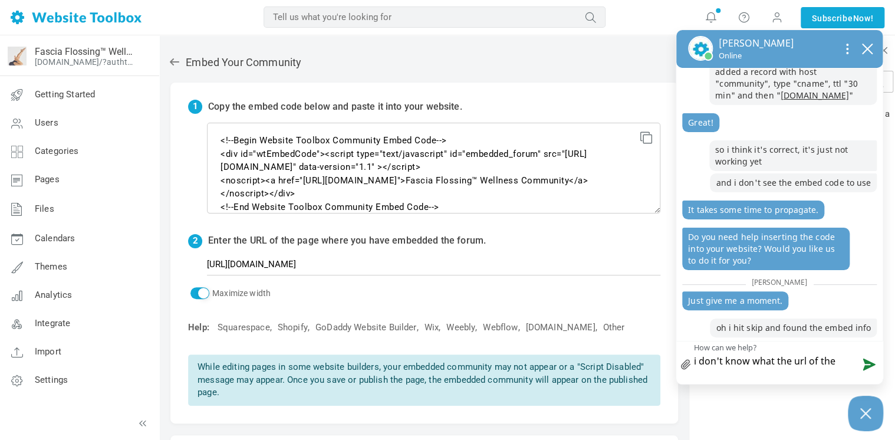
type textarea "i don't know what the url of the p"
type textarea "i don't know what the url of the pa"
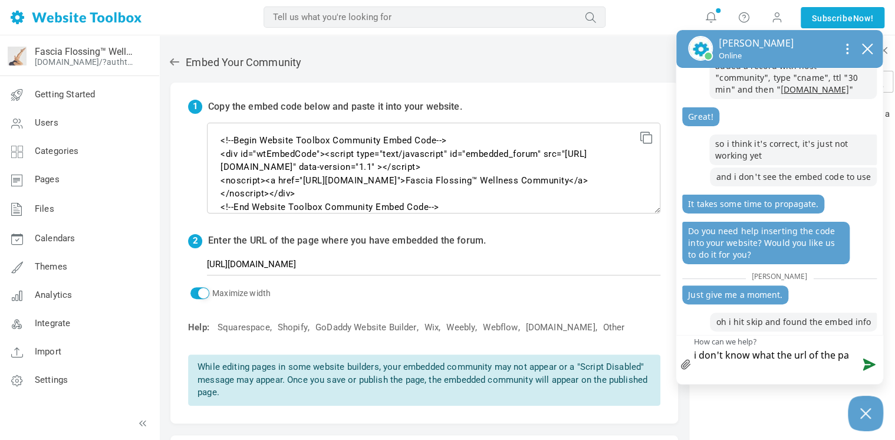
type textarea "i don't know what the url of the pag"
type textarea "i don't know what the url of the page"
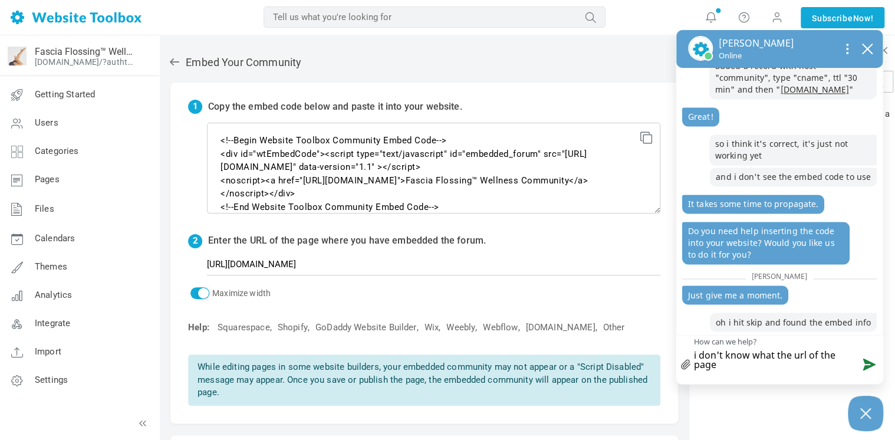
type textarea "i don't know what the url of the page"
type textarea "i don't know what the url of the page w"
type textarea "i don't know what the url of the page wh"
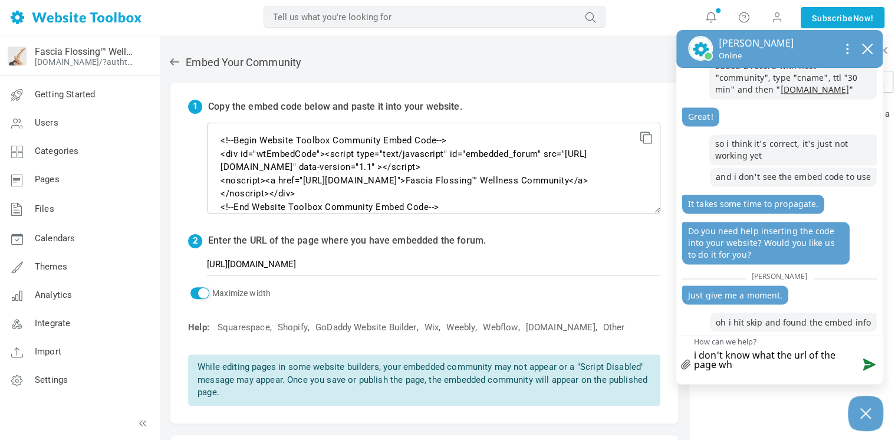
type textarea "i don't know what the url of the page whe"
type textarea "i don't know what the url of the page wher"
type textarea "i don't know what the url of the page where"
type textarea "i don't know what the url of the page where i"
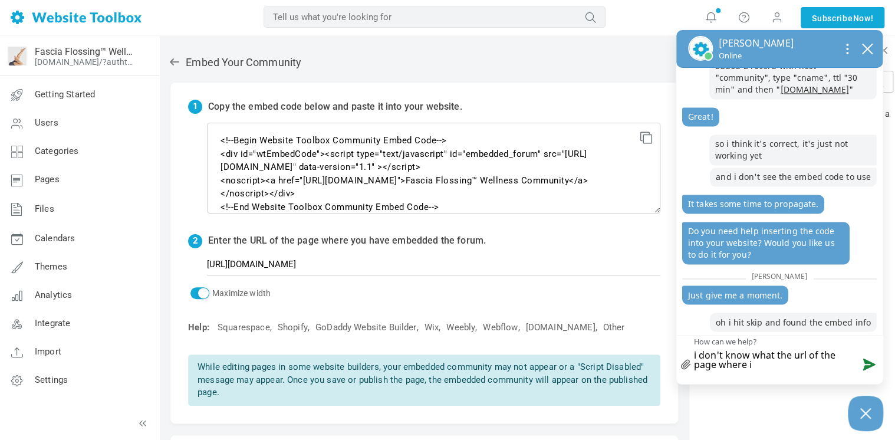
type textarea "i don't know what the url of the page where i h"
type textarea "i don't know what the url of the page where i ha"
type textarea "i don't know what the url of the page where i hav"
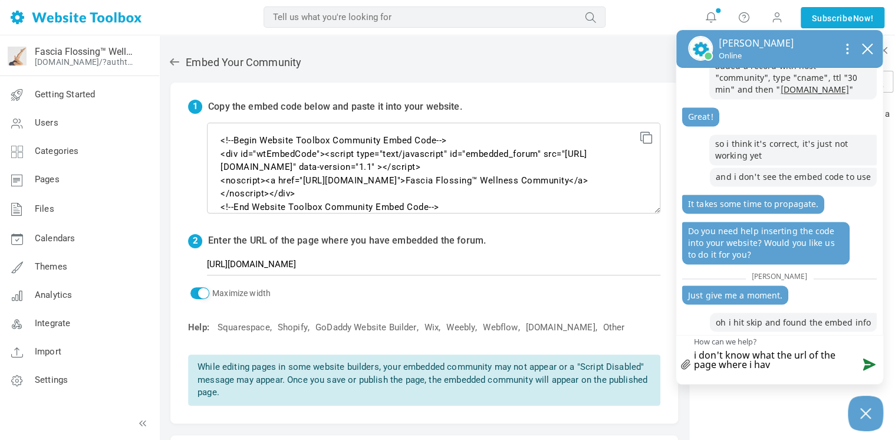
type textarea "i don't know what the url of the page where i have"
type textarea "i don't know what the url of the page where i have e"
type textarea "i don't know what the url of the page where i have em"
type textarea "i don't know what the url of the page where i have emb"
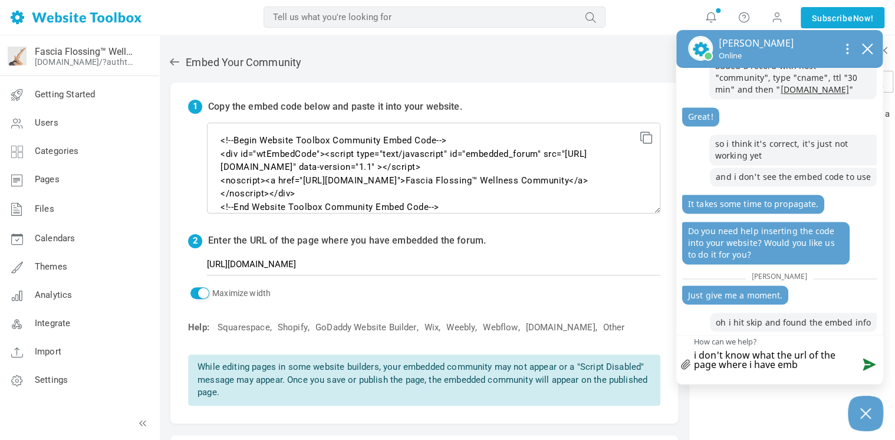
type textarea "i don't know what the url of the page where i have embe"
type textarea "i don't know what the url of the page where i have embed"
type textarea "i don't know what the url of the page where i have embede"
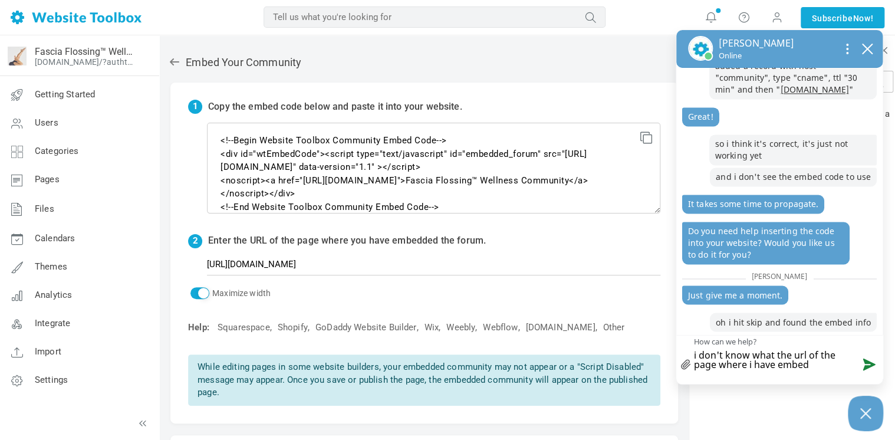
type textarea "i don't know what the url of the page where i have embede"
type textarea "i don't know what the url of the page where i have embed"
type textarea "i don't know what the url of the page where i have embedd"
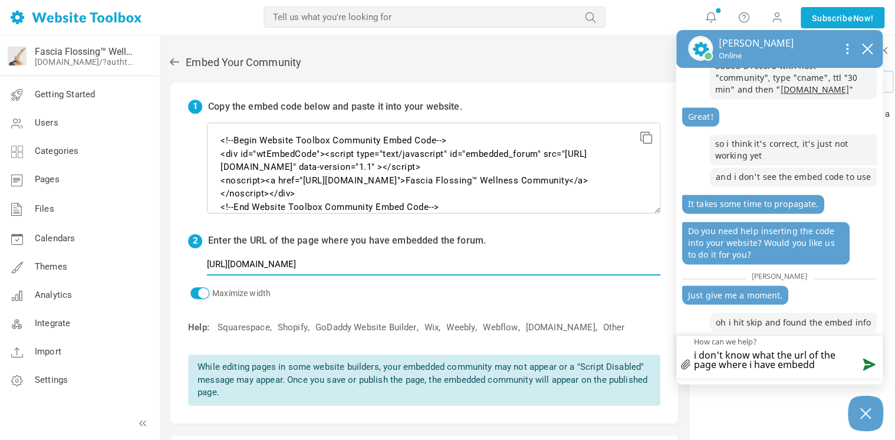
drag, startPoint x: 318, startPoint y: 263, endPoint x: 262, endPoint y: 265, distance: 56.6
click at [262, 265] on input "[URL][DOMAIN_NAME]" at bounding box center [433, 264] width 453 height 22
type input "[URL]"
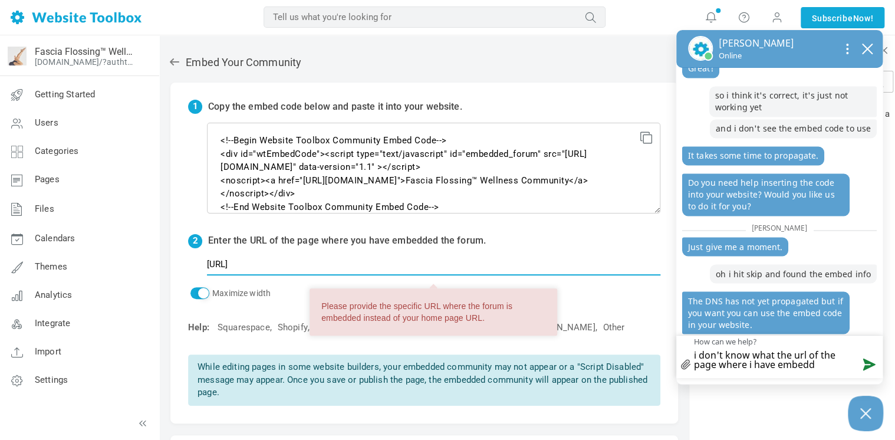
scroll to position [1069, 0]
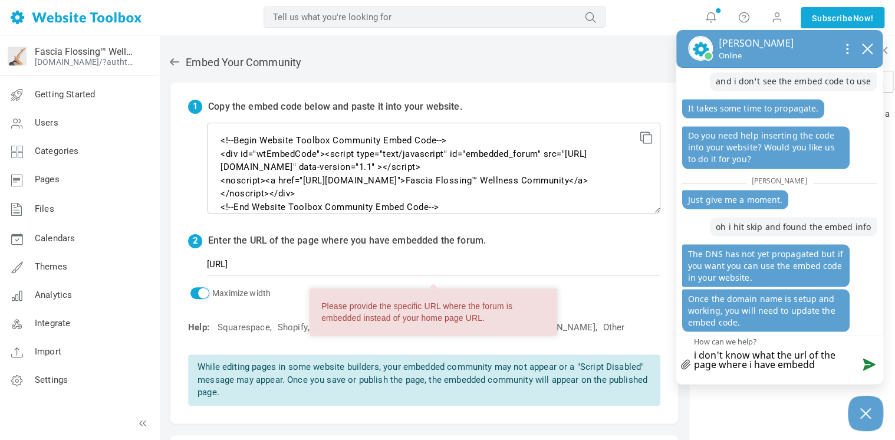
drag, startPoint x: 837, startPoint y: 368, endPoint x: 644, endPoint y: 319, distance: 199.3
click at [644, 319] on body "Loading... MOST RELEVANT MOST RELEVANT Notifications Take the features tour! He…" at bounding box center [447, 301] width 895 height 602
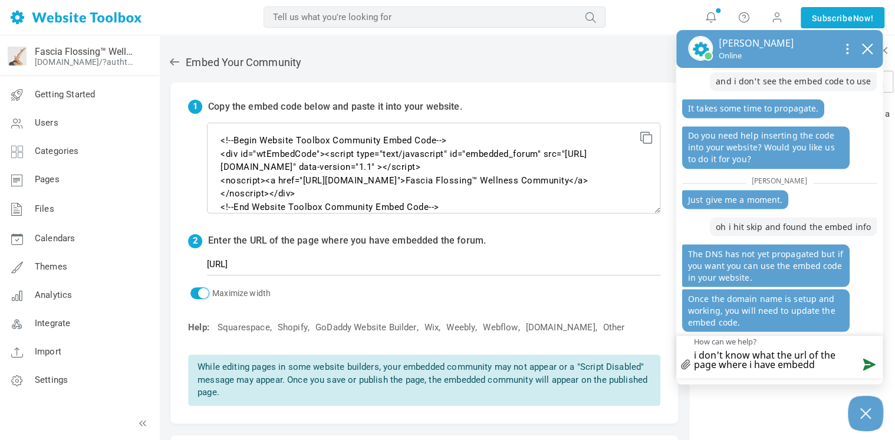
click at [644, 319] on div "1 Copy the embed code below and paste it into your website. <!--Begin Website T…" at bounding box center [423, 253] width 507 height 341
drag, startPoint x: 823, startPoint y: 367, endPoint x: 689, endPoint y: 354, distance: 135.0
click at [689, 354] on div "X icon a small x to signify cancel i don't know what the url of the page where …" at bounding box center [779, 356] width 206 height 43
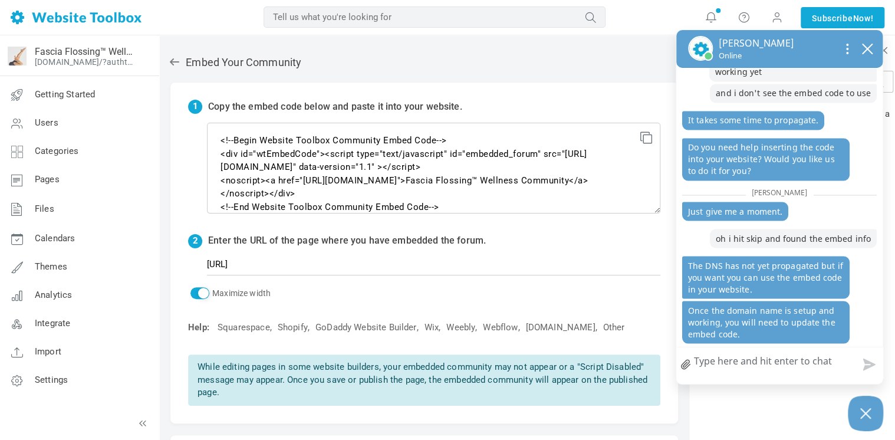
type textarea "o"
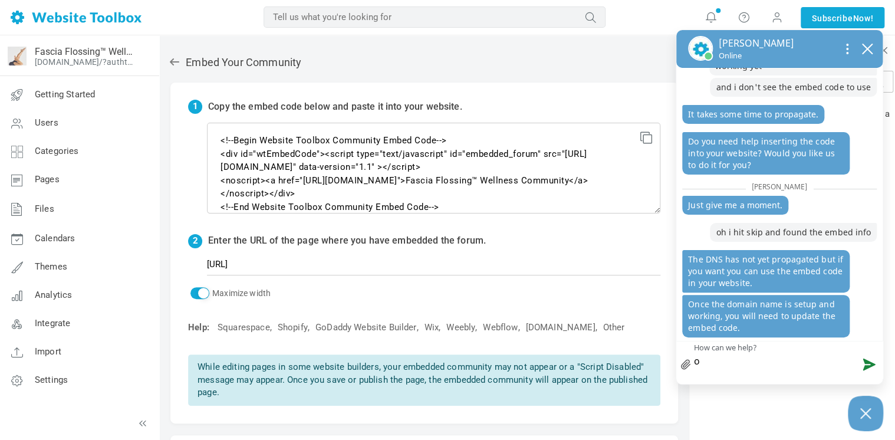
type textarea "ok"
type textarea "ok,"
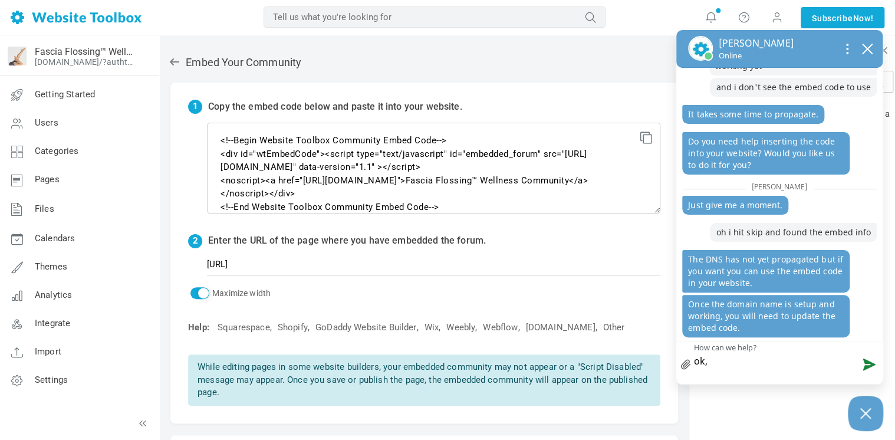
type textarea "ok,"
type textarea "ok, i"
type textarea "ok, it"
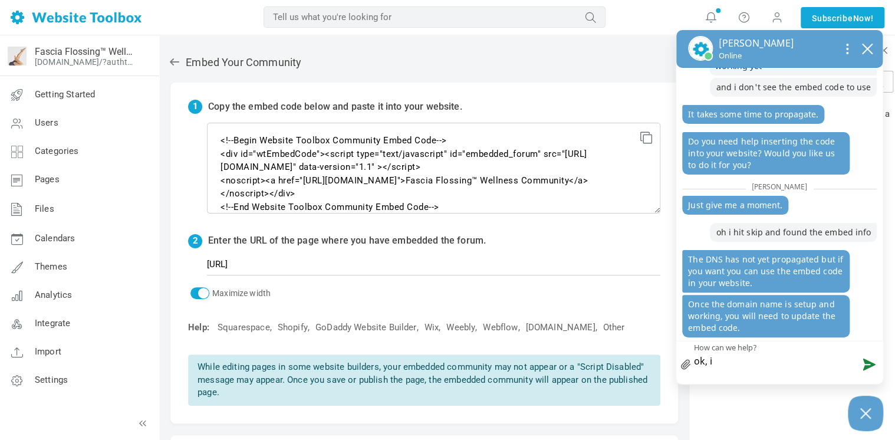
type textarea "ok, it"
type textarea "ok, it s"
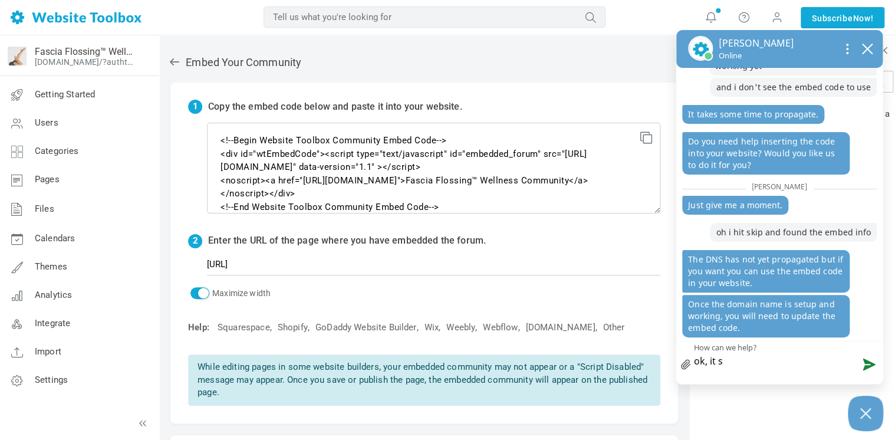
type textarea "ok, it se"
type textarea "ok, it see"
type textarea "ok, it seem"
type textarea "ok, it seems"
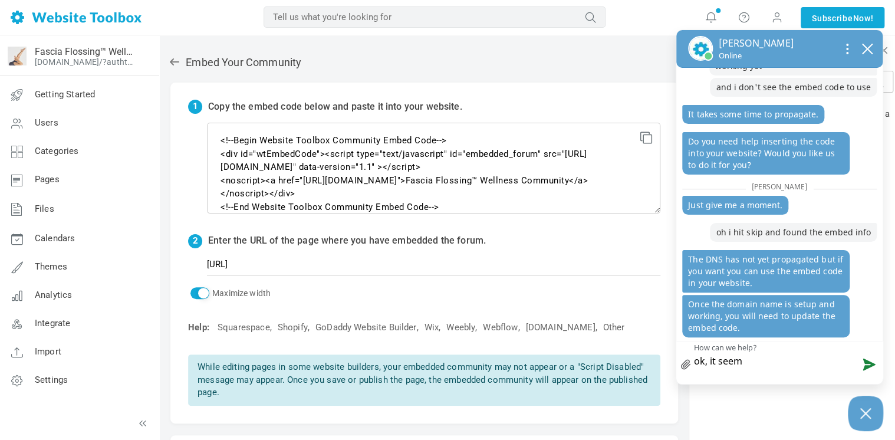
type textarea "ok, it seems"
type textarea "ok, it seems t"
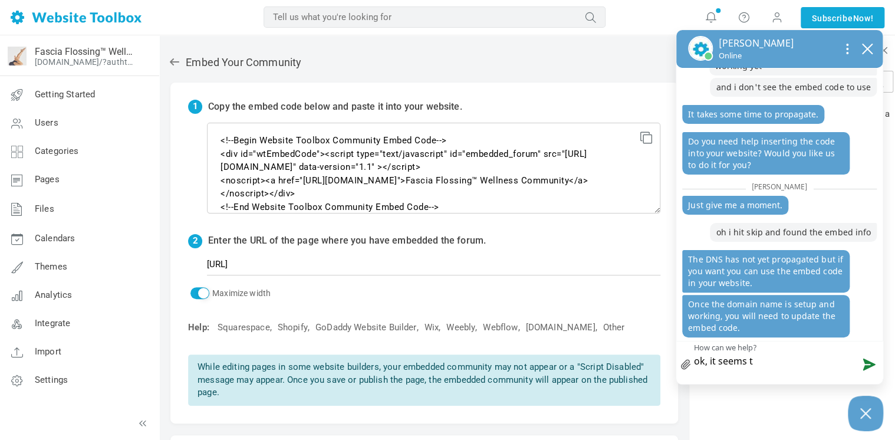
type textarea "ok, it seems to"
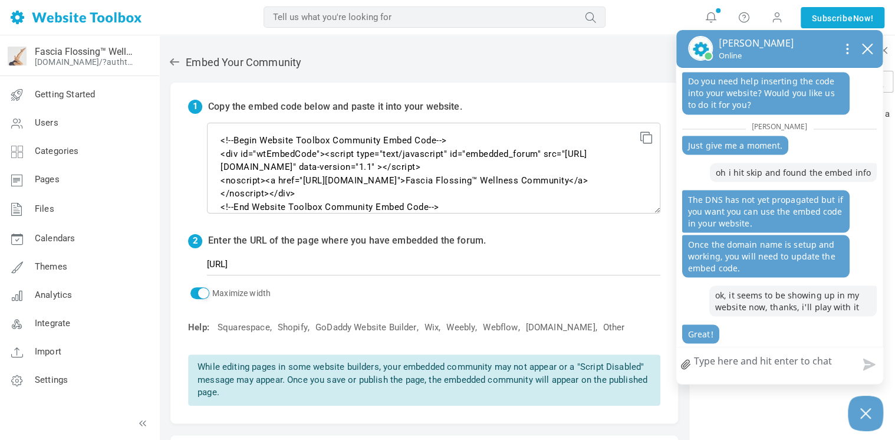
scroll to position [1156, 0]
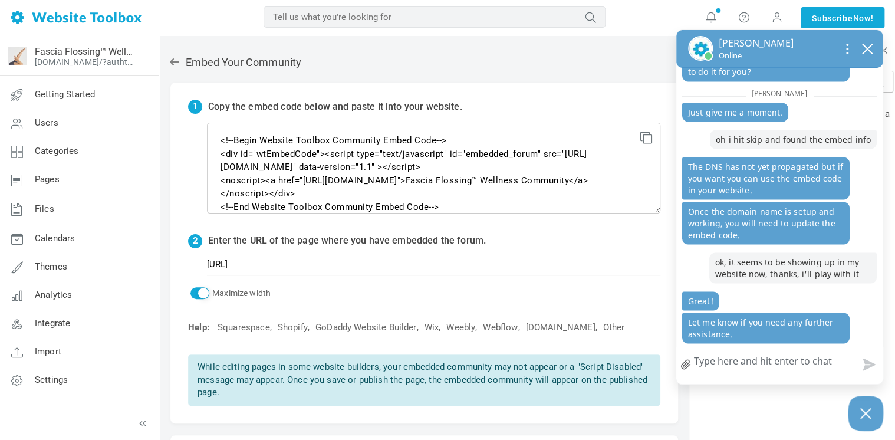
click at [750, 362] on textarea "How can we help?" at bounding box center [779, 362] width 206 height 31
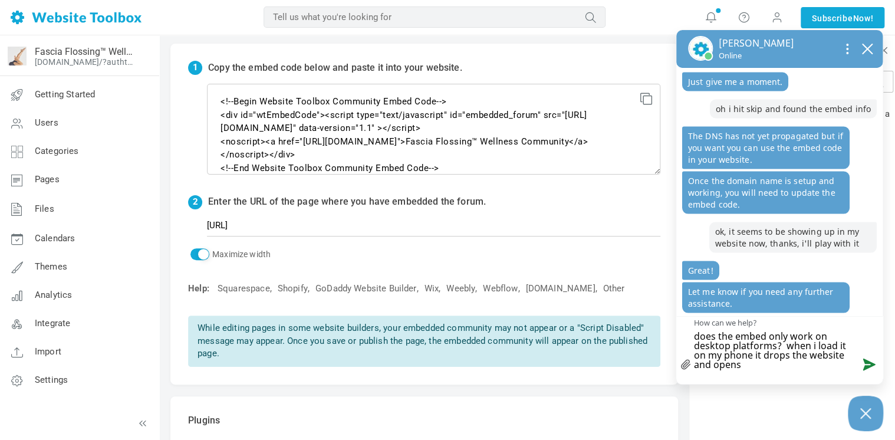
scroll to position [59, 0]
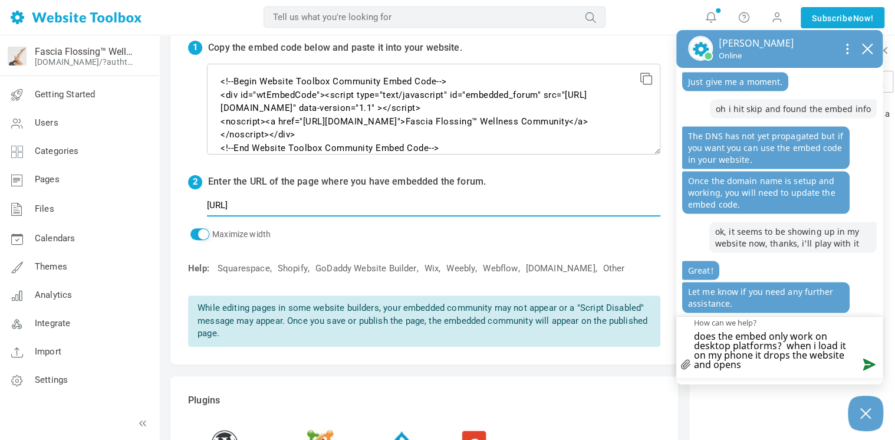
click at [392, 209] on input "http://thefloss/community" at bounding box center [433, 205] width 453 height 22
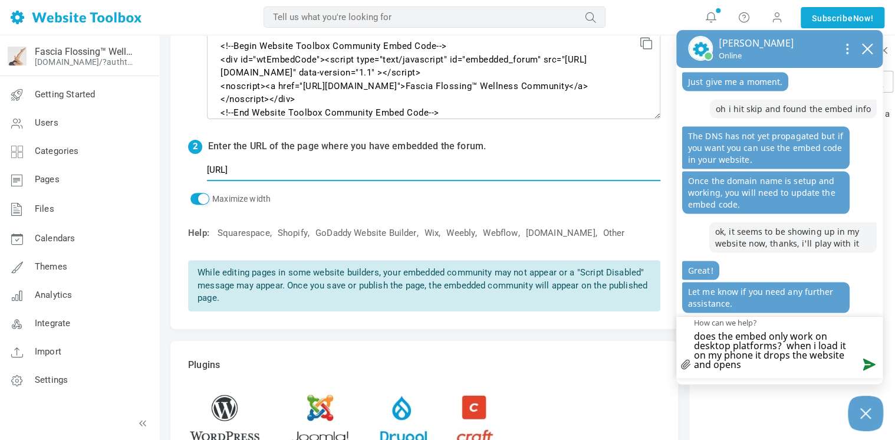
scroll to position [0, 0]
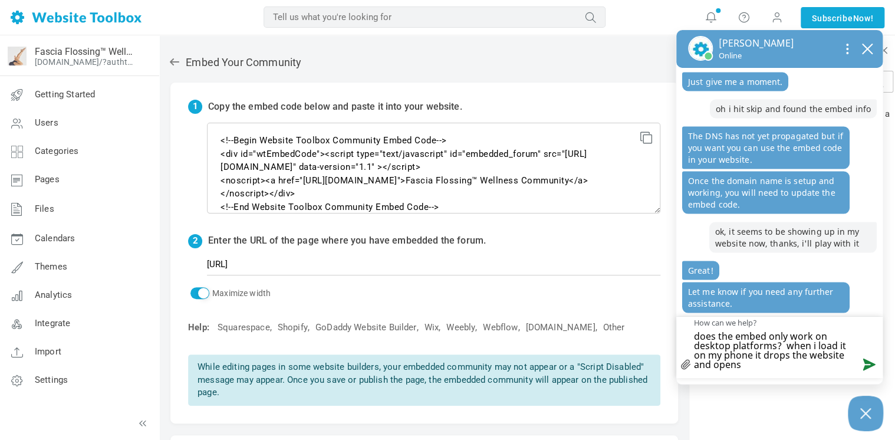
click at [174, 60] on icon at bounding box center [175, 62] width 12 height 12
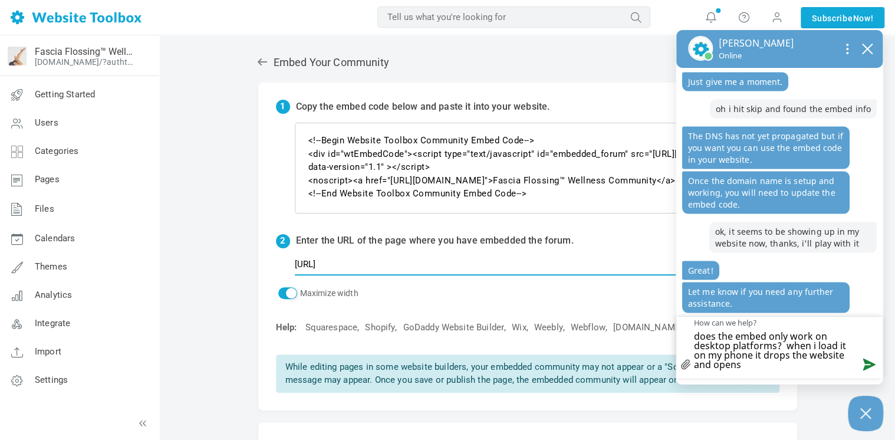
click at [481, 269] on input "http://thefloss/communityforum" at bounding box center [537, 264] width 484 height 22
click at [269, 61] on link at bounding box center [264, 62] width 17 height 12
click at [868, 48] on icon "close chatbox" at bounding box center [866, 48] width 9 height 9
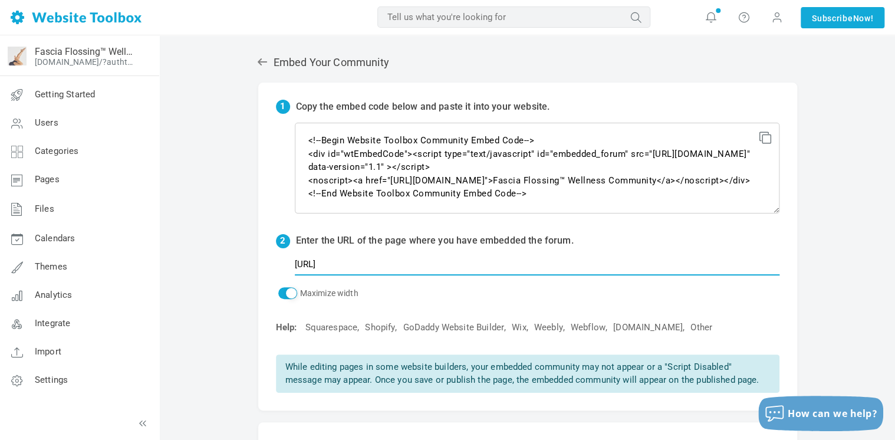
click at [503, 259] on input "http://thefloss/communityforum" at bounding box center [537, 264] width 484 height 22
click at [266, 64] on icon at bounding box center [262, 62] width 12 height 12
click at [512, 259] on input "http://thefloss/communityforum" at bounding box center [537, 264] width 484 height 22
click input "submit" at bounding box center [0, 0] width 0 height 0
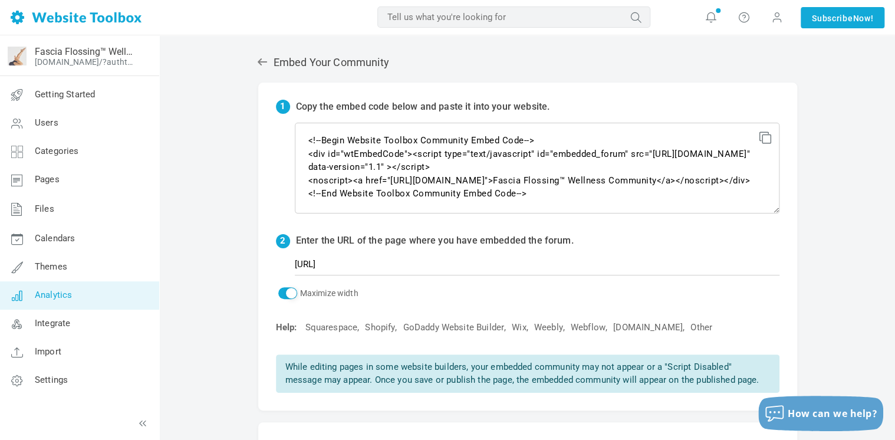
click at [67, 295] on span "Analytics" at bounding box center [53, 294] width 37 height 11
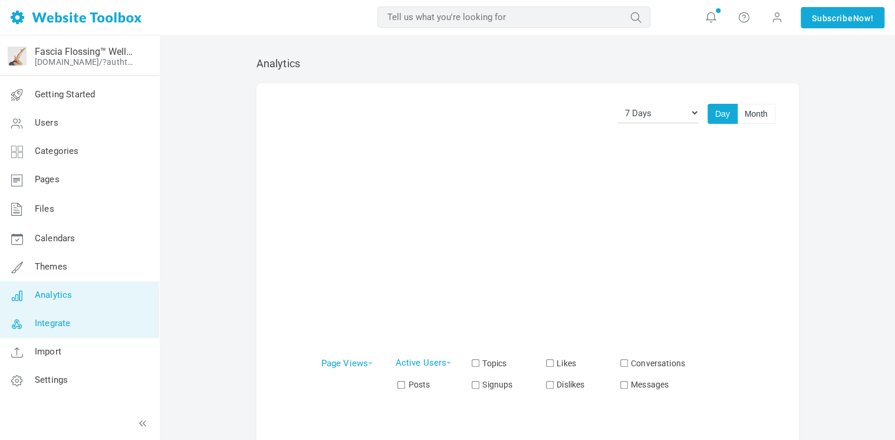
click at [61, 323] on span "Integrate" at bounding box center [52, 323] width 35 height 11
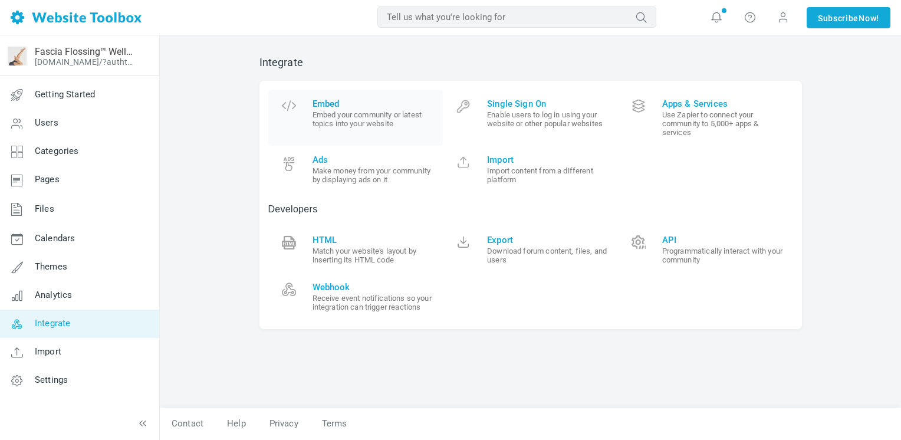
click at [327, 99] on span "Embed" at bounding box center [373, 103] width 122 height 11
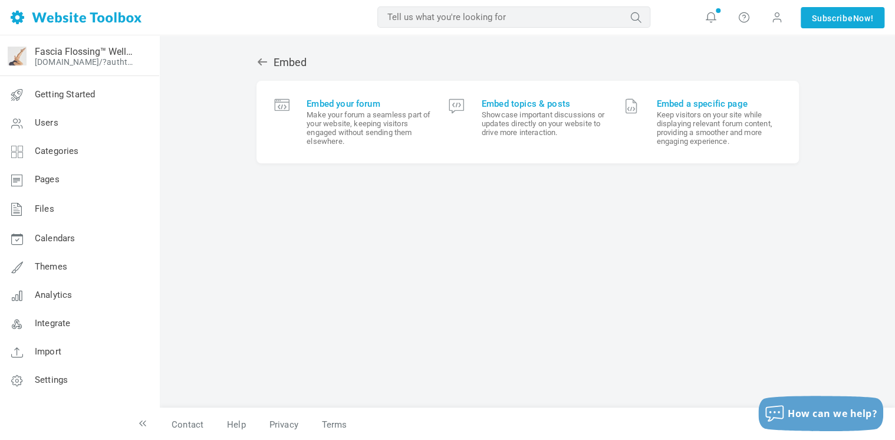
scroll to position [1126, 0]
click at [328, 100] on span "Embed your forum" at bounding box center [368, 103] width 124 height 11
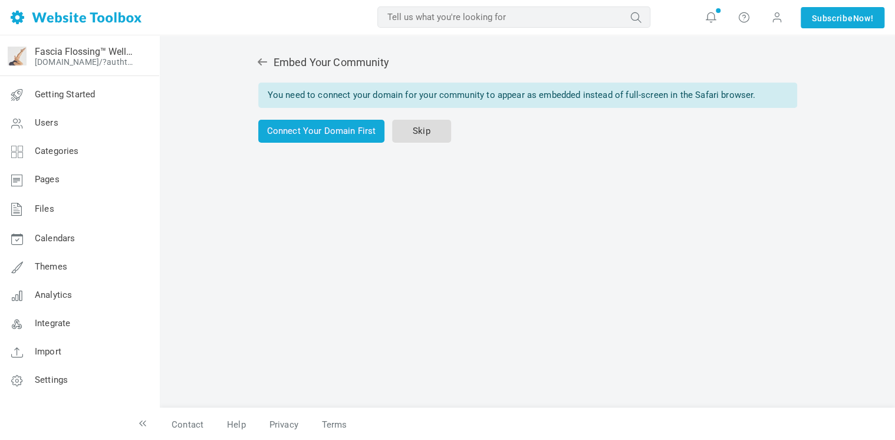
click at [439, 134] on link "Skip" at bounding box center [421, 131] width 59 height 23
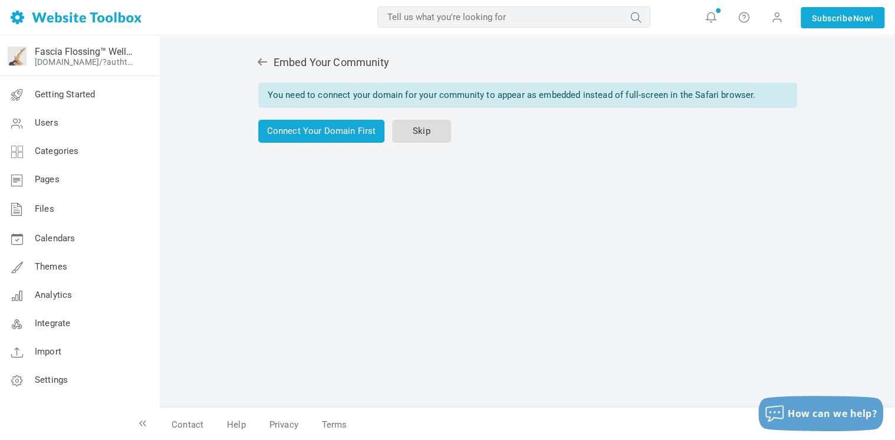
scroll to position [1126, 0]
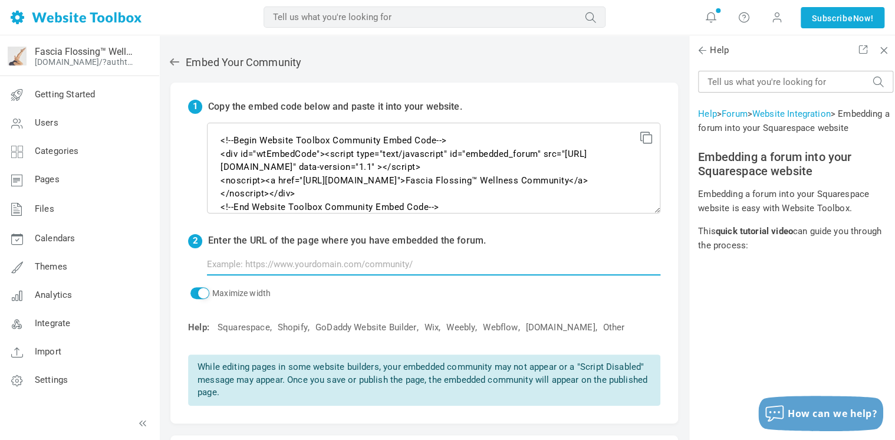
click at [388, 265] on input "text" at bounding box center [433, 264] width 453 height 22
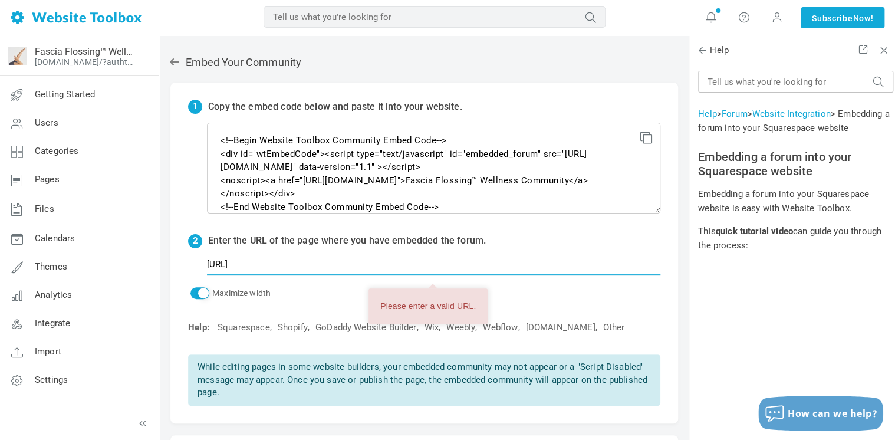
click at [268, 265] on input "[URL]" at bounding box center [433, 264] width 453 height 22
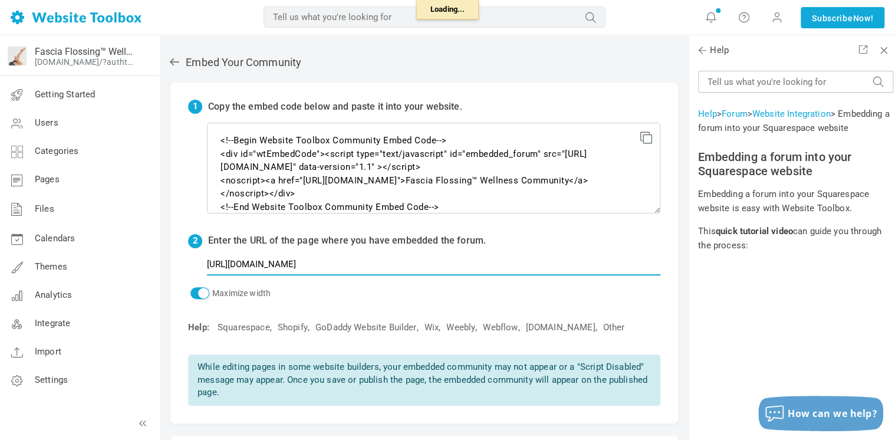
type input "[URL][DOMAIN_NAME]"
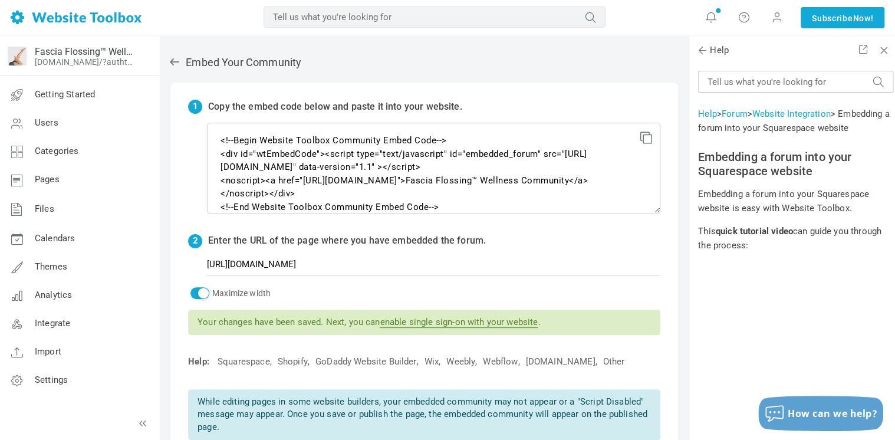
click at [521, 317] on link "enable single sign-on with your website" at bounding box center [459, 322] width 158 height 11
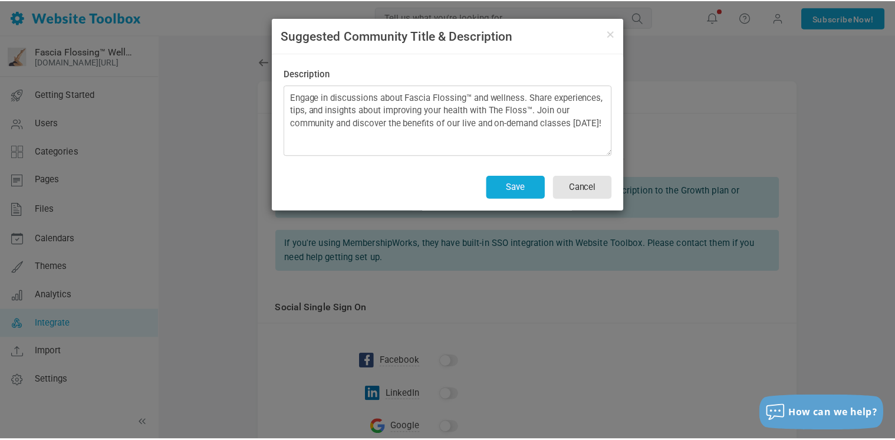
scroll to position [1126, 0]
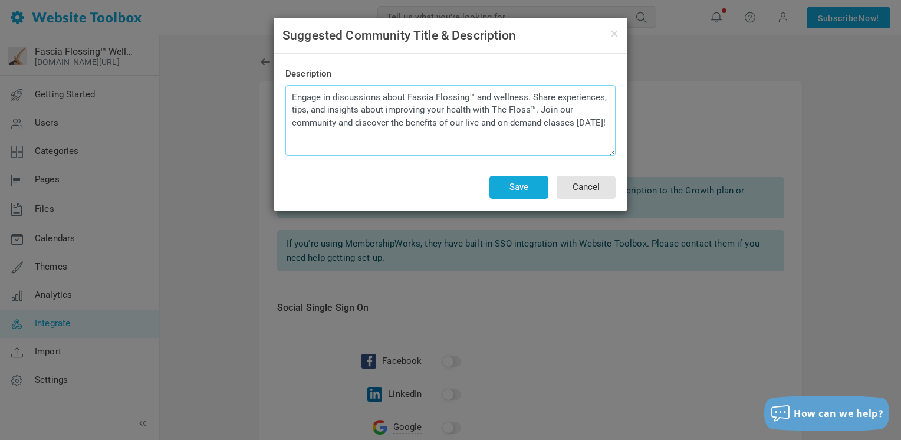
drag, startPoint x: 589, startPoint y: 123, endPoint x: 304, endPoint y: 98, distance: 286.4
drag, startPoint x: 291, startPoint y: 97, endPoint x: 603, endPoint y: 127, distance: 313.9
click at [603, 127] on textarea "Engage in discussions about Fascia Flossing™ and wellness. Share experiences, t…" at bounding box center [450, 120] width 330 height 71
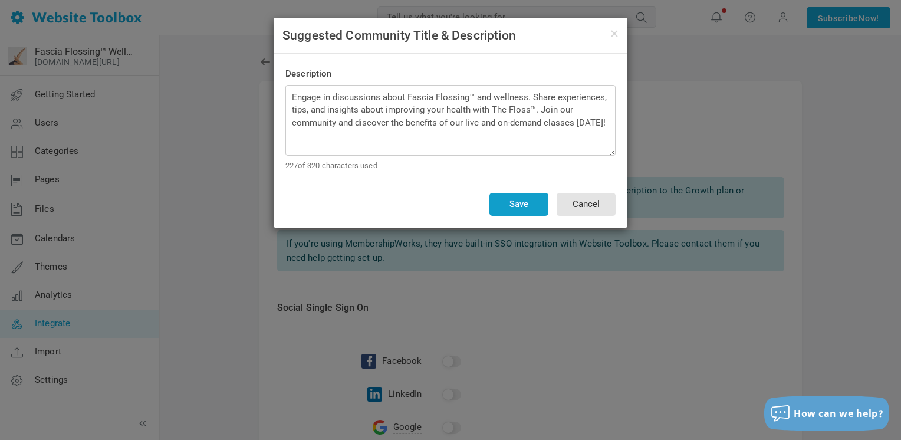
click at [526, 205] on button "Save" at bounding box center [518, 204] width 59 height 23
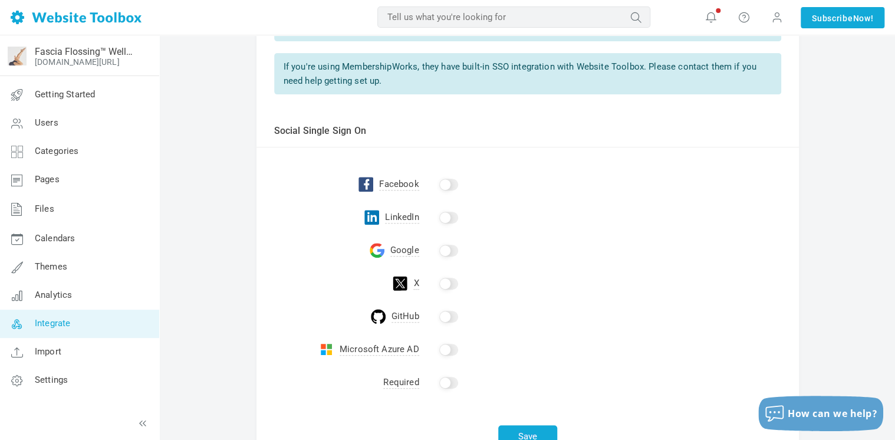
scroll to position [236, 0]
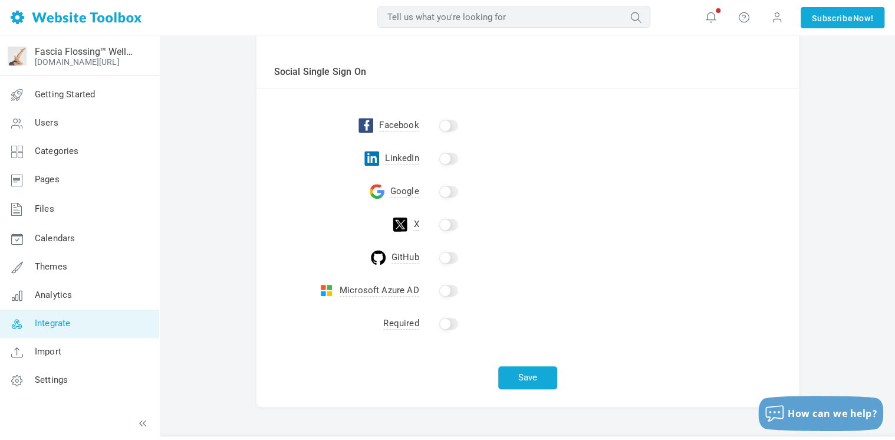
click at [454, 190] on input "checkbox" at bounding box center [448, 192] width 19 height 12
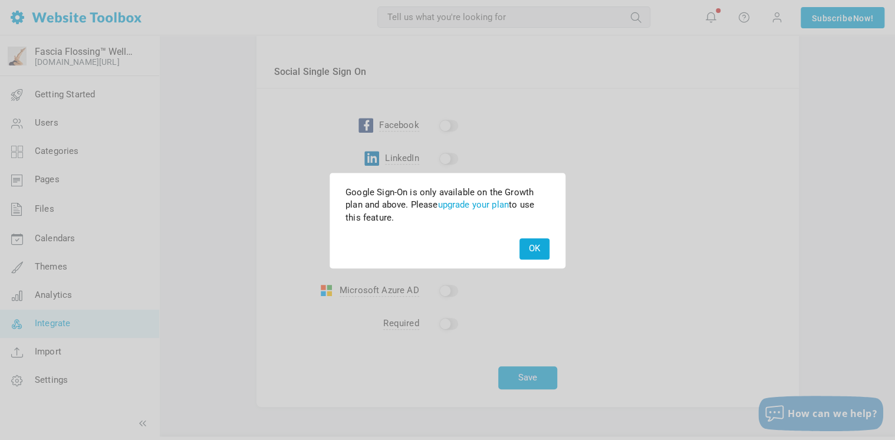
click at [540, 250] on button "OK" at bounding box center [534, 248] width 30 height 21
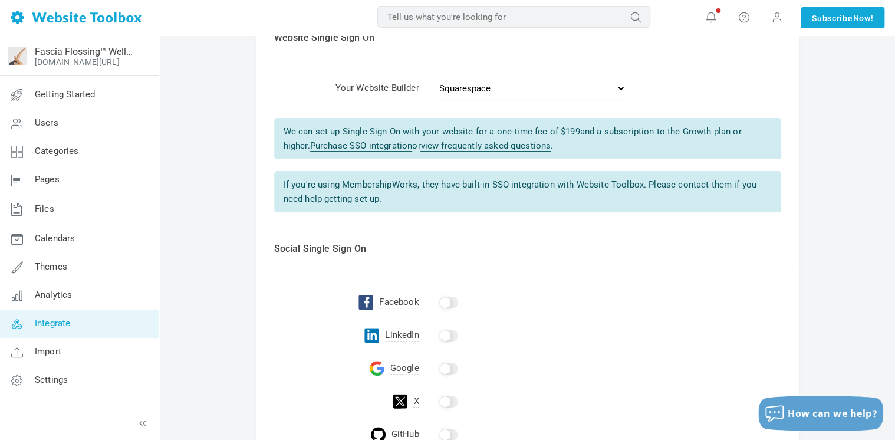
scroll to position [0, 0]
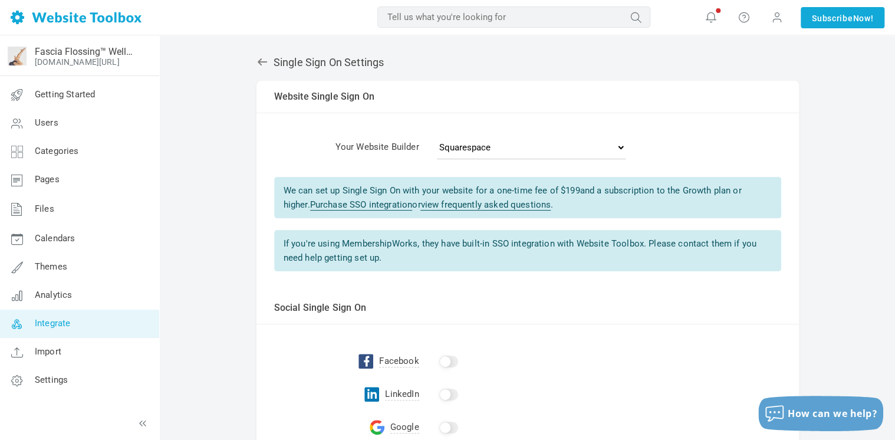
click at [259, 60] on icon at bounding box center [261, 61] width 9 height 7
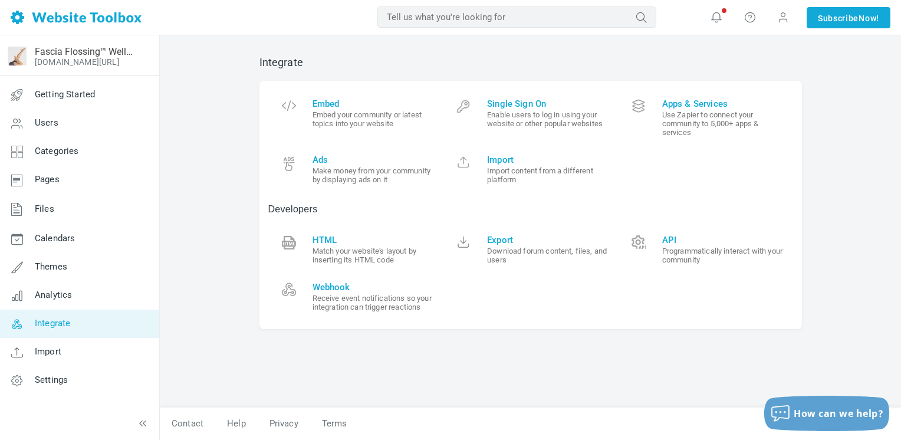
scroll to position [1123, 0]
click at [807, 414] on span "How can we help?" at bounding box center [838, 413] width 90 height 13
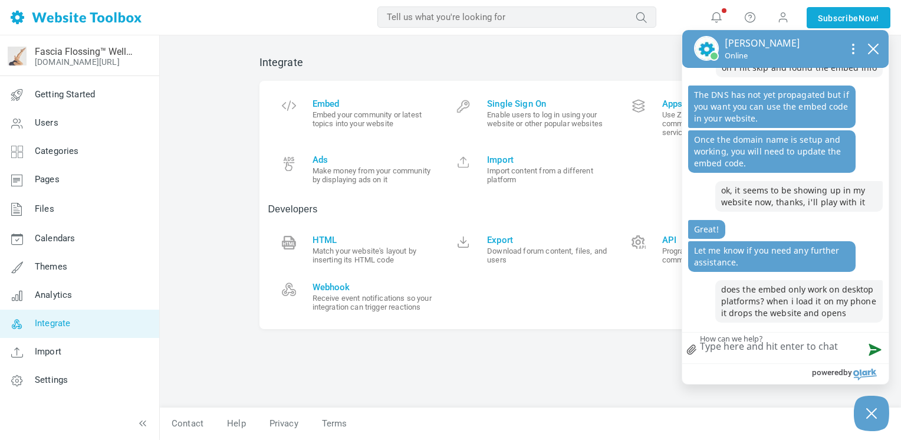
scroll to position [1205, 0]
click at [778, 347] on textarea "does the embed only work on desktop platforms? when i load it on my phone it dr…" at bounding box center [785, 347] width 206 height 31
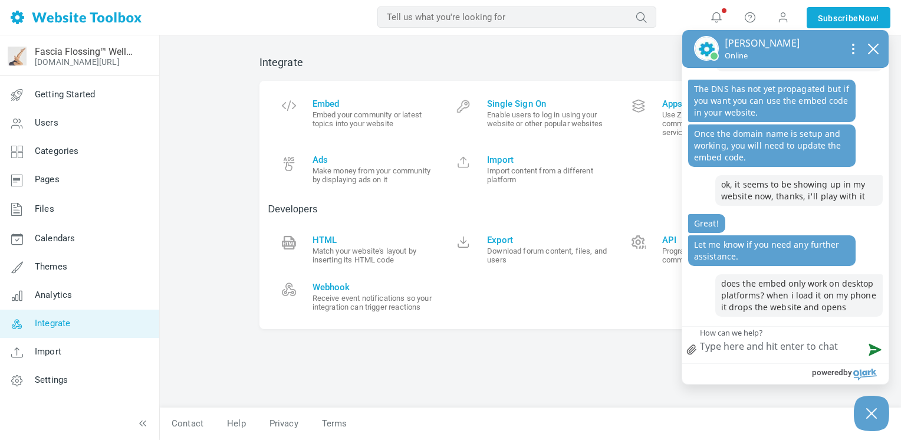
type textarea "t"
type textarea "th"
type textarea "the"
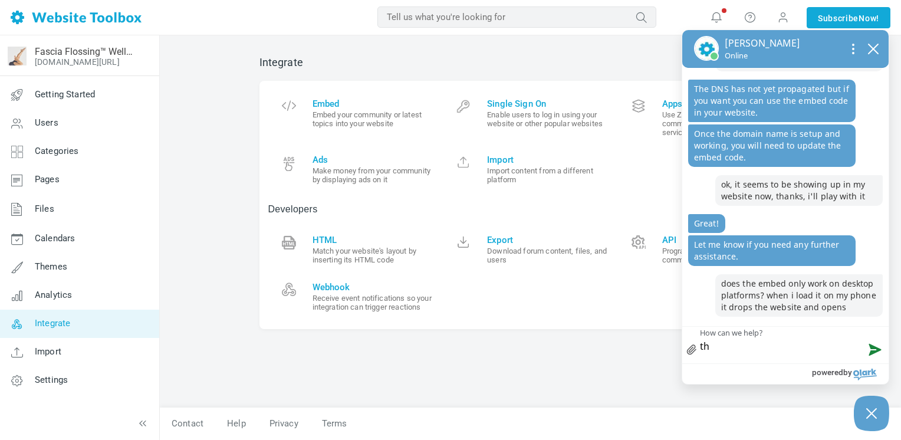
type textarea "the"
type textarea "the c"
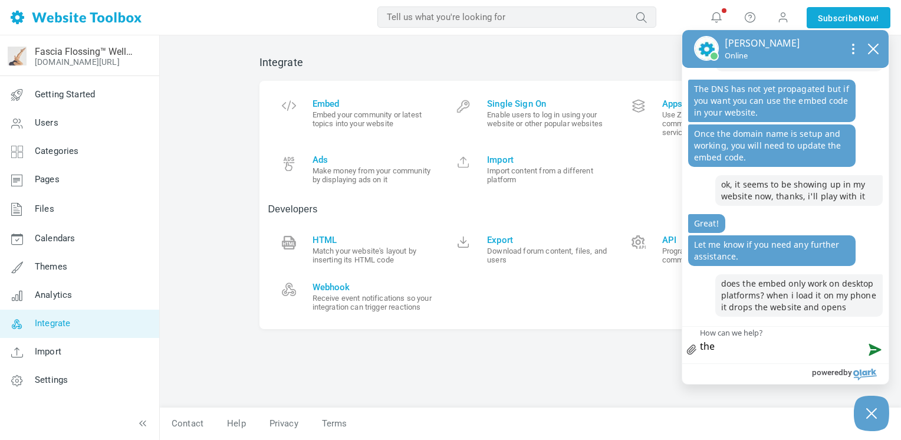
type textarea "the c"
type textarea "the co"
type textarea "the com"
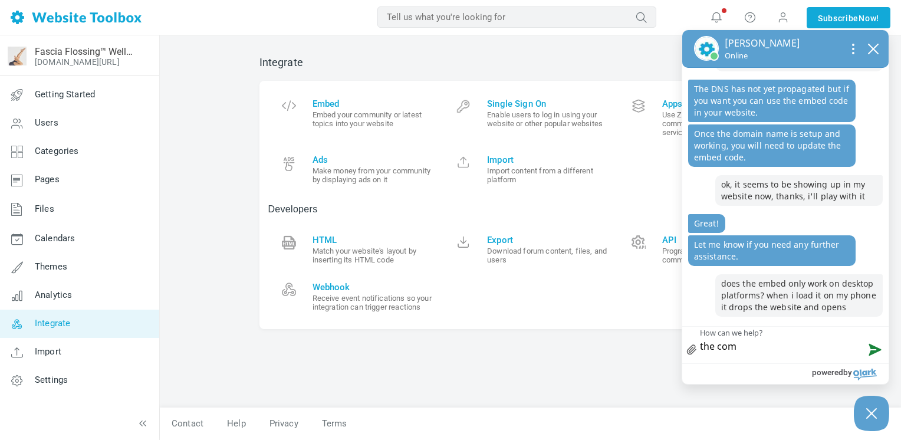
type textarea "the comm"
type textarea "the commu"
type textarea "the commun"
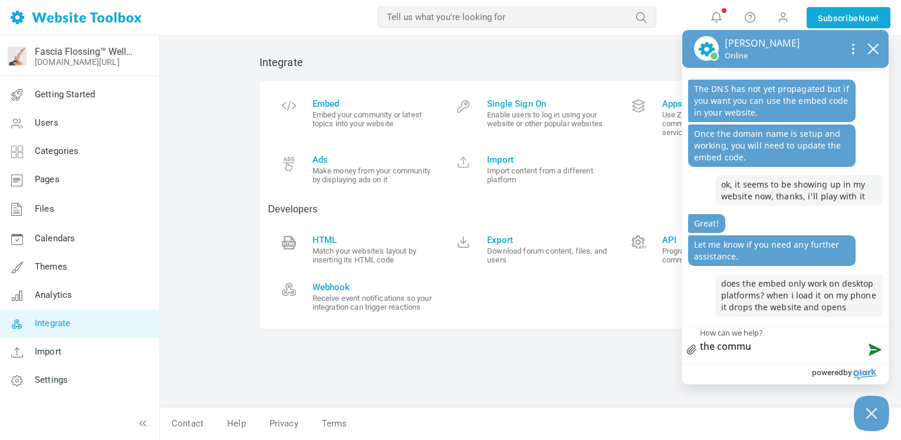
type textarea "the commun"
type textarea "the communi"
type textarea "the communit"
type textarea "the community"
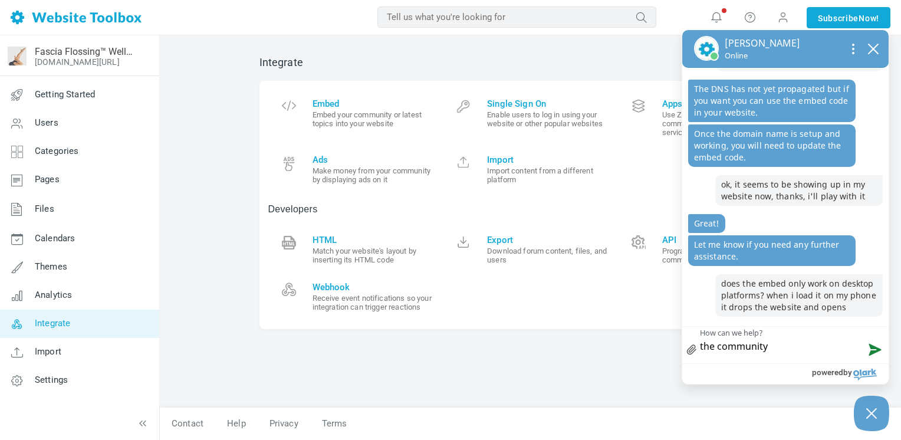
type textarea "the community"
type textarea "the community f"
type textarea "the community fo"
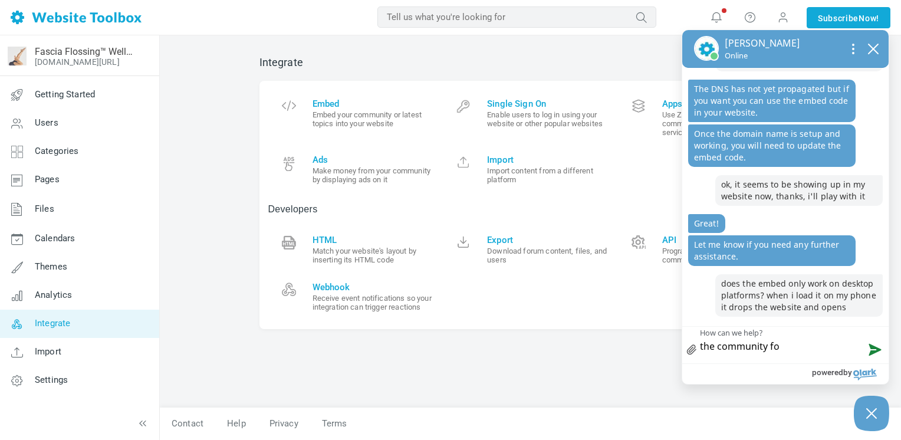
type textarea "the community for"
type textarea "the community form"
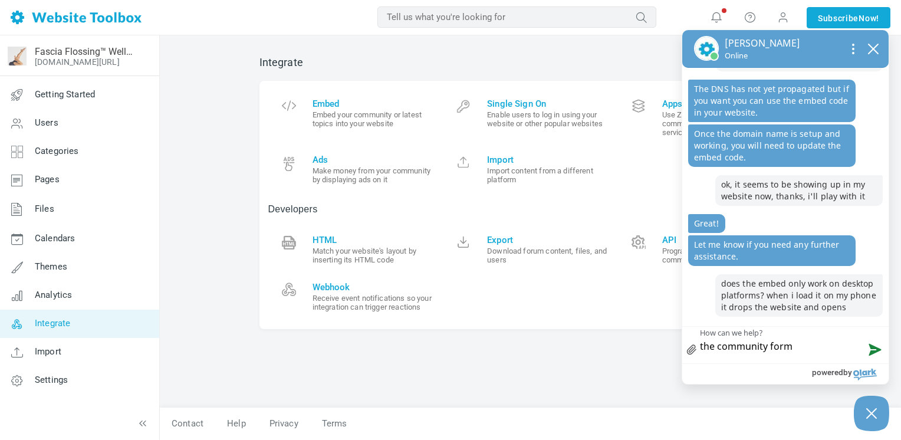
type textarea "the community form i"
type textarea "the community form in"
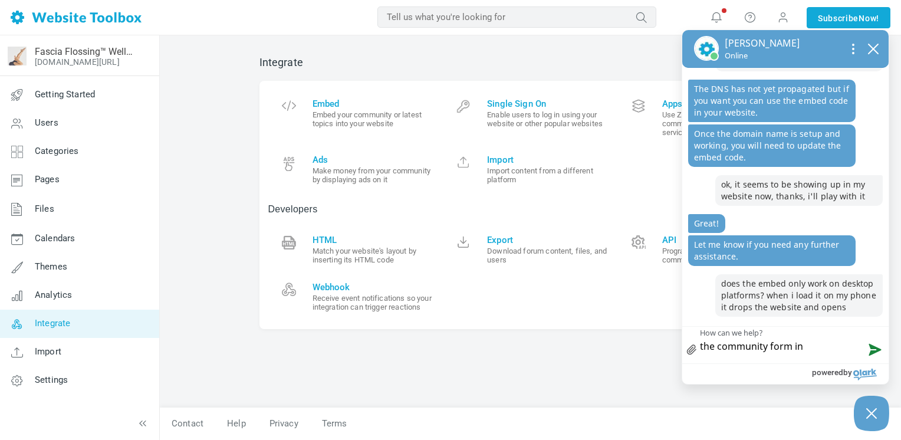
type textarea "the community form in"
type textarea "the community form in a"
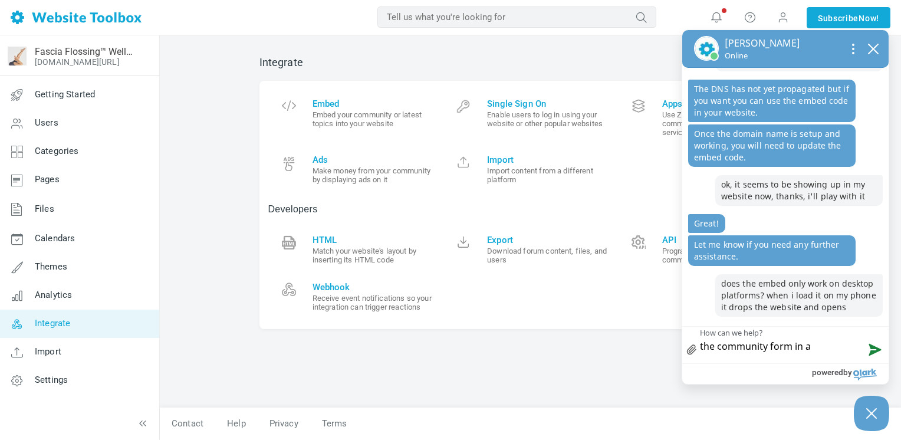
type textarea "the community form in a s"
type textarea "the community form in a se"
type textarea "the community form in a sep"
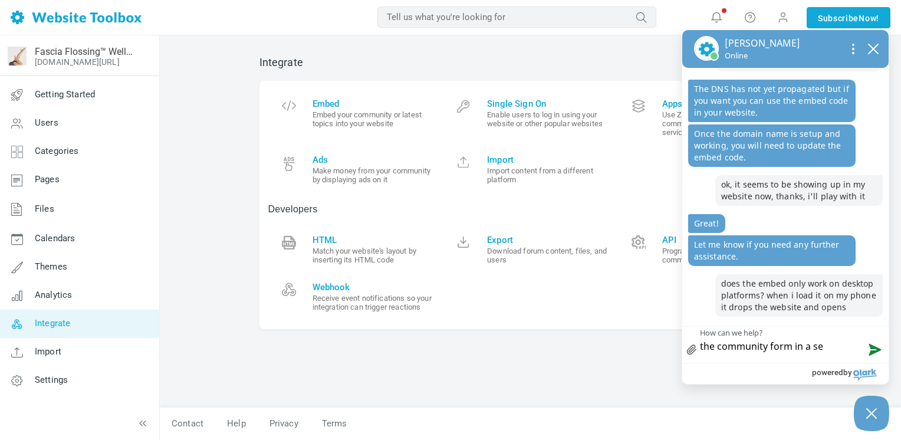
type textarea "the community form in a sep"
type textarea "the community form in a sepa"
type textarea "the community form in a separ"
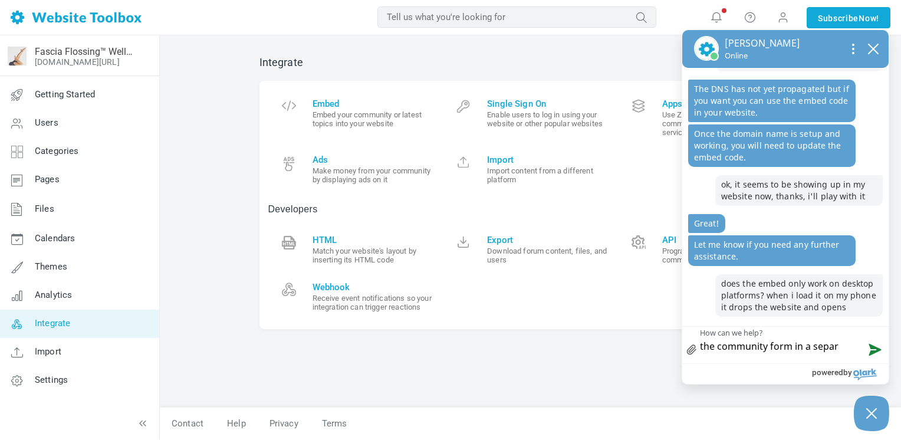
type textarea "the community form in a separa"
type textarea "the community form in a separat"
type textarea "the community form in a separate"
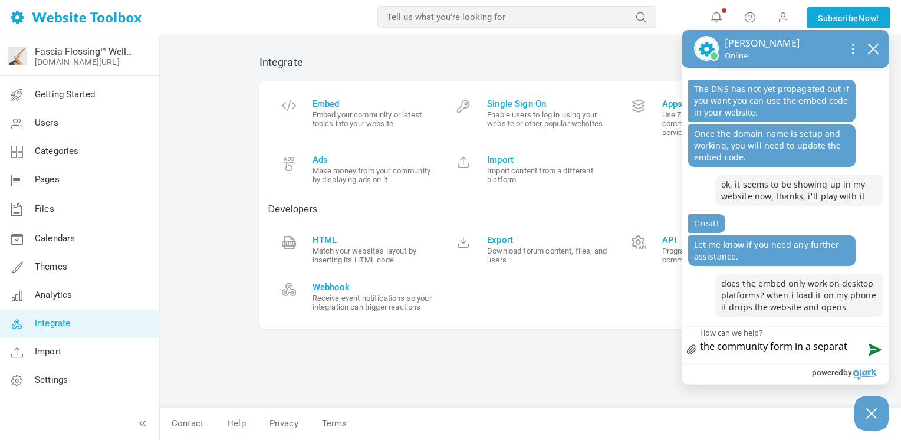
type textarea "the community form in a separate"
type textarea "the community form in a separate p"
type textarea "the community form in a separate pa"
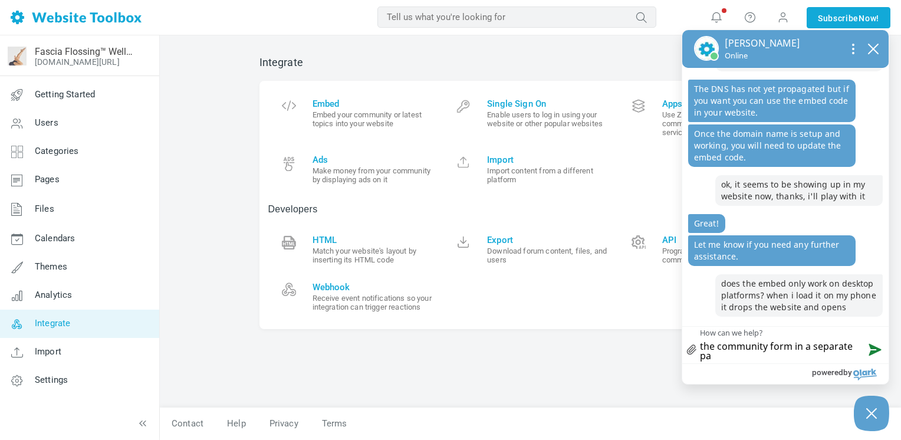
type textarea "the community form in a separate pa"
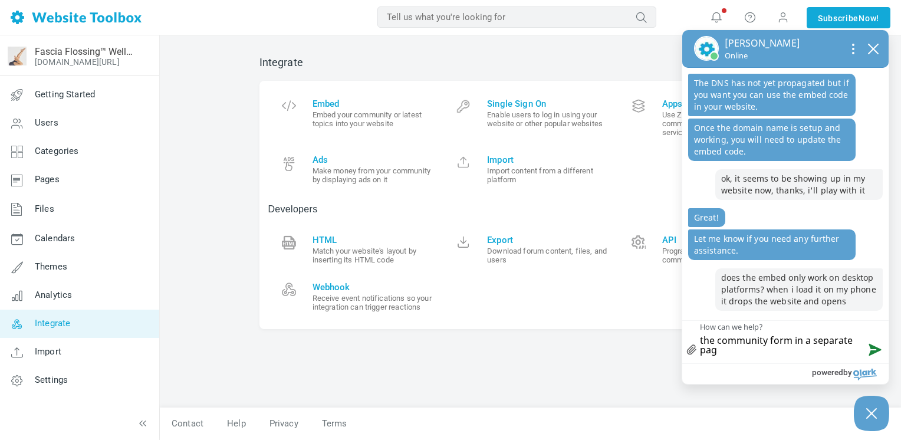
type textarea "the community form in a separate page"
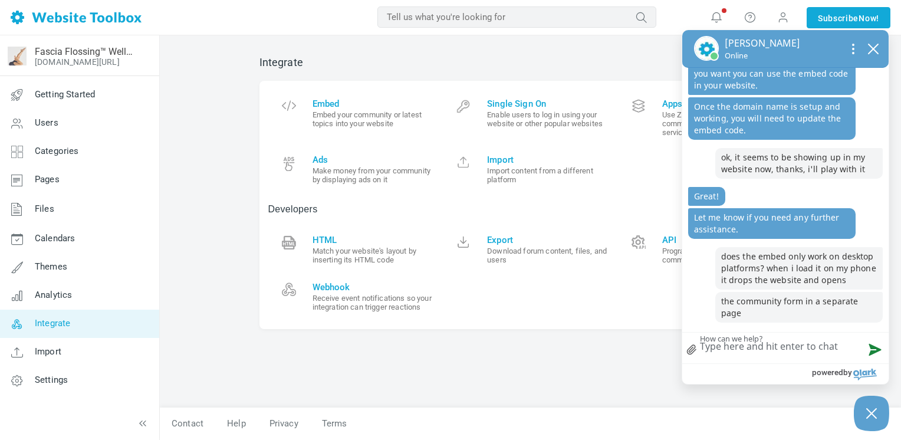
scroll to position [1238, 0]
type textarea "b"
type textarea "bu"
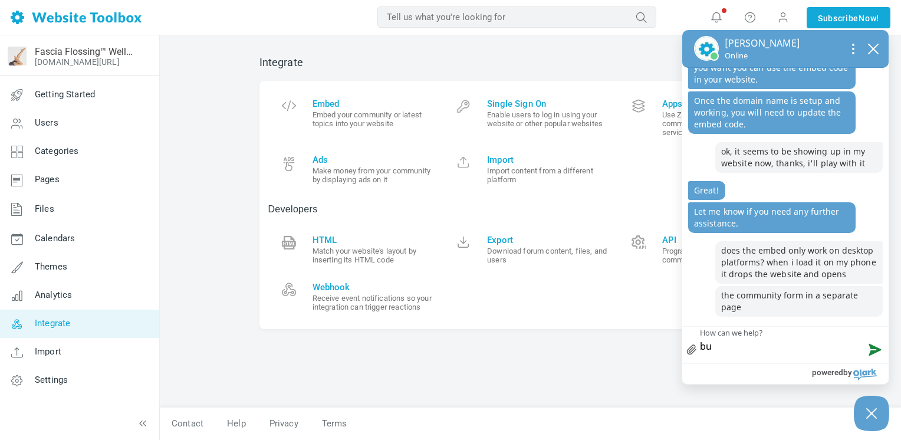
type textarea "but"
type textarea "but i"
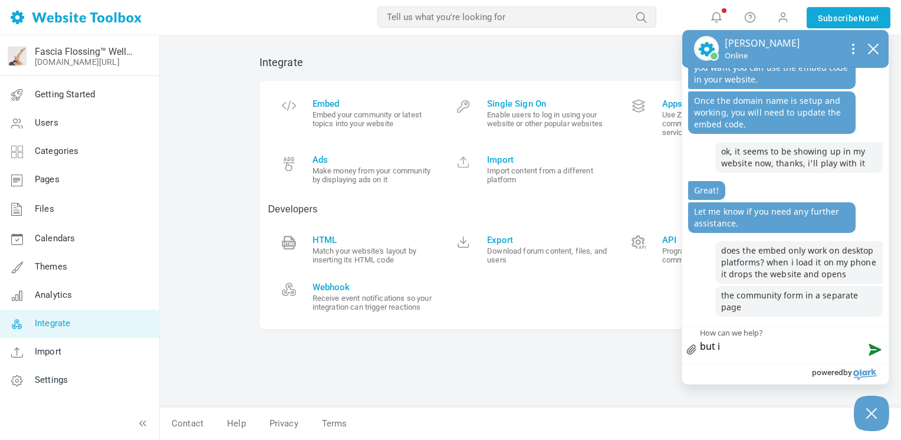
type textarea "but i"
type textarea "but i m"
type textarea "but i"
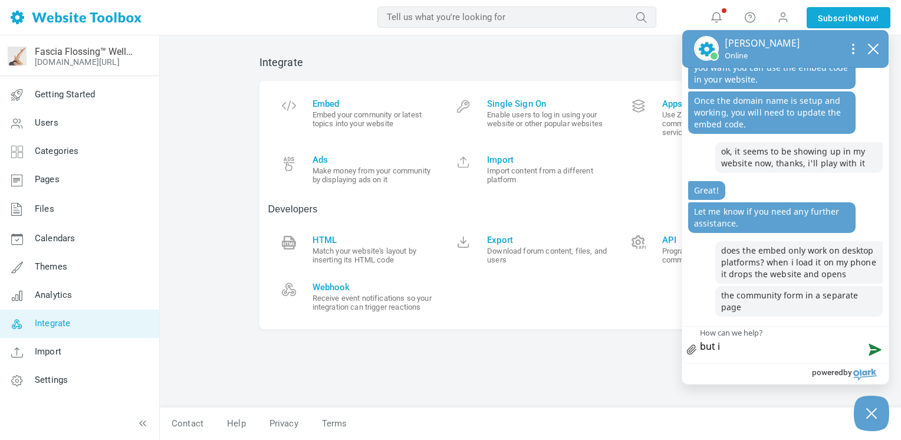
type textarea "but i"
type textarea "but in"
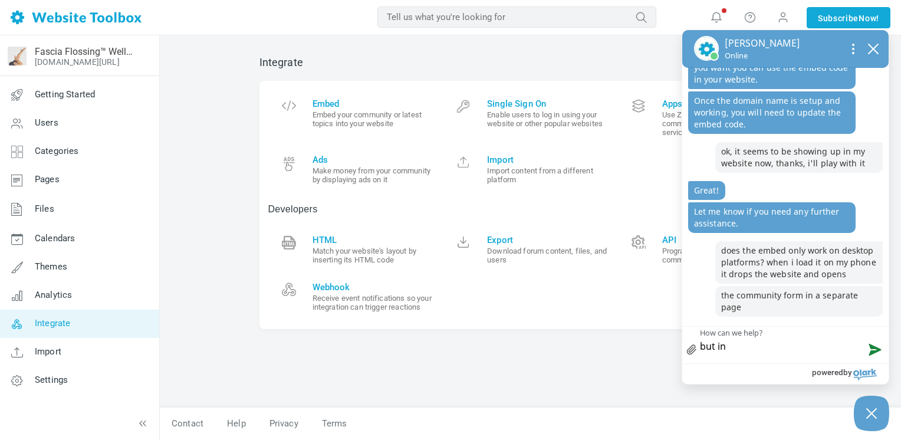
type textarea "but in m"
type textarea "but in my"
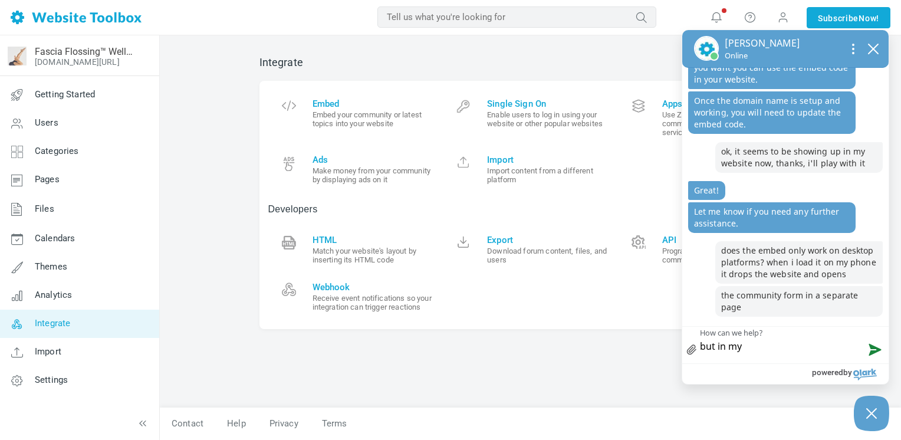
type textarea "but in my s"
type textarea "but in my sq"
type textarea "but in my squ"
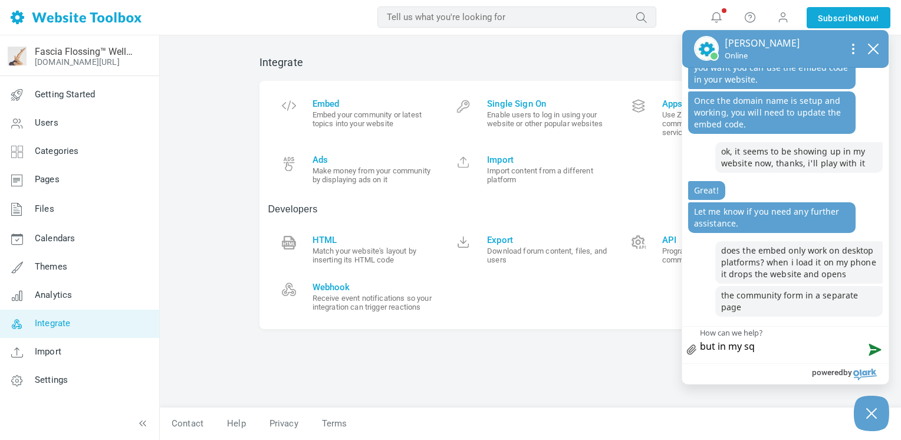
type textarea "but in my squ"
type textarea "but in my squa"
type textarea "but in my squar"
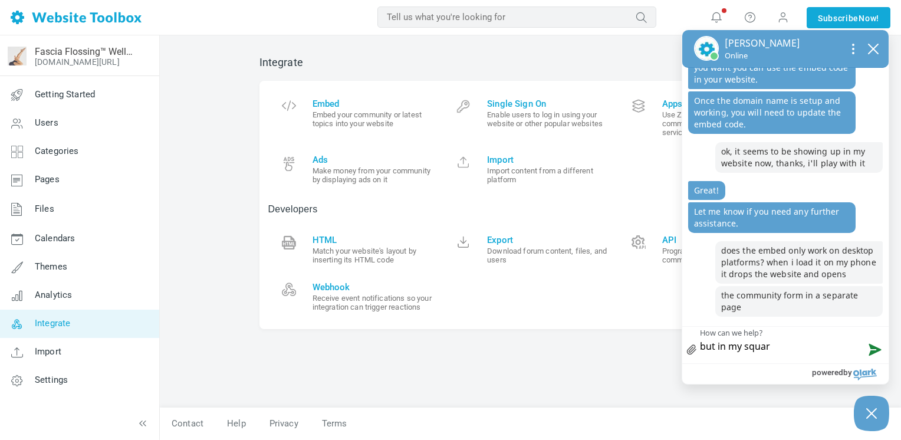
type textarea "but in my square"
type textarea "but in my squares"
type textarea "but in my squaresp"
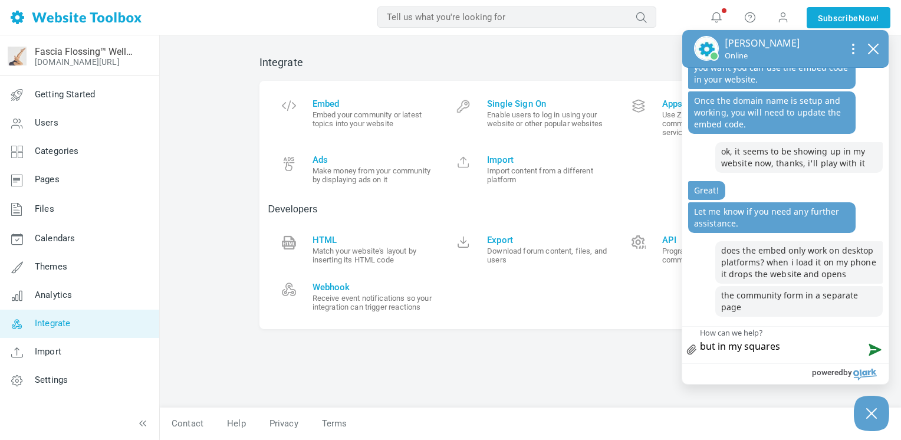
type textarea "but in my squaresp"
type textarea "but in my squarespa"
type textarea "but in my squarespac"
type textarea "but in my squarespace"
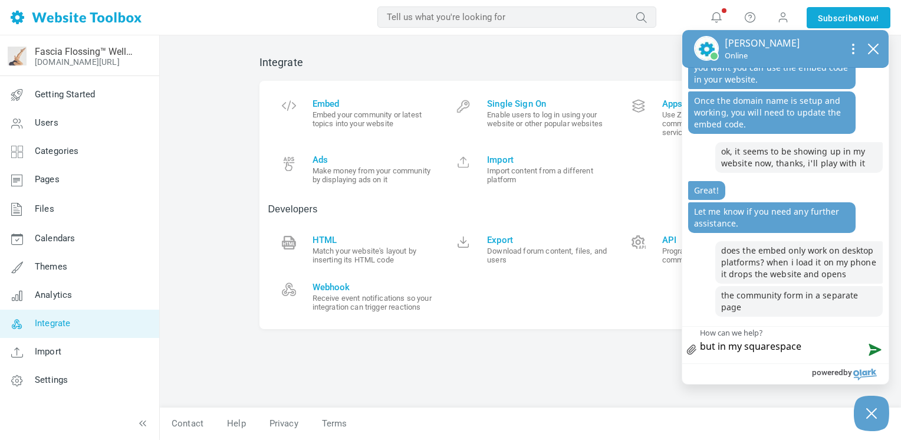
type textarea "but in my squarespace"
type textarea "but in my squarespace s"
type textarea "but in my squarespace si"
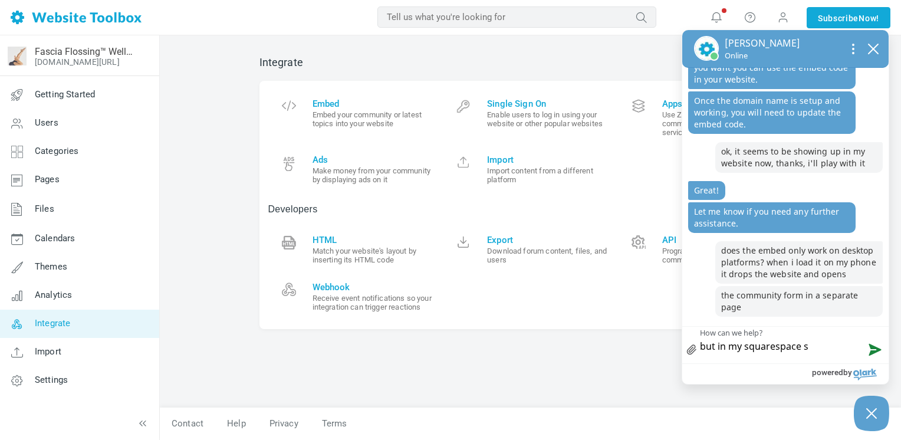
type textarea "but in my squarespace si"
type textarea "but in my squarespace sit"
type textarea "but in my squarespace site"
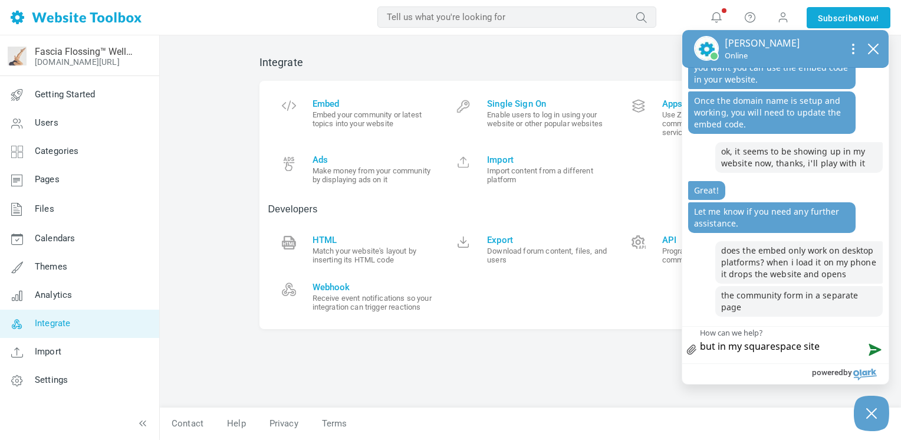
type textarea "but in my squarespace site"
type textarea "but in my squarespace site b"
type textarea "but in my squarespace site bu"
type textarea "but in my squarespace site [PERSON_NAME]"
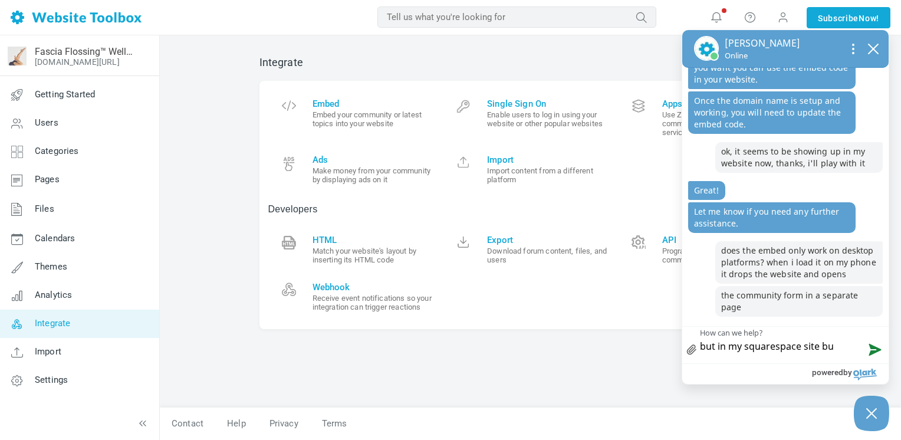
type textarea "but in my squarespace site [PERSON_NAME]"
type textarea "but in my squarespace site buil"
type textarea "but in my squarespace site build"
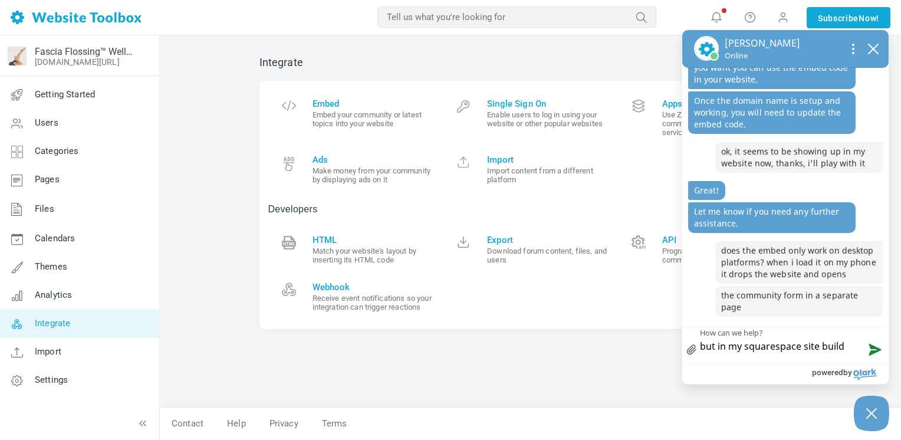
type textarea "but in my squarespace site buildi"
type textarea "but in my squarespace site build"
type textarea "but in my squarespace site builde"
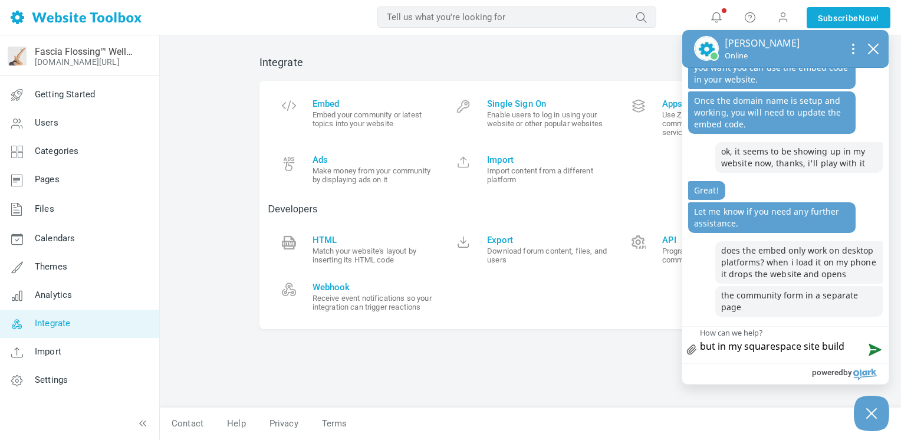
type textarea "but in my squarespace site builde"
type textarea "but in my squarespace site builder"
type textarea "but in my squarespace site builder i"
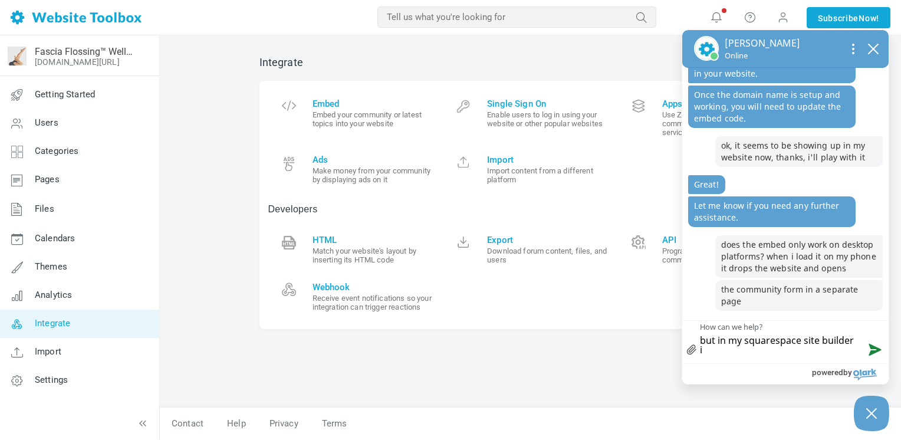
scroll to position [1250, 0]
type textarea "but in my squarespace site builder it"
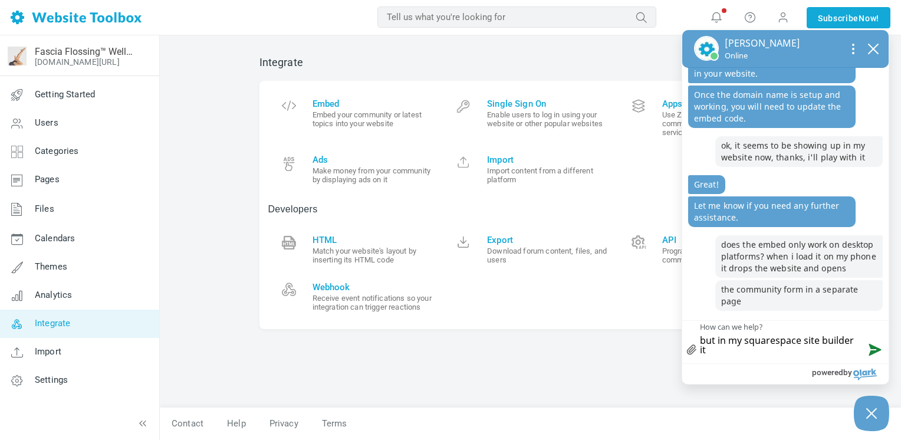
type textarea "but in my squarespace site builder it s"
type textarea "but in my squarespace site builder it sh"
type textarea "but in my squarespace site builder it sho"
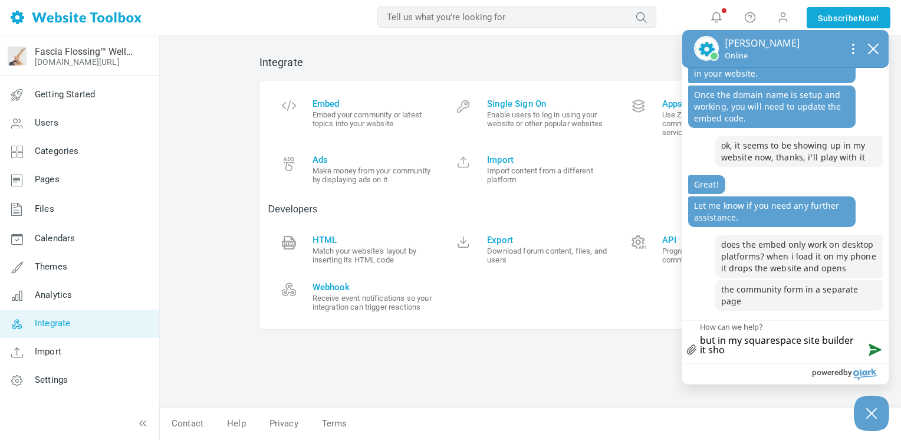
type textarea "but in my squarespace site builder it show"
type textarea "but in my squarespace site builder it shows"
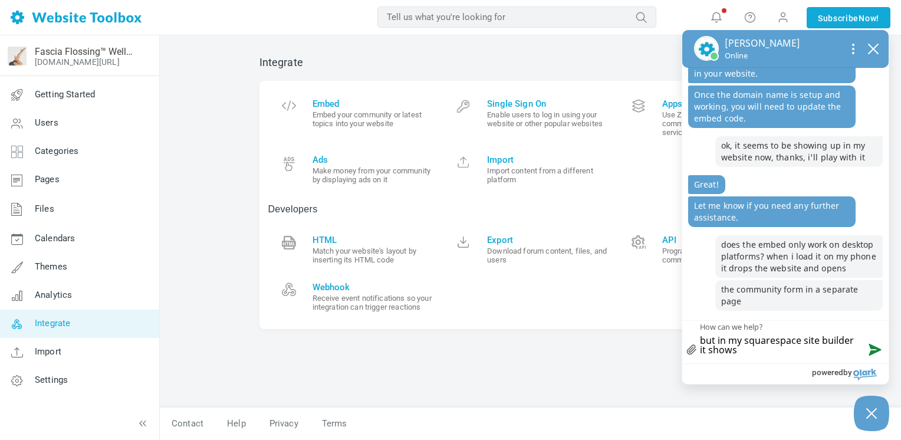
type textarea "but in my squarespace site builder it shows t"
type textarea "but in my squarespace site builder it shows th"
type textarea "but in my squarespace site builder it shows tha"
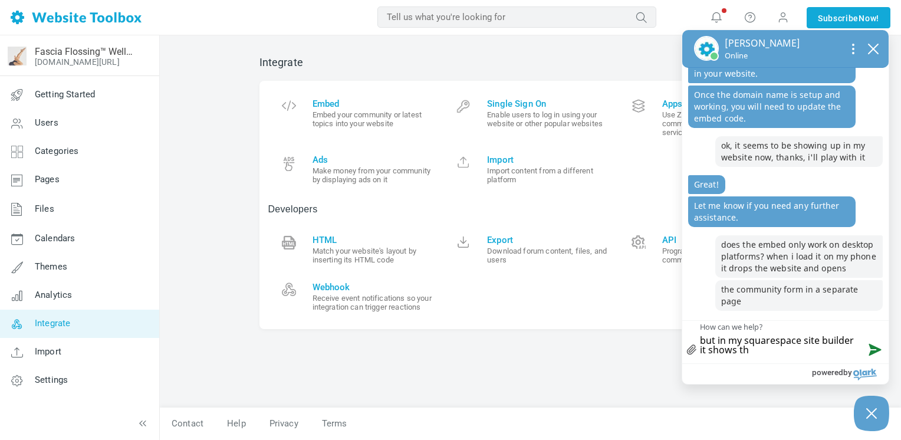
type textarea "but in my squarespace site builder it shows tha"
type textarea "but in my squarespace site builder it shows that"
type textarea "but in my squarespace site builder it shows that i"
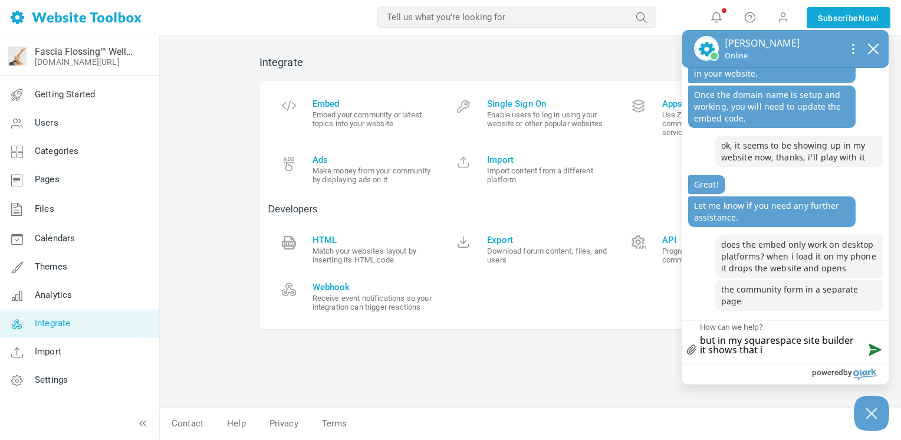
type textarea "but in my squarespace site builder it shows that it"
type textarea "but in my squarespace site builder it shows that it w"
type textarea "but in my squarespace site builder it shows that it wh"
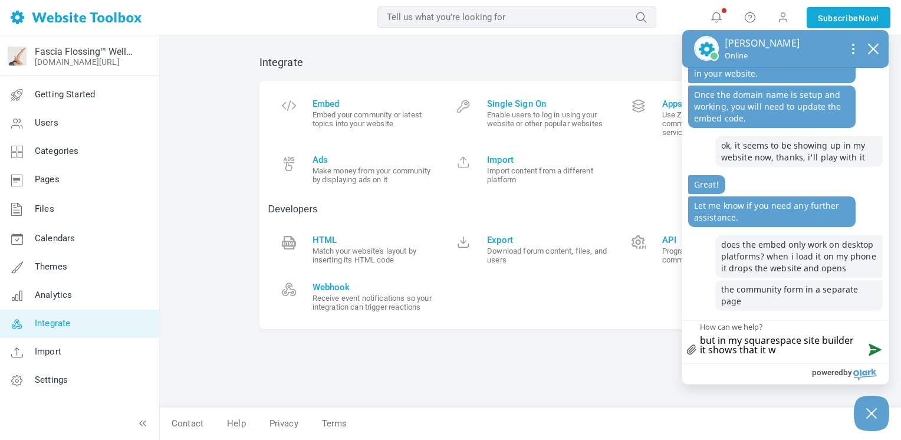
type textarea "but in my squarespace site builder it shows that it wh"
type textarea "but in my squarespace site builder it shows that it who"
type textarea "but in my squarespace site builder it shows that it wh"
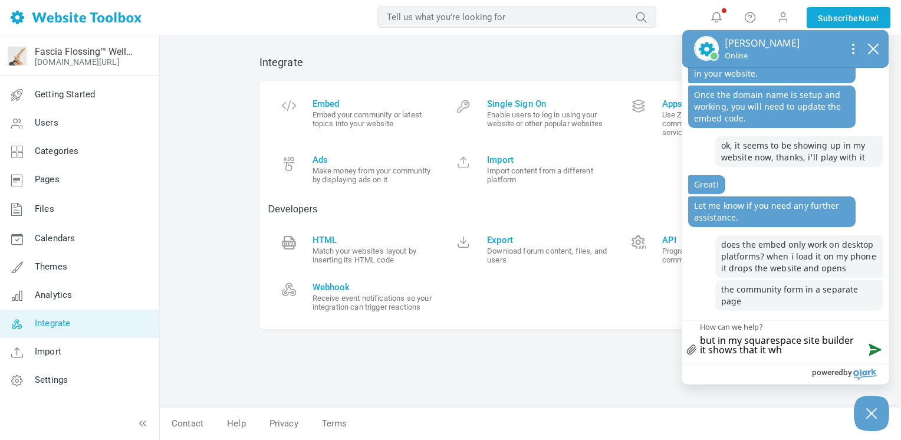
type textarea "but in my squarespace site builder it shows that it w"
type textarea "but in my squarespace site builder it shows that it"
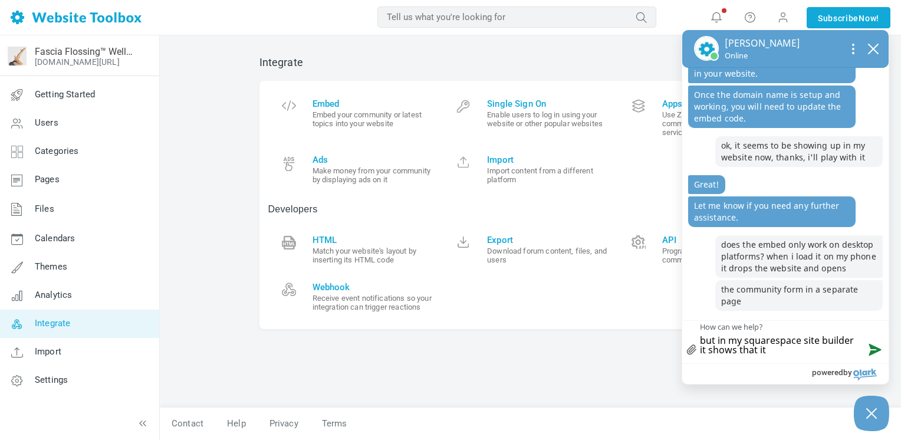
type textarea "but in my squarespace site builder it shows that it"
type textarea "but in my squarespace site builder it shows that i"
type textarea "but in my squarespace site builder it shows that it"
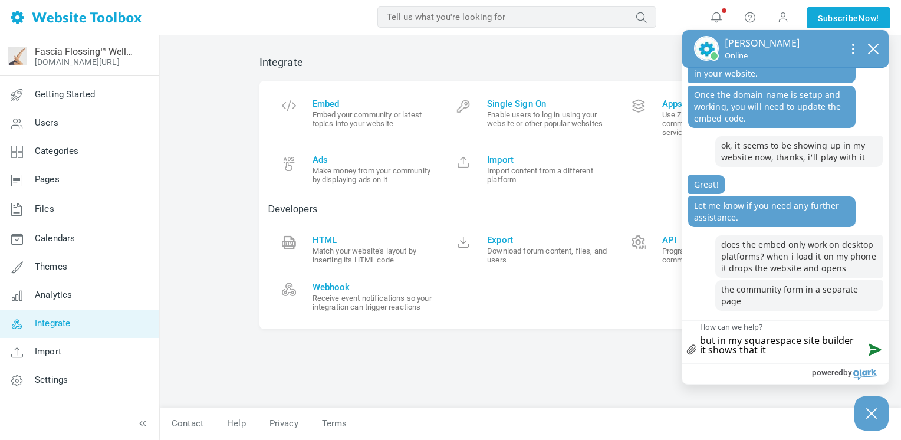
type textarea "but in my squarespace site builder it shows that i"
type textarea "but in my squarespace site builder it shows that"
type textarea "but in my squarespace site builder it shows that t"
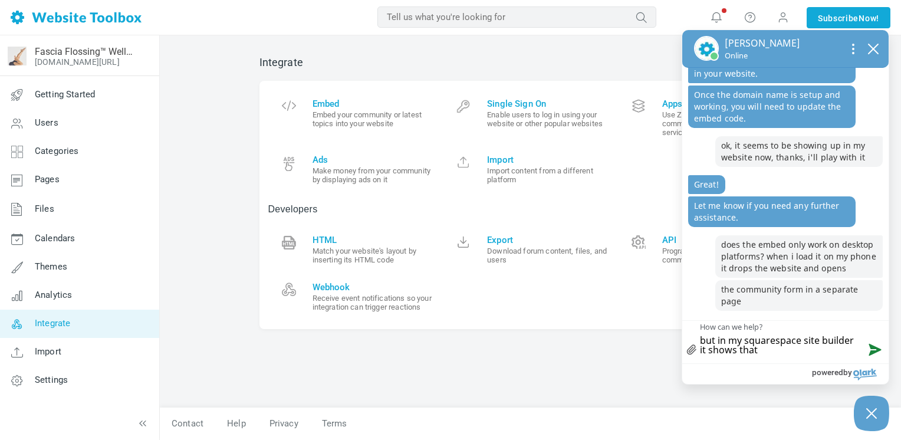
type textarea "but in my squarespace site builder it shows that t"
type textarea "but in my squarespace site builder it shows that th"
type textarea "but in my squarespace site builder it shows that the"
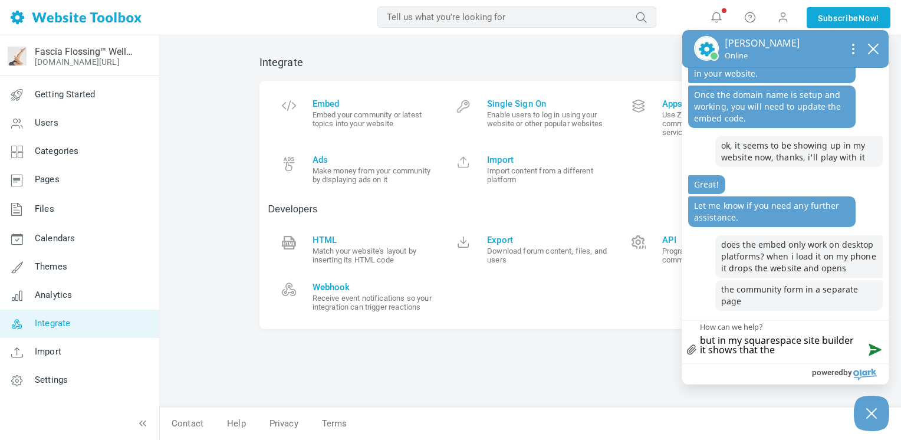
type textarea "but in my squarespace site builder it shows that the e"
type textarea "but in my squarespace site builder it shows that the em"
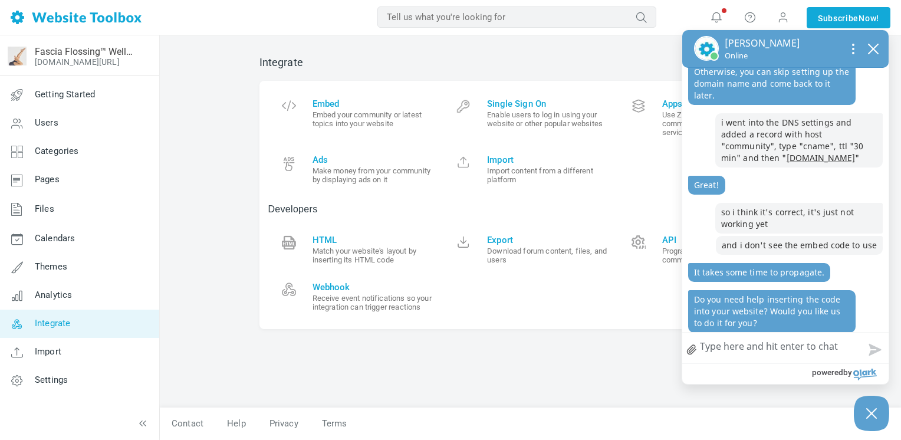
scroll to position [1544, 0]
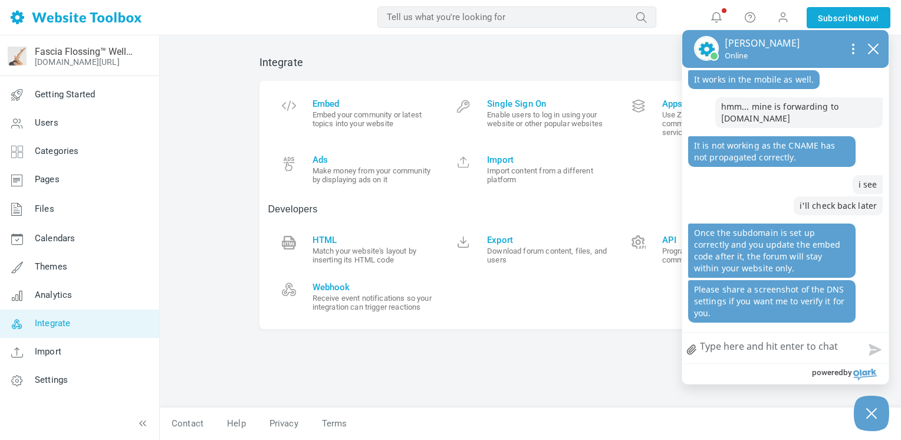
click at [763, 350] on textarea "does the embed only work on desktop platforms? when i load it on my phone it dr…" at bounding box center [785, 347] width 206 height 31
click at [691, 344] on link "file upload" at bounding box center [691, 349] width 19 height 27
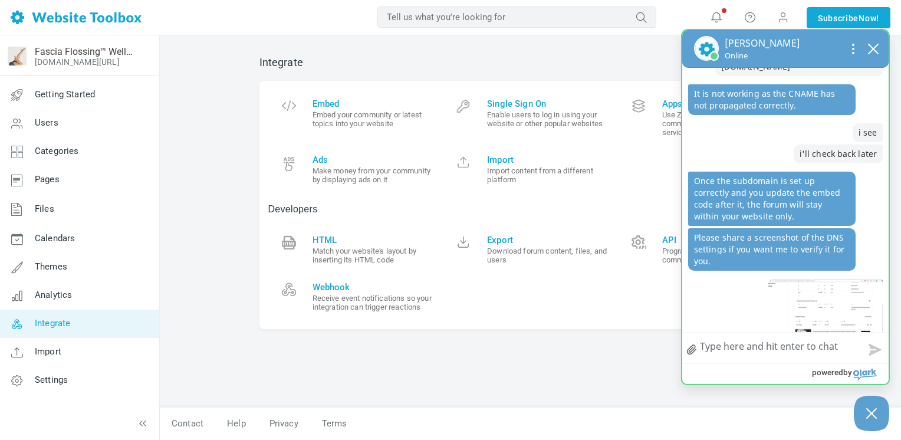
scroll to position [1613, 0]
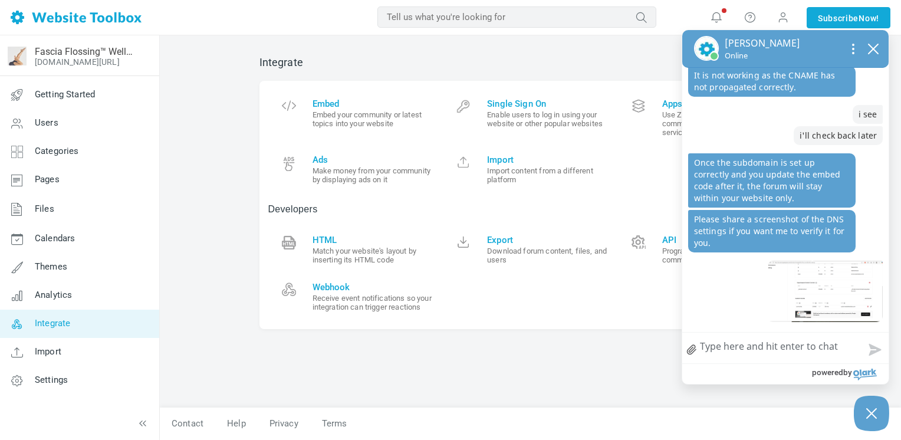
click at [762, 345] on textarea "does the embed only work on desktop platforms? when i load it on my phone it dr…" at bounding box center [785, 347] width 206 height 31
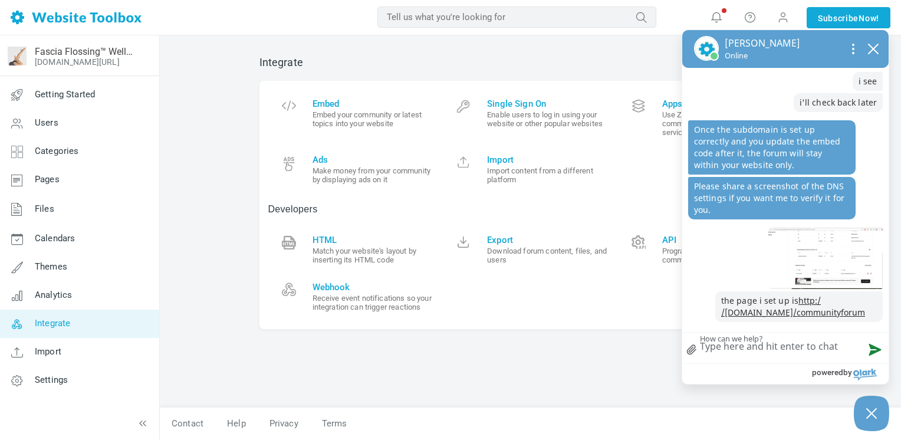
scroll to position [1646, 0]
click at [785, 314] on link "http: / /[DOMAIN_NAME] /communityforum" at bounding box center [793, 306] width 144 height 23
click at [750, 351] on textarea "does the embed only work on desktop platforms? when i load it on my phone it dr…" at bounding box center [785, 347] width 206 height 31
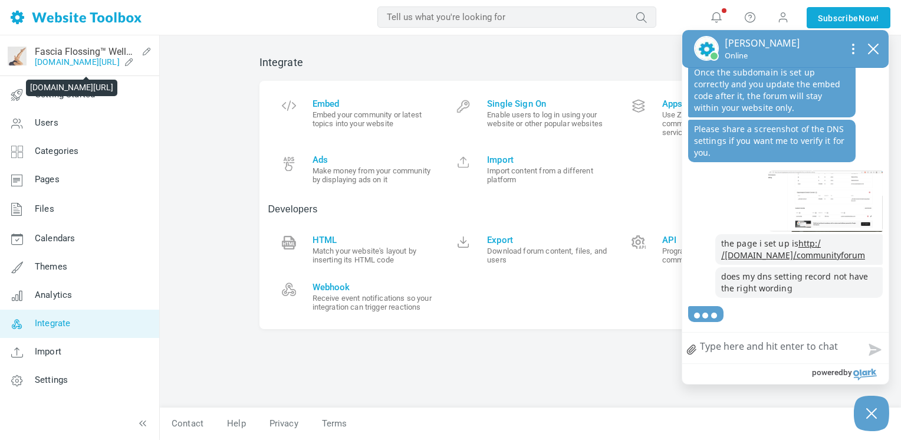
scroll to position [1703, 0]
click at [116, 62] on link "[DOMAIN_NAME][URL]" at bounding box center [77, 61] width 85 height 9
click at [793, 342] on textarea "does the embed only work on desktop platforms? when i load it on my phone it dr…" at bounding box center [785, 347] width 206 height 31
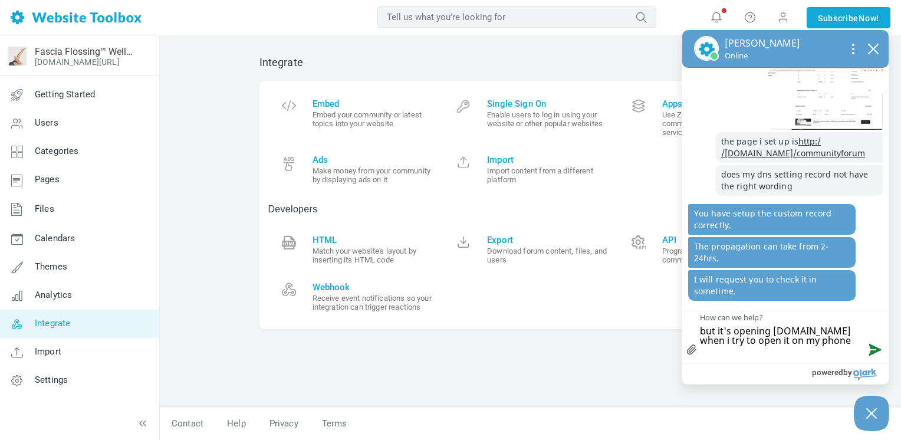
scroll to position [1805, 0]
click at [701, 330] on textarea "does the embed only work on desktop platforms? when i load it on my phone it dr…" at bounding box center [785, 337] width 206 height 52
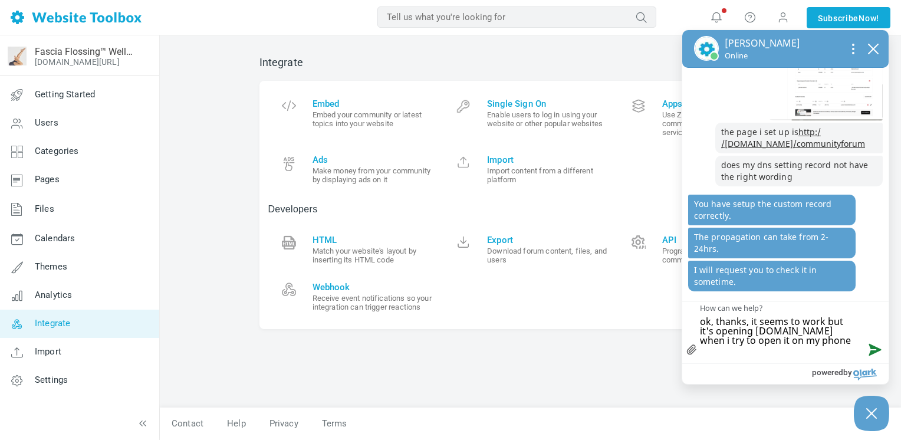
scroll to position [1815, 0]
click at [812, 341] on textarea "does the embed only work on desktop platforms? when i load it on my phone it dr…" at bounding box center [785, 332] width 206 height 61
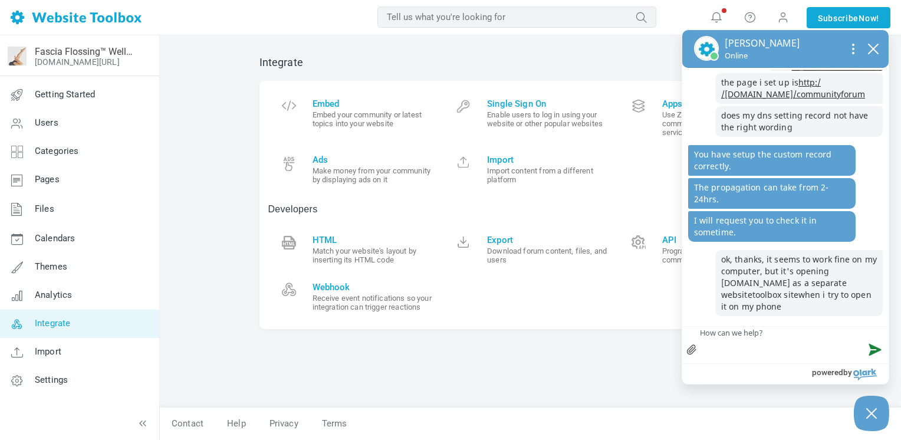
scroll to position [1865, 0]
click at [799, 340] on textarea "does the embed only work on desktop platforms? when i load it on my phone it dr…" at bounding box center [785, 345] width 206 height 37
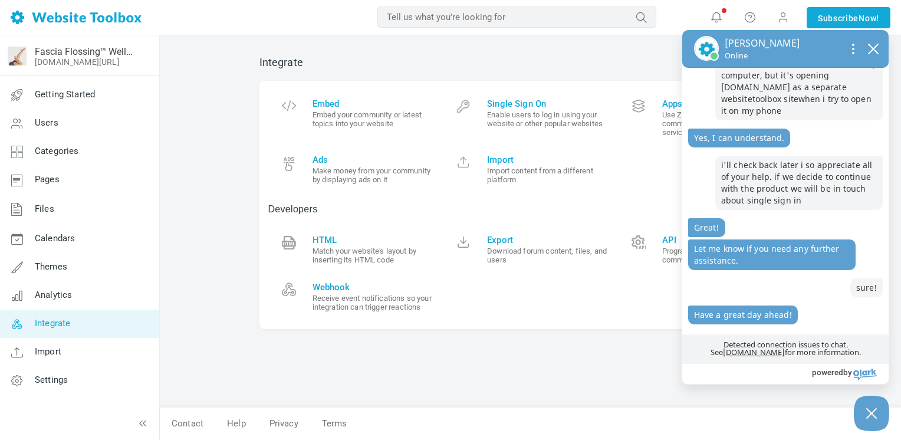
scroll to position [2062, 0]
